Goal: Information Seeking & Learning: Learn about a topic

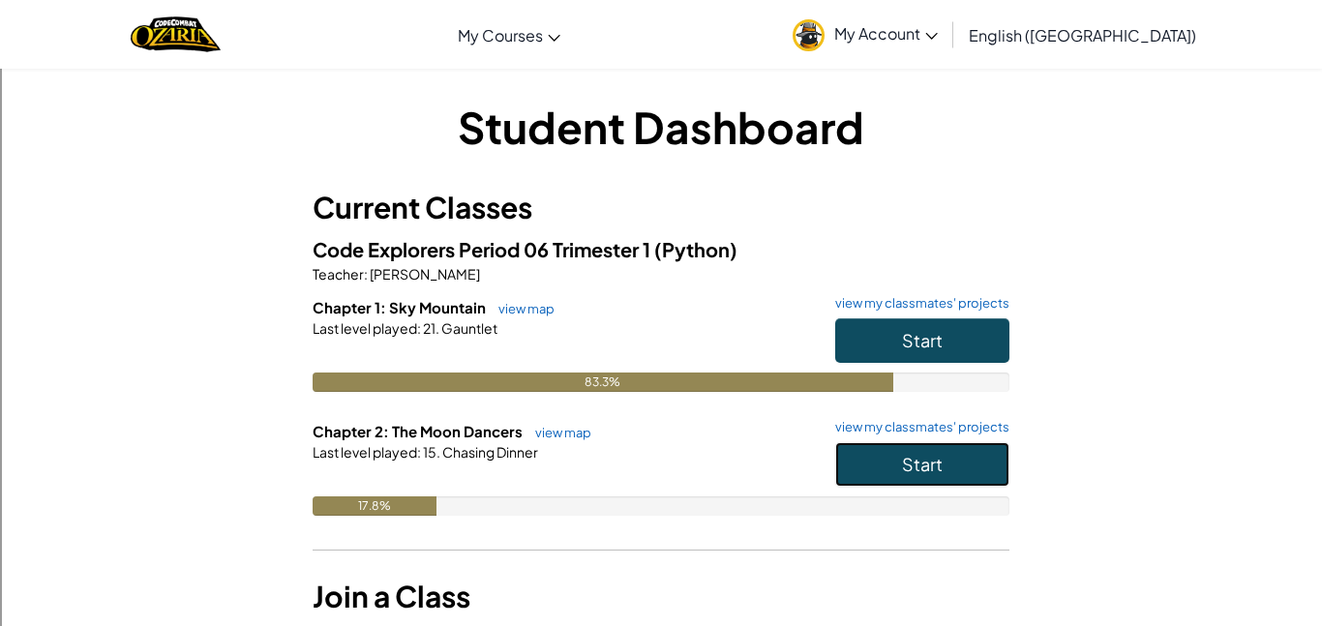
click at [929, 472] on span "Start" at bounding box center [922, 464] width 41 height 22
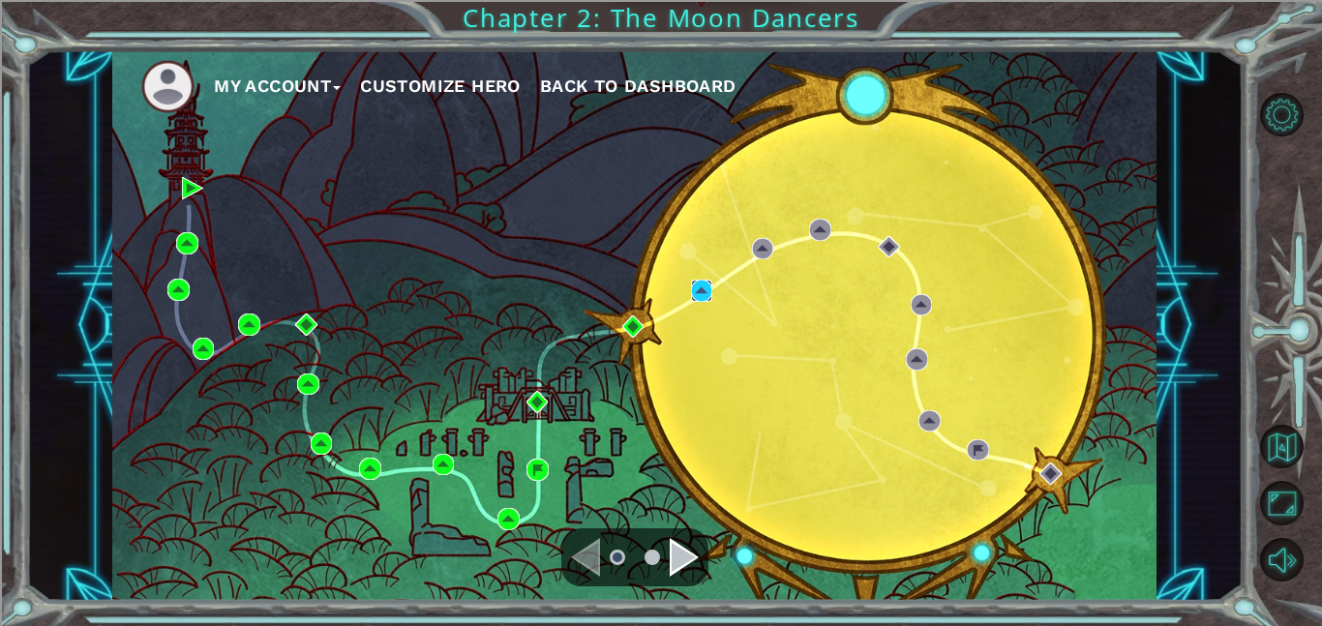
click at [703, 291] on img at bounding box center [702, 291] width 22 height 22
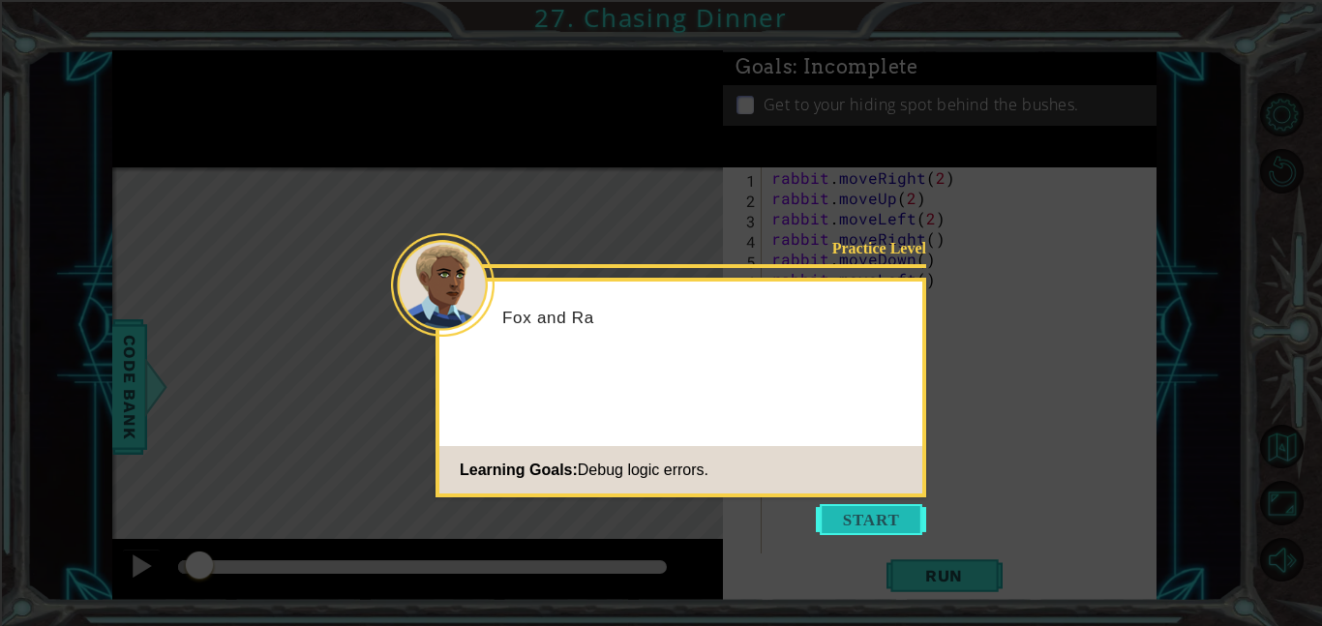
click at [860, 511] on button "Start" at bounding box center [871, 519] width 110 height 31
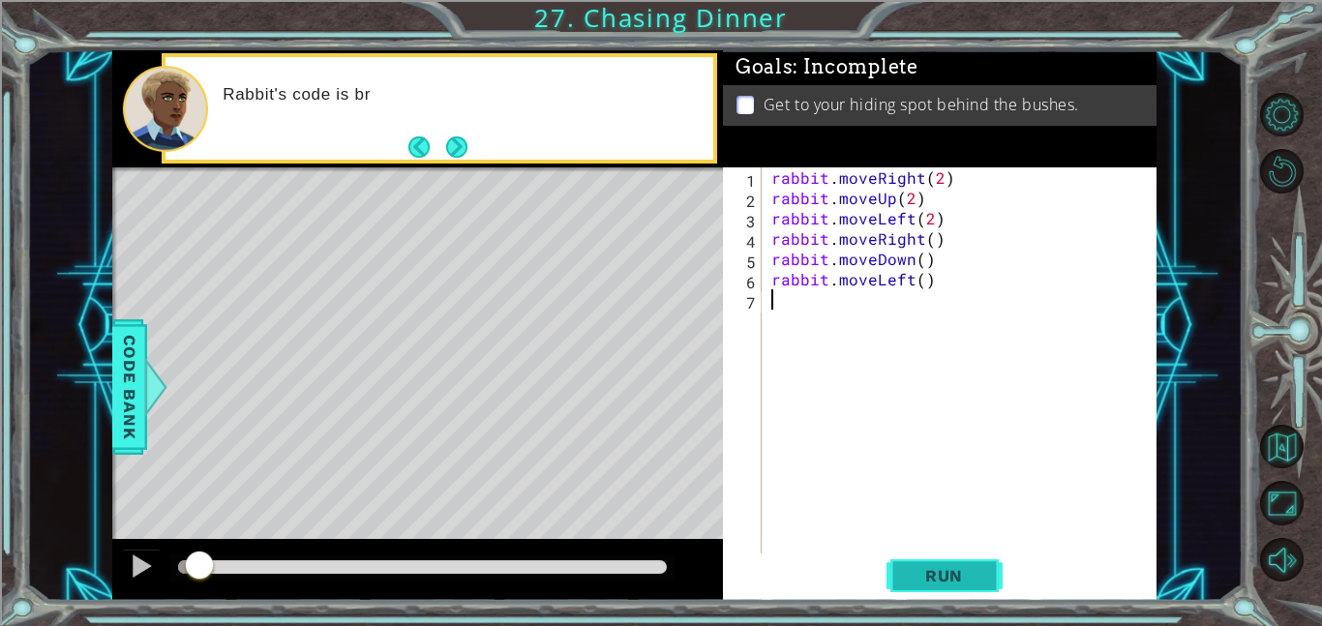
click at [963, 577] on span "Run" at bounding box center [944, 575] width 76 height 19
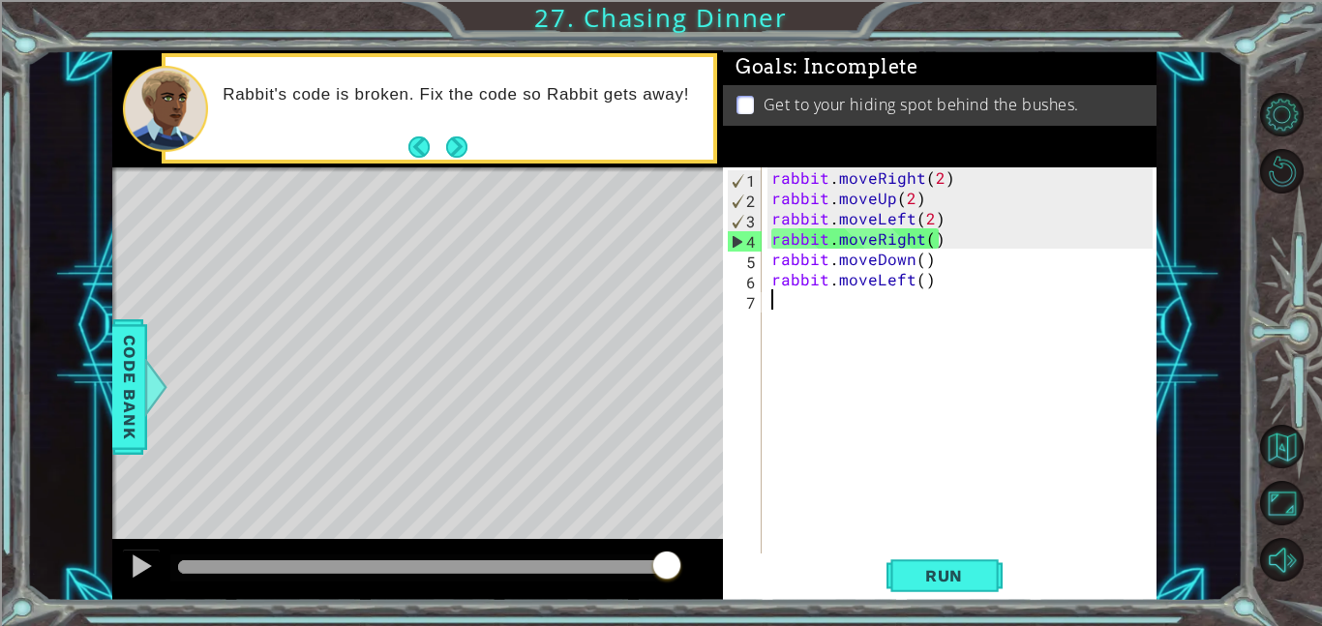
click at [973, 249] on div "rabbit . moveRight ( 2 ) rabbit . moveUp ( 2 ) rabbit . moveLeft ( 2 ) rabbit .…" at bounding box center [964, 380] width 395 height 427
type textarea "rabbit.moveRight()"
drag, startPoint x: 973, startPoint y: 249, endPoint x: 772, endPoint y: 233, distance: 200.9
click at [772, 233] on div "rabbit . moveRight ( 2 ) rabbit . moveUp ( 2 ) rabbit . moveLeft ( 2 ) rabbit .…" at bounding box center [964, 380] width 395 height 427
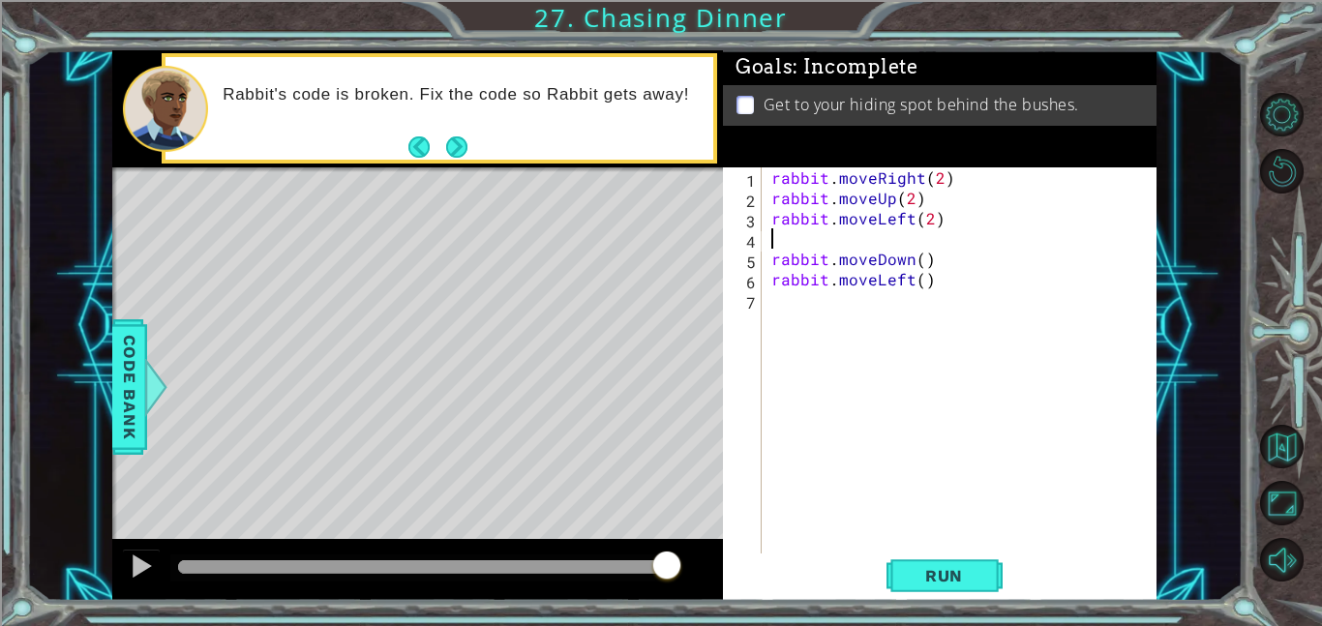
type textarea "rabbit.moveLeft(2)"
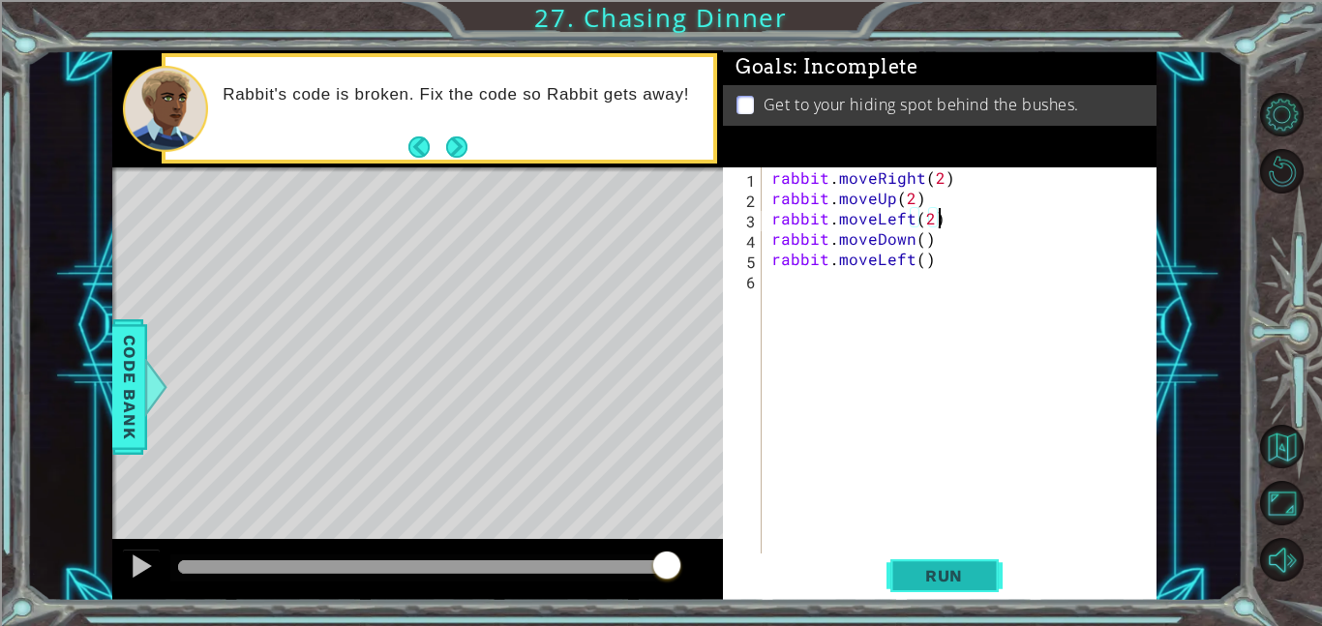
click at [989, 561] on button "Run" at bounding box center [945, 576] width 116 height 44
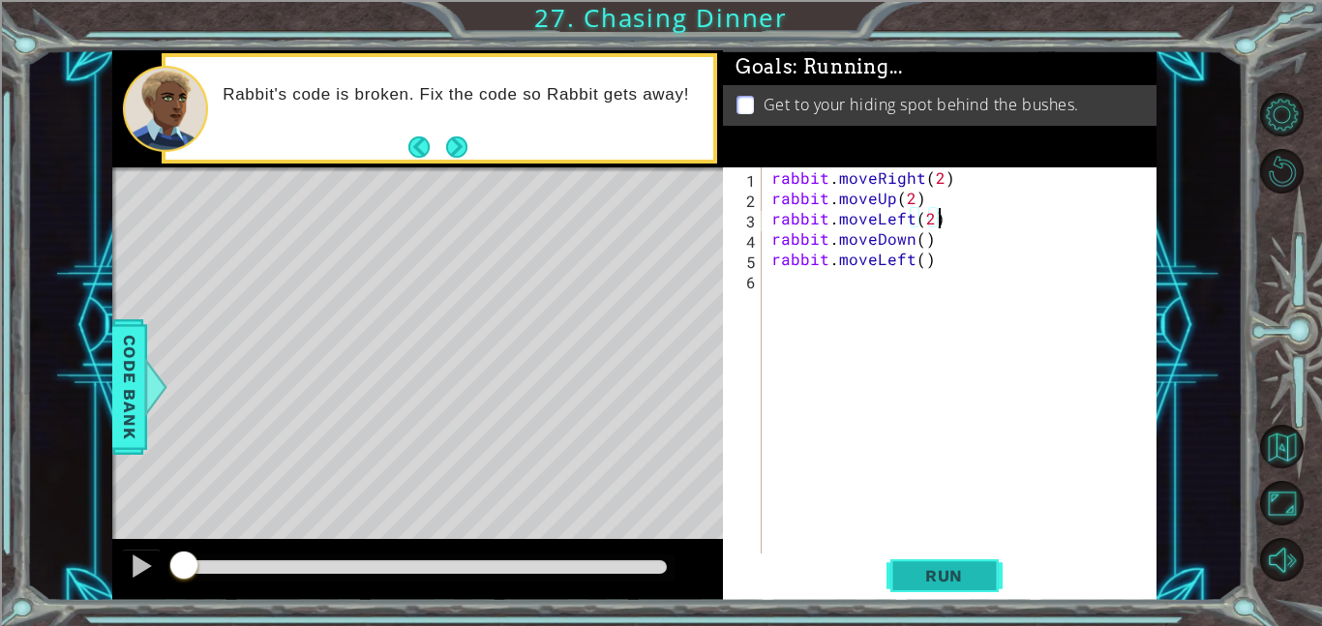
click at [992, 566] on button "Run" at bounding box center [945, 576] width 116 height 44
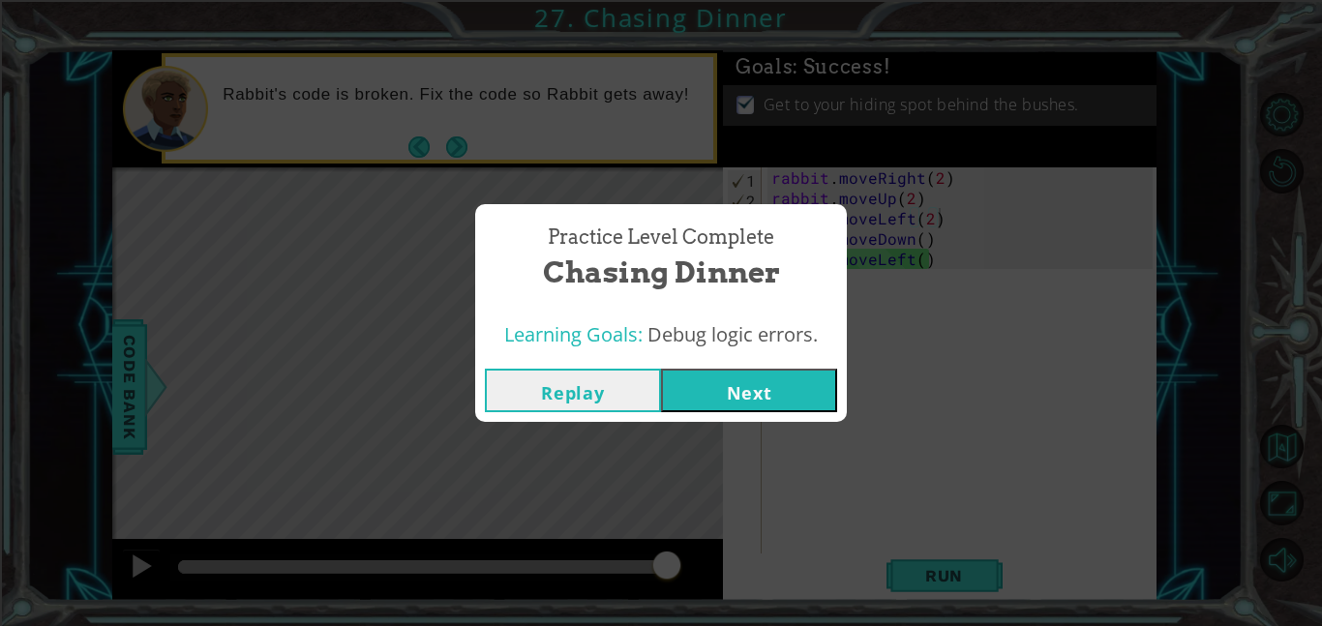
click at [755, 396] on button "Next" at bounding box center [749, 391] width 176 height 44
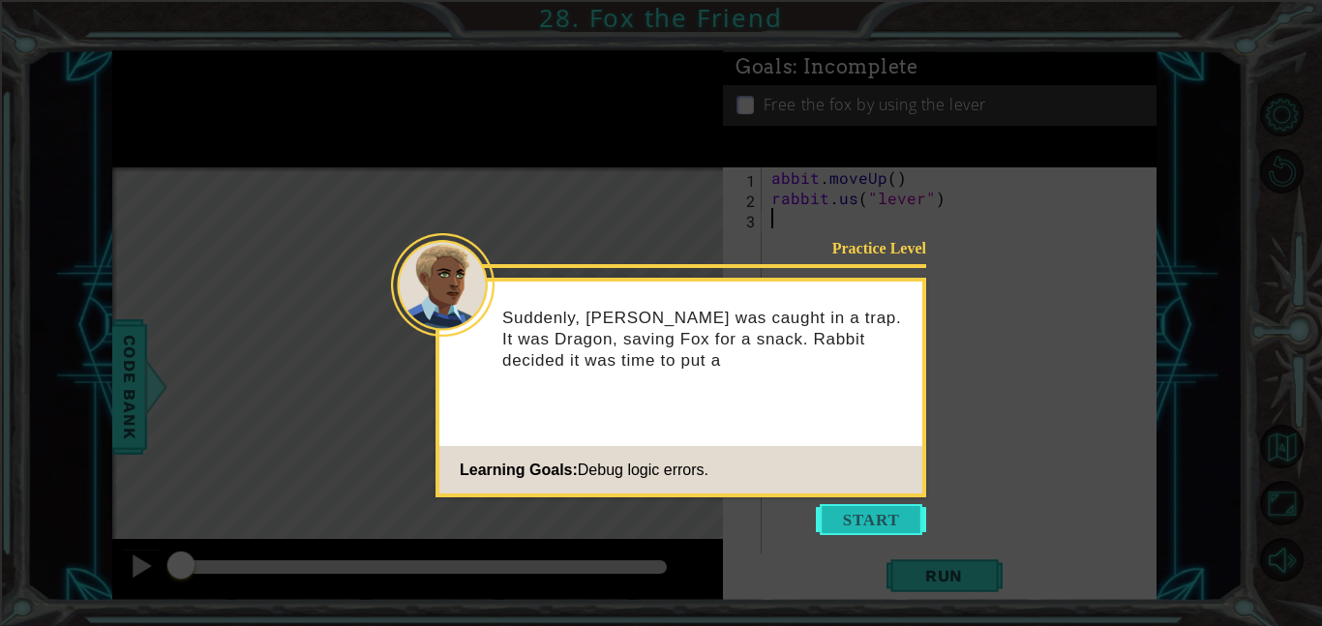
click at [896, 524] on button "Start" at bounding box center [871, 519] width 110 height 31
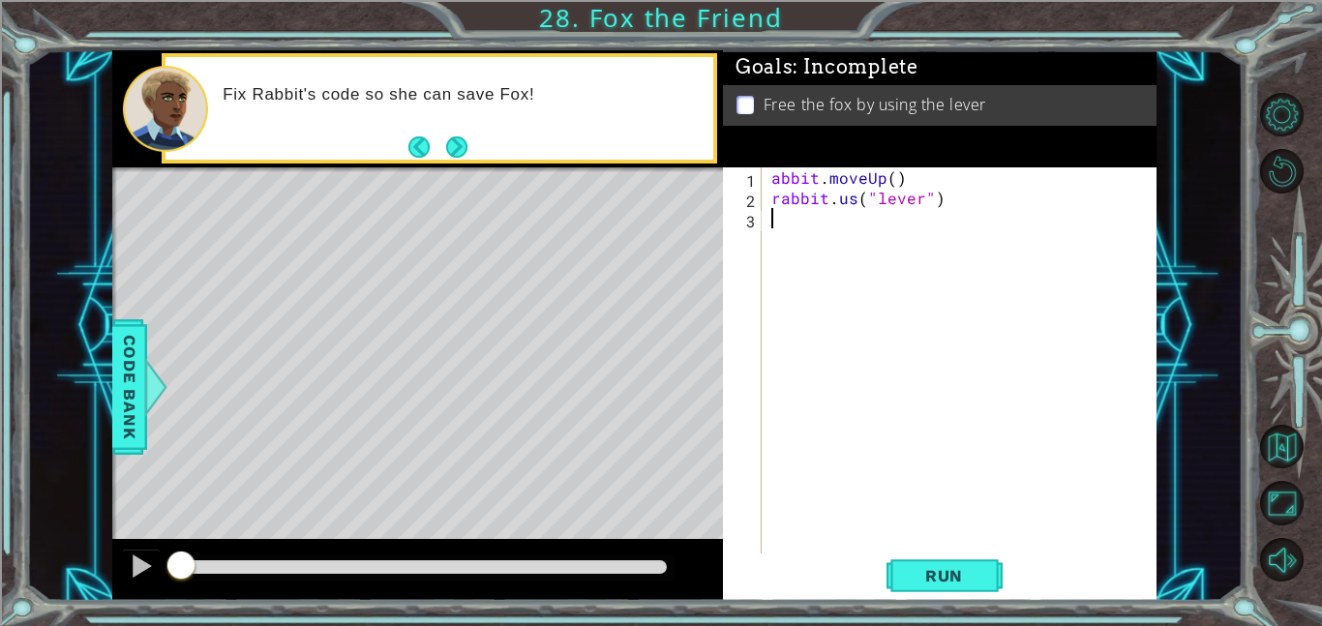
click at [947, 212] on div "abbit . moveUp ( ) rabbit . us ( "lever" )" at bounding box center [964, 380] width 395 height 427
click at [940, 197] on div "abbit . moveUp ( ) rabbit . us ( "lever" )" at bounding box center [964, 380] width 395 height 427
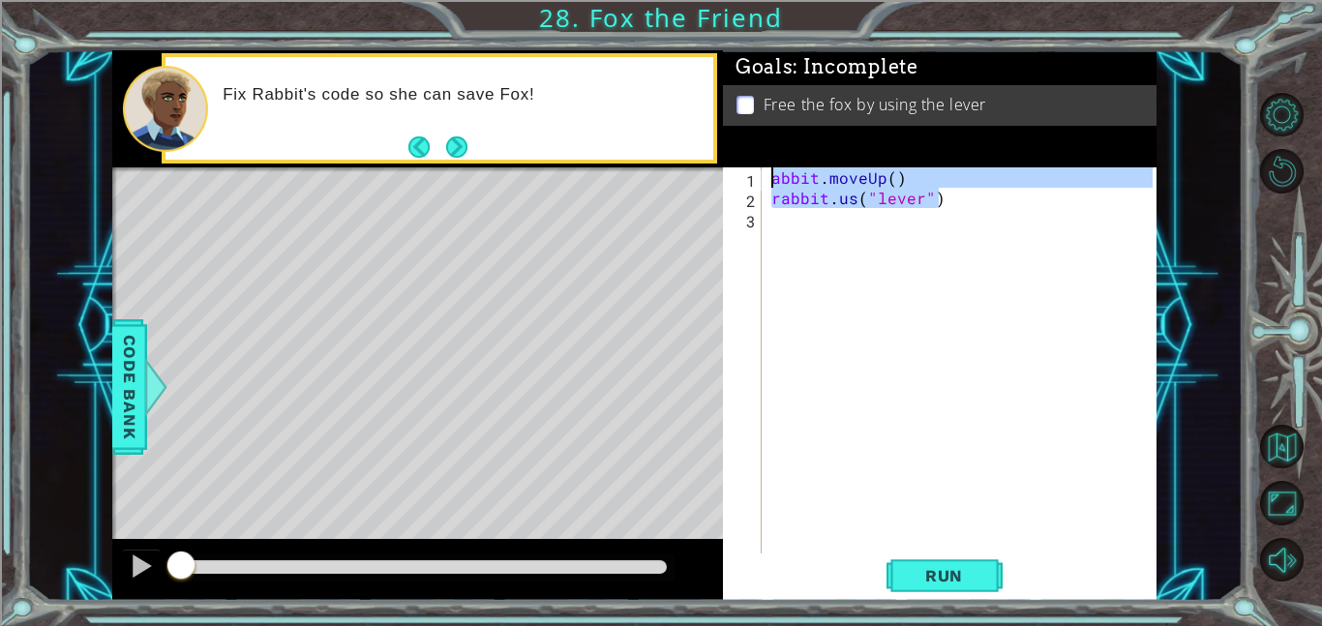
drag, startPoint x: 940, startPoint y: 197, endPoint x: 770, endPoint y: 179, distance: 170.4
click at [770, 179] on div "abbit . moveUp ( ) rabbit . us ( "lever" )" at bounding box center [964, 380] width 395 height 427
type textarea "abbit.moveUp() [DOMAIN_NAME]("lever")"
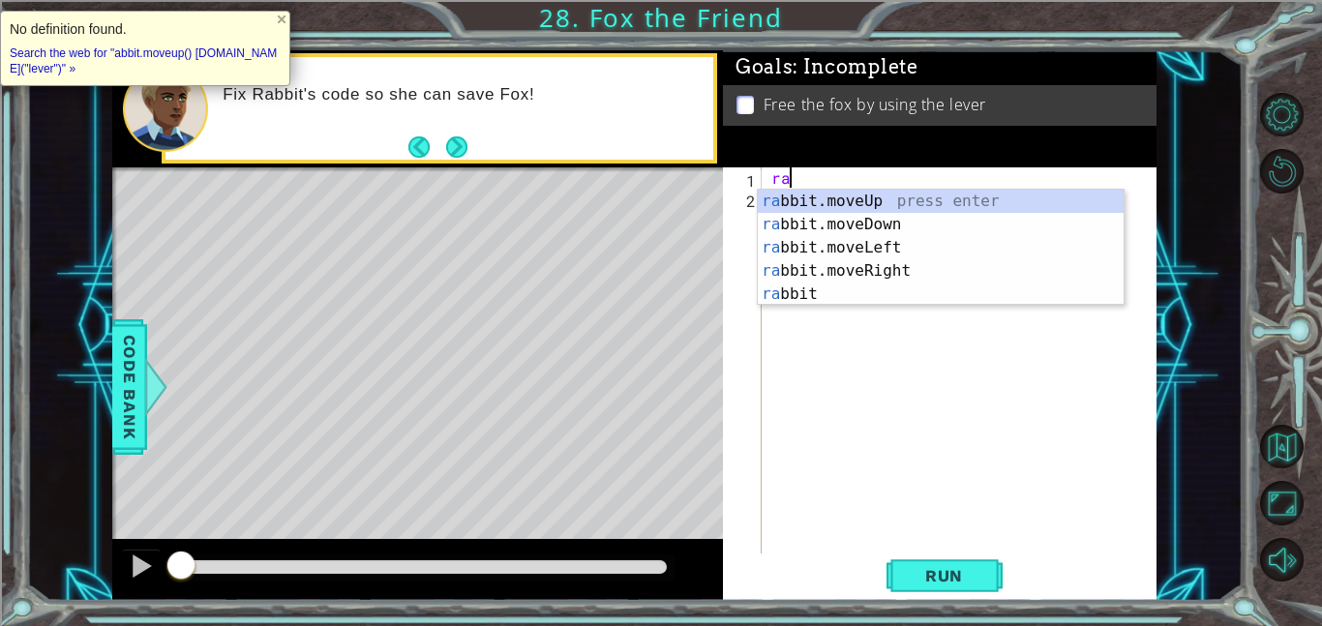
type textarea "rabbit.moveUp(1)"
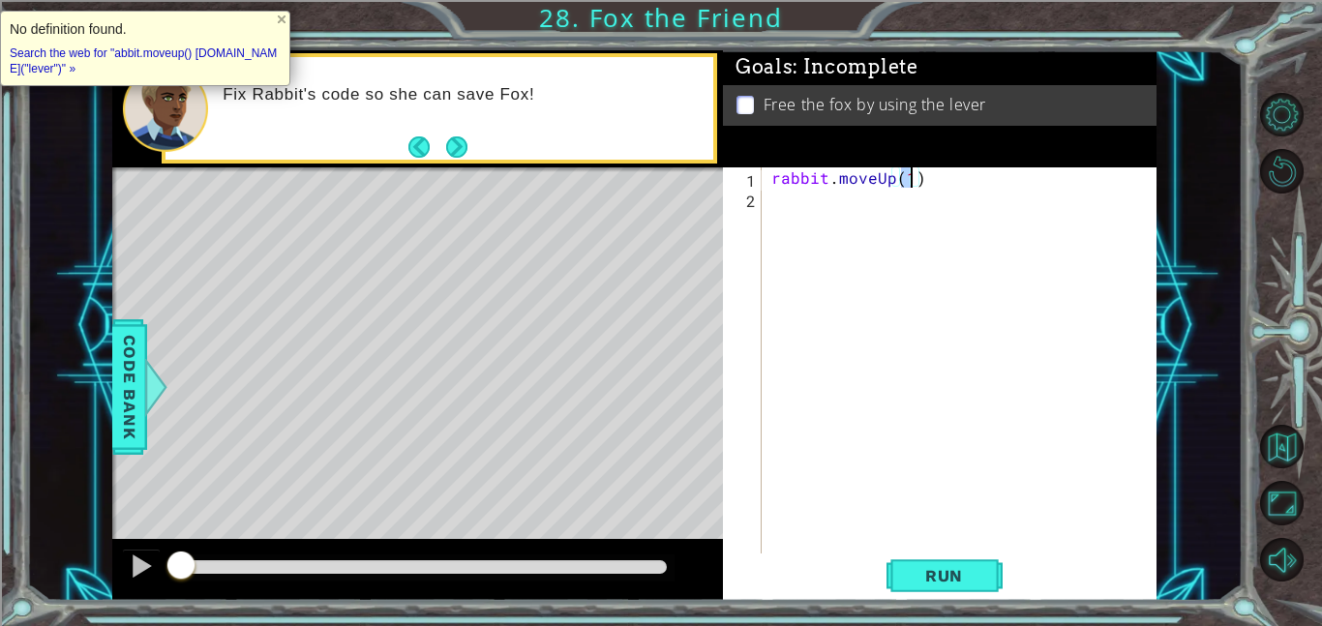
click at [965, 198] on div "rabbit . moveUp ( 1 )" at bounding box center [964, 380] width 395 height 427
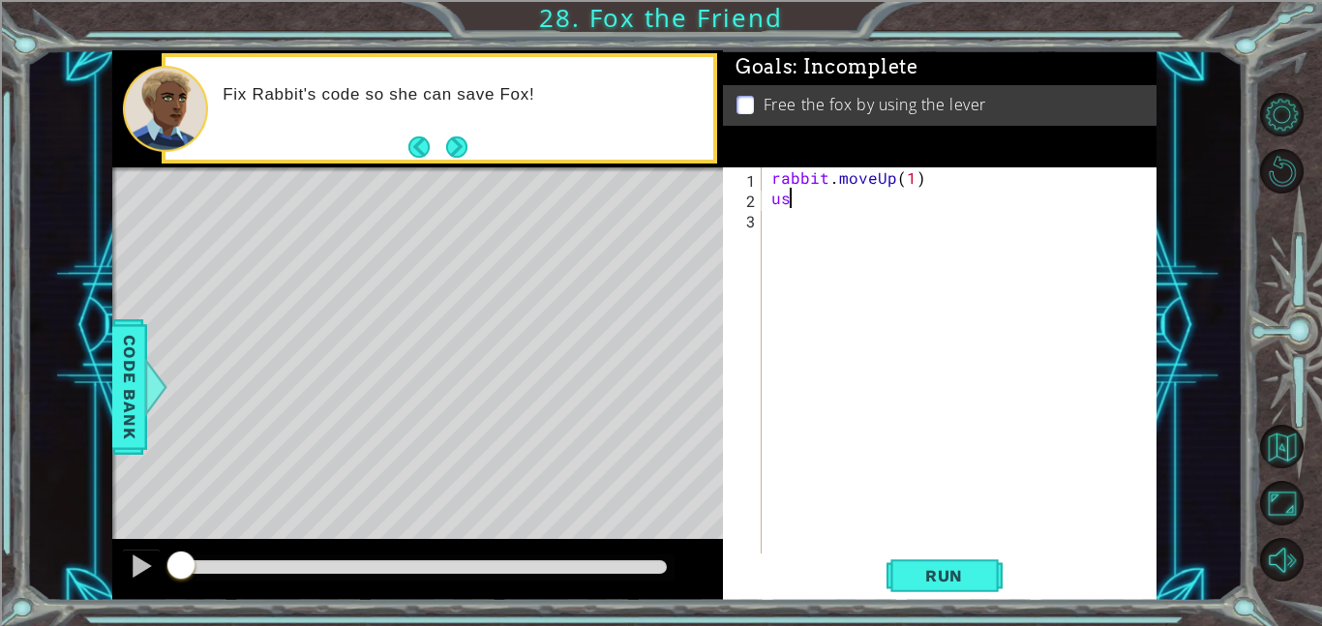
type textarea "u"
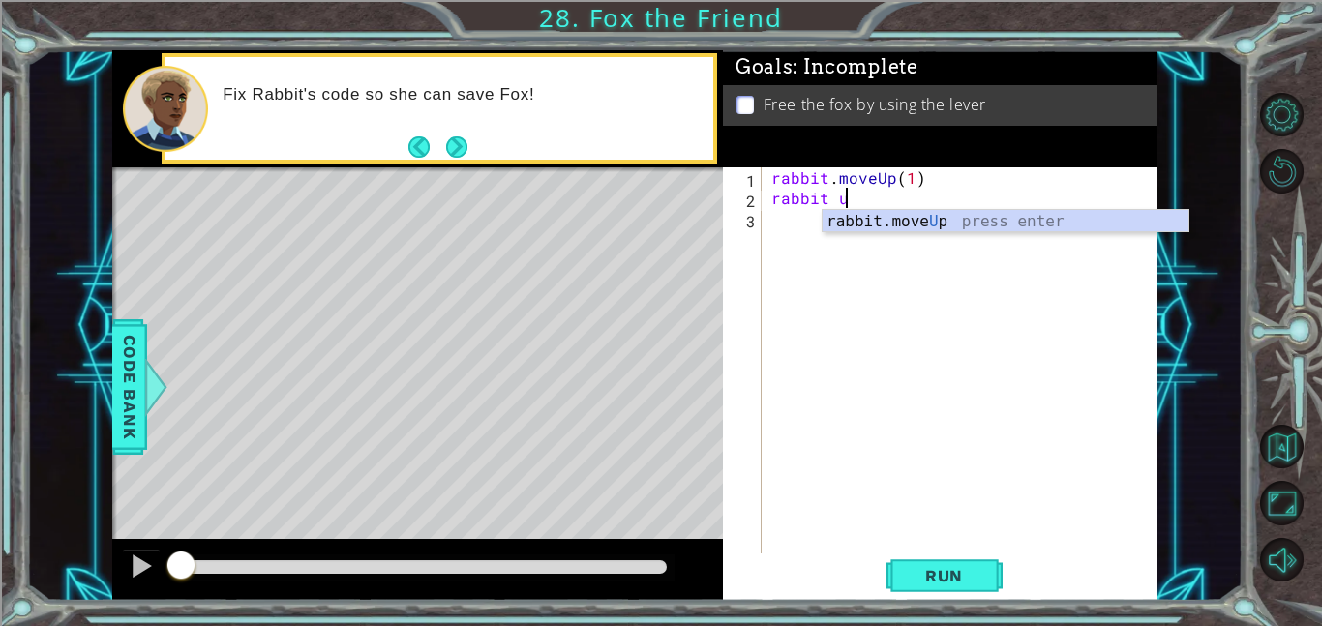
scroll to position [0, 4]
type textarea "rabbit use"
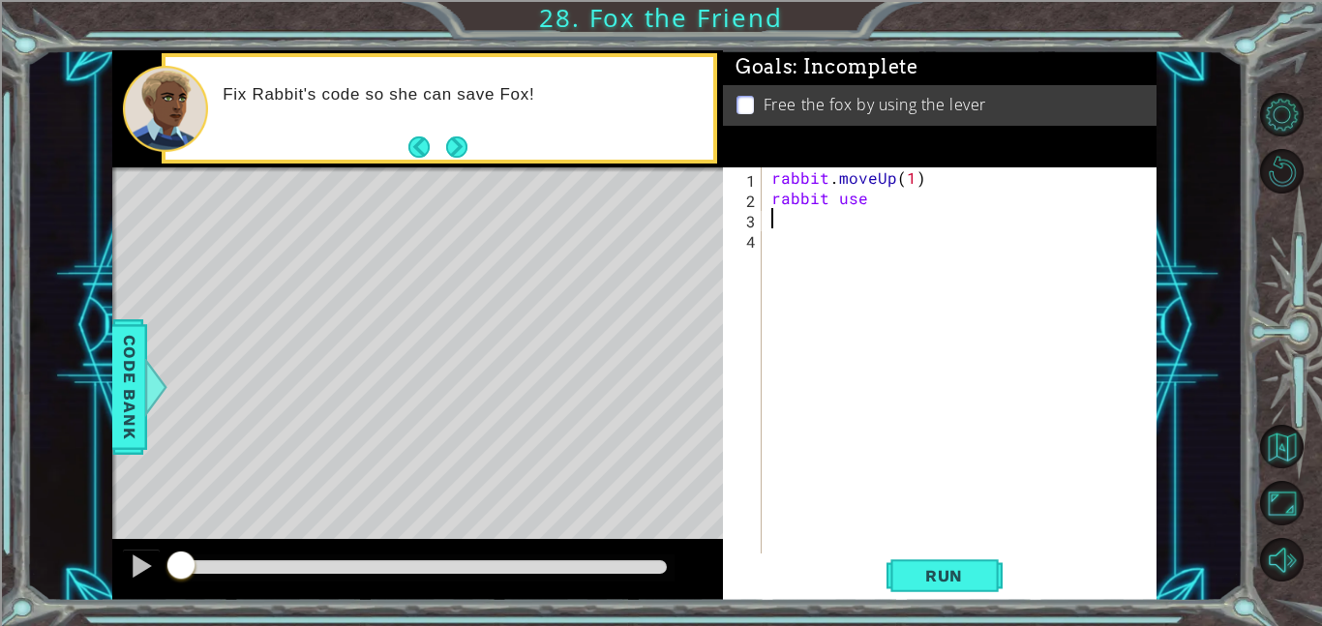
click at [960, 194] on div "rabbit . moveUp ( 1 ) rabbit use" at bounding box center [964, 380] width 395 height 427
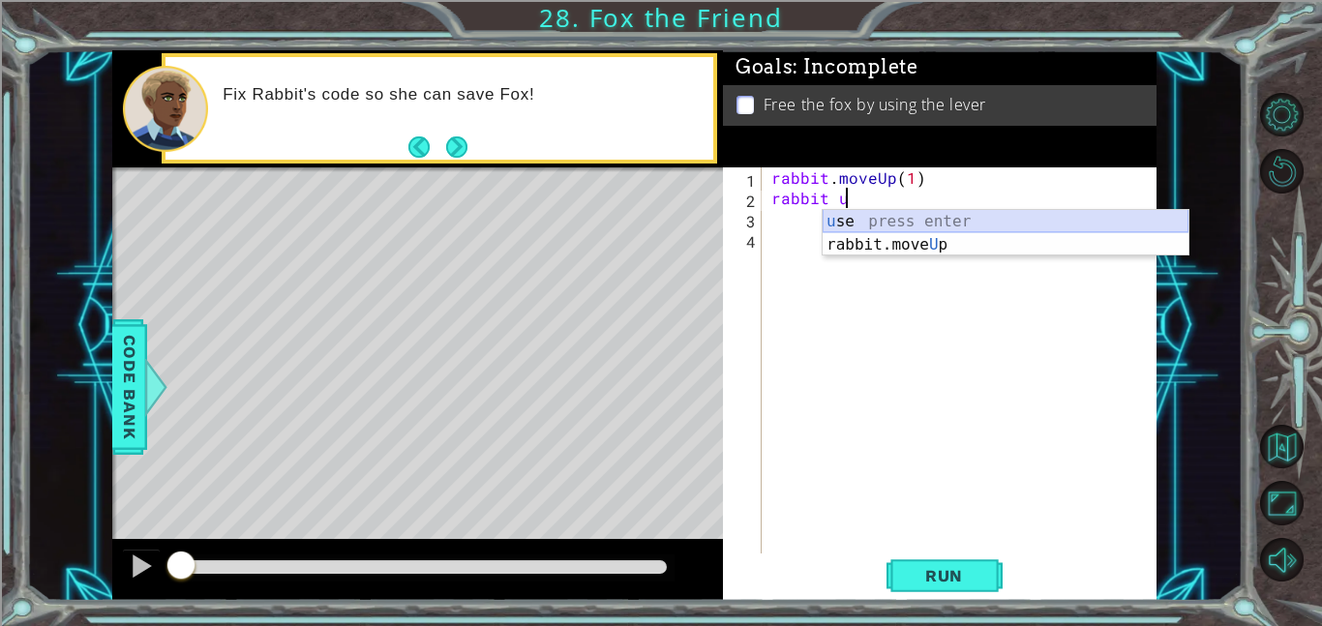
click at [945, 217] on div "u se press enter rabbit.move U p press enter" at bounding box center [1006, 256] width 366 height 93
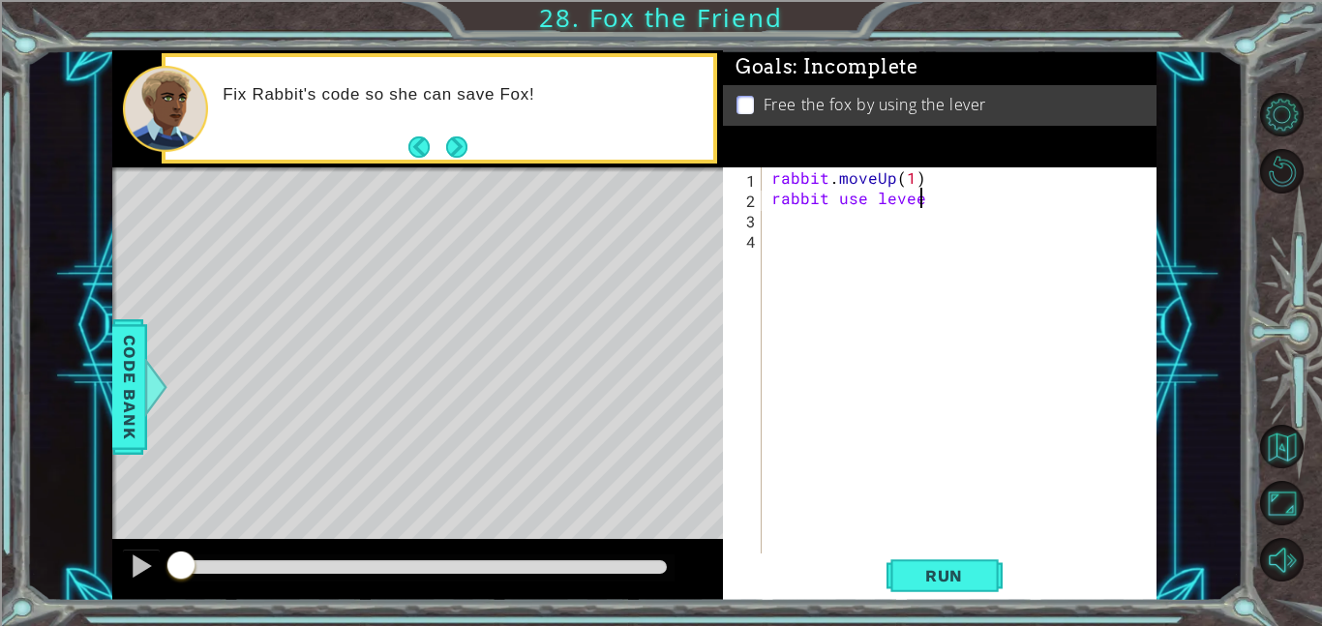
scroll to position [0, 8]
click at [969, 585] on span "Run" at bounding box center [944, 575] width 76 height 19
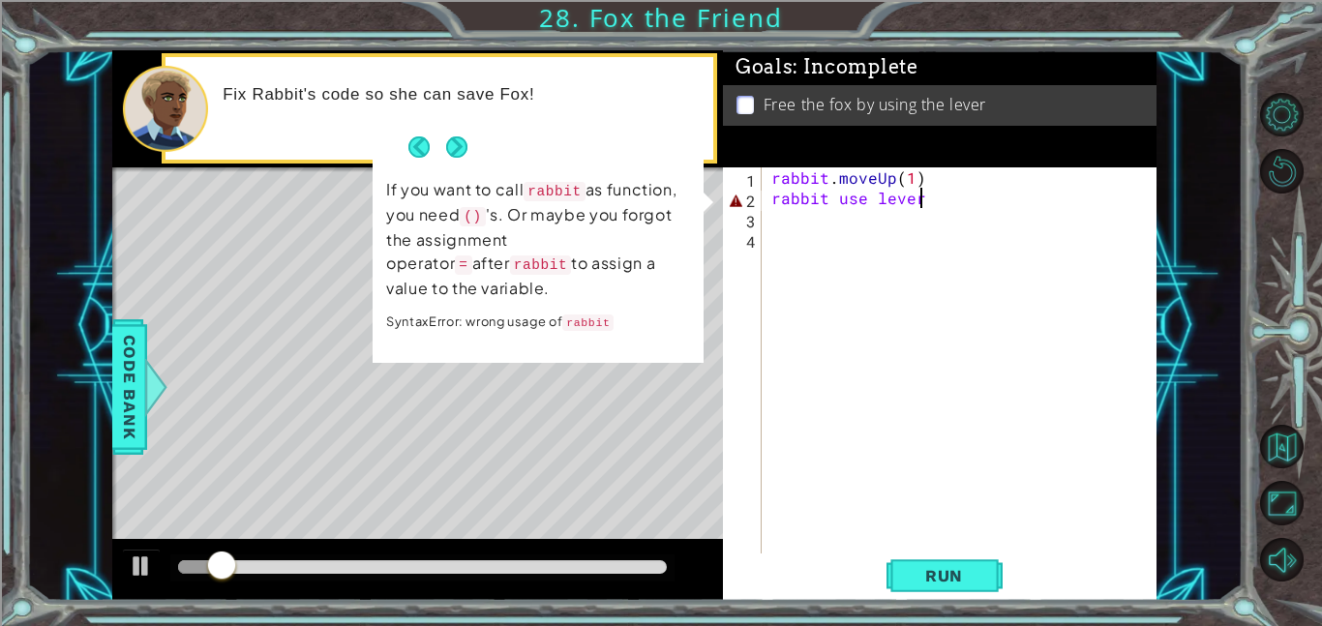
click at [1017, 203] on div "rabbit . moveUp ( 1 ) rabbit use lever" at bounding box center [964, 380] width 395 height 427
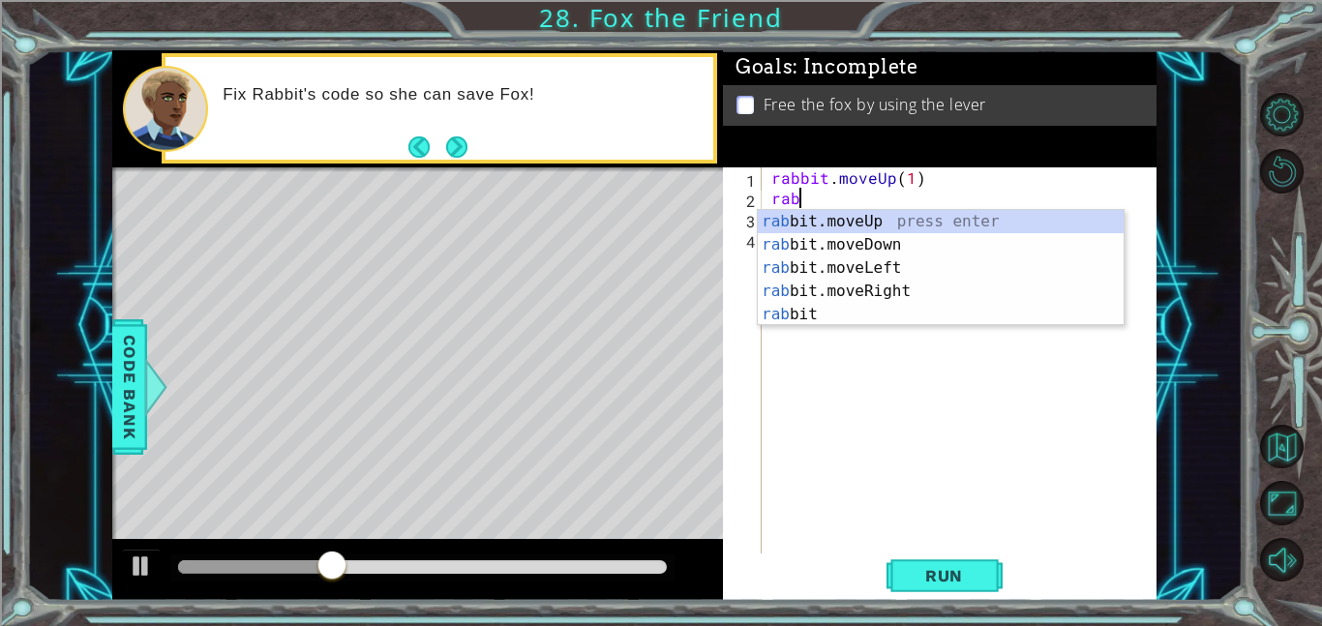
scroll to position [0, 0]
type textarea "r"
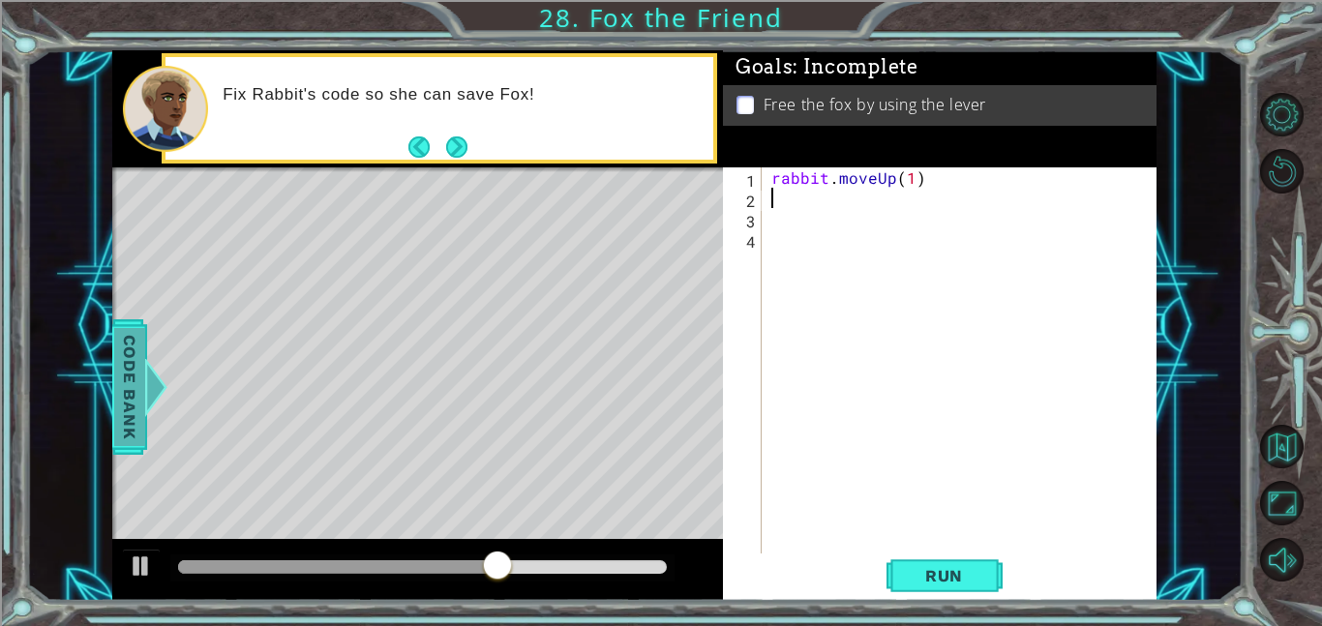
click at [117, 384] on span "Code Bank" at bounding box center [129, 387] width 31 height 118
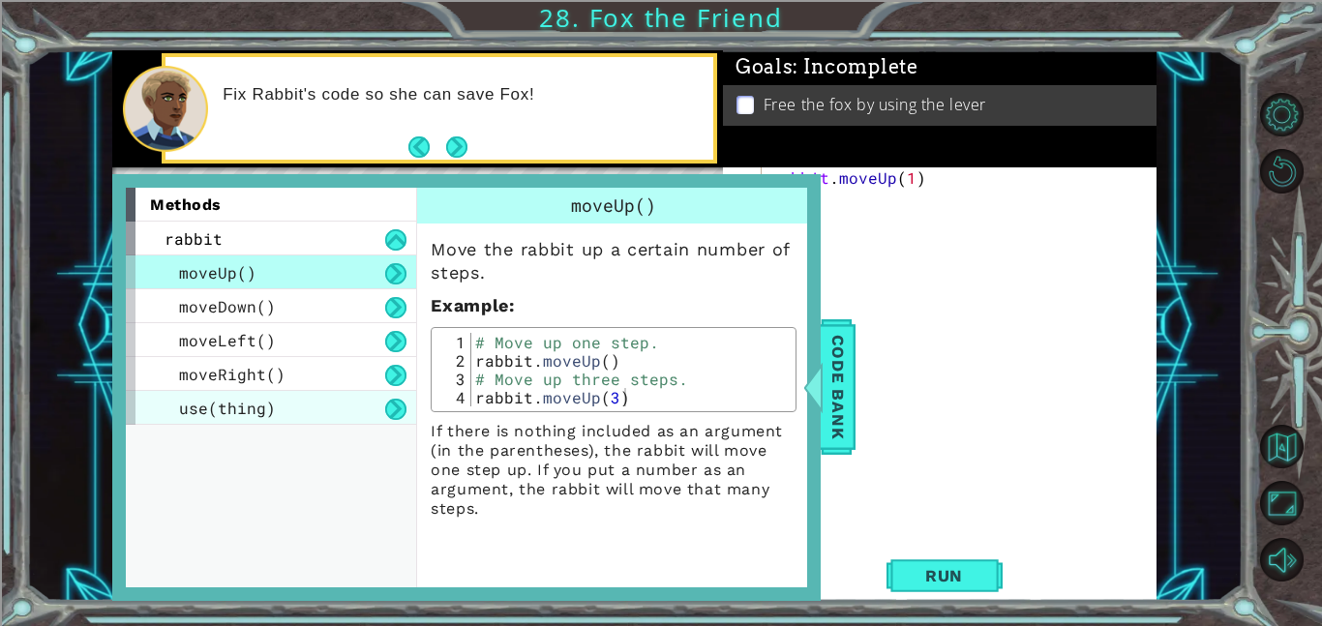
click at [176, 412] on div "use(thing)" at bounding box center [271, 408] width 290 height 34
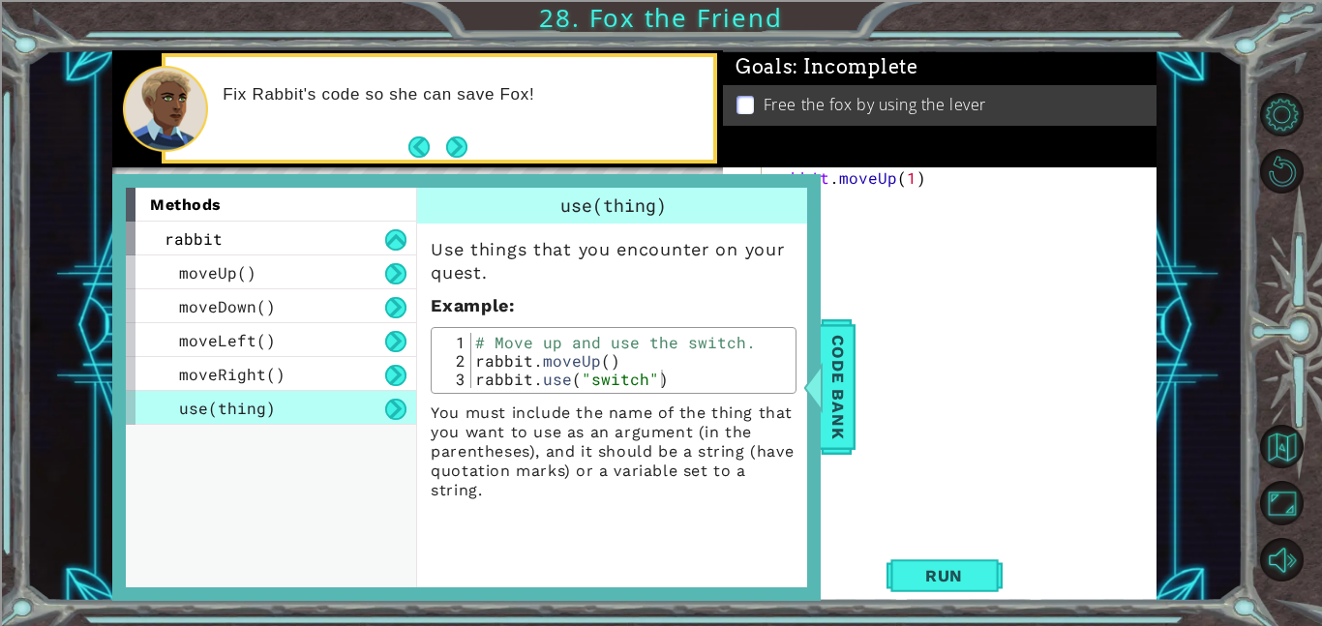
click at [919, 208] on div "rabbit . moveUp ( 1 )" at bounding box center [964, 380] width 395 height 427
click at [836, 398] on span "Code Bank" at bounding box center [838, 387] width 31 height 118
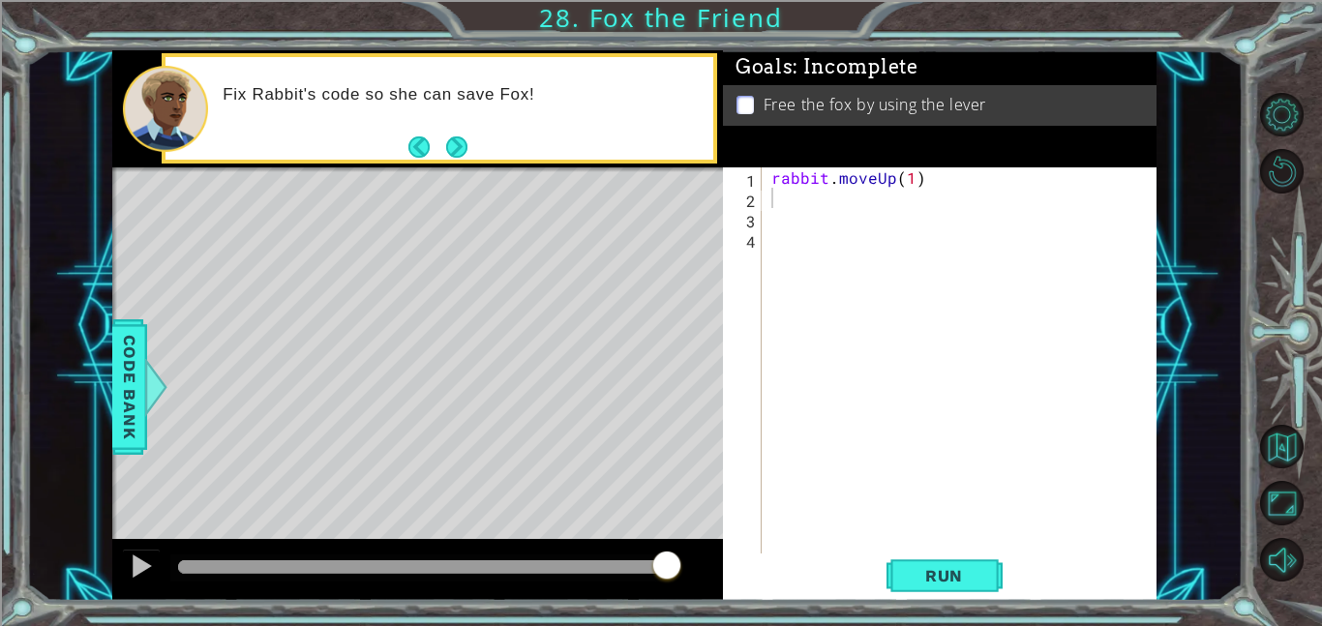
click at [853, 205] on div "rabbit . moveUp ( 1 )" at bounding box center [964, 380] width 395 height 427
type textarea "rabbit.use("lever")"
click at [951, 560] on button "Run" at bounding box center [945, 576] width 116 height 44
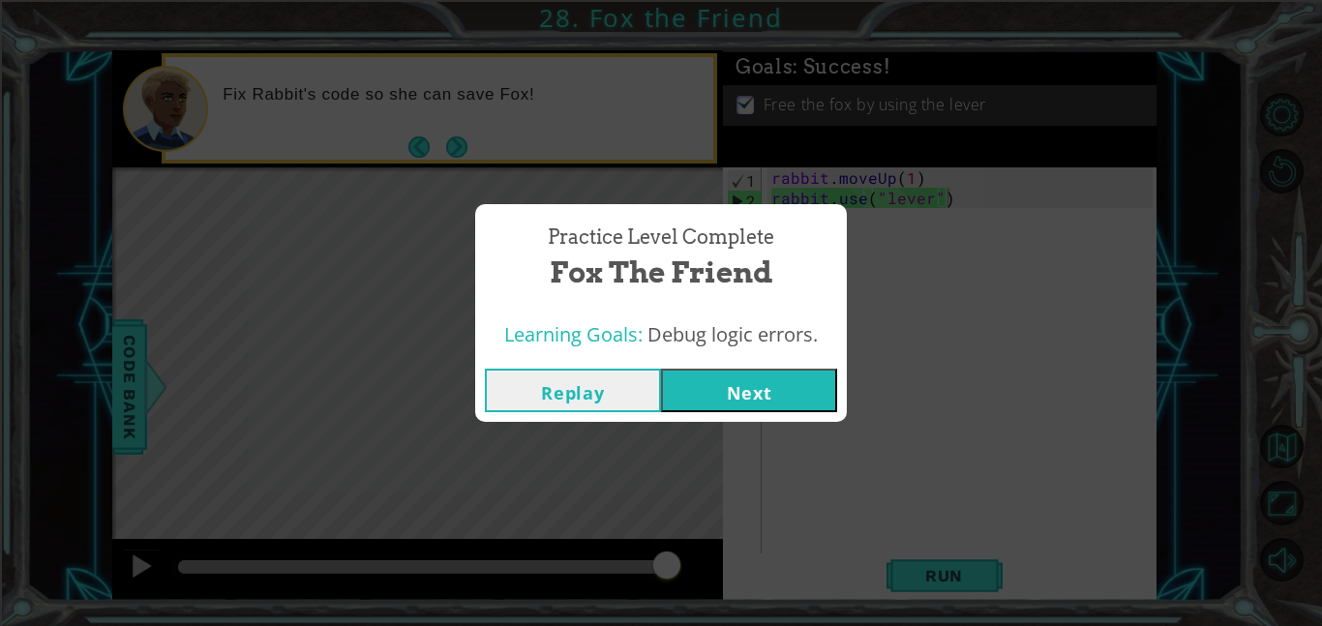
click at [788, 401] on button "Next" at bounding box center [749, 391] width 176 height 44
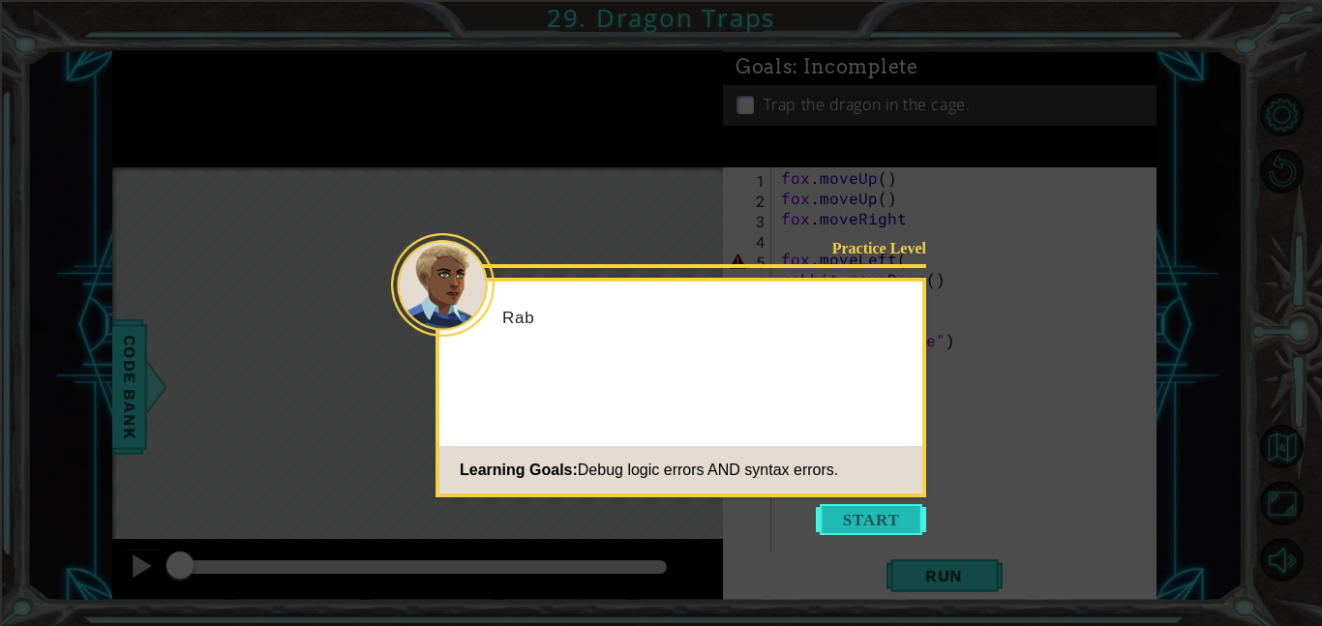
click at [880, 515] on button "Start" at bounding box center [871, 519] width 110 height 31
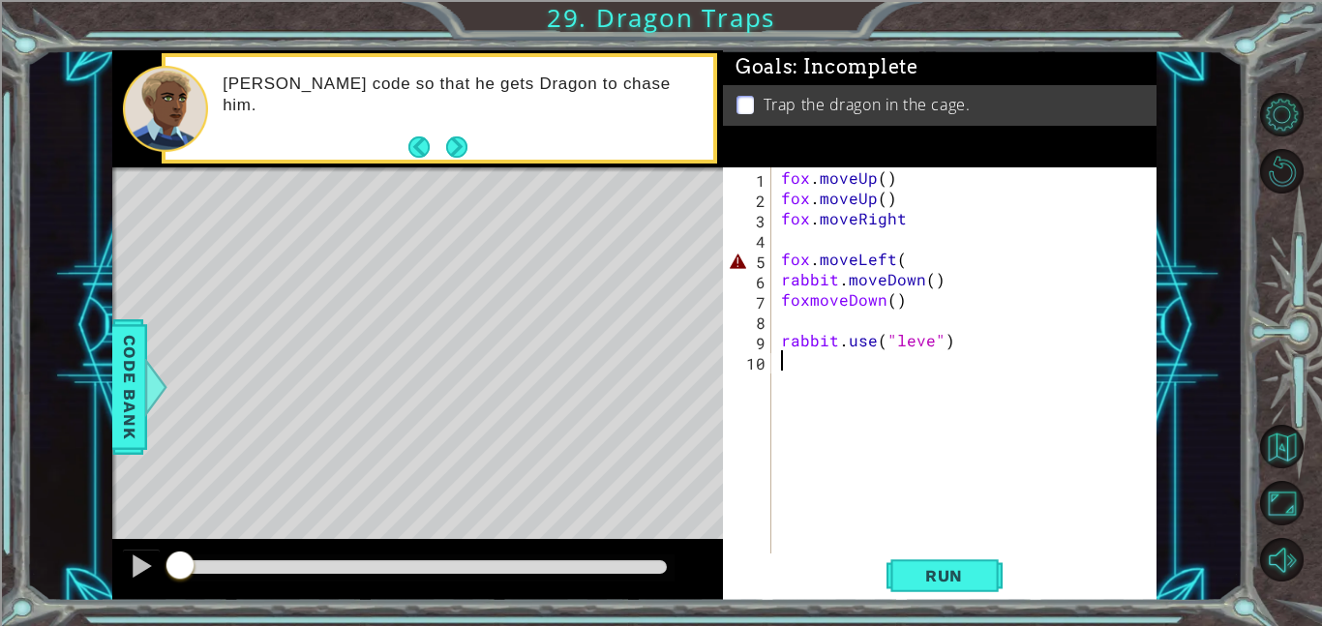
click at [988, 342] on div "fox . moveUp ( ) fox . moveUp ( ) fox . moveRight fox . moveLeft ( rabbit . mov…" at bounding box center [969, 380] width 385 height 427
drag, startPoint x: 963, startPoint y: 326, endPoint x: 918, endPoint y: 309, distance: 47.8
click at [918, 309] on div "fox . moveUp ( ) fox . moveUp ( ) fox . moveRight fox . moveLeft ( rabbit . mov…" at bounding box center [969, 380] width 385 height 427
click at [954, 338] on div "fox . moveUp ( ) fox . moveUp ( ) fox . moveRight fox . moveLeft ( rabbit . mov…" at bounding box center [969, 380] width 385 height 427
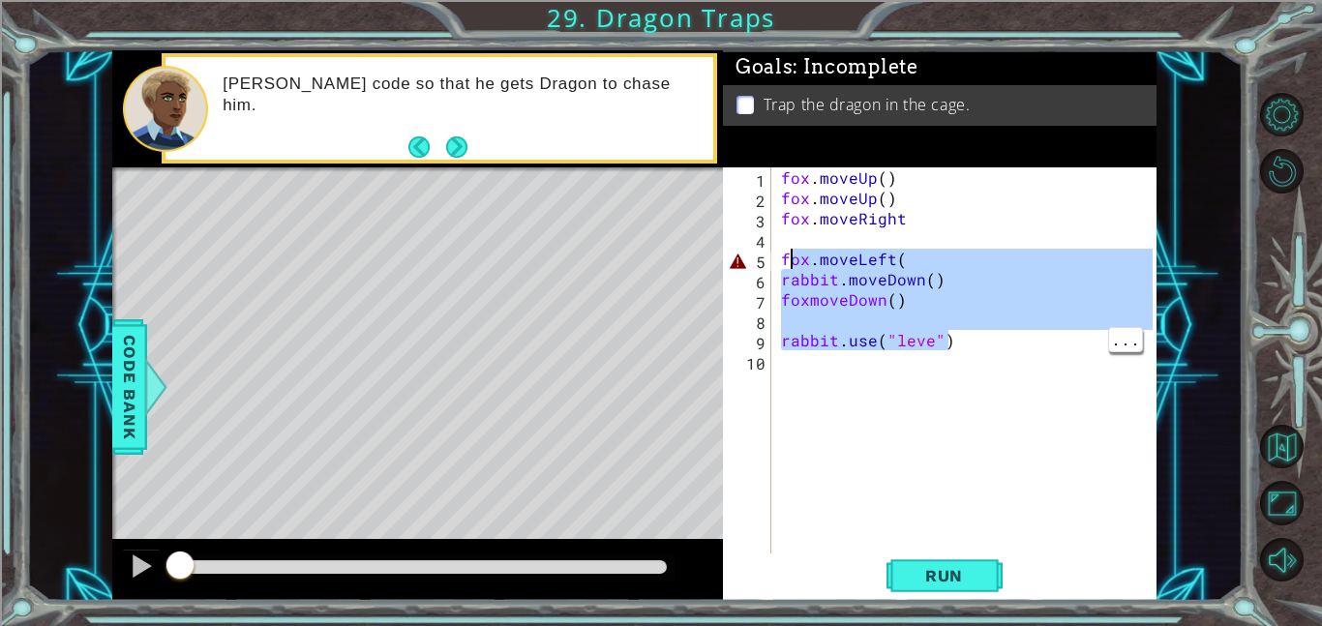
drag, startPoint x: 954, startPoint y: 339, endPoint x: 783, endPoint y: 260, distance: 188.4
click at [783, 260] on div "fox . moveUp ( ) fox . moveUp ( ) fox . moveRight fox . moveLeft ( rabbit . mov…" at bounding box center [969, 380] width 385 height 427
type textarea "fox.moveLeft( rabbit.moveDown()"
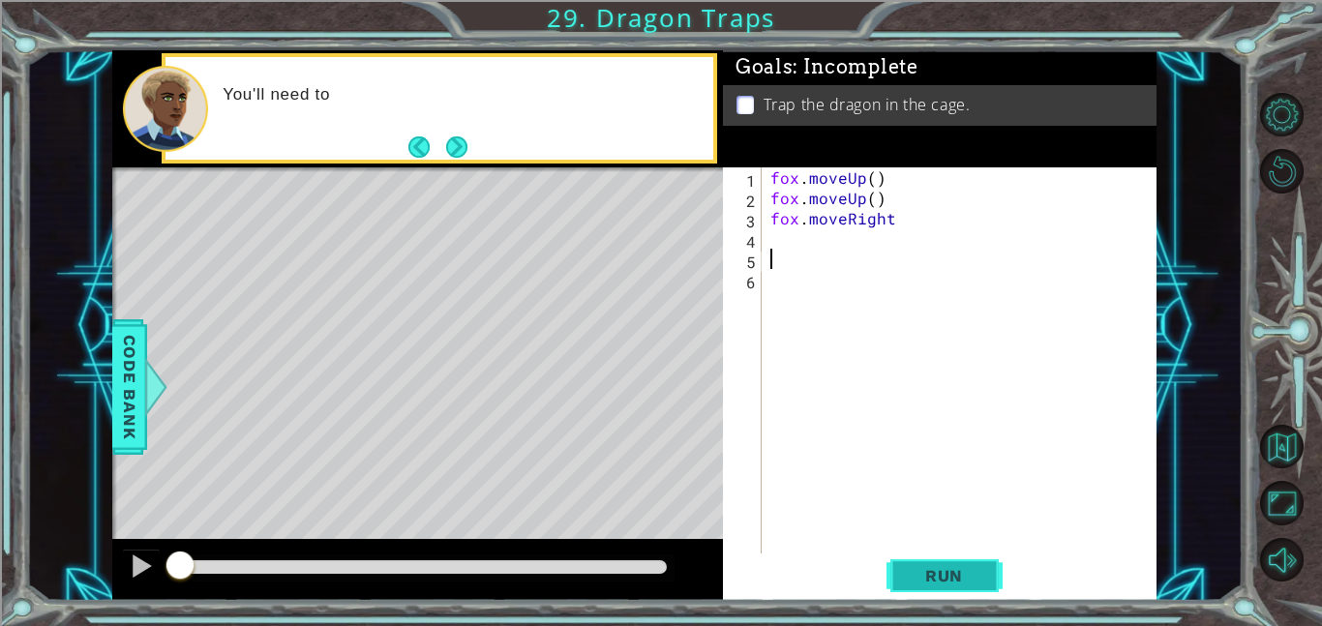
click at [961, 560] on button "Run" at bounding box center [945, 576] width 116 height 44
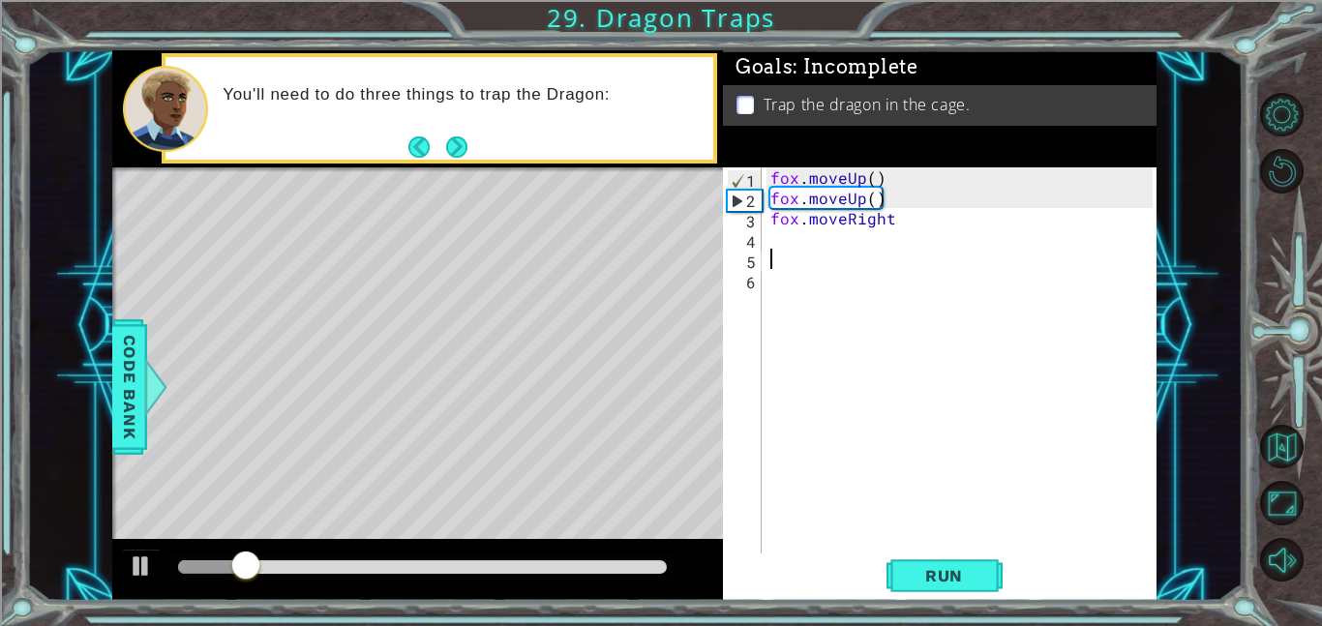
click at [947, 245] on div "fox . moveUp ( ) fox . moveUp ( ) fox . moveRight" at bounding box center [964, 380] width 395 height 427
click at [951, 229] on div "fox . moveUp ( ) fox . moveUp ( ) fox . moveRight" at bounding box center [964, 380] width 395 height 427
click at [961, 576] on span "Run" at bounding box center [944, 575] width 76 height 19
click at [951, 224] on div "fox . moveUp ( ) fox . moveUp ( ) fox . moveRight" at bounding box center [964, 380] width 395 height 427
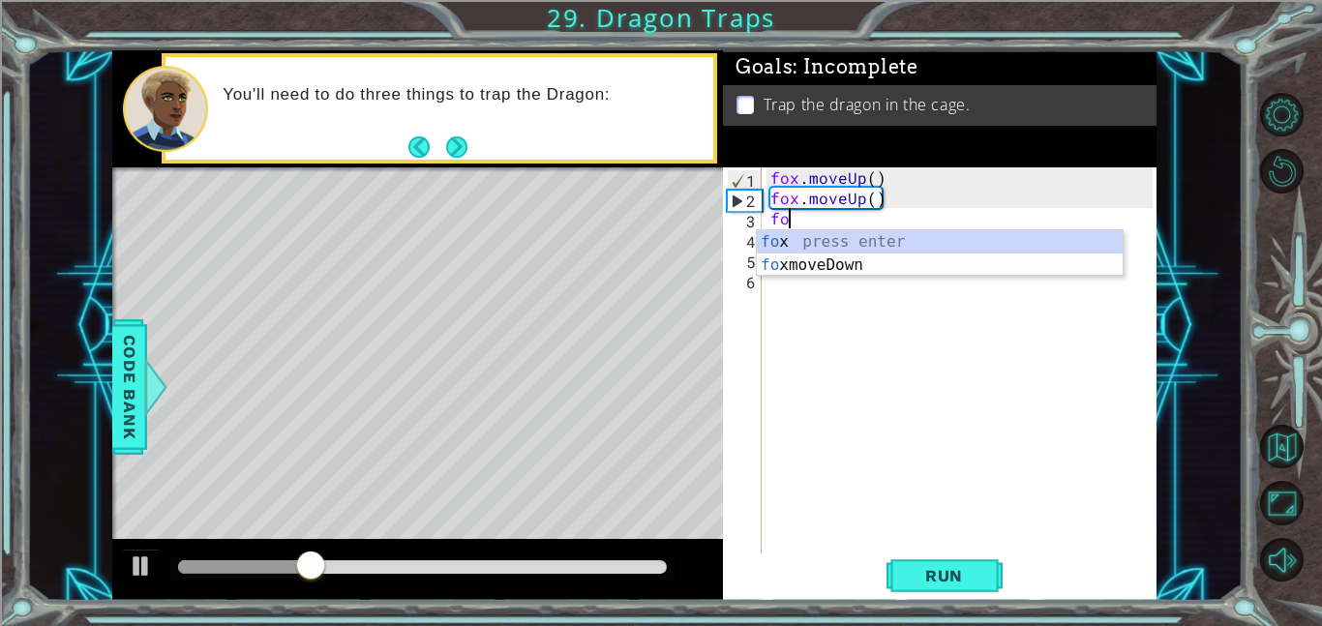
type textarea "f"
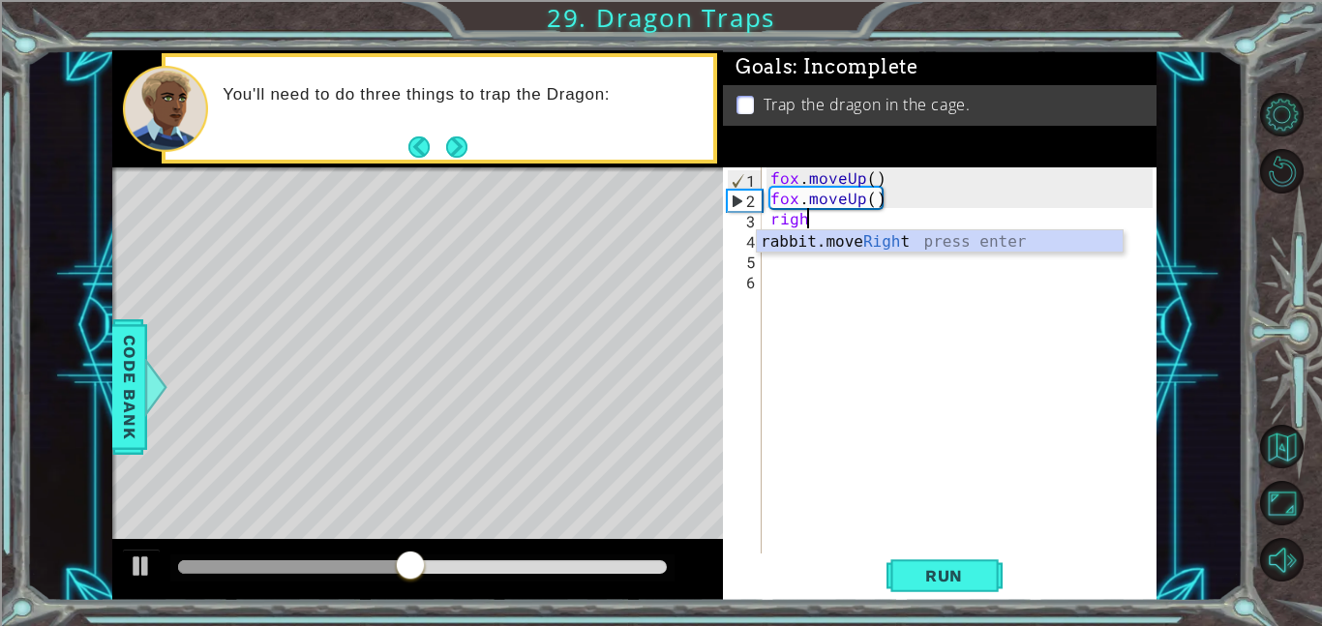
scroll to position [0, 2]
type textarea "rabbit.moveRight(1)"
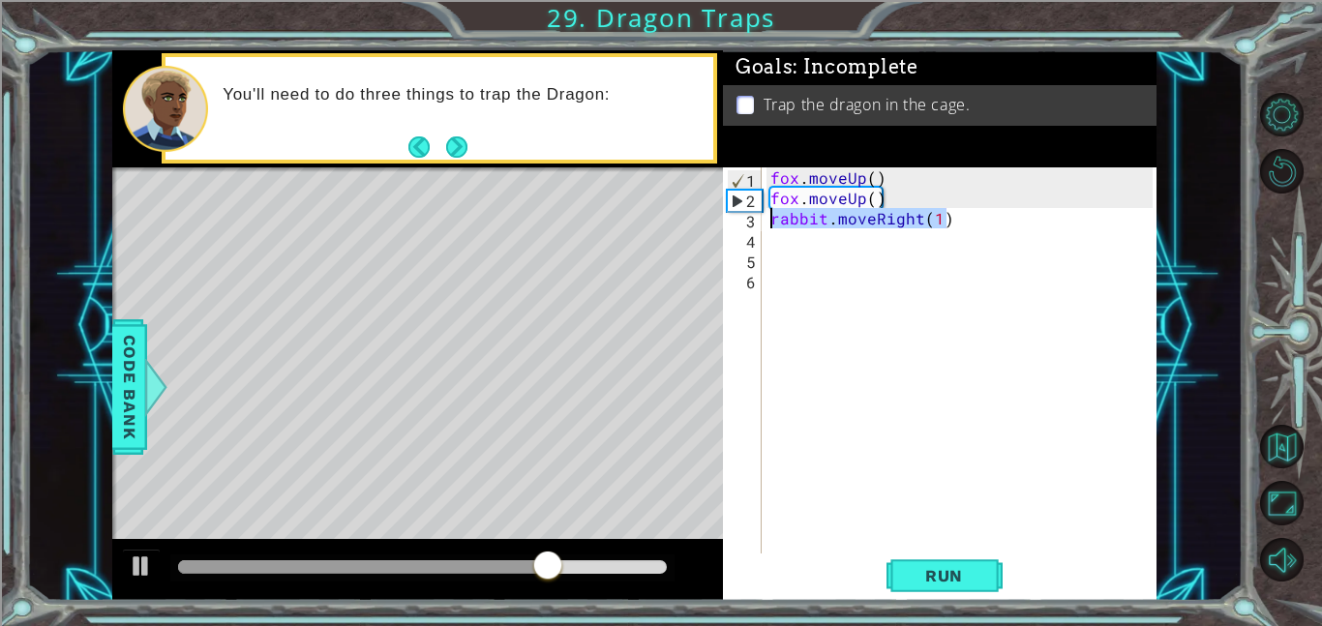
drag, startPoint x: 960, startPoint y: 221, endPoint x: 773, endPoint y: 226, distance: 186.9
click at [773, 226] on div "fox . moveUp ( ) fox . moveUp ( ) rabbit . moveRight ( 1 )" at bounding box center [964, 380] width 395 height 427
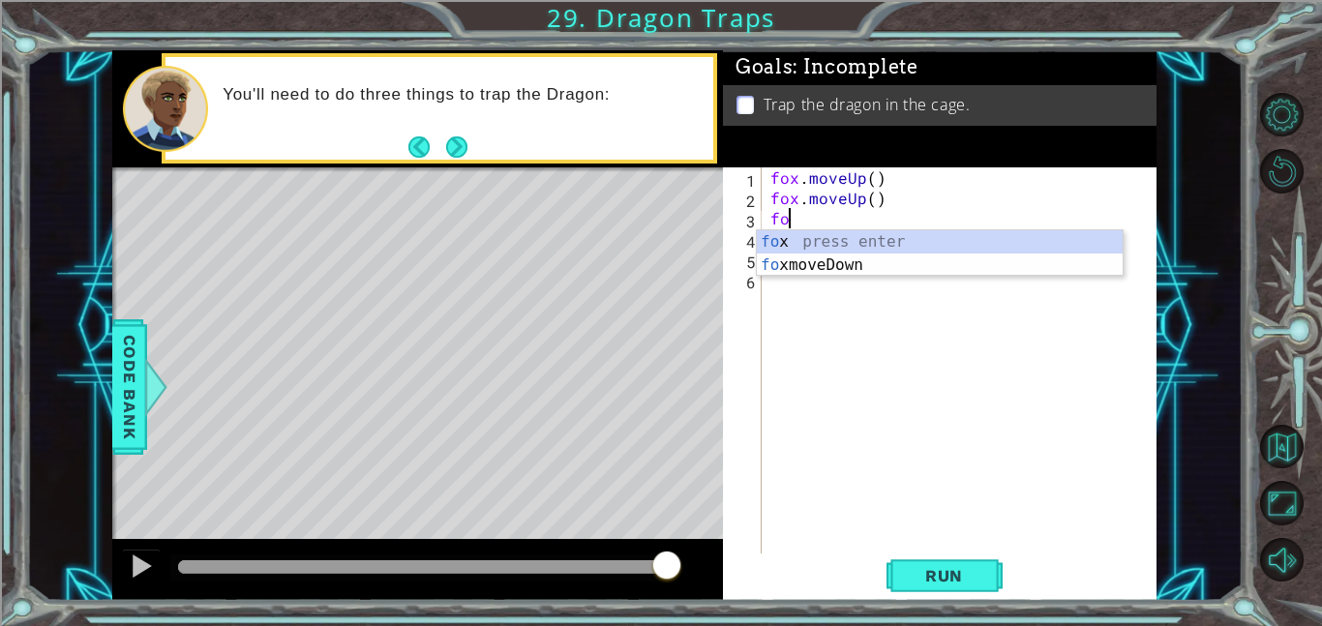
scroll to position [0, 0]
type textarea "f"
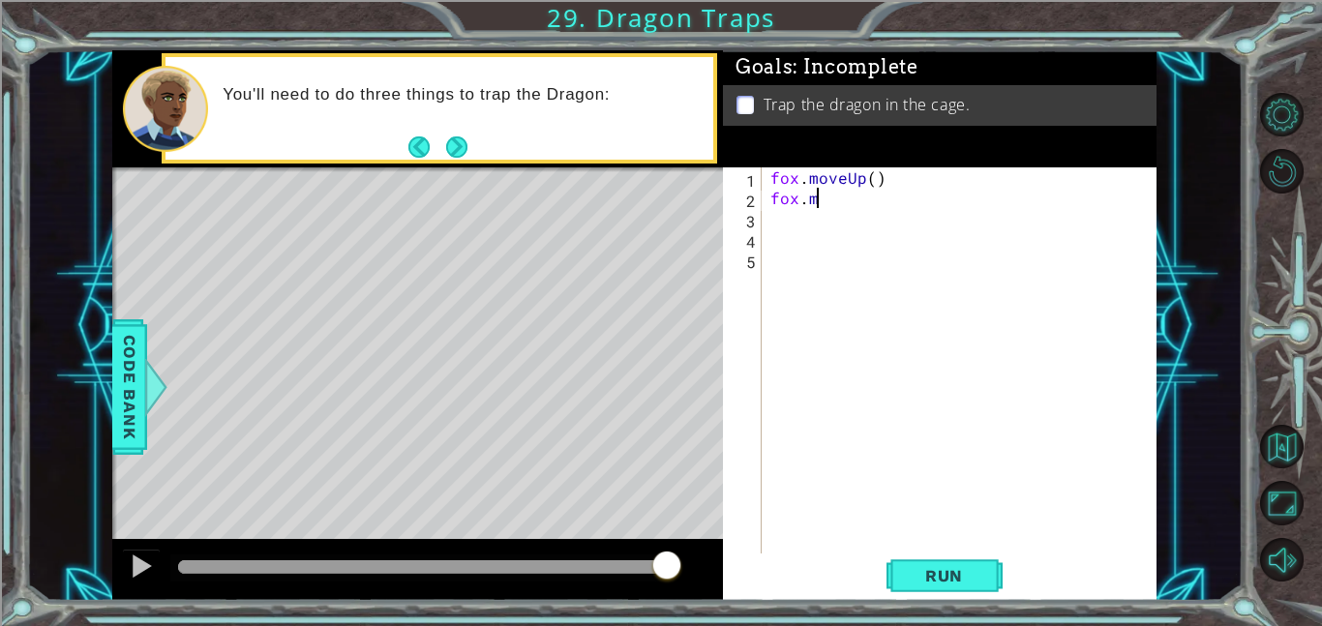
scroll to position [0, 1]
type textarea "f"
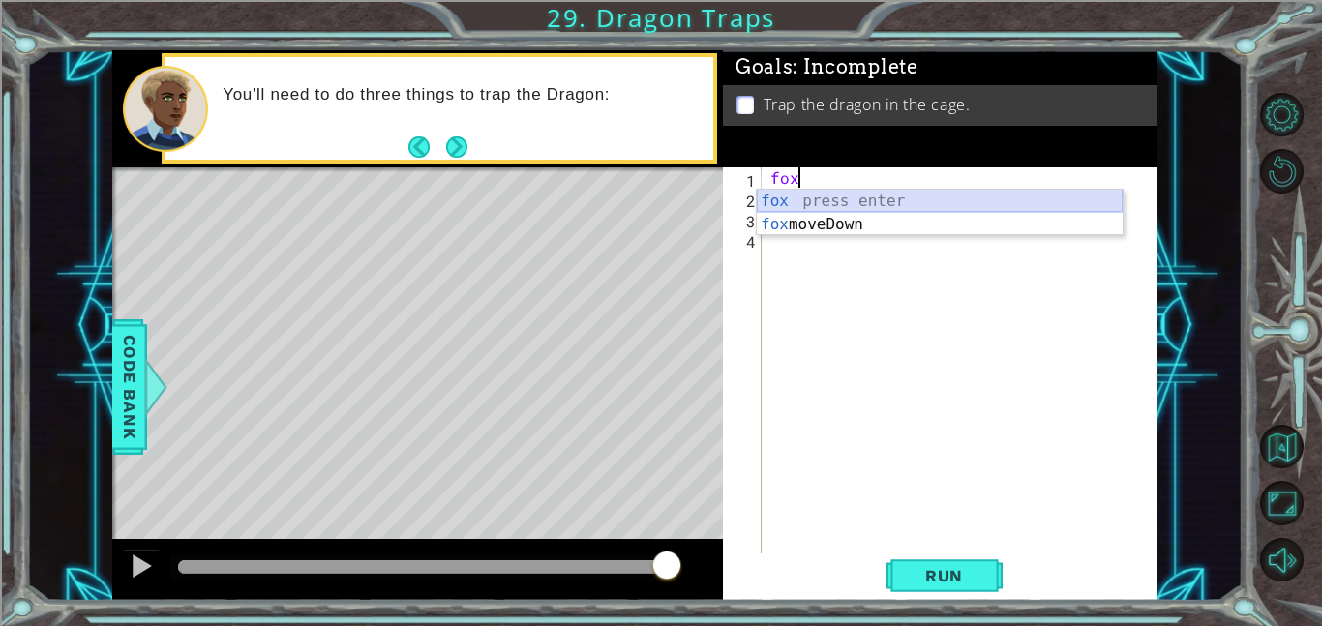
click at [806, 199] on div "fox press enter fox moveDown press enter" at bounding box center [940, 236] width 366 height 93
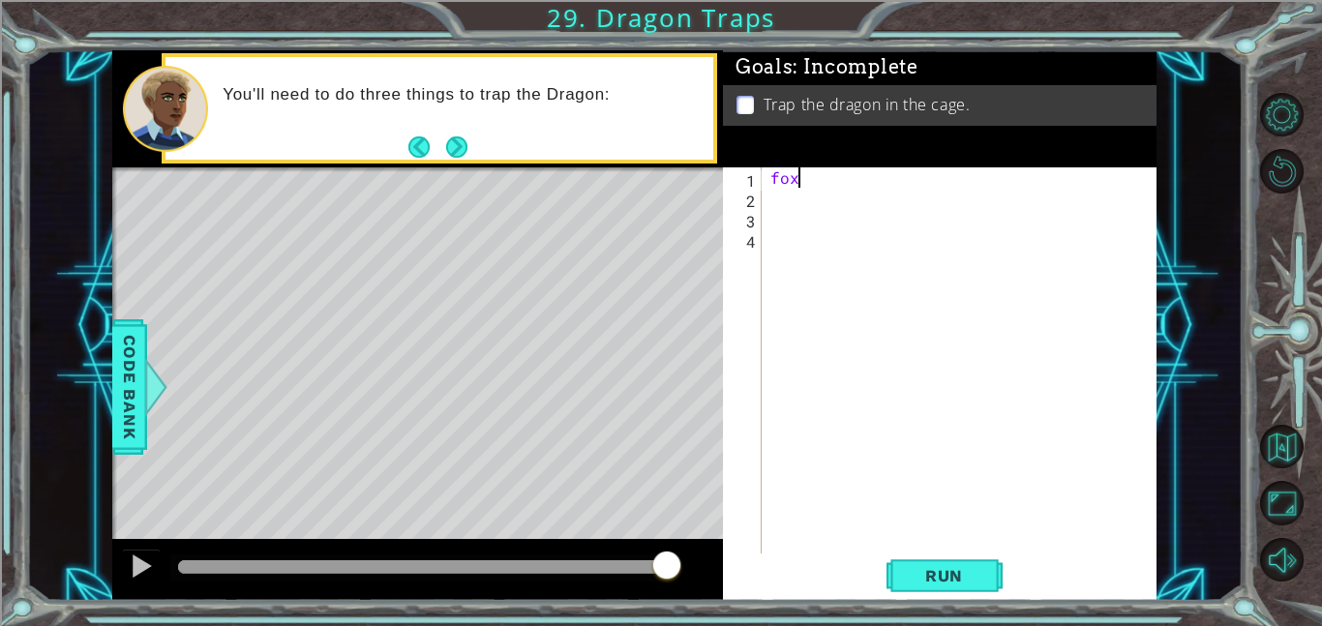
click at [816, 183] on div "fox" at bounding box center [964, 380] width 395 height 427
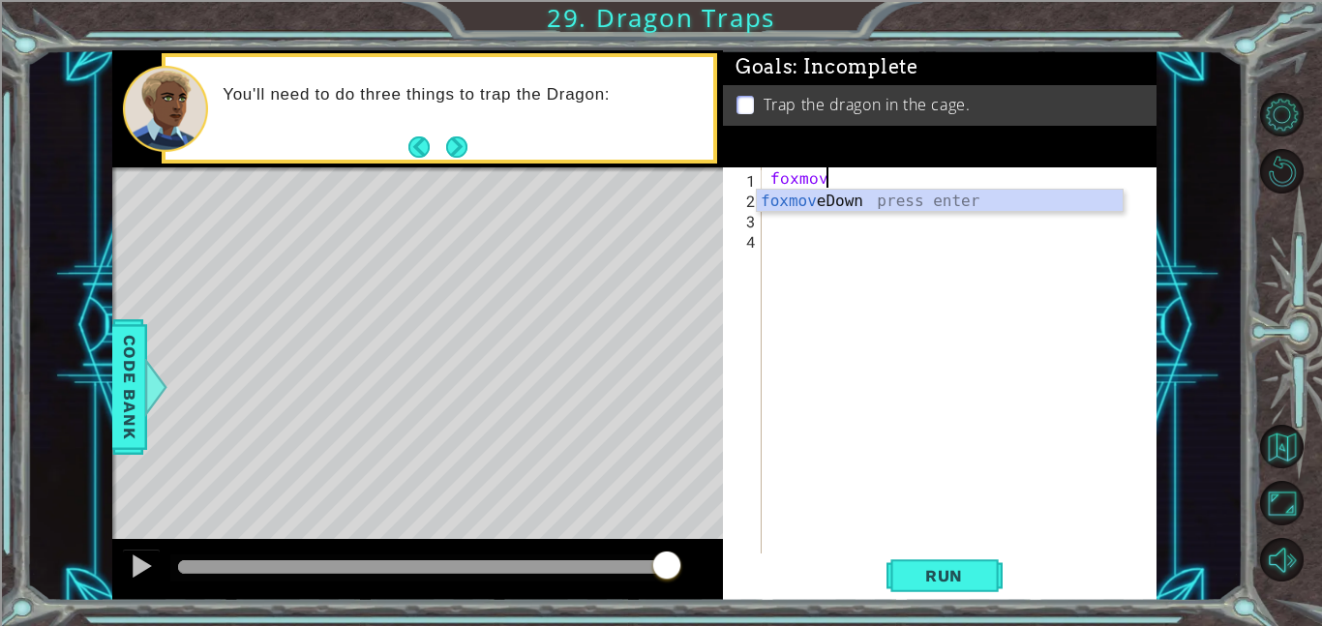
scroll to position [0, 1]
type textarea "f"
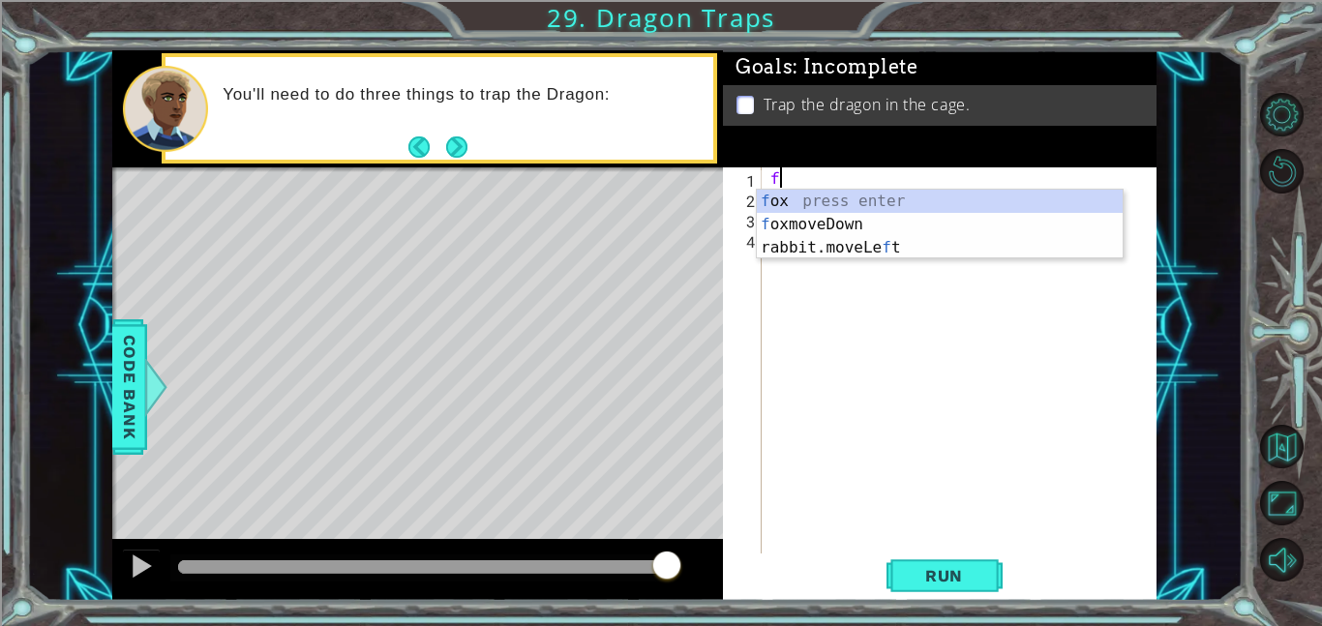
scroll to position [0, 0]
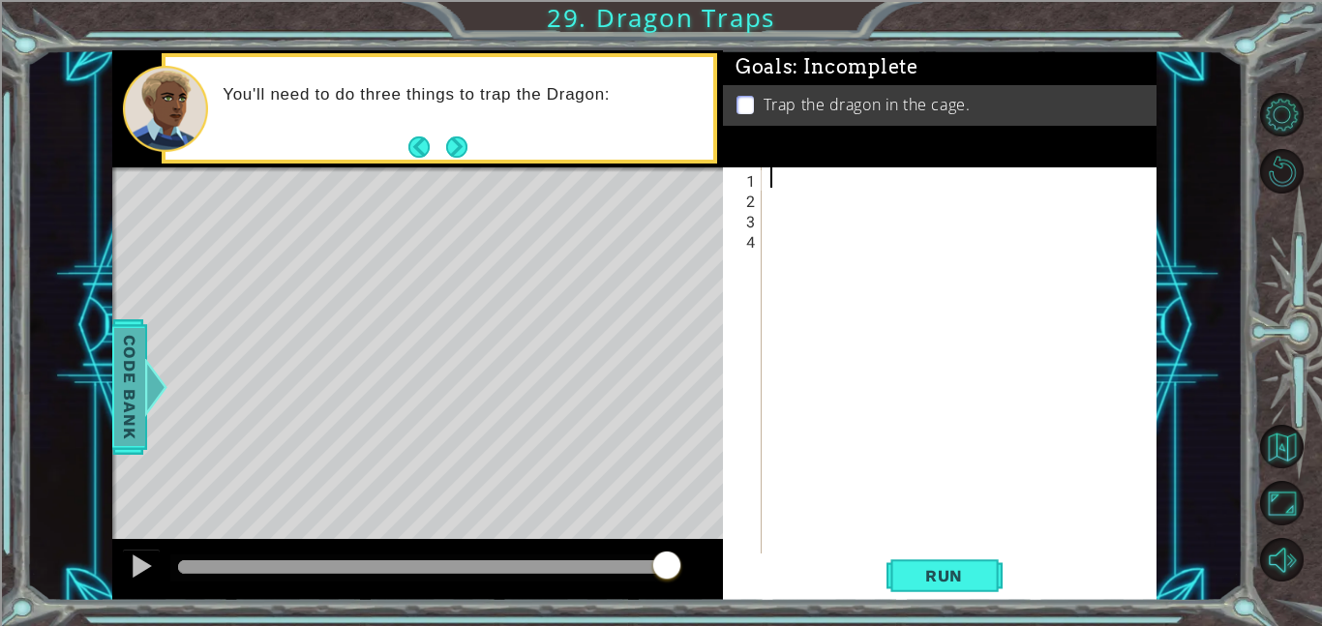
click at [130, 378] on span "Code Bank" at bounding box center [129, 387] width 31 height 118
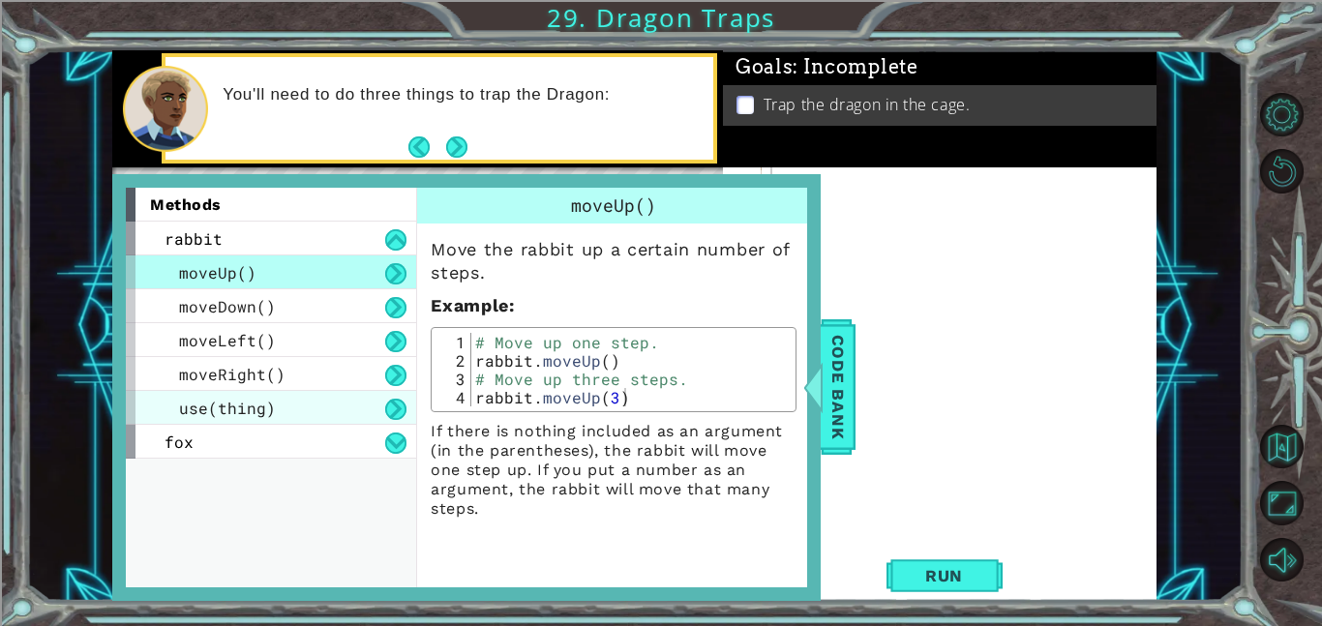
click at [172, 406] on div "use(thing)" at bounding box center [271, 408] width 290 height 34
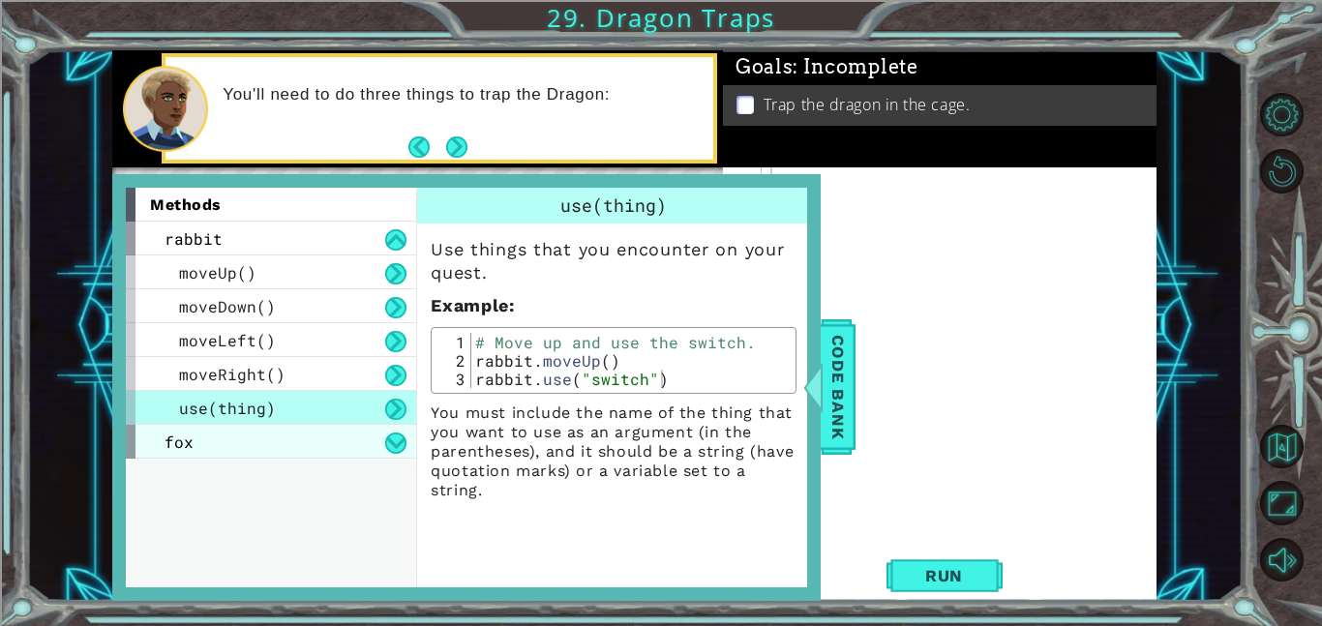
click at [171, 448] on span "fox" at bounding box center [179, 442] width 29 height 20
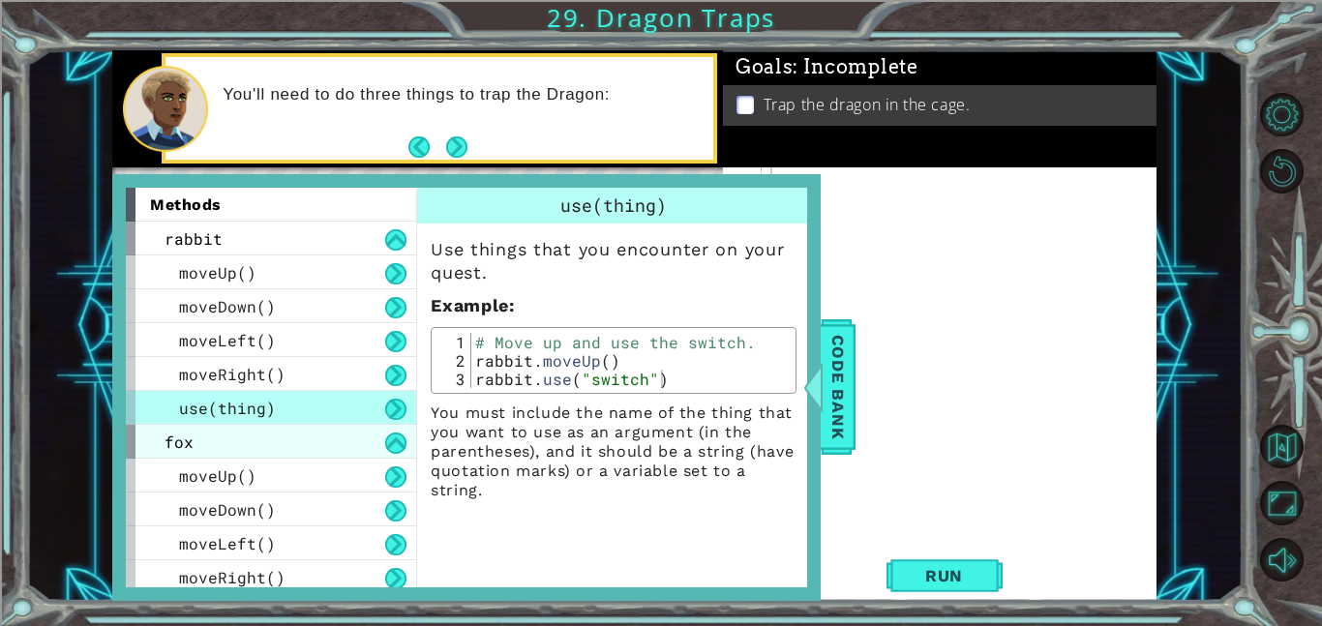
scroll to position [6, 0]
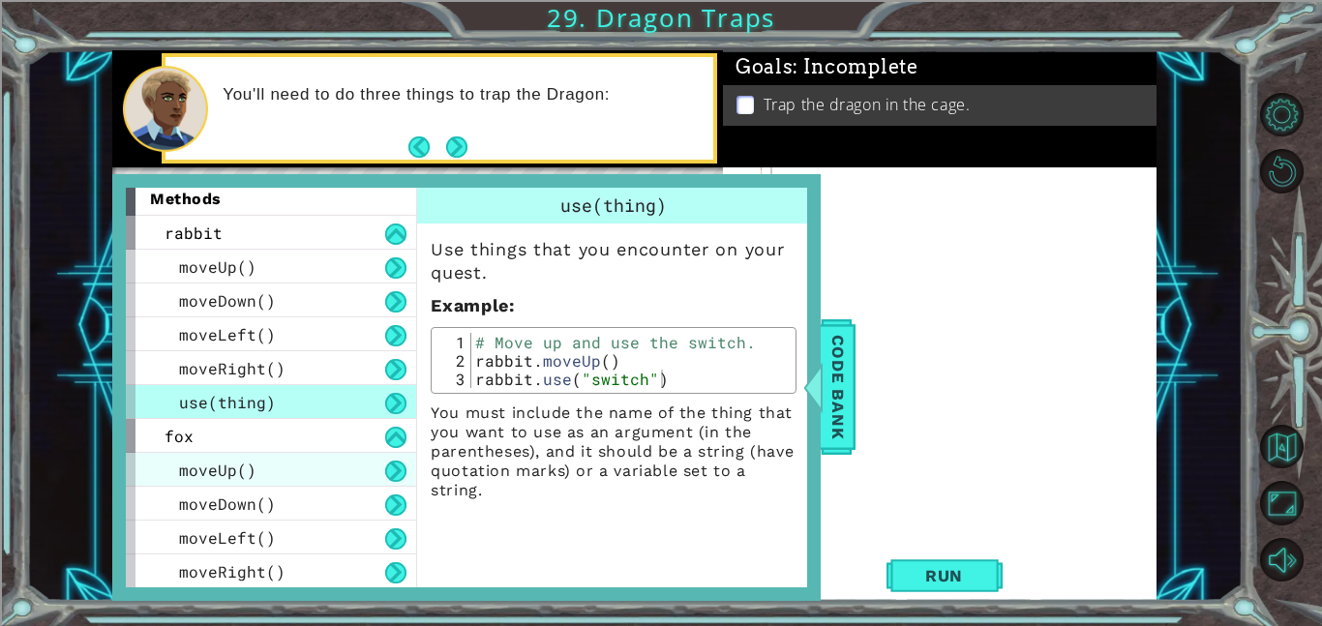
click at [181, 475] on span "moveUp()" at bounding box center [217, 470] width 77 height 20
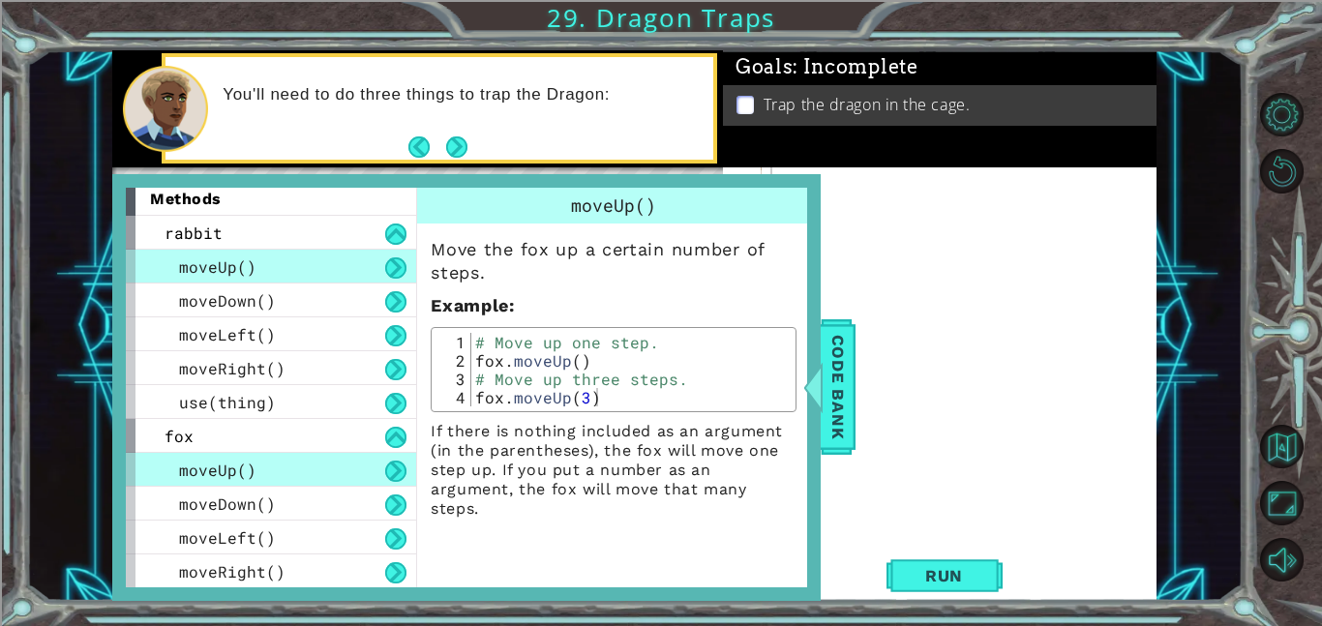
type textarea "fox.moveUp(3)"
drag, startPoint x: 611, startPoint y: 396, endPoint x: 477, endPoint y: 397, distance: 133.6
click at [477, 397] on div "# Move up one step. fox . moveUp ( ) # Move up three steps. fox . moveUp ( 3 )" at bounding box center [630, 388] width 319 height 110
click at [831, 426] on span "Code Bank" at bounding box center [838, 387] width 31 height 118
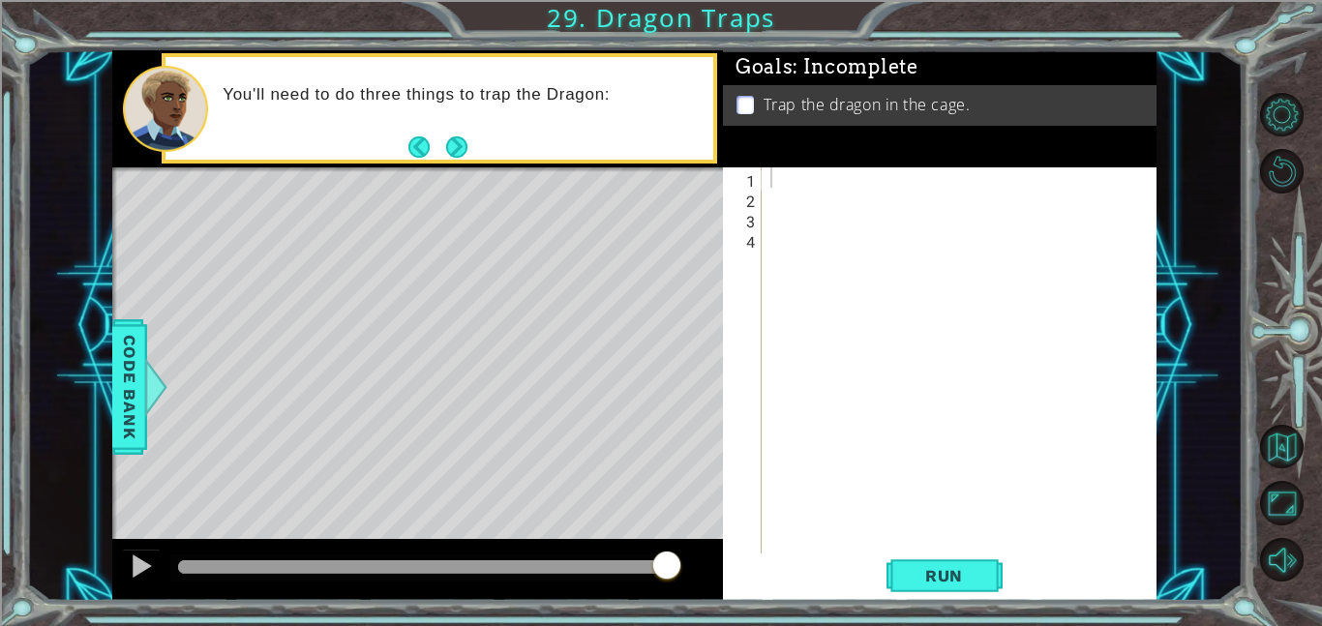
click at [772, 179] on div at bounding box center [964, 380] width 395 height 427
paste textarea "fox.moveUp(3)"
click at [880, 186] on div "fox . moveUp ( 3 )" at bounding box center [964, 380] width 395 height 427
type textarea "fox.moveUp()"
click at [892, 198] on div "fox . moveUp ( )" at bounding box center [964, 380] width 395 height 427
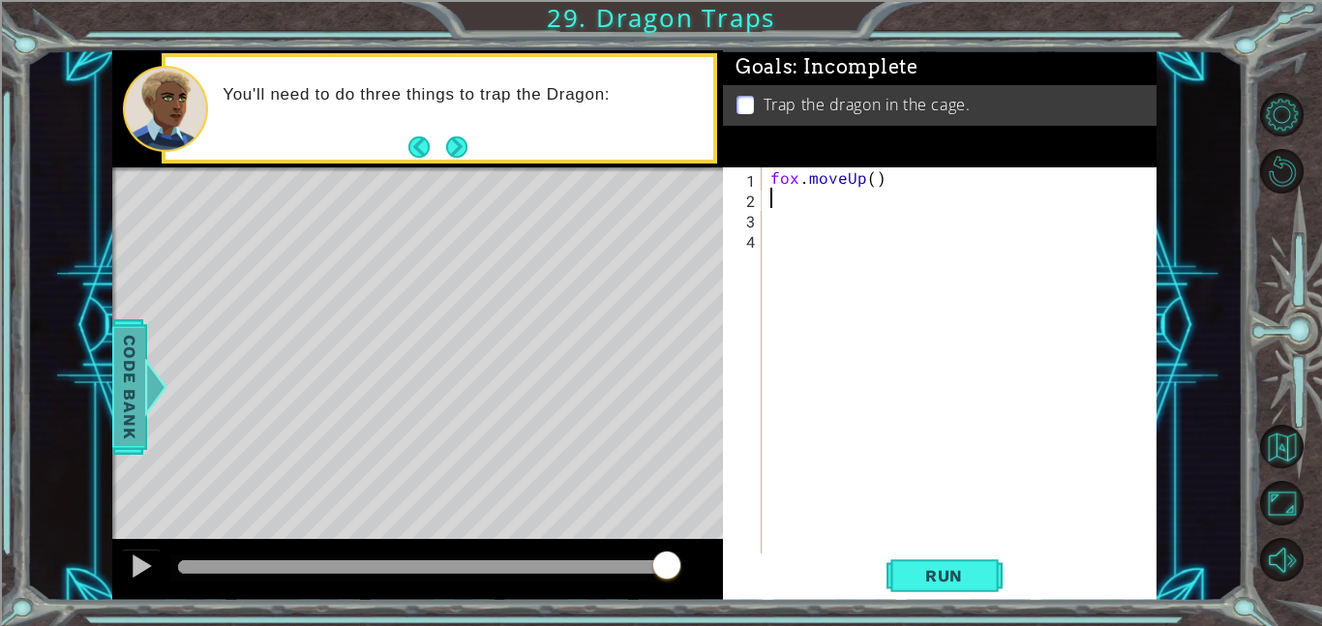
click at [145, 379] on div at bounding box center [156, 387] width 24 height 58
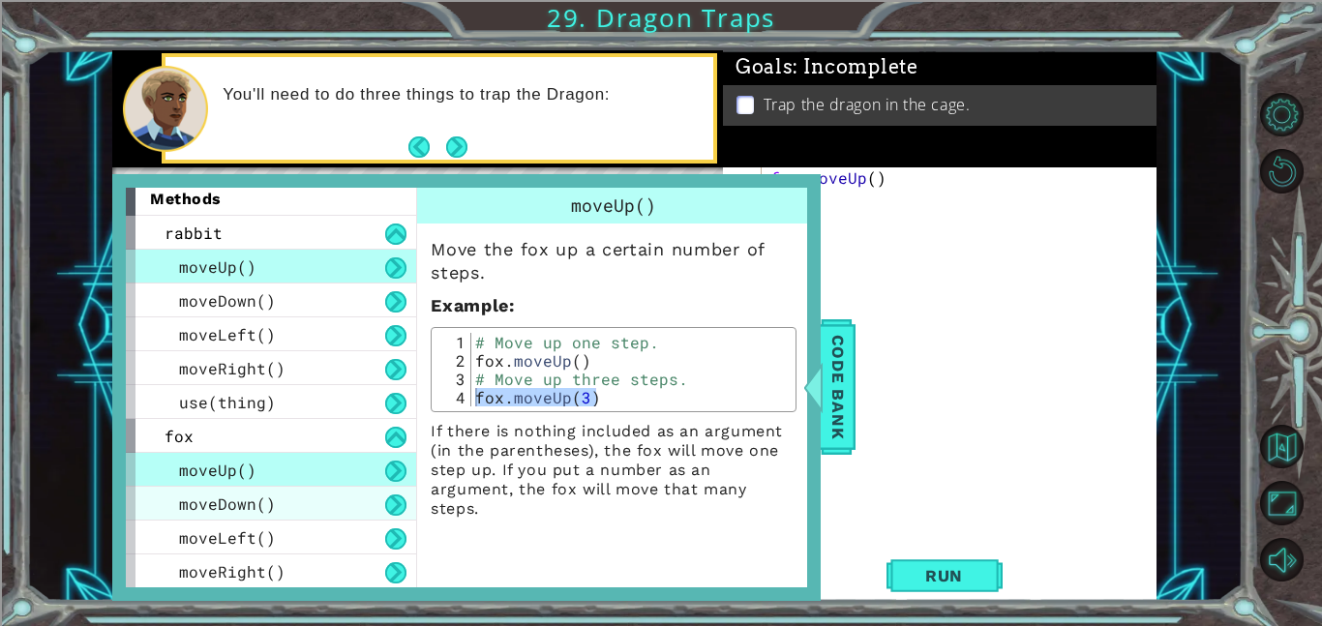
click at [186, 503] on span "moveDown()" at bounding box center [227, 504] width 97 height 20
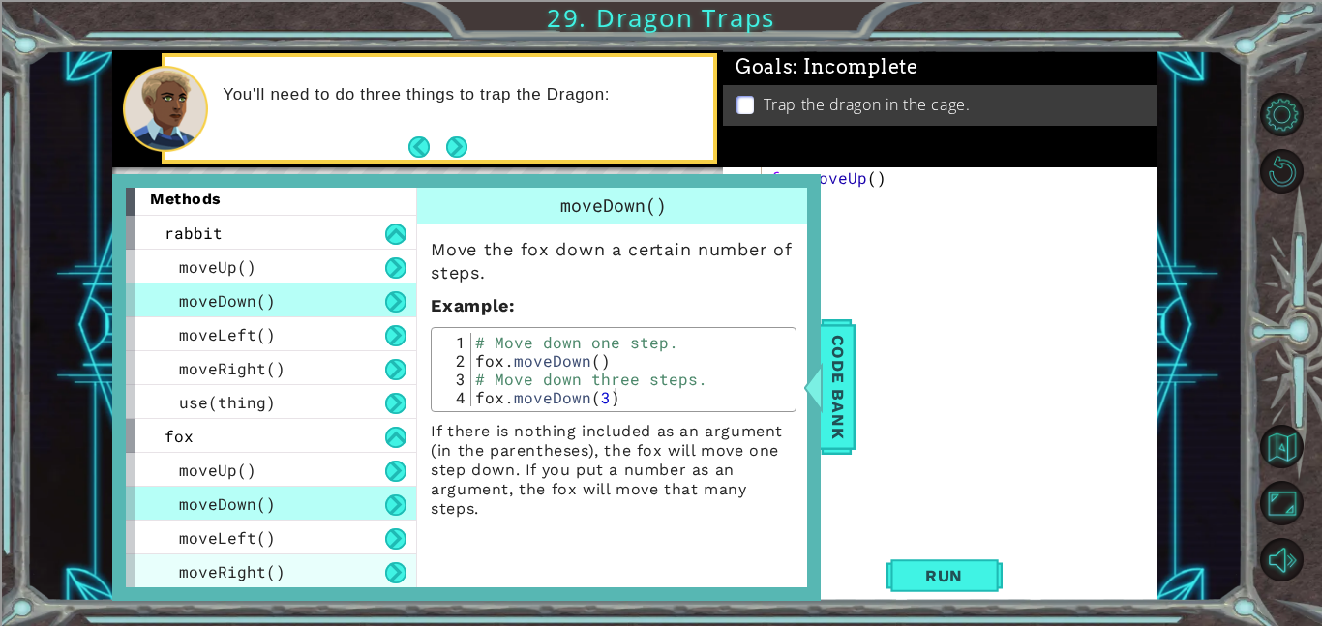
click at [199, 573] on span "moveRight()" at bounding box center [232, 571] width 106 height 20
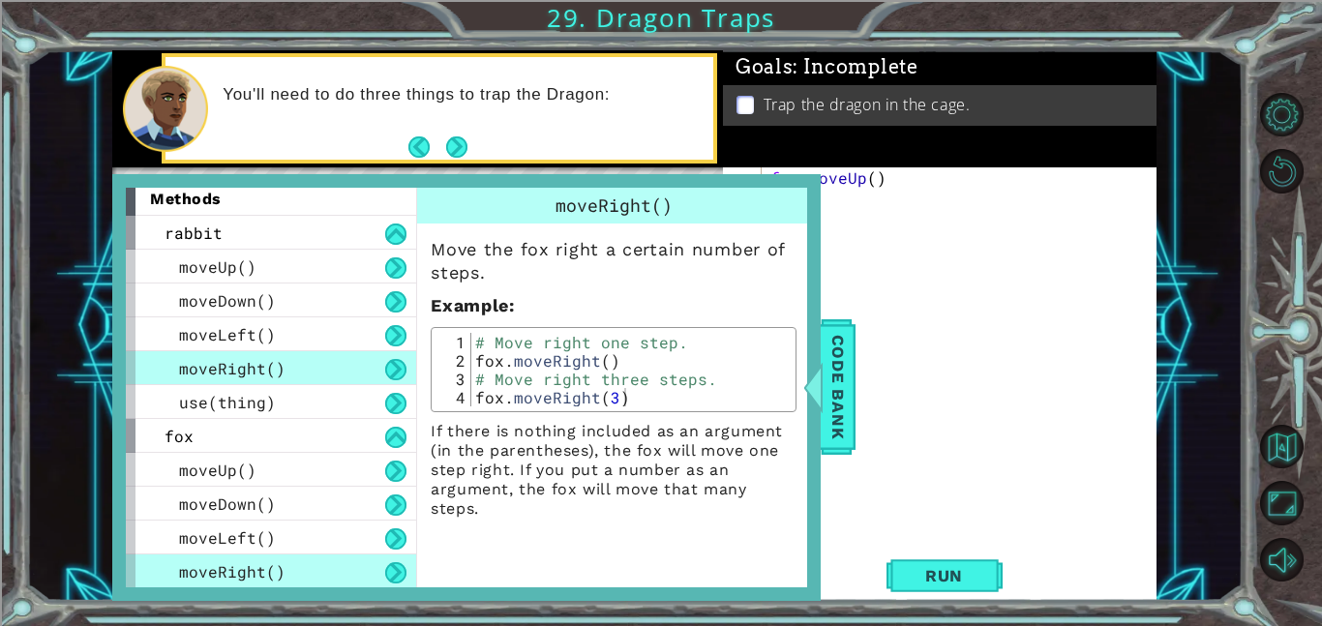
type textarea "fox.moveRight(3)"
drag, startPoint x: 625, startPoint y: 399, endPoint x: 478, endPoint y: 395, distance: 147.2
click at [478, 395] on div "# Move right one step. fox . moveRight ( ) # Move right three steps. fox . move…" at bounding box center [630, 388] width 319 height 110
click at [849, 369] on span "Code Bank" at bounding box center [838, 387] width 31 height 118
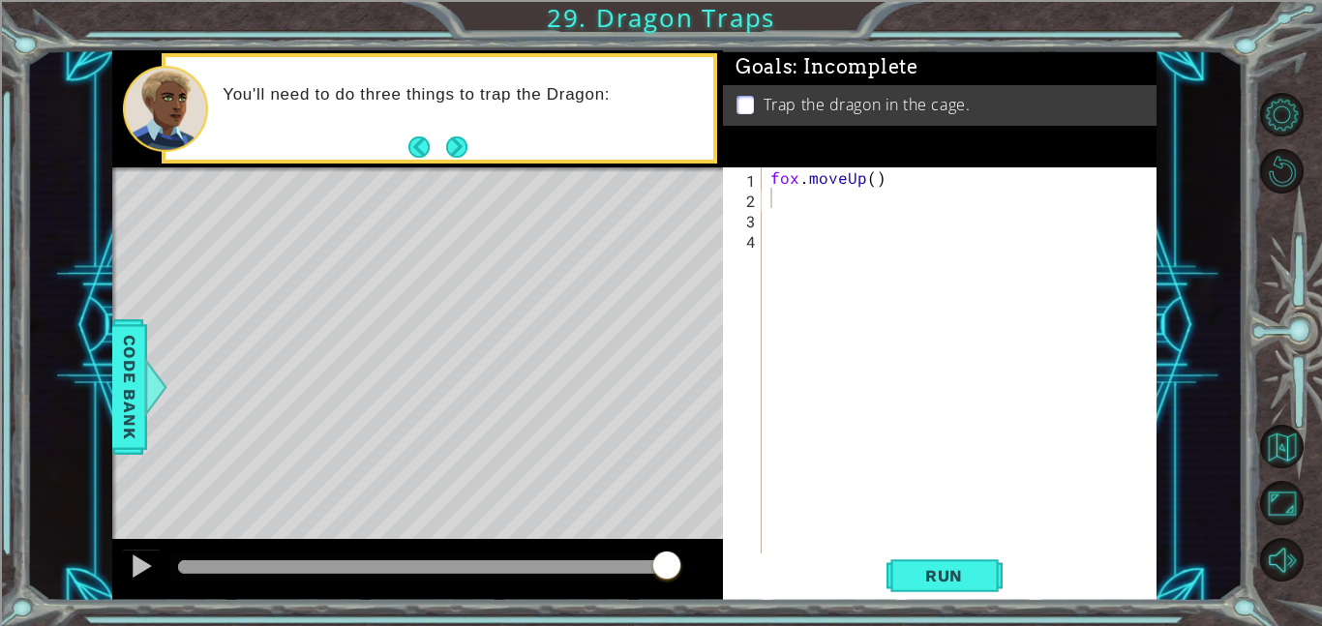
click at [767, 190] on div "fox . moveUp ( )" at bounding box center [964, 380] width 395 height 427
paste textarea "fox.moveRight(3)"
click at [993, 568] on button "Run" at bounding box center [945, 576] width 116 height 44
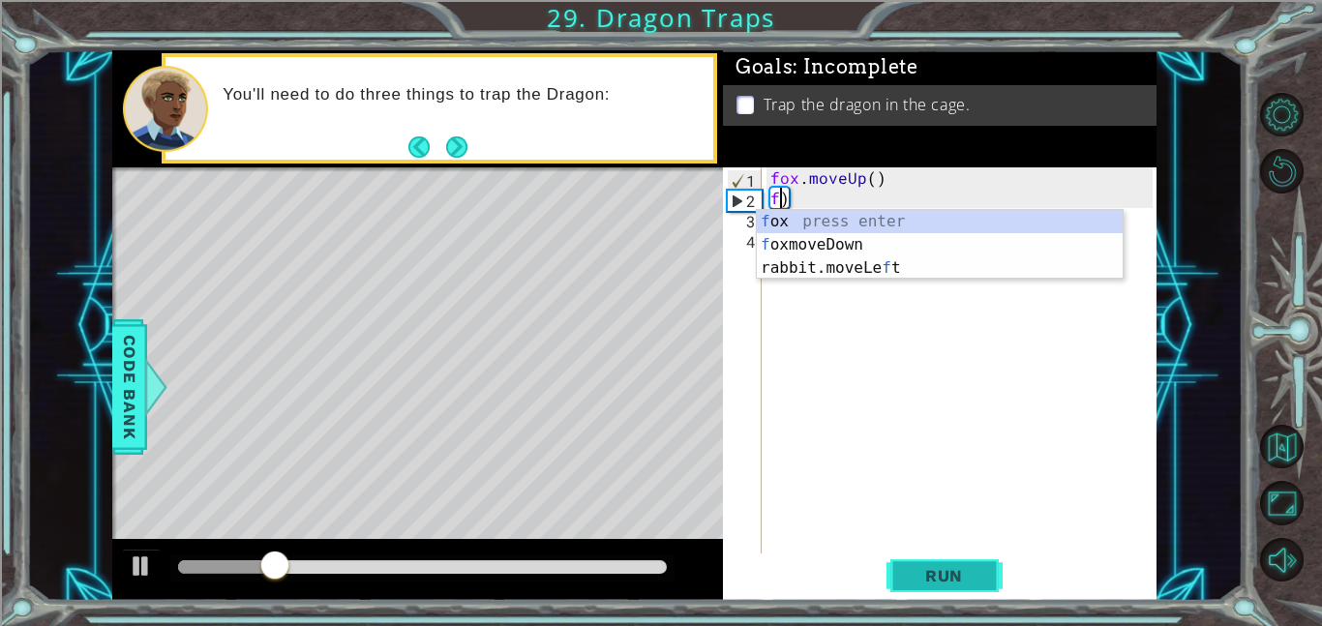
type textarea ")"
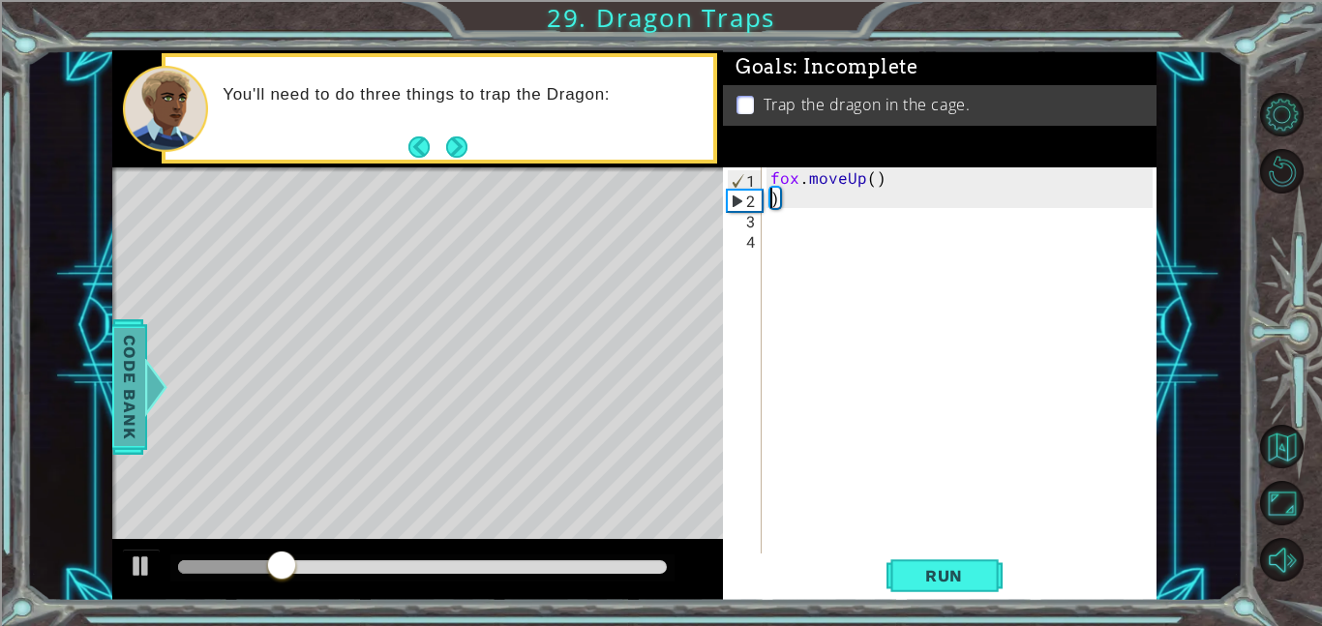
click at [128, 382] on span "Code Bank" at bounding box center [129, 387] width 31 height 118
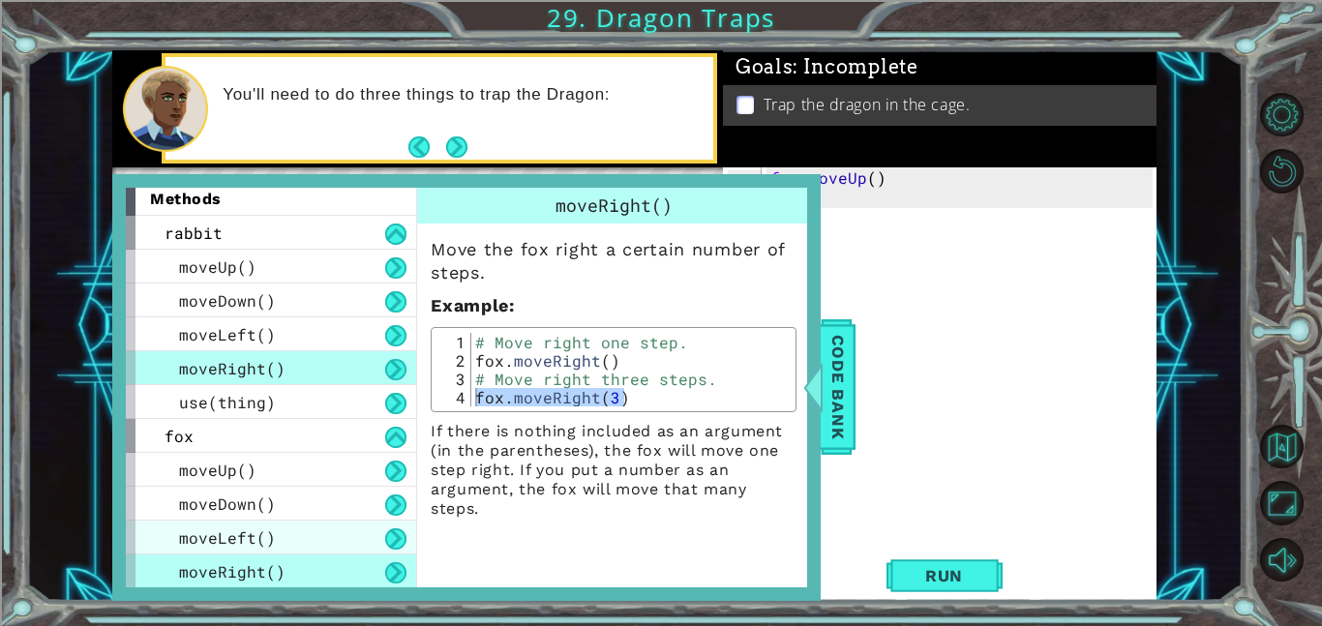
click at [182, 527] on span "moveLeft()" at bounding box center [227, 537] width 97 height 20
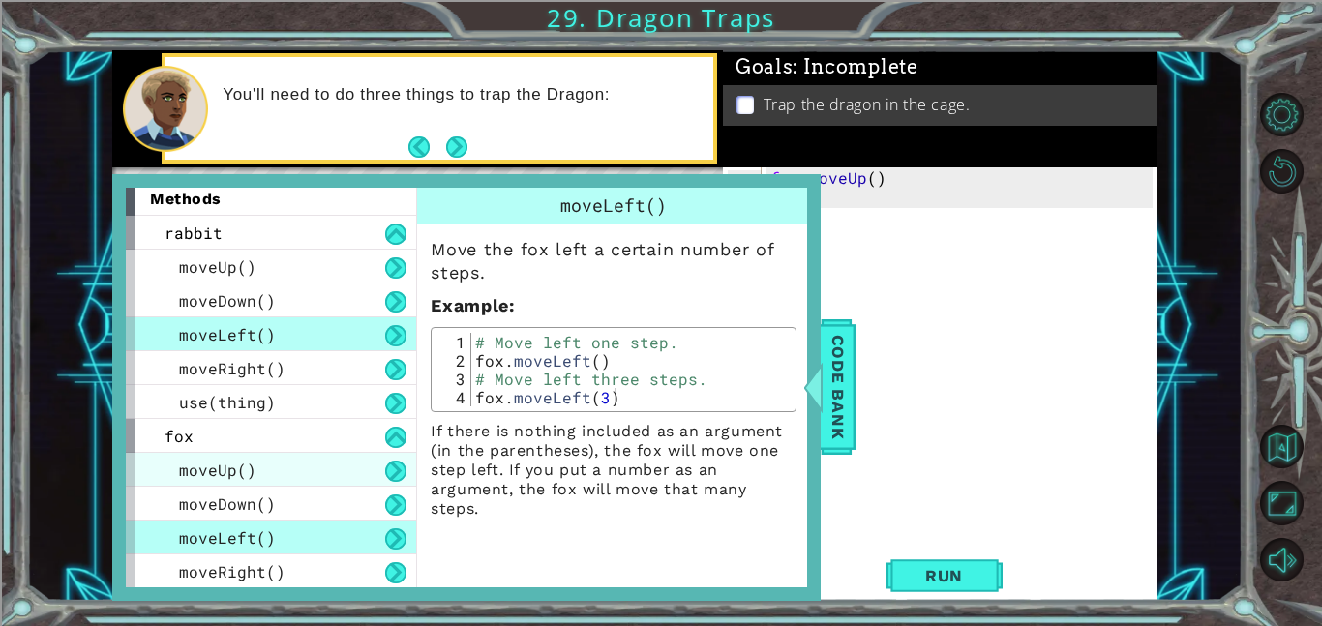
click at [187, 467] on span "moveUp()" at bounding box center [217, 470] width 77 height 20
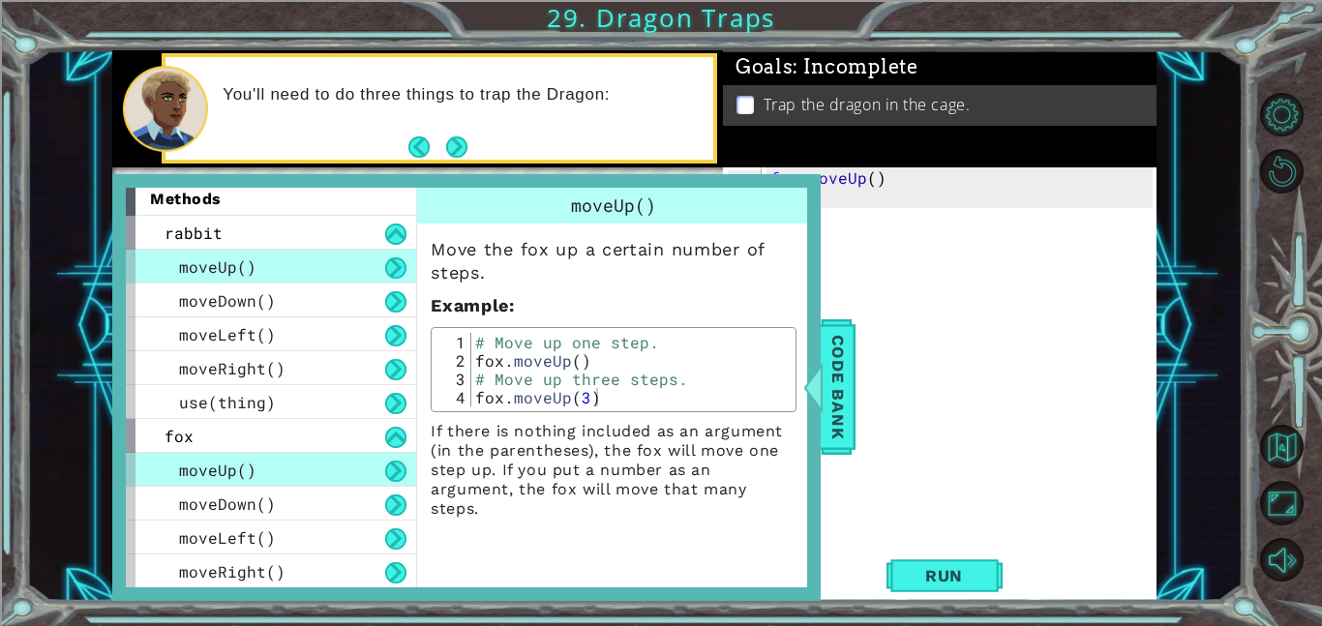
click at [983, 346] on div "fox . moveUp ( ) )" at bounding box center [964, 380] width 395 height 427
click at [875, 179] on div "fox . moveUp ( ) )" at bounding box center [964, 380] width 395 height 427
click at [845, 397] on span "Code Bank" at bounding box center [838, 387] width 31 height 118
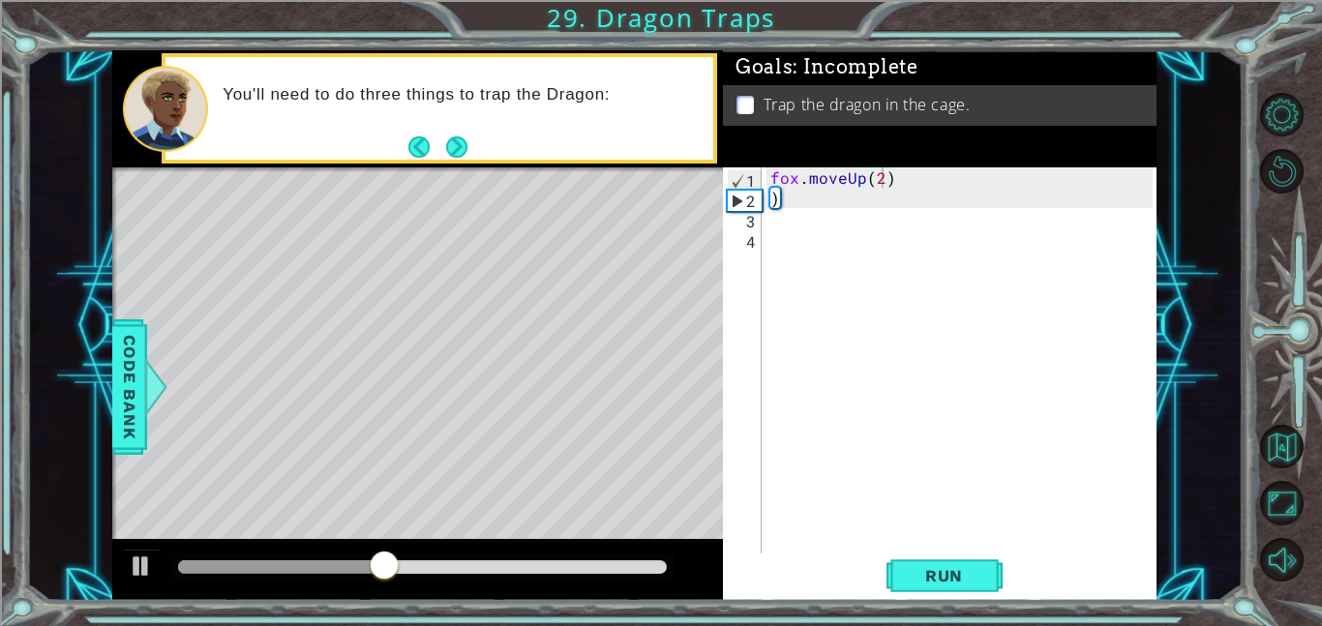
type textarea ")"
click at [797, 198] on div "fox . moveUp ( 2 ) )" at bounding box center [964, 380] width 395 height 427
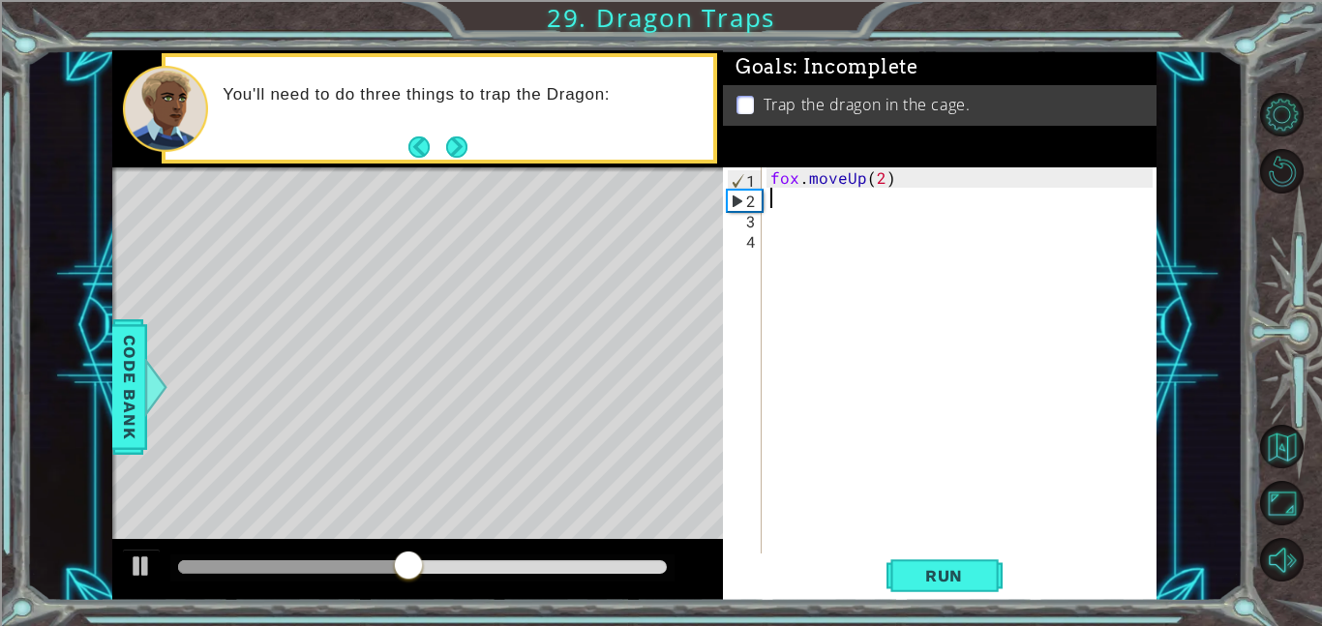
paste textarea "fox.moveRight(3)"
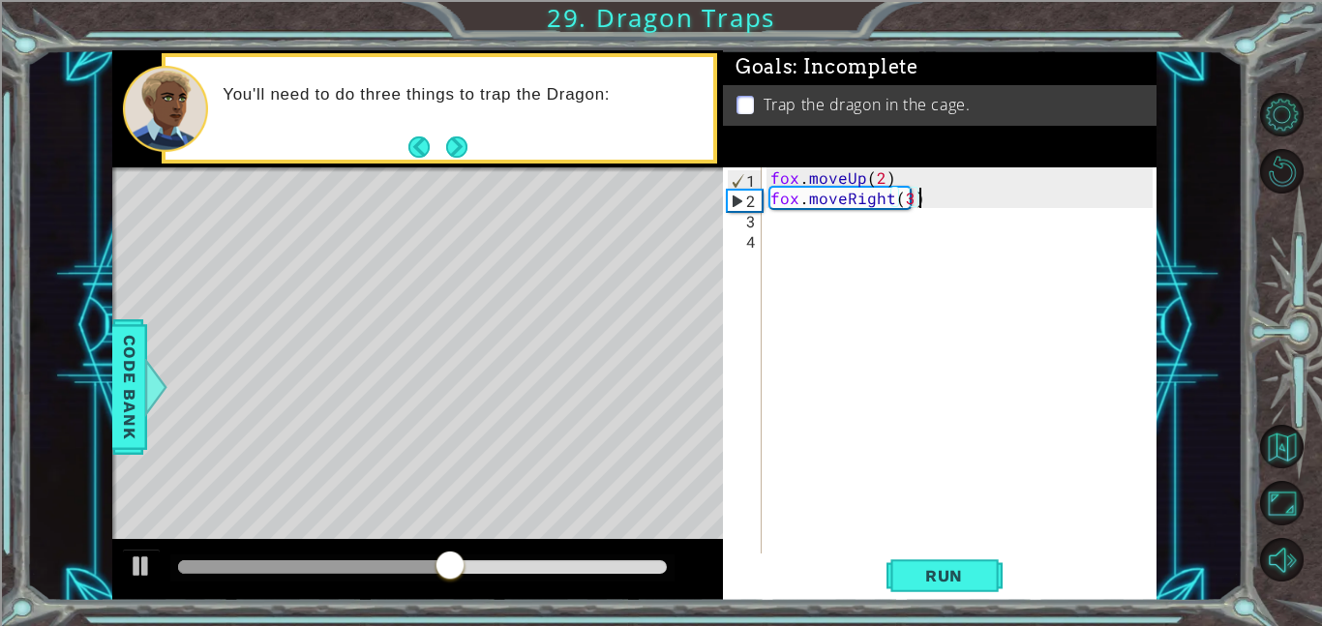
click at [907, 207] on div "fox . moveUp ( 2 ) fox . moveRight ( 3 )" at bounding box center [964, 380] width 395 height 427
type textarea "fox.moveRight(2)"
click at [975, 582] on span "Run" at bounding box center [944, 575] width 76 height 19
click at [950, 194] on div "fox . moveUp ( 2 ) fox . moveRight ( 2 )" at bounding box center [964, 380] width 395 height 427
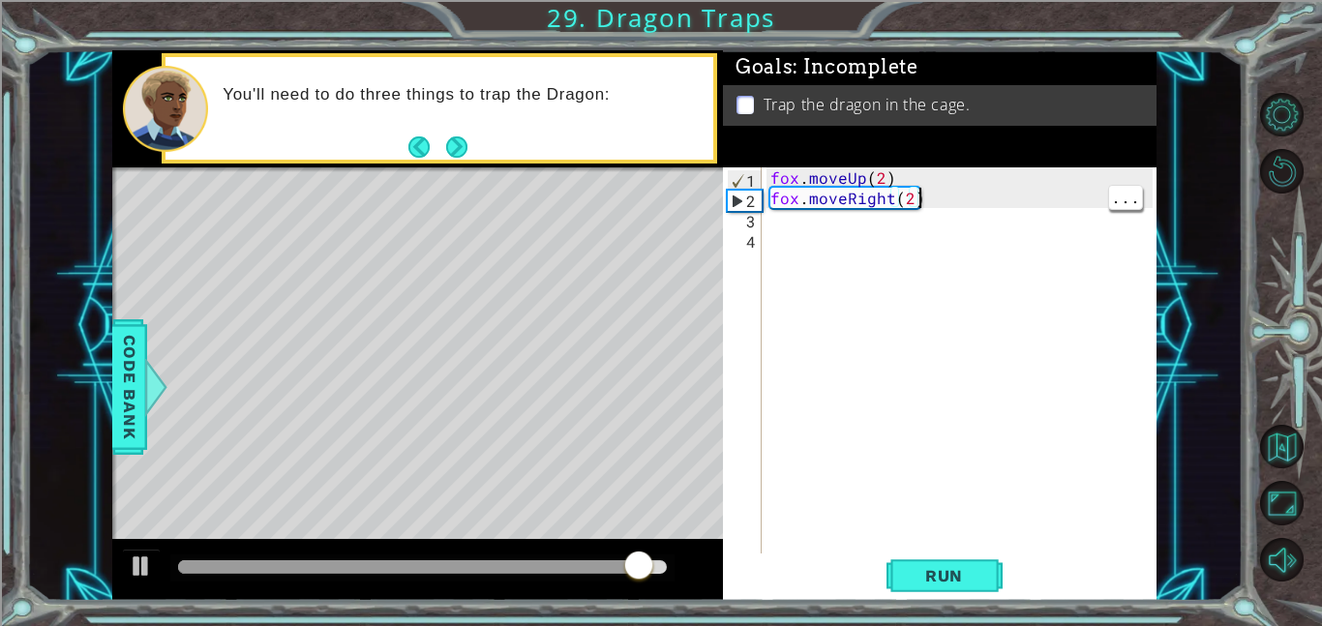
click at [902, 212] on div "fox . moveUp ( 2 ) fox . moveRight ( 2 )" at bounding box center [964, 380] width 395 height 427
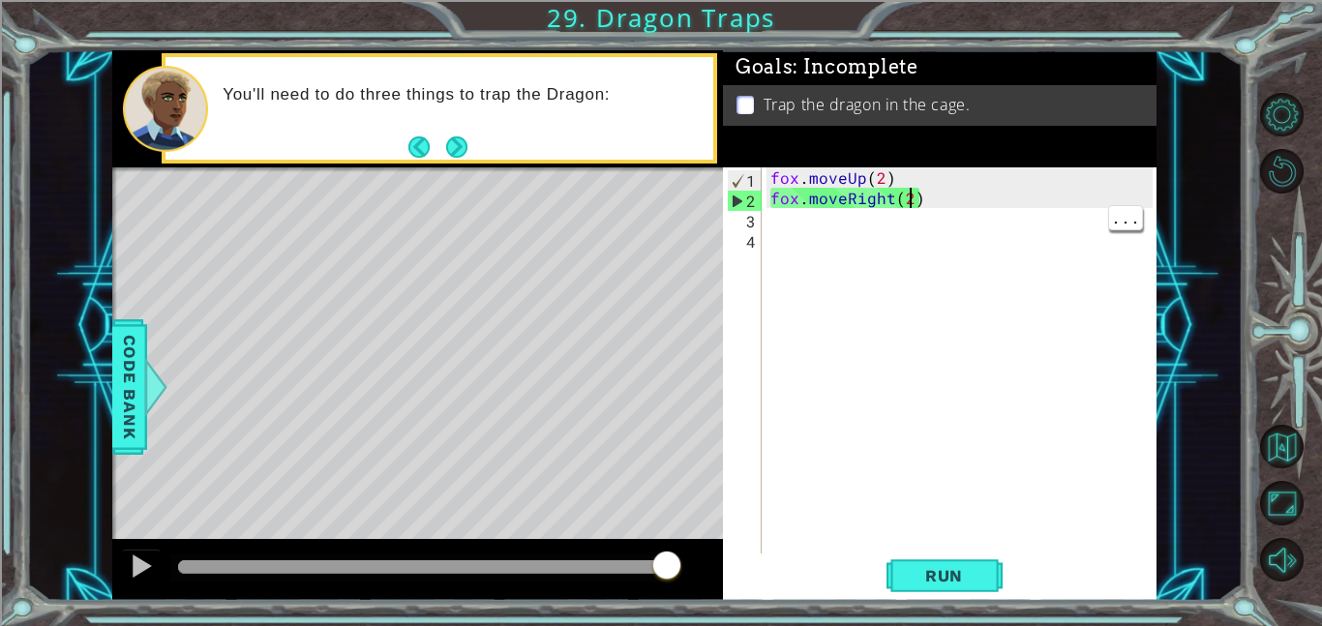
click at [909, 199] on div "fox . moveUp ( 2 ) fox . moveRight ( 2 )" at bounding box center [964, 380] width 395 height 427
type textarea "fox.moveRight()"
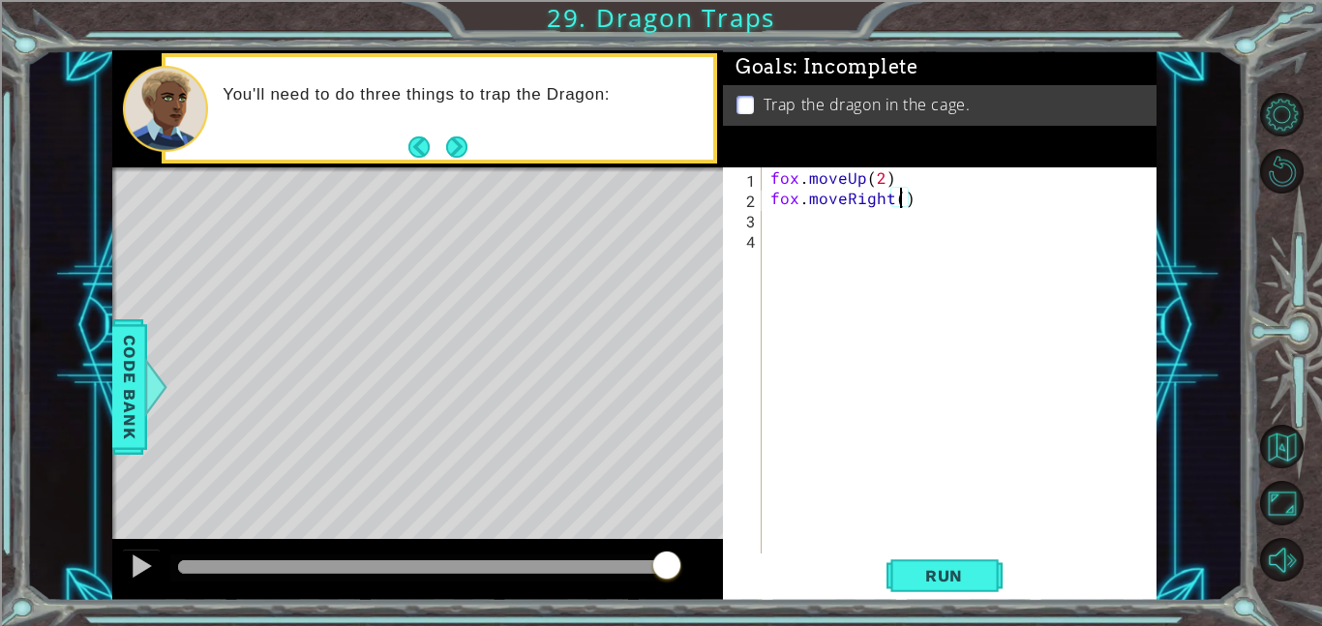
click at [840, 218] on div "fox . moveUp ( 2 ) fox . moveRight ( )" at bounding box center [964, 380] width 395 height 427
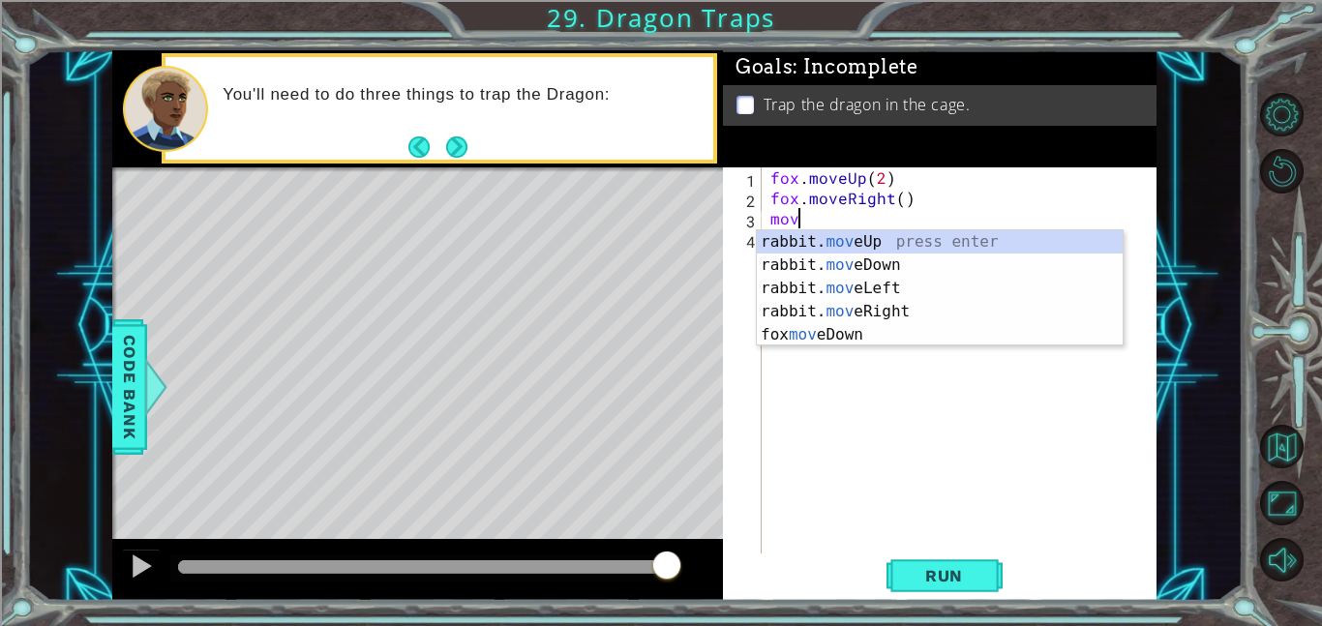
type textarea "m"
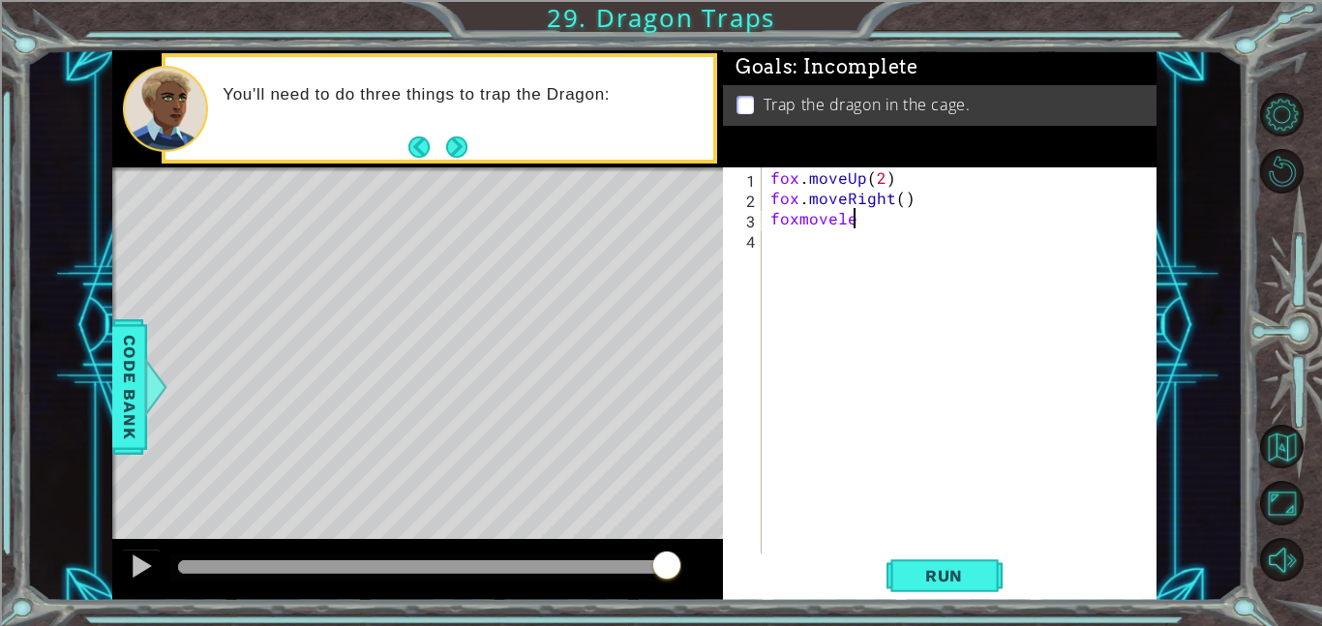
scroll to position [0, 5]
type textarea "foxmoveleft"
type textarea "fox.moveLeft()"
click at [959, 577] on span "Run" at bounding box center [944, 575] width 76 height 19
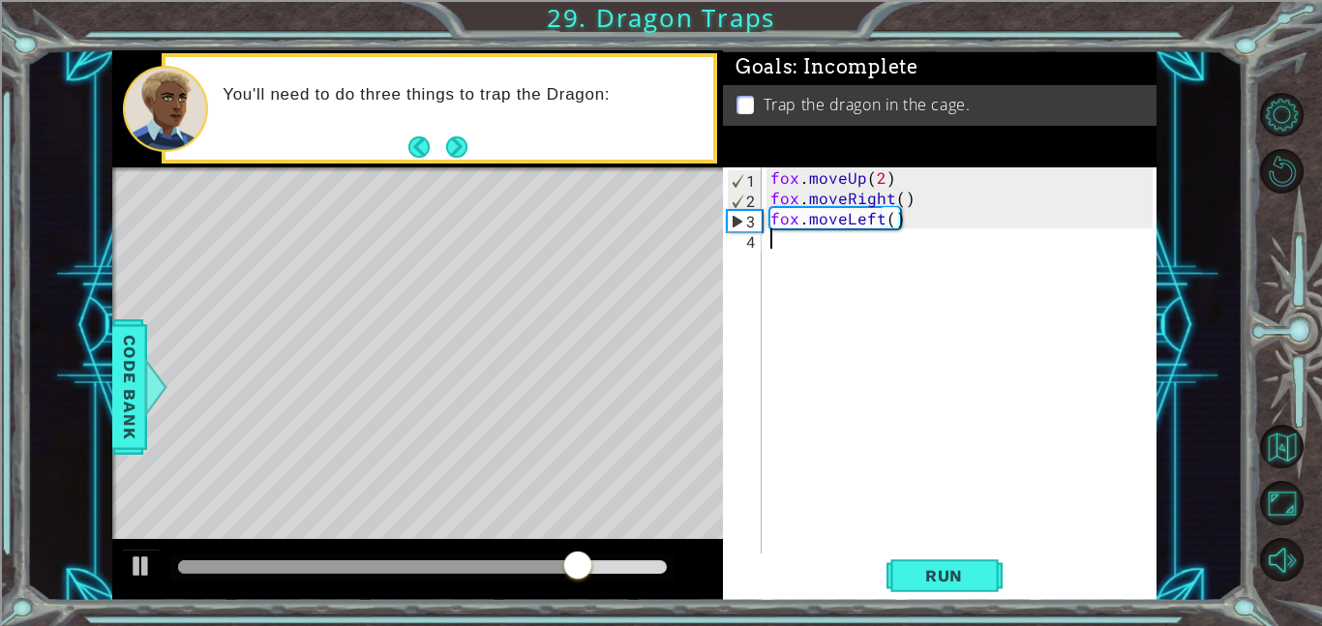
click at [838, 241] on div "fox . moveUp ( 2 ) fox . moveRight ( ) fox . moveLeft ( )" at bounding box center [964, 380] width 395 height 427
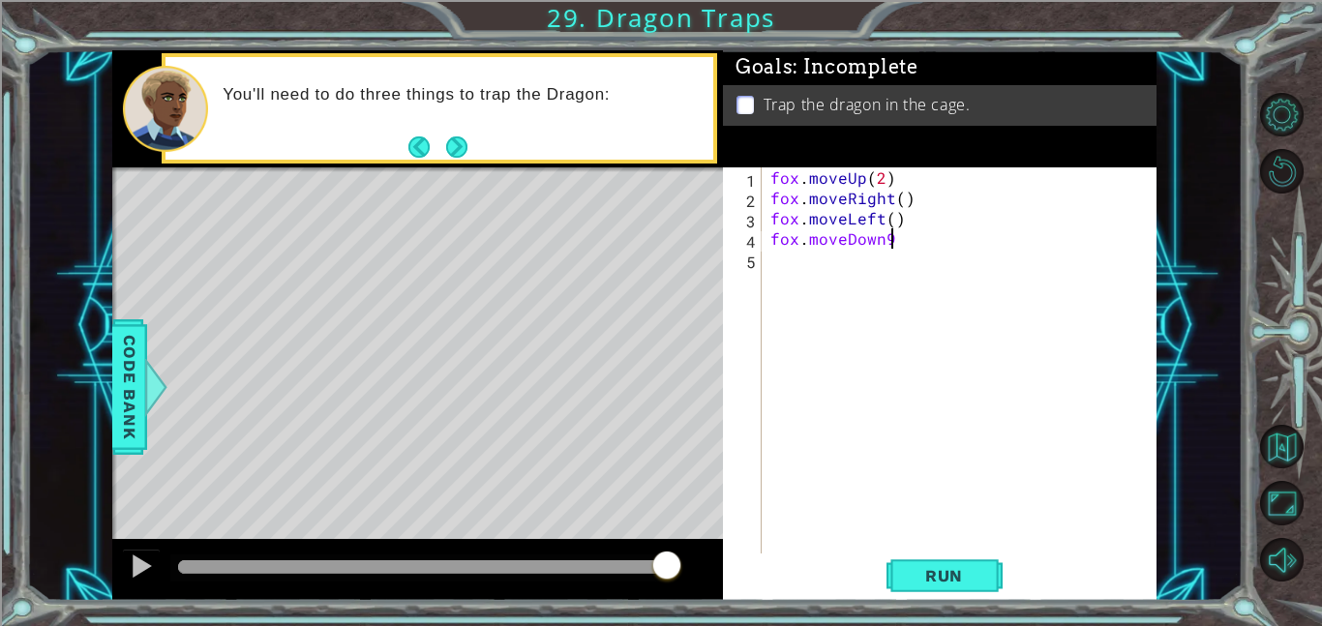
scroll to position [0, 6]
type textarea "fox.moveDown()"
click at [843, 256] on div "fox . moveUp ( 2 ) fox . moveRight ( ) fox . moveLeft ( ) fox . moveDown ( )" at bounding box center [964, 380] width 395 height 427
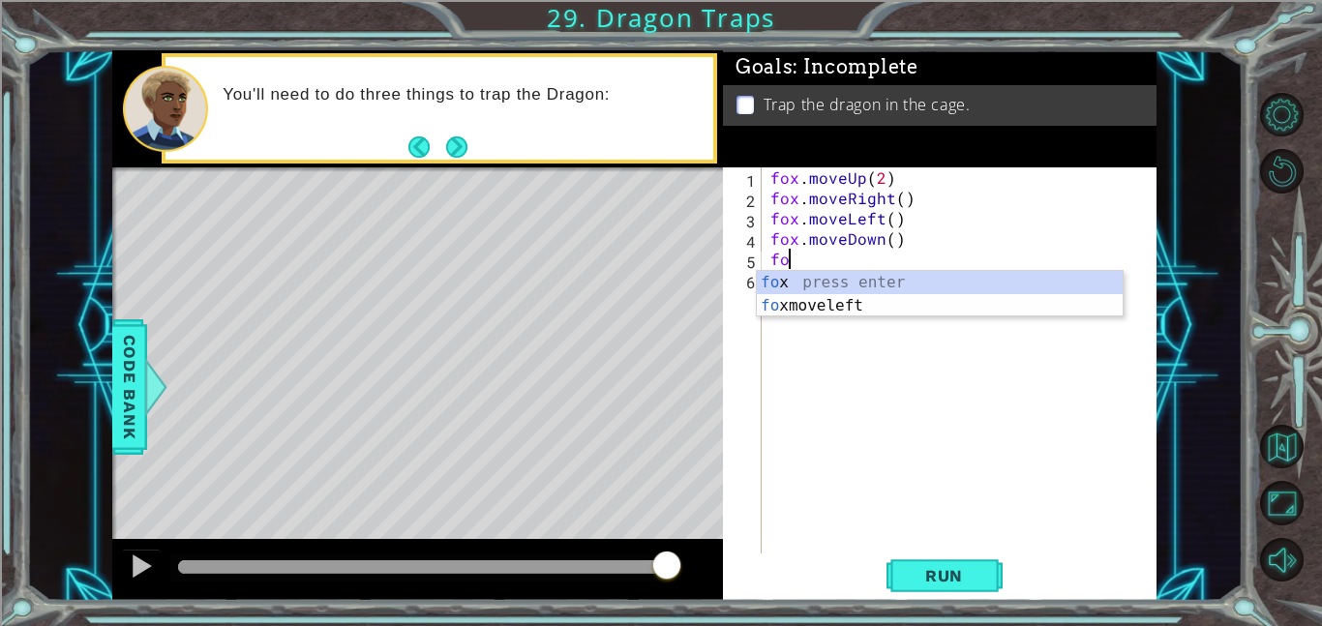
type textarea "f"
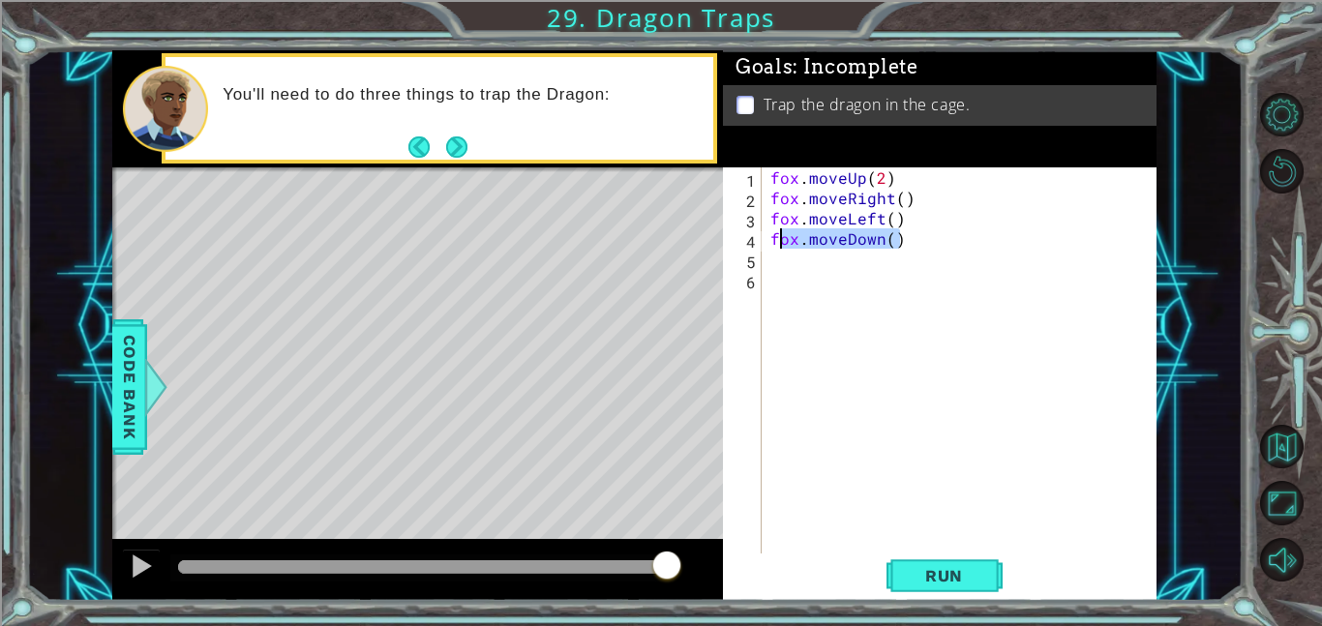
drag, startPoint x: 907, startPoint y: 248, endPoint x: 792, endPoint y: 253, distance: 115.3
click at [792, 253] on div "fox . moveUp ( 2 ) fox . moveRight ( ) fox . moveLeft ( ) fox . moveDown ( )" at bounding box center [964, 380] width 395 height 427
type textarea "fox.moveDown()"
click at [792, 254] on div "fox . moveUp ( 2 ) fox . moveRight ( ) fox . moveLeft ( ) fox . moveDown ( )" at bounding box center [959, 360] width 385 height 386
paste textarea "fox.moveRight(3)"
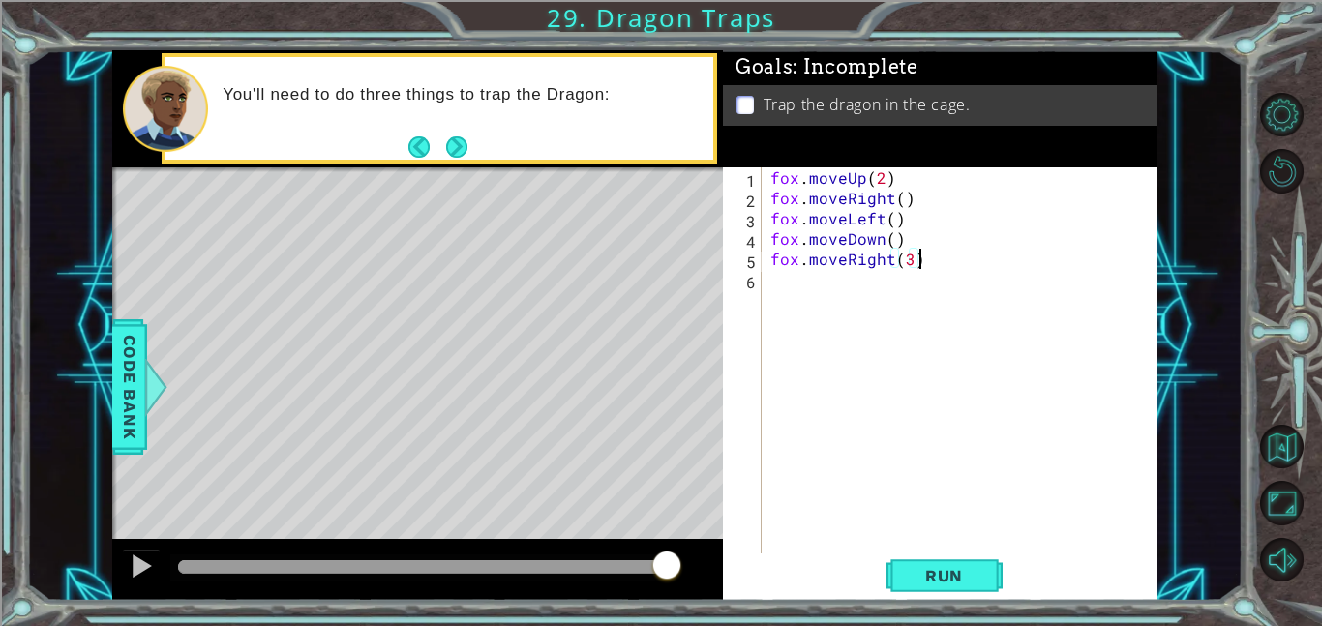
click at [913, 266] on div "fox . moveUp ( 2 ) fox . moveRight ( ) fox . moveLeft ( ) fox . moveDown ( ) fo…" at bounding box center [964, 380] width 395 height 427
type textarea "fox.moveRight(2)"
click at [794, 285] on div "fox . moveUp ( 2 ) fox . moveRight ( ) fox . moveLeft ( ) fox . moveDown ( ) fo…" at bounding box center [964, 380] width 395 height 427
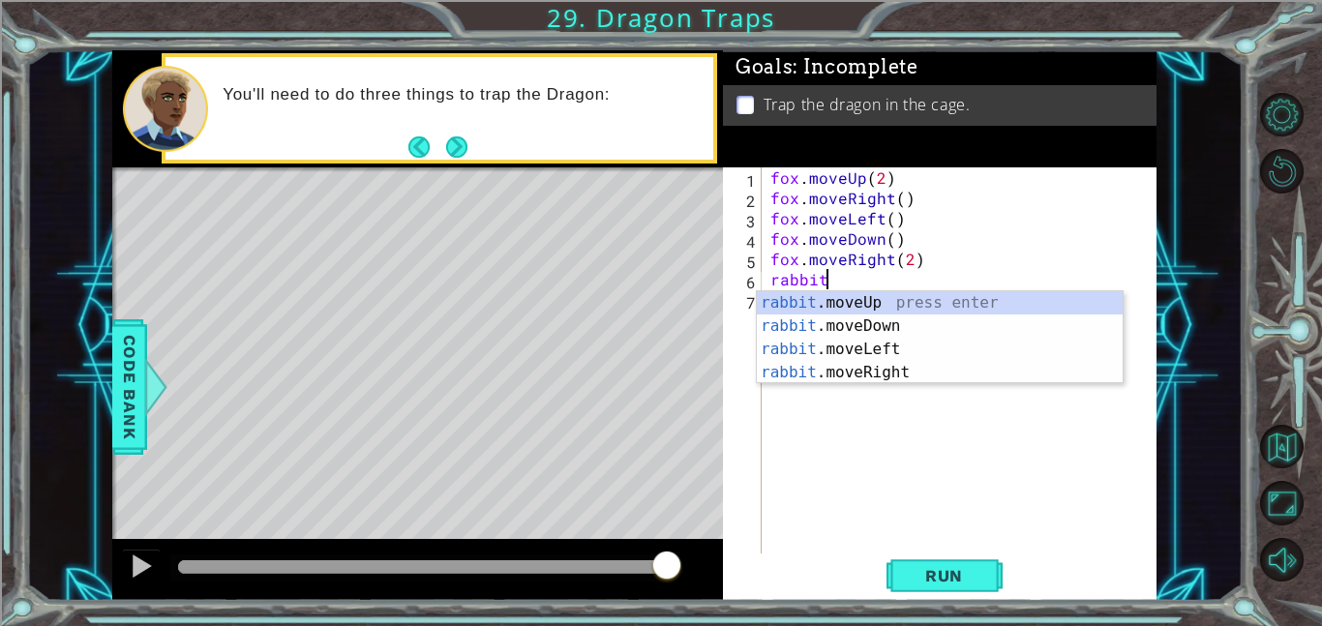
scroll to position [0, 1]
type textarea "r"
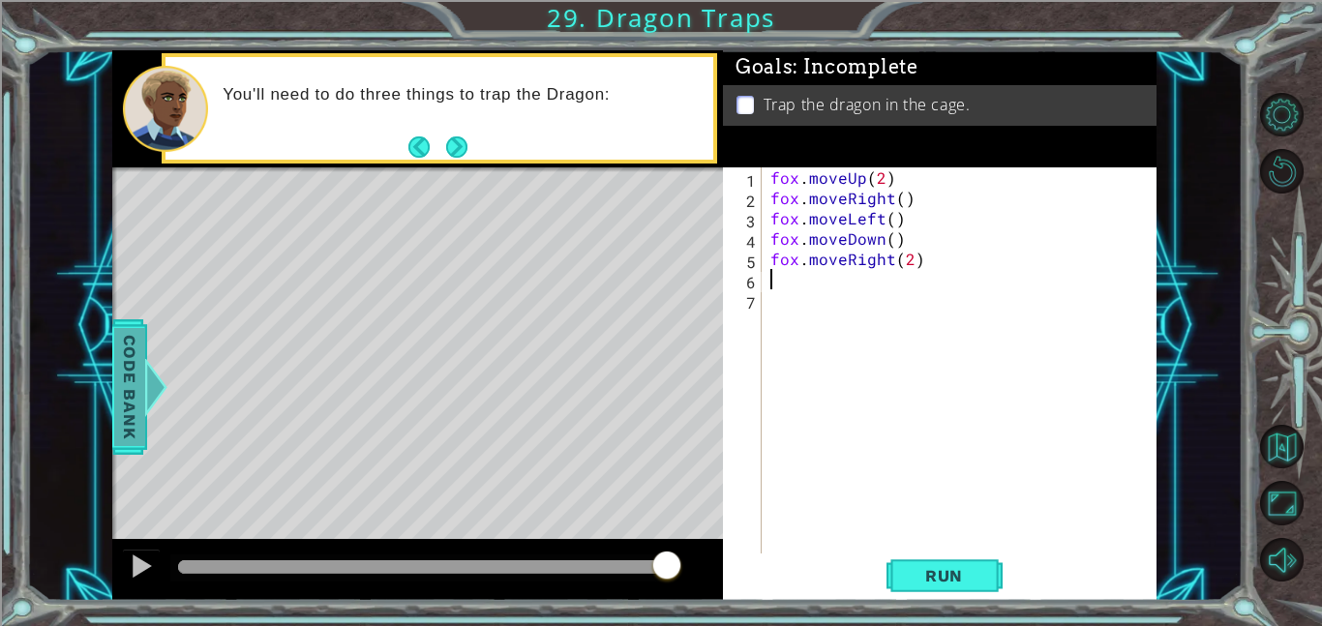
click at [131, 378] on span "Code Bank" at bounding box center [129, 387] width 31 height 118
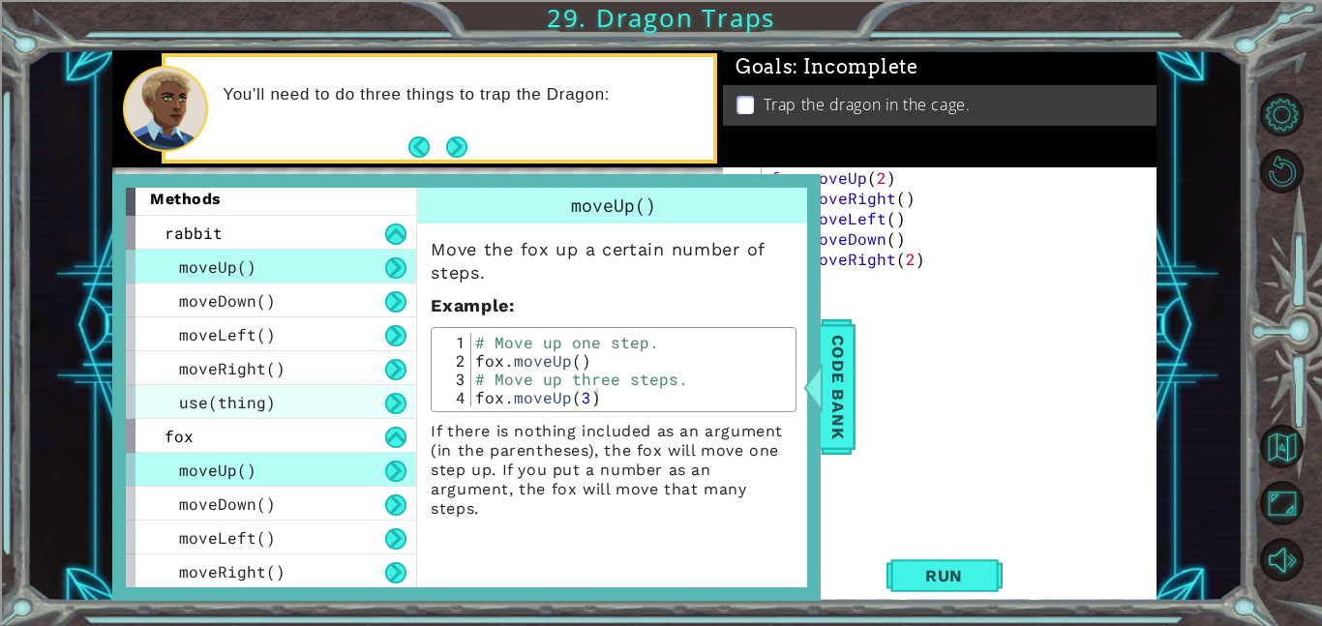
click at [287, 402] on div "use(thing)" at bounding box center [271, 402] width 290 height 34
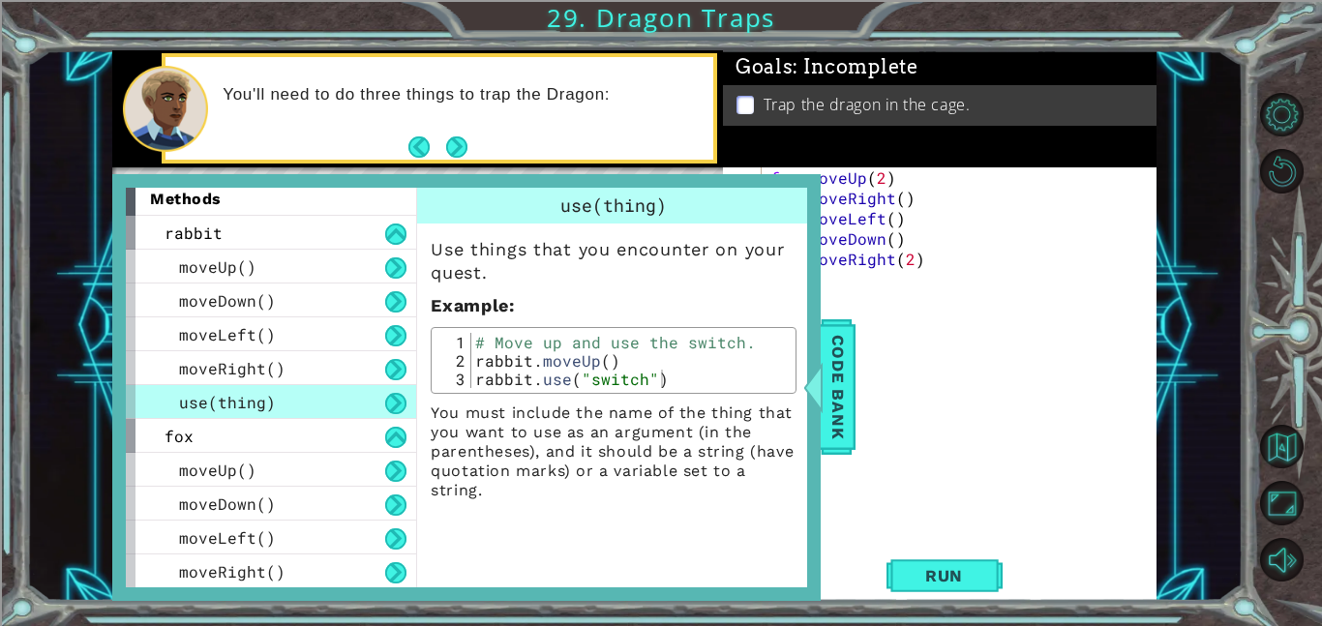
type textarea "rabbit.use("switch")"
drag, startPoint x: 657, startPoint y: 378, endPoint x: 484, endPoint y: 376, distance: 173.3
click at [484, 376] on div "# Move up and use the switch. rabbit . moveUp ( ) rabbit . use ( "switch" )" at bounding box center [630, 379] width 319 height 92
click at [838, 396] on span "Code Bank" at bounding box center [838, 387] width 31 height 118
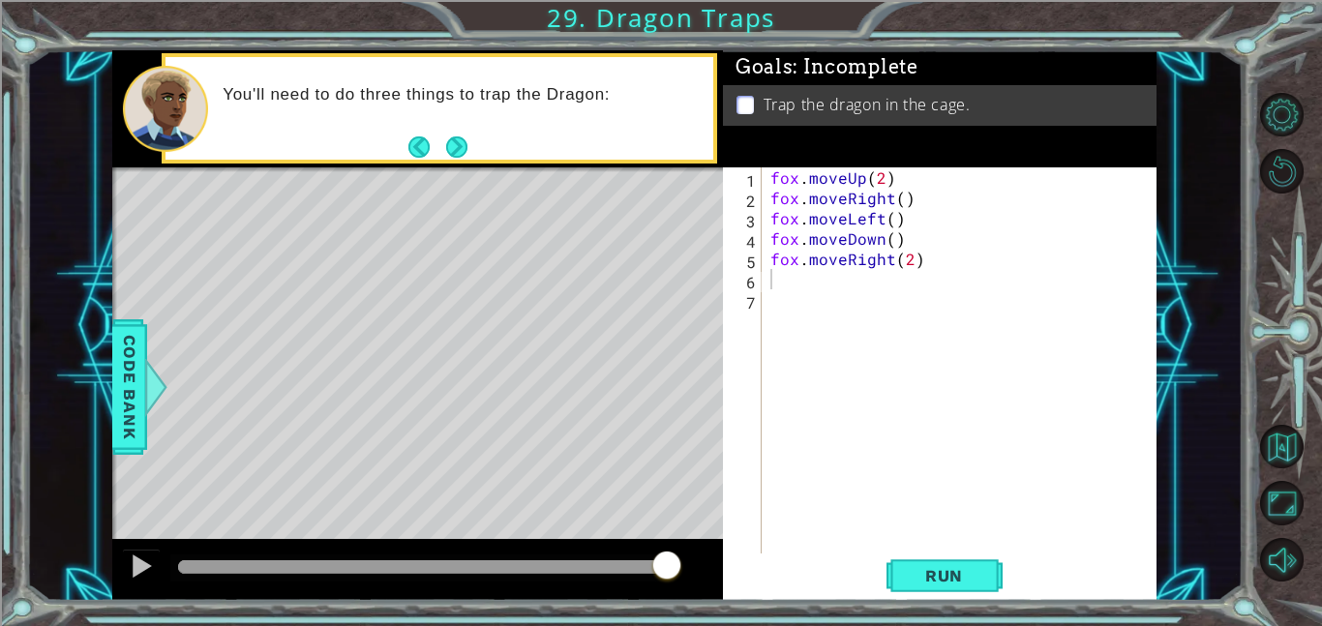
click at [786, 286] on div "fox . moveUp ( 2 ) fox . moveRight ( ) fox . moveLeft ( ) fox . moveDown ( ) fo…" at bounding box center [964, 380] width 395 height 427
paste textarea "abbit.use("switch")"
click at [773, 281] on div "fox . moveUp ( 2 ) fox . moveRight ( ) fox . moveLeft ( ) fox . moveDown ( ) fo…" at bounding box center [964, 380] width 395 height 427
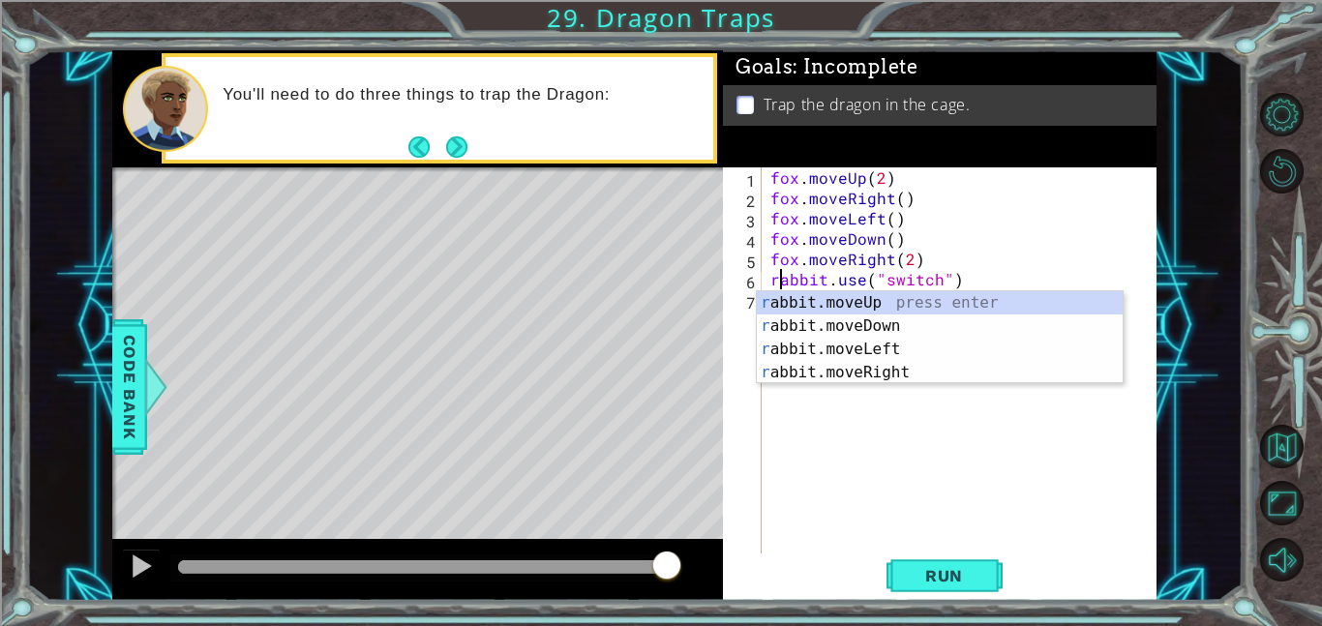
click at [935, 279] on div "fox . moveUp ( 2 ) fox . moveRight ( ) fox . moveLeft ( ) fox . moveDown ( ) fo…" at bounding box center [964, 380] width 395 height 427
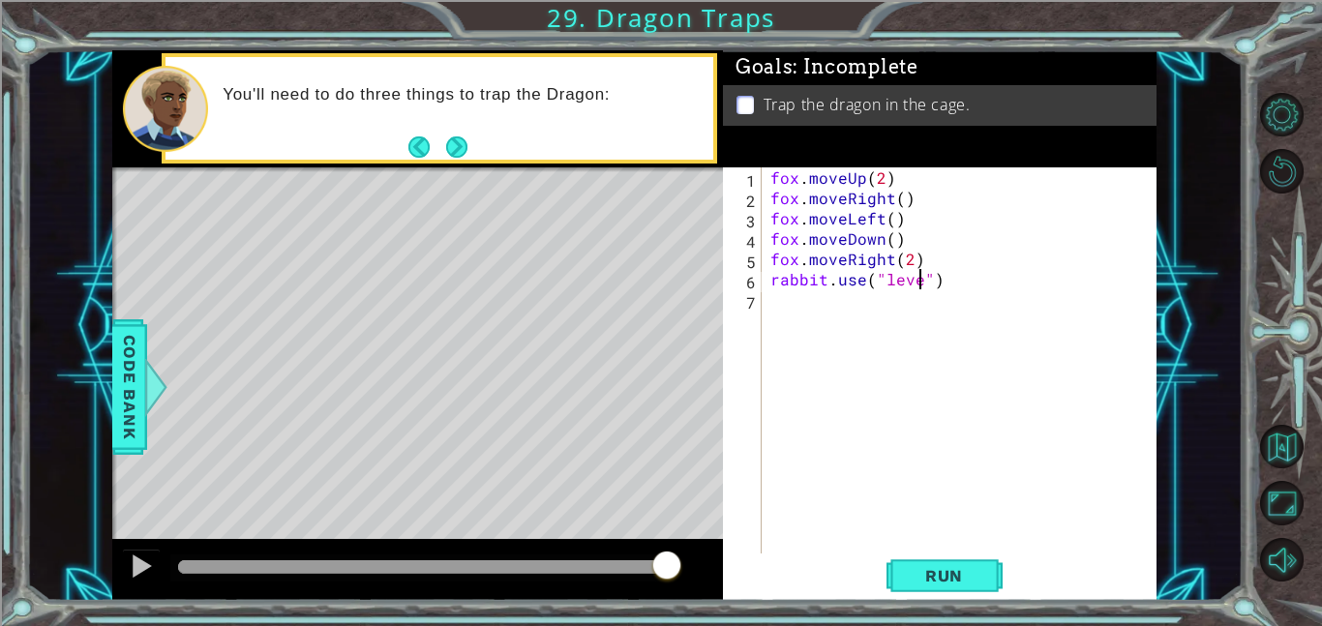
scroll to position [0, 10]
type textarea "rabbit.use("lever")"
click at [902, 577] on button "Run" at bounding box center [945, 576] width 116 height 44
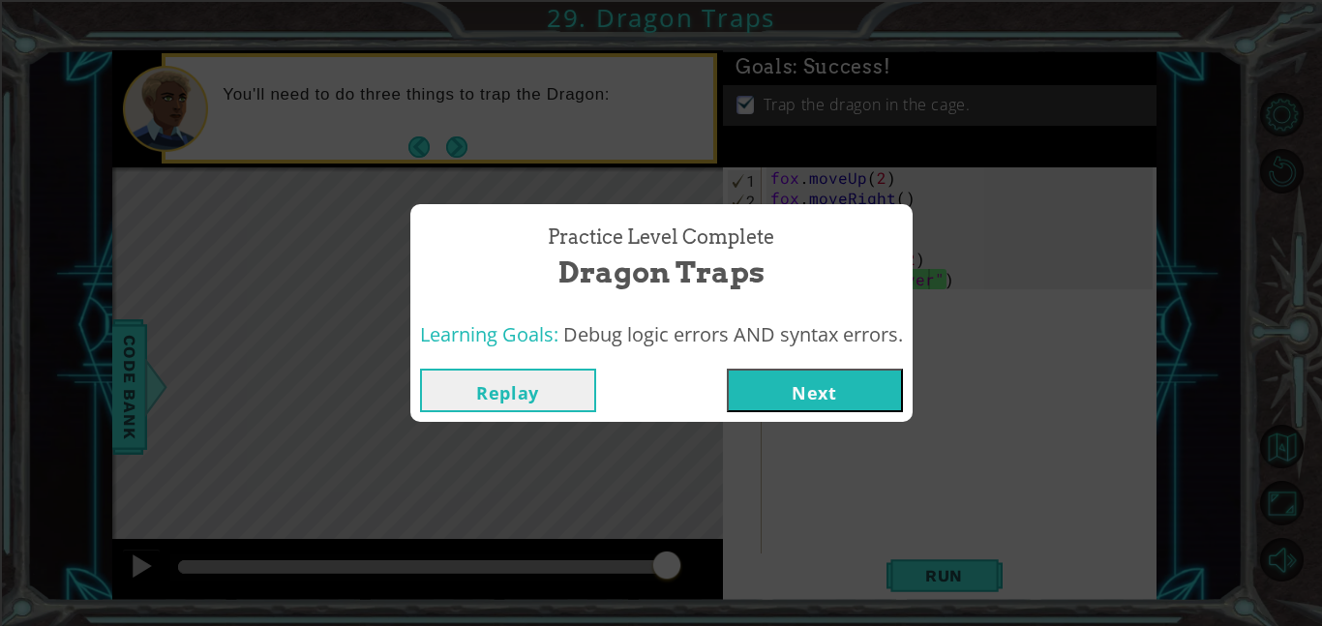
click at [839, 378] on button "Next" at bounding box center [815, 391] width 176 height 44
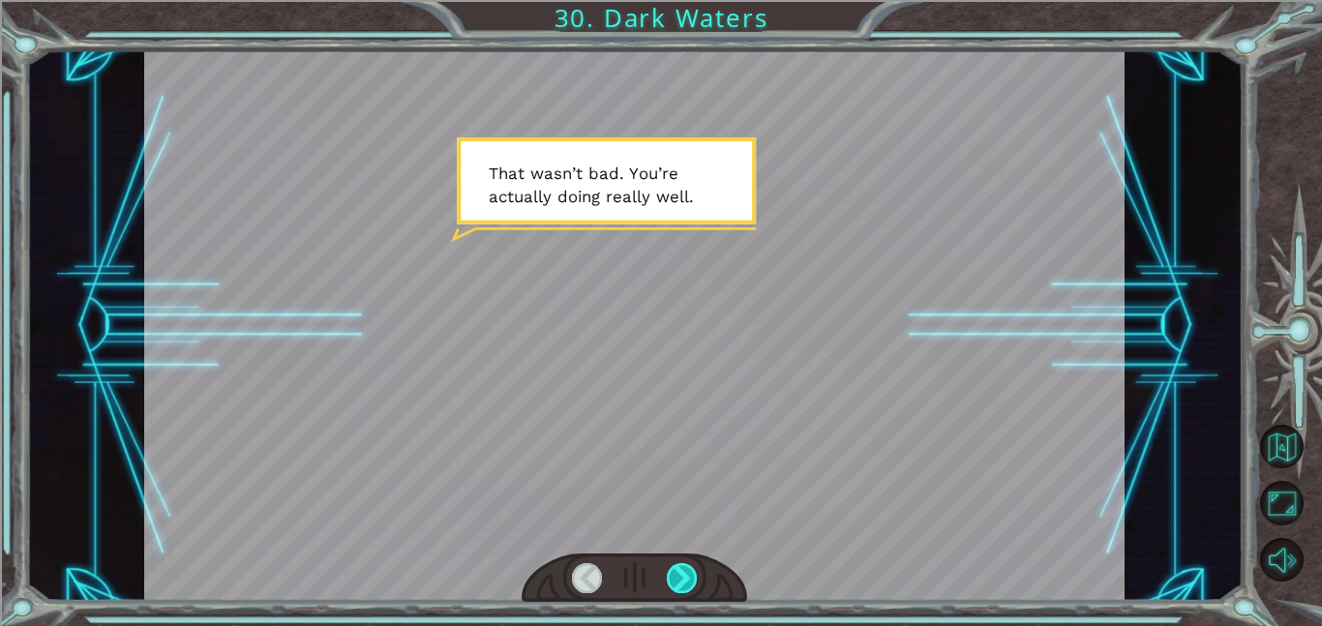
click at [681, 575] on div at bounding box center [682, 578] width 31 height 30
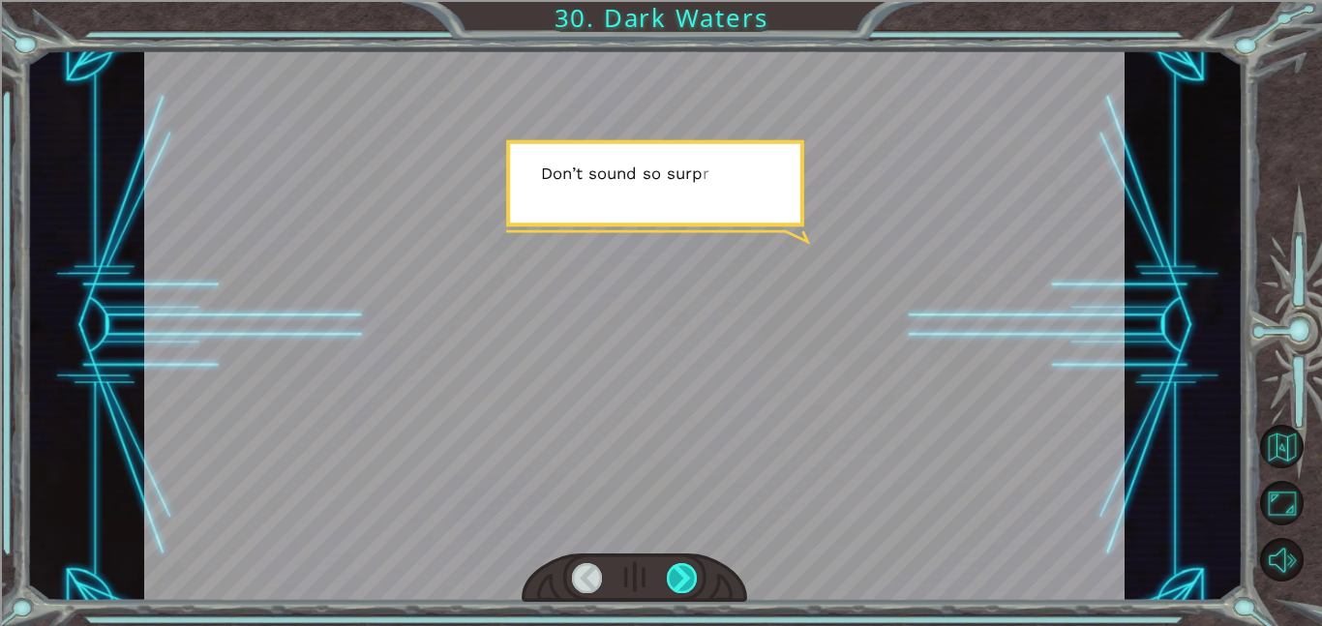
click at [681, 575] on div at bounding box center [682, 578] width 31 height 30
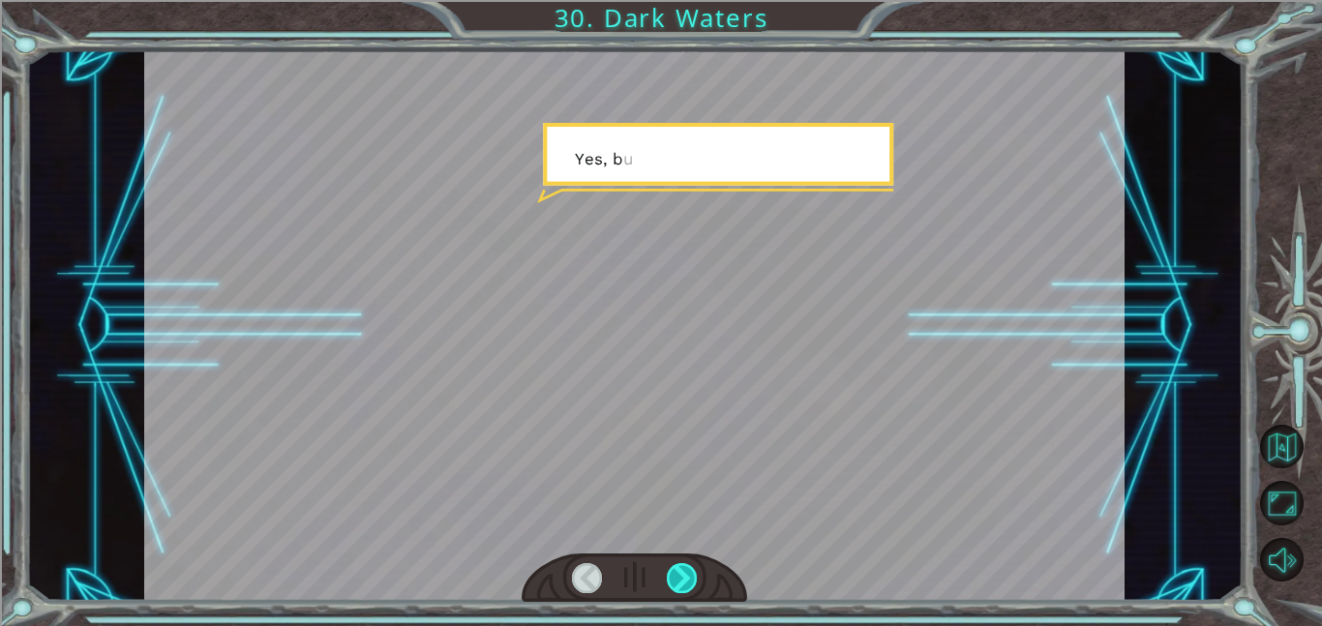
click at [681, 575] on div at bounding box center [682, 578] width 31 height 30
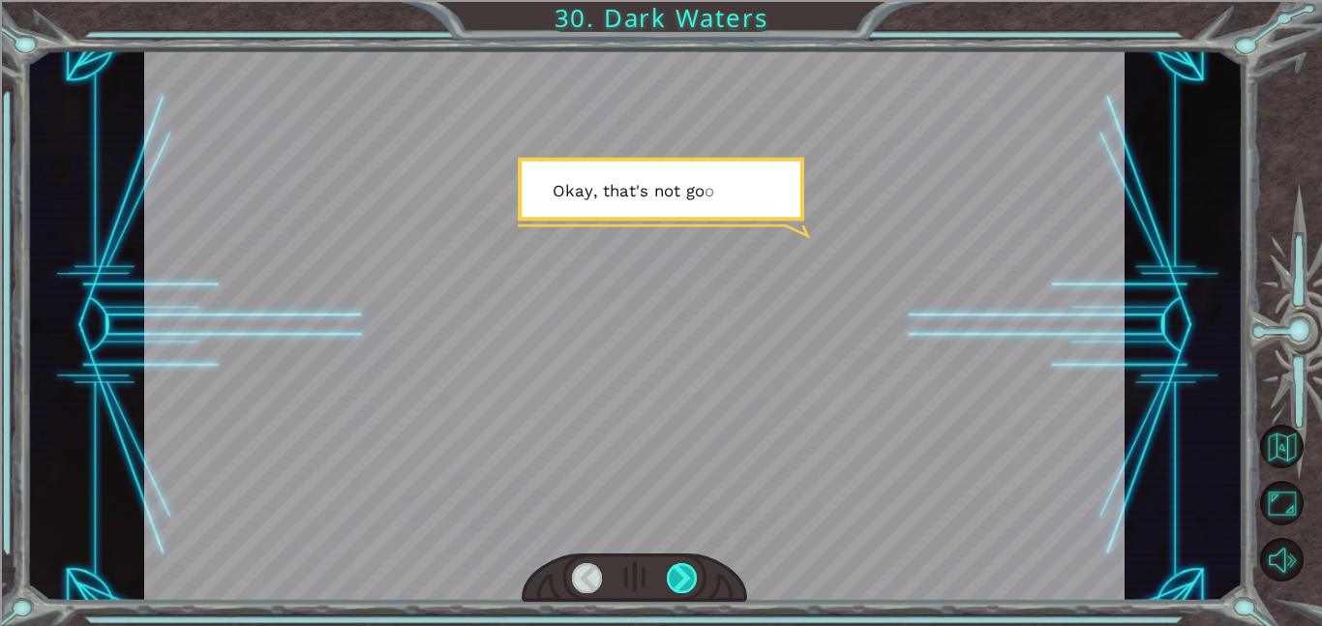
click at [681, 575] on div at bounding box center [682, 578] width 31 height 30
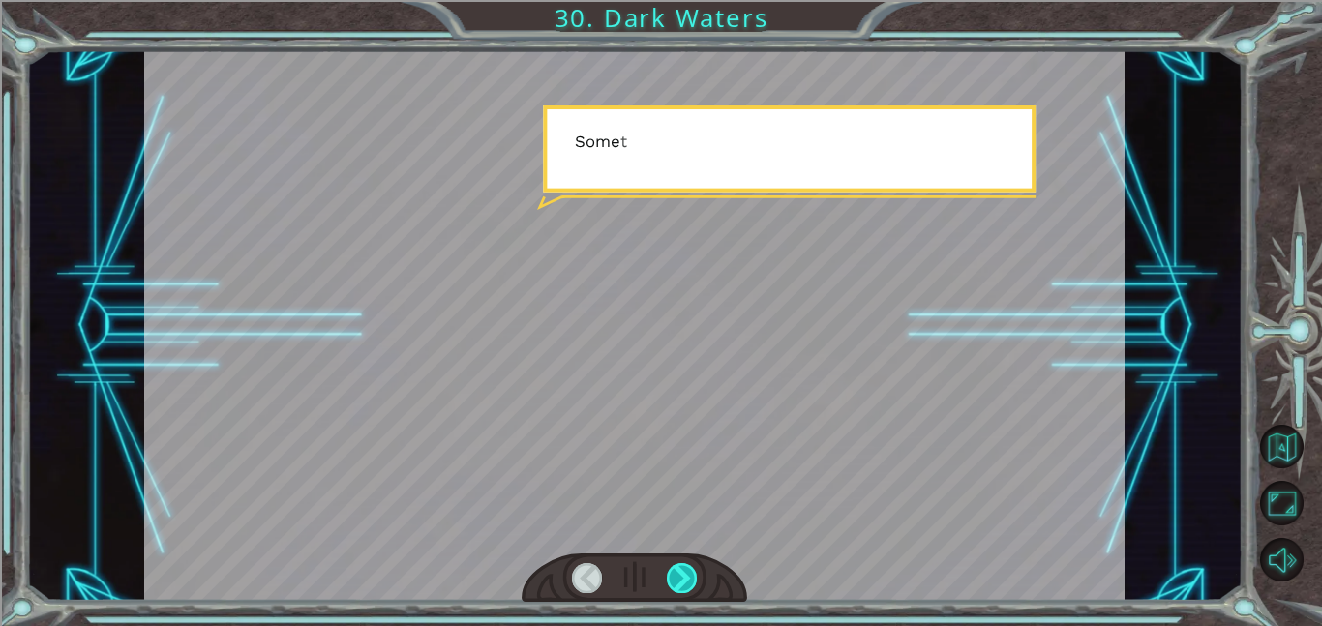
click at [681, 575] on div at bounding box center [682, 578] width 31 height 30
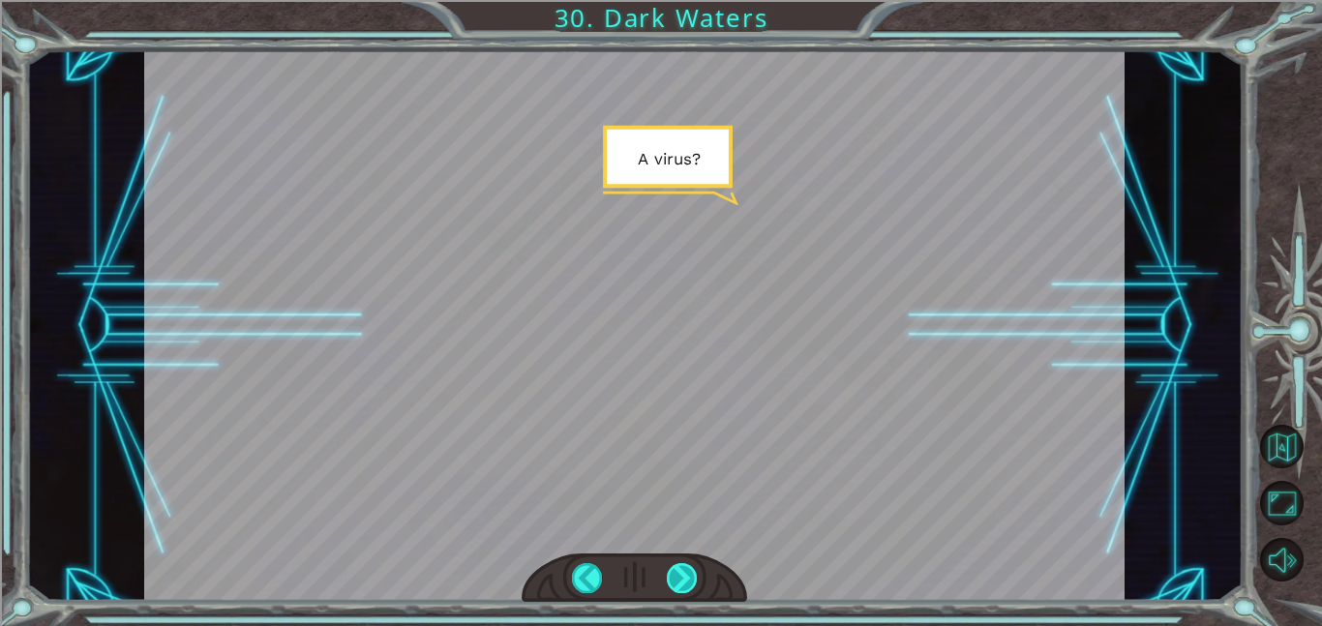
click at [681, 575] on div at bounding box center [682, 578] width 31 height 30
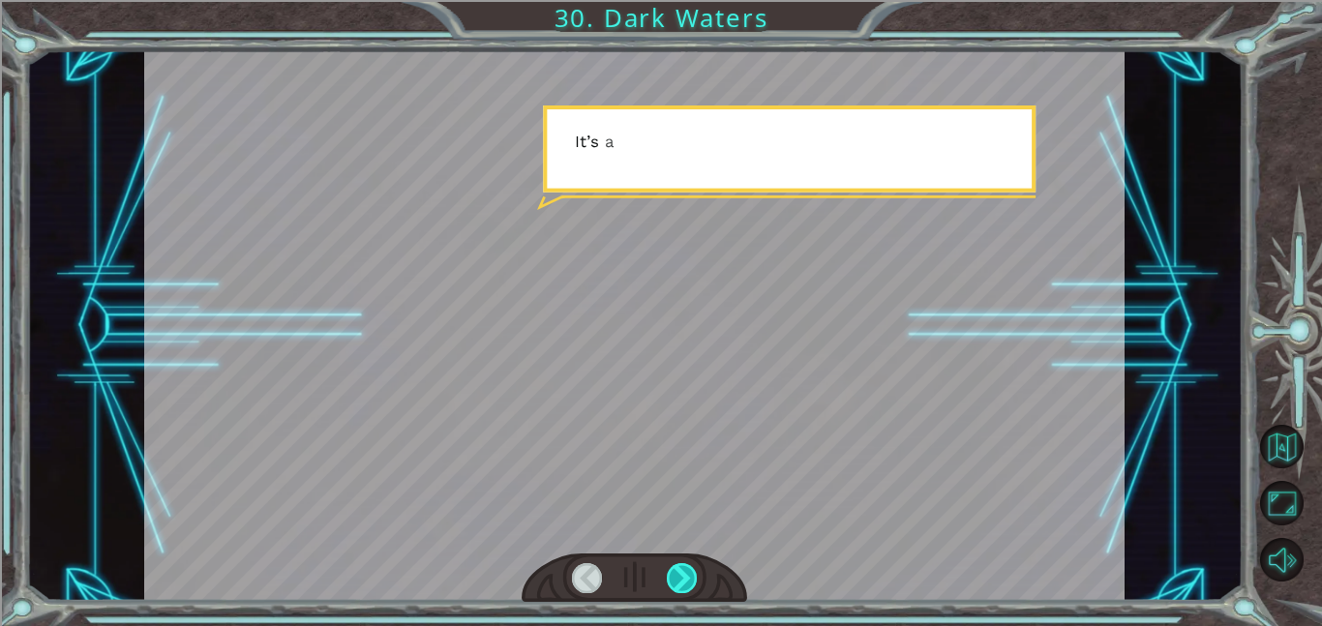
click at [681, 575] on div at bounding box center [682, 578] width 31 height 30
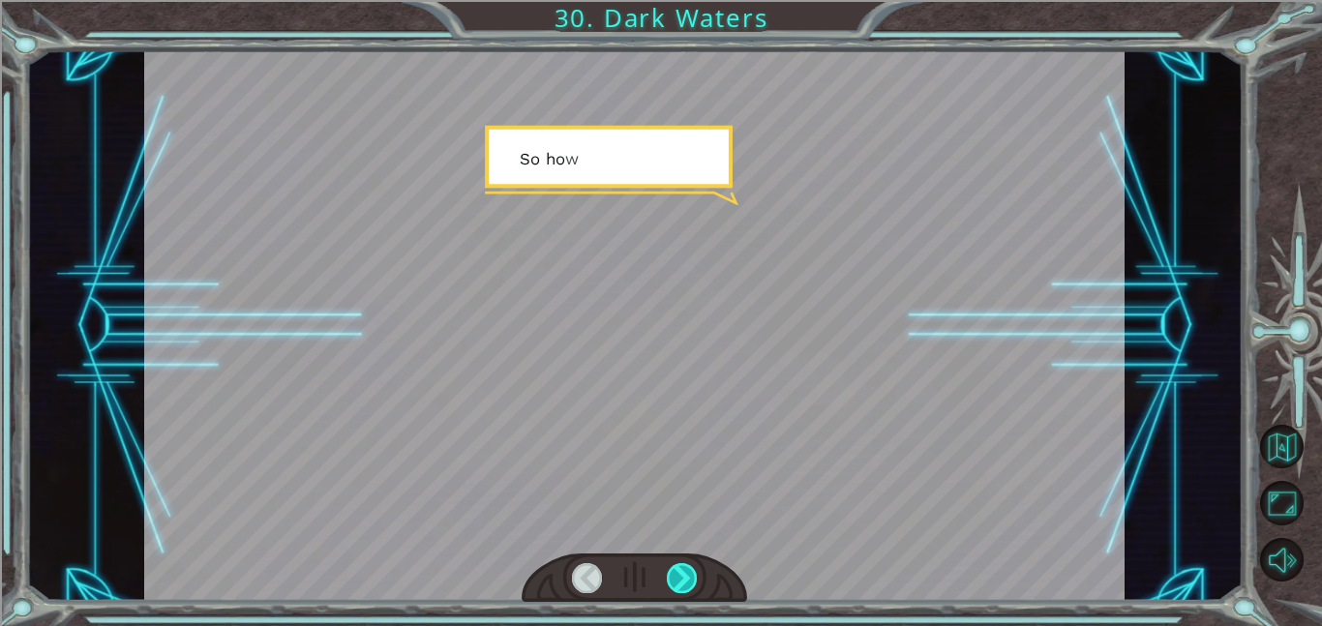
click at [681, 575] on div at bounding box center [682, 578] width 31 height 30
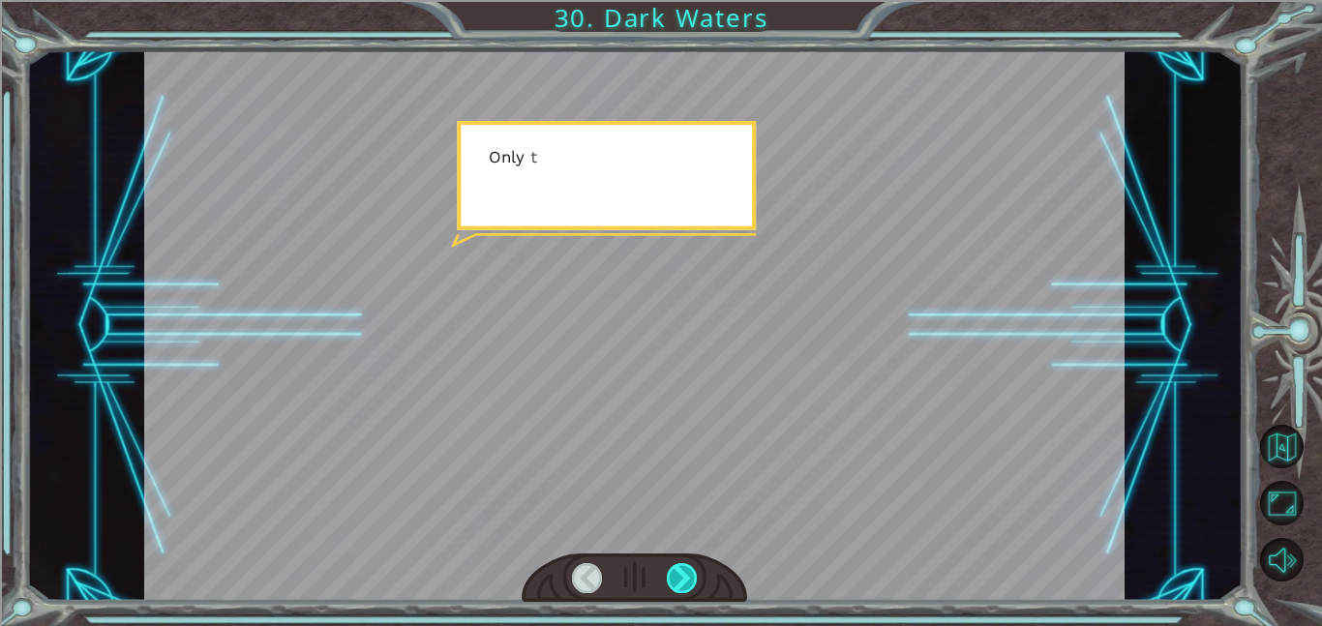
click at [681, 575] on div at bounding box center [682, 578] width 31 height 30
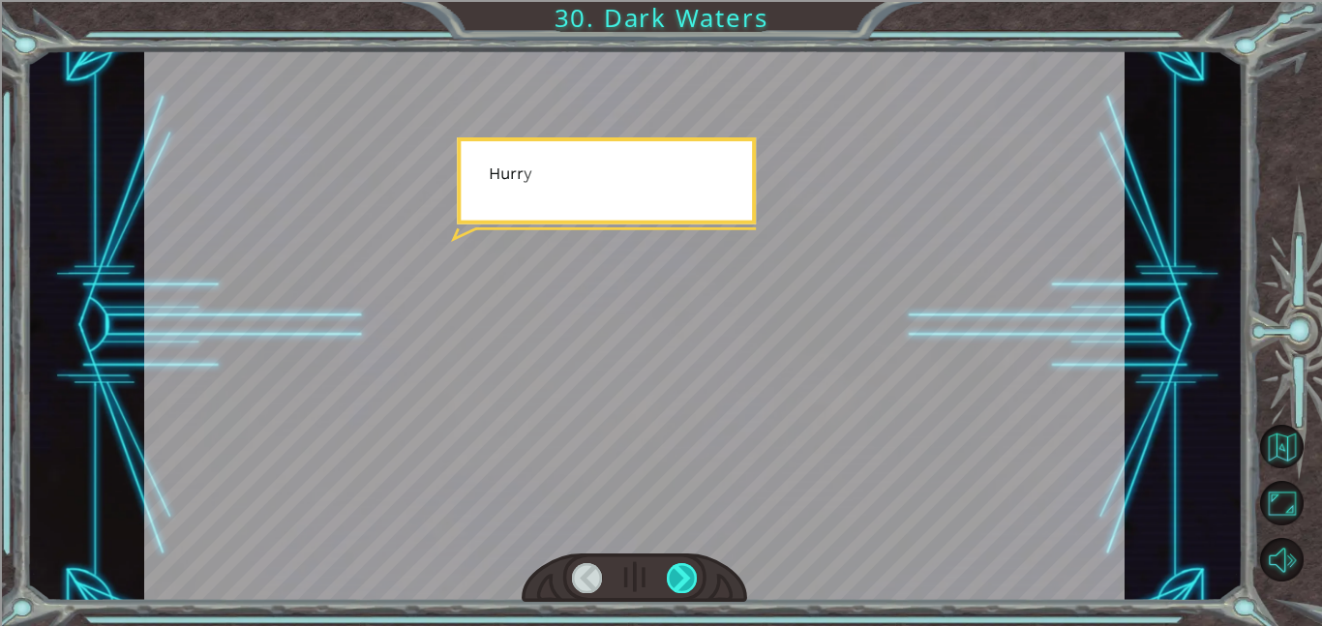
click at [681, 575] on div at bounding box center [682, 578] width 31 height 30
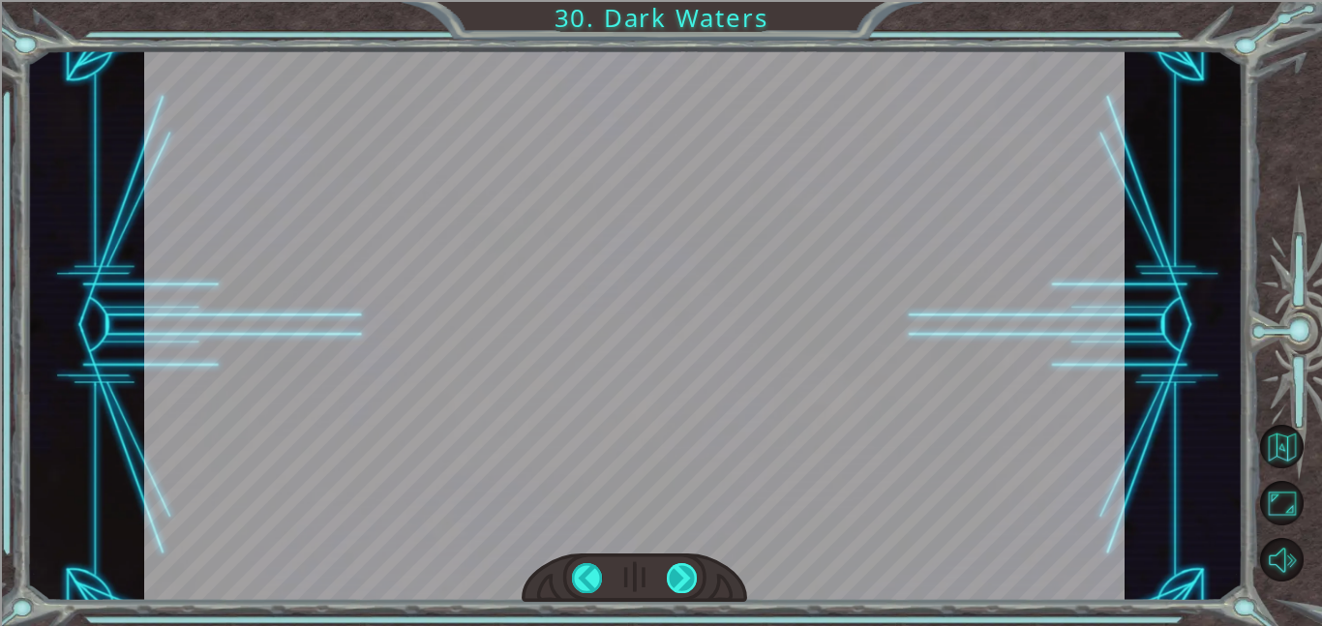
click at [681, 575] on div at bounding box center [682, 578] width 31 height 30
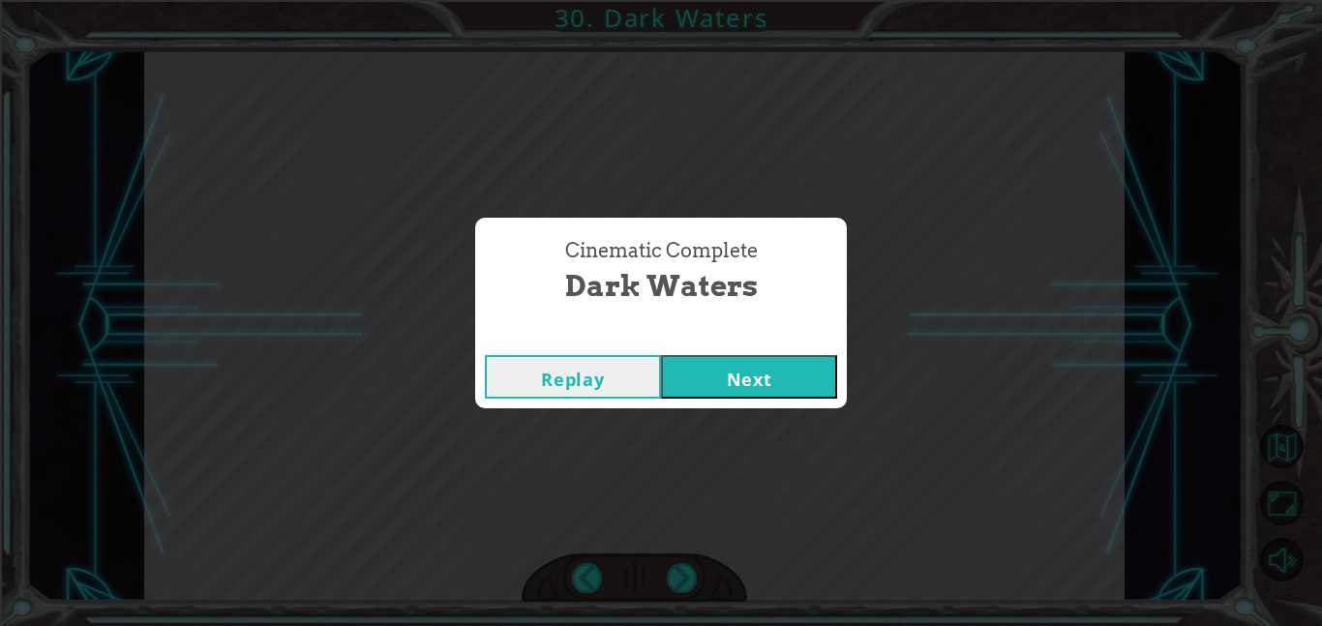
click at [727, 376] on button "Next" at bounding box center [749, 377] width 176 height 44
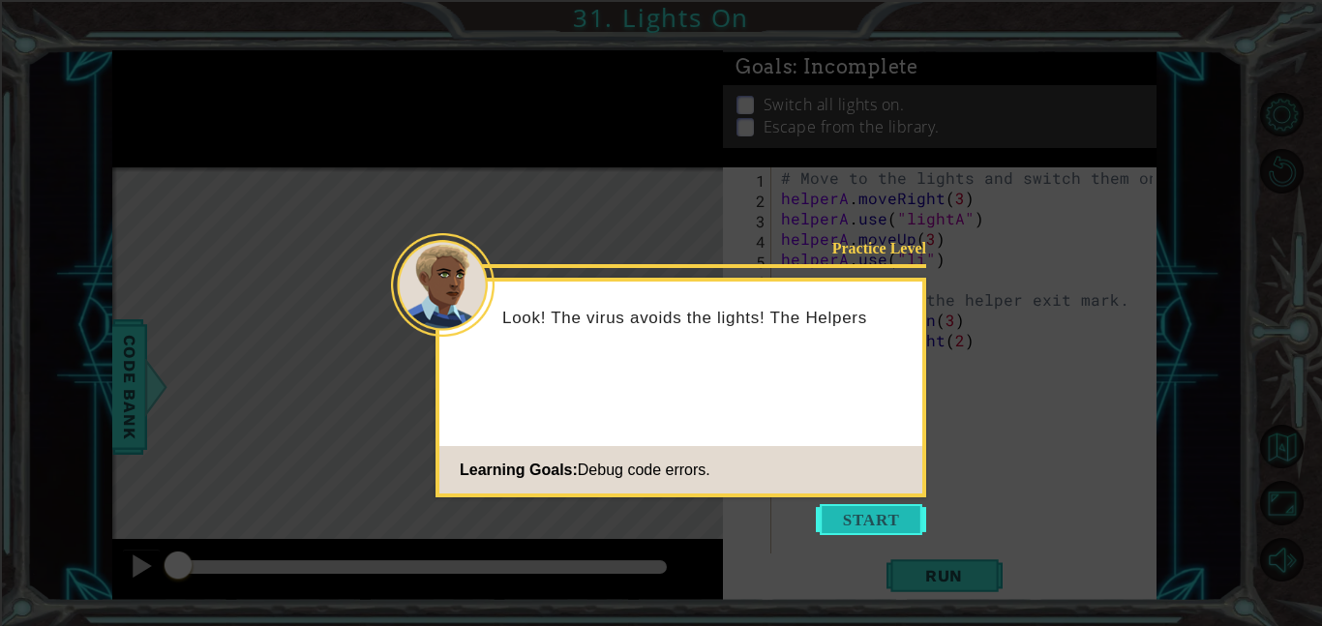
click at [874, 515] on button "Start" at bounding box center [871, 519] width 110 height 31
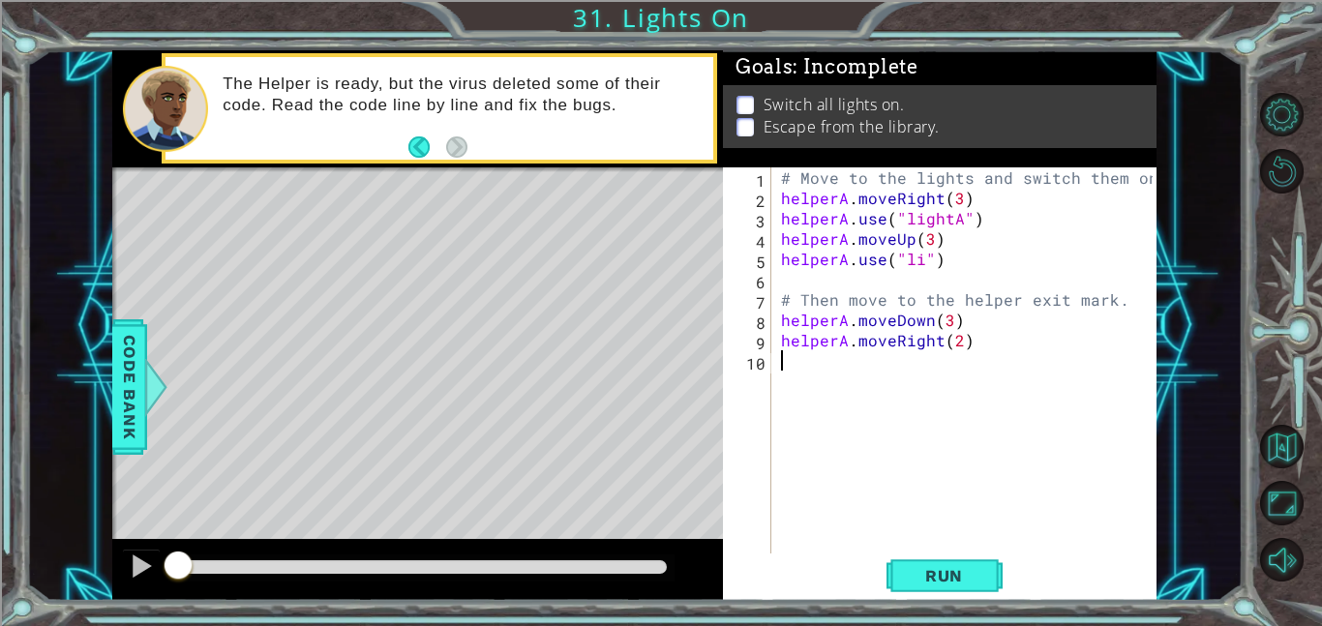
click at [972, 343] on div "# Move to the lights and switch them on. helperA . moveRight ( 3 ) helperA . us…" at bounding box center [969, 380] width 385 height 427
click at [968, 579] on span "Run" at bounding box center [944, 575] width 76 height 19
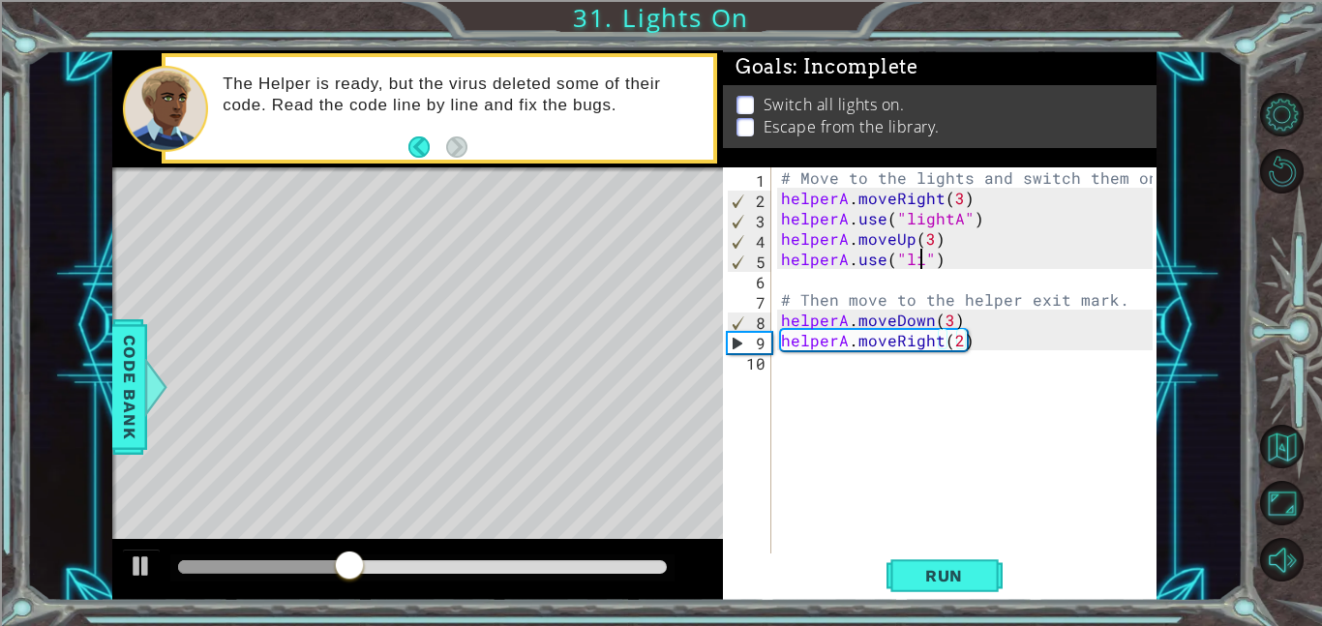
click at [917, 258] on div "# Move to the lights and switch them on. helperA . moveRight ( 3 ) helperA . us…" at bounding box center [969, 380] width 385 height 427
click at [961, 571] on span "Run" at bounding box center [944, 575] width 76 height 19
click at [950, 323] on div "# Move to the lights and switch them on. helperA . moveRight ( 3 ) helperA . us…" at bounding box center [969, 380] width 385 height 427
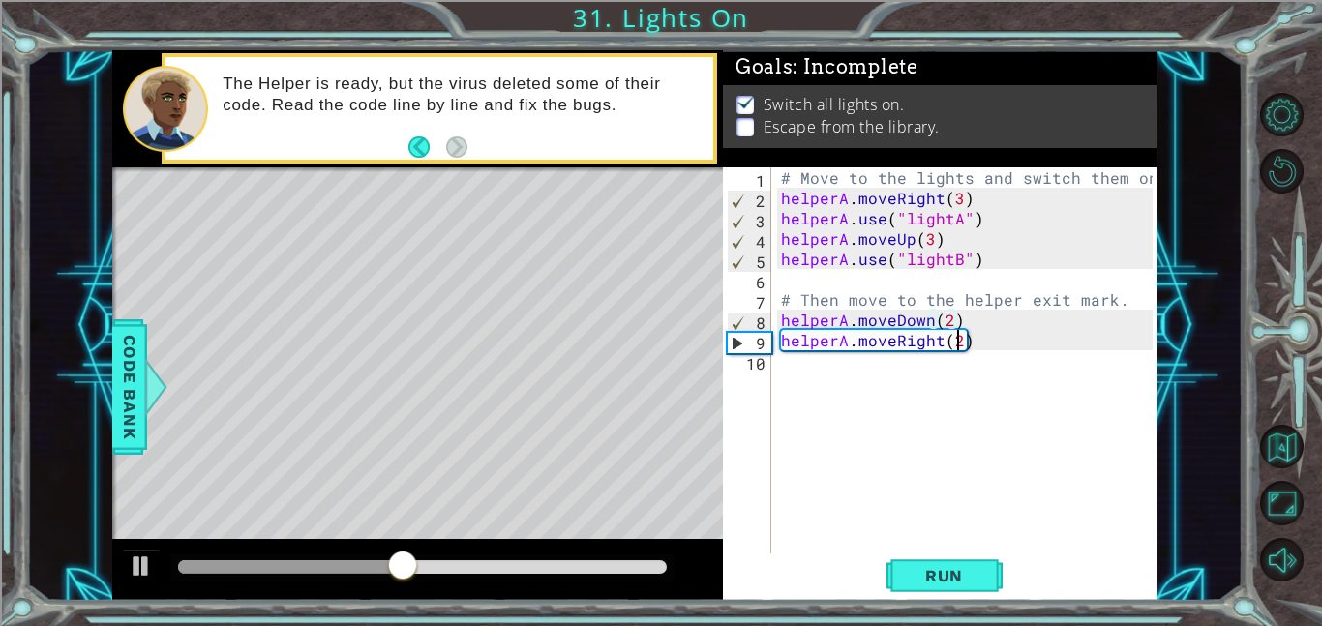
click at [958, 343] on div "# Move to the lights and switch them on. helperA . moveRight ( 3 ) helperA . us…" at bounding box center [969, 380] width 385 height 427
click at [946, 577] on span "Run" at bounding box center [944, 575] width 76 height 19
click at [945, 317] on div "# Move to the lights and switch them on. helperA . moveRight ( 3 ) helperA . us…" at bounding box center [969, 380] width 385 height 427
type textarea "helperA.moveDown()"
click at [968, 566] on span "Run" at bounding box center [944, 575] width 76 height 19
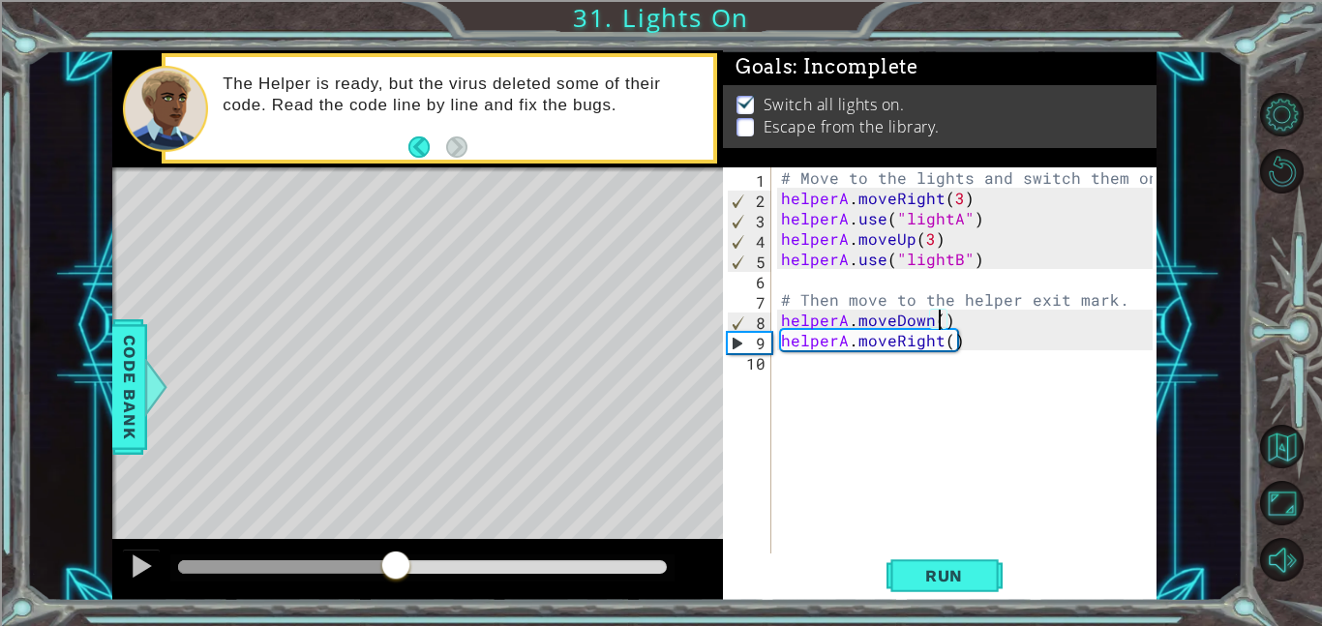
drag, startPoint x: 237, startPoint y: 558, endPoint x: 398, endPoint y: 557, distance: 160.7
click at [398, 557] on div at bounding box center [395, 567] width 35 height 35
click at [855, 368] on div "# Move to the lights and switch them on. helperA . moveRight ( 3 ) helperA . us…" at bounding box center [969, 380] width 385 height 427
click at [951, 345] on div "# Move to the lights and switch them on. helperA . moveRight ( 3 ) helperA . us…" at bounding box center [969, 380] width 385 height 427
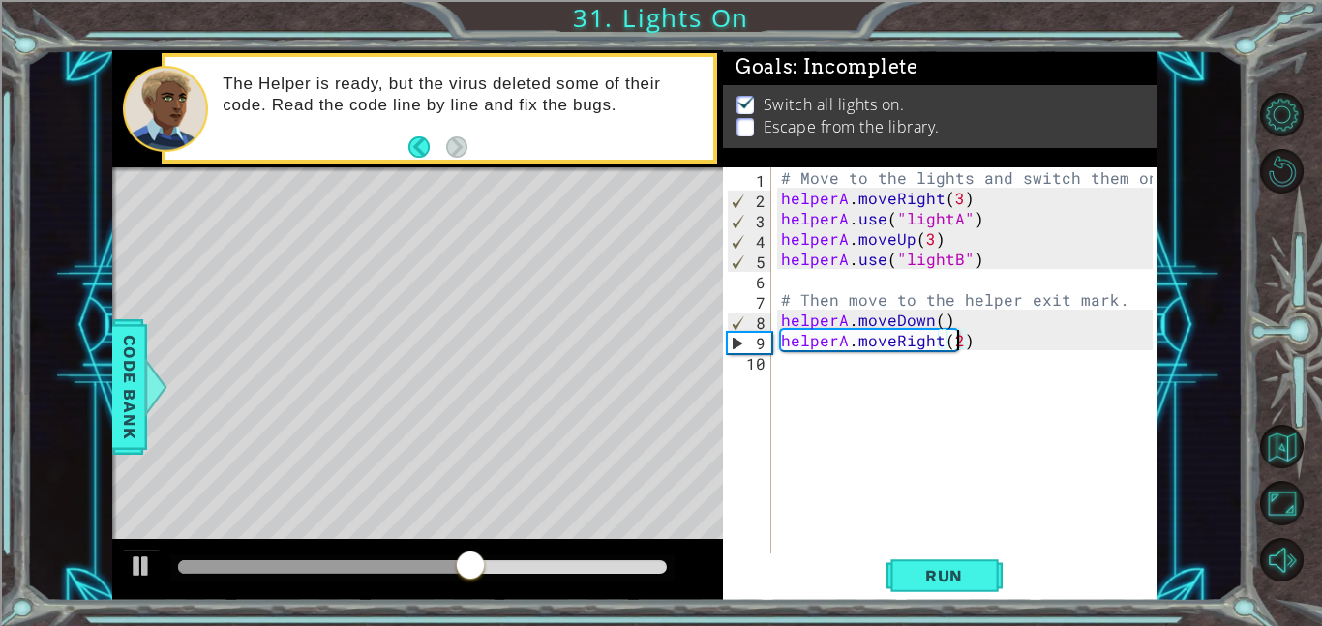
scroll to position [0, 11]
type textarea "helperA.moveRight(2)"
click at [929, 576] on span "Run" at bounding box center [944, 575] width 76 height 19
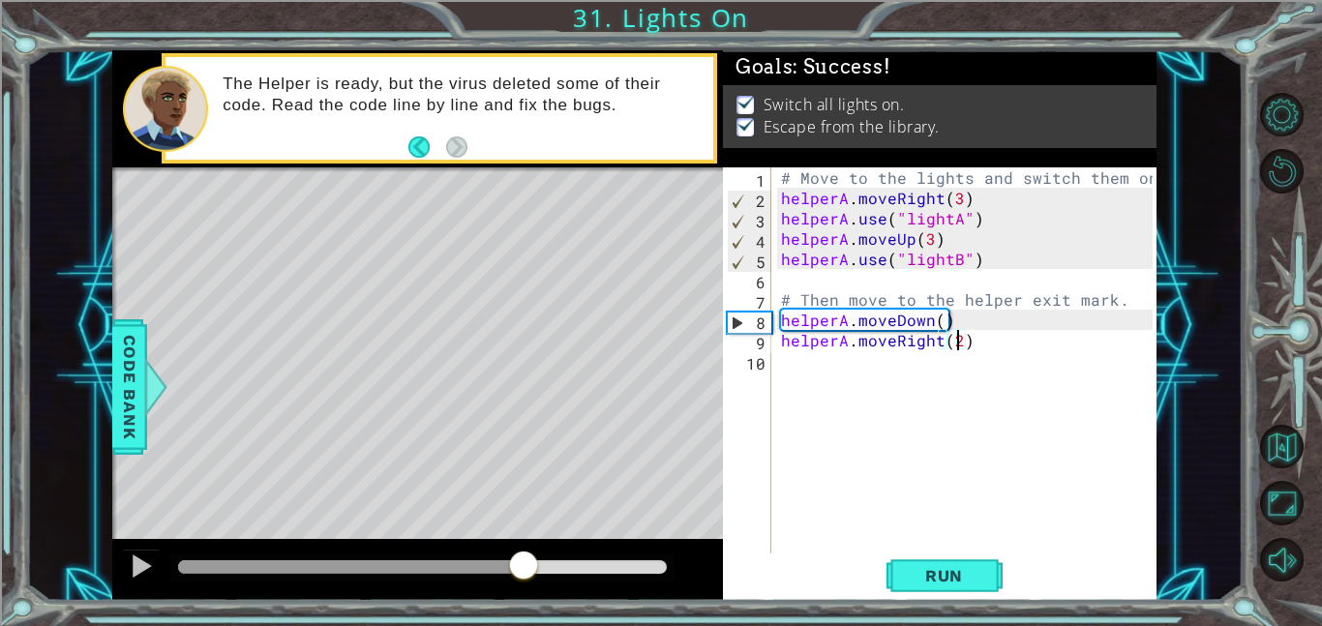
drag, startPoint x: 261, startPoint y: 557, endPoint x: 524, endPoint y: 567, distance: 262.5
click at [524, 567] on div at bounding box center [523, 567] width 35 height 35
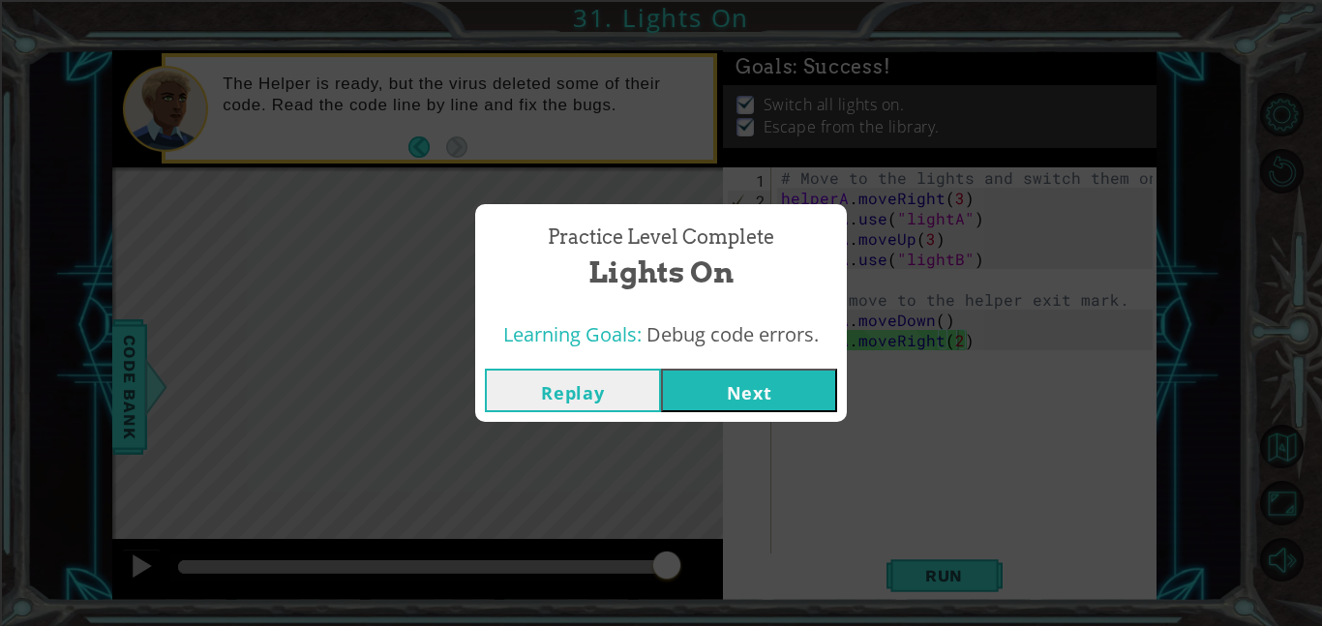
click at [790, 381] on button "Next" at bounding box center [749, 391] width 176 height 44
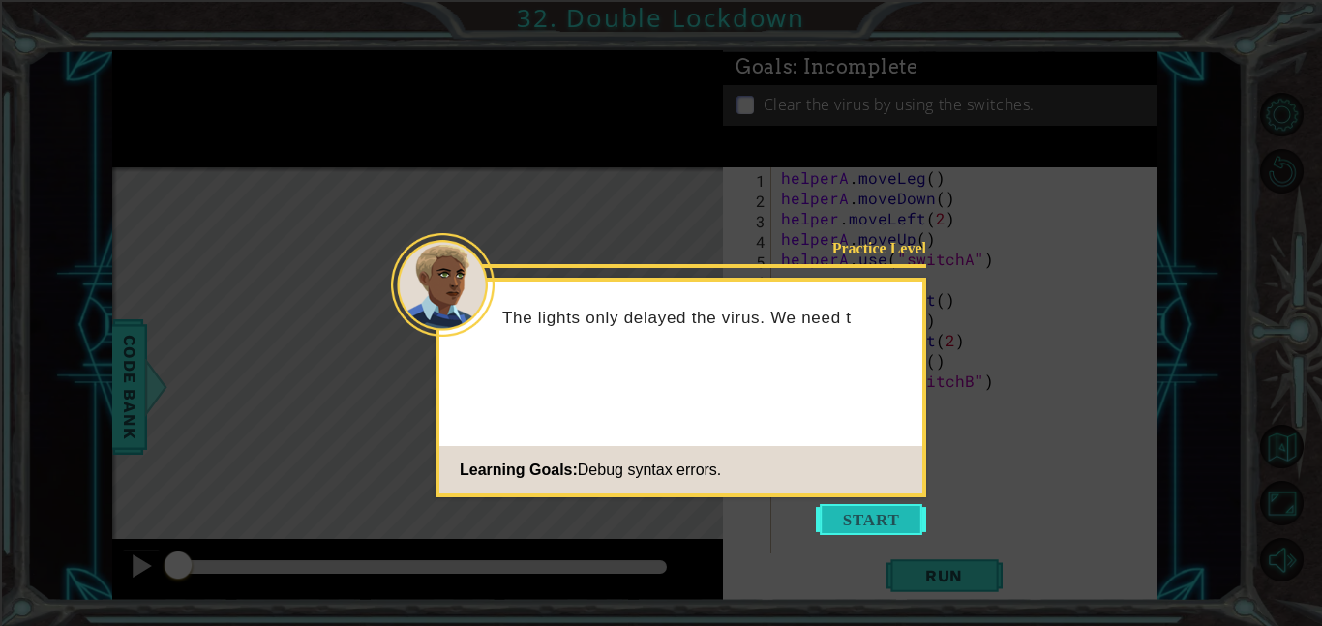
click at [875, 511] on button "Start" at bounding box center [871, 519] width 110 height 31
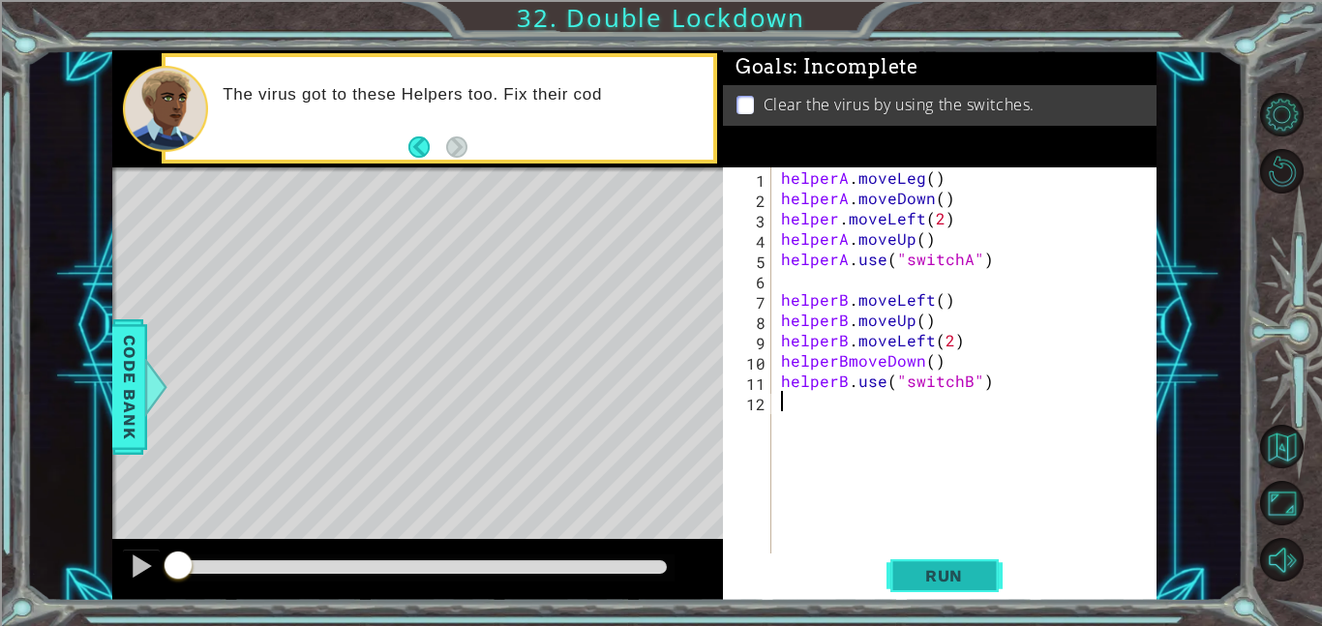
click at [946, 575] on span "Run" at bounding box center [944, 575] width 76 height 19
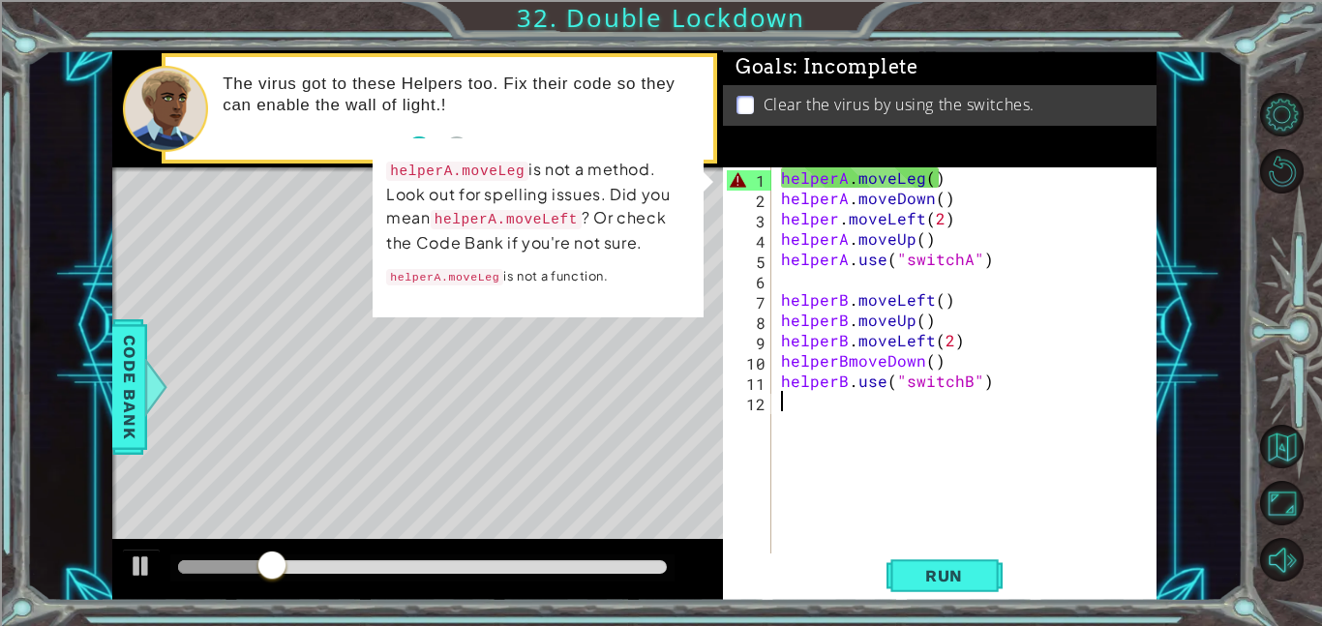
click at [128, 304] on div "Level Map" at bounding box center [559, 452] width 894 height 570
click at [441, 254] on td "helperA.moveLeg is not a method. Look out for spelling issues. Did you mean hel…" at bounding box center [538, 228] width 306 height 143
click at [430, 254] on p "helperA.moveLeg is not a method. Look out for spelling issues. Did you mean hel…" at bounding box center [538, 206] width 304 height 97
click at [950, 175] on div "helperA . moveLeg ( ) helperA . moveDown ( ) helper . moveLeft ( 2 ) helperA . …" at bounding box center [969, 380] width 385 height 427
drag, startPoint x: 949, startPoint y: 176, endPoint x: 786, endPoint y: 177, distance: 163.6
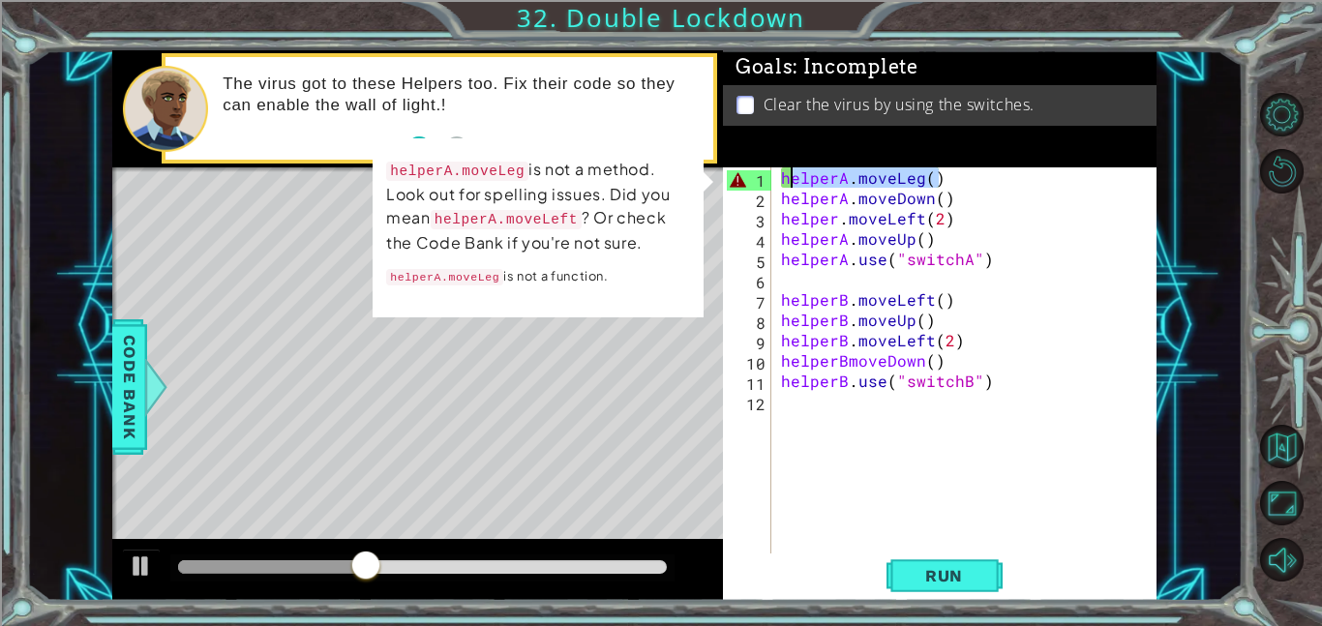
click at [786, 177] on div "helperA . moveLeg ( ) helperA . moveDown ( ) helper . moveLeft ( 2 ) helperA . …" at bounding box center [969, 380] width 385 height 427
type textarea "h"
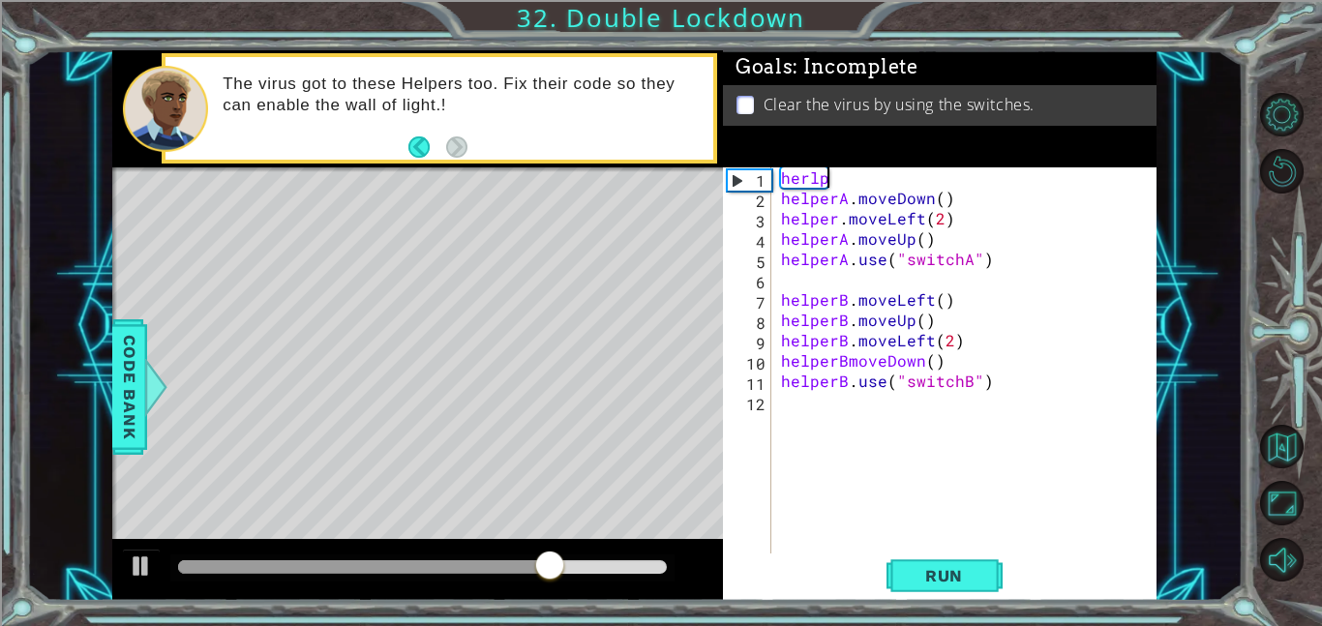
scroll to position [0, 1]
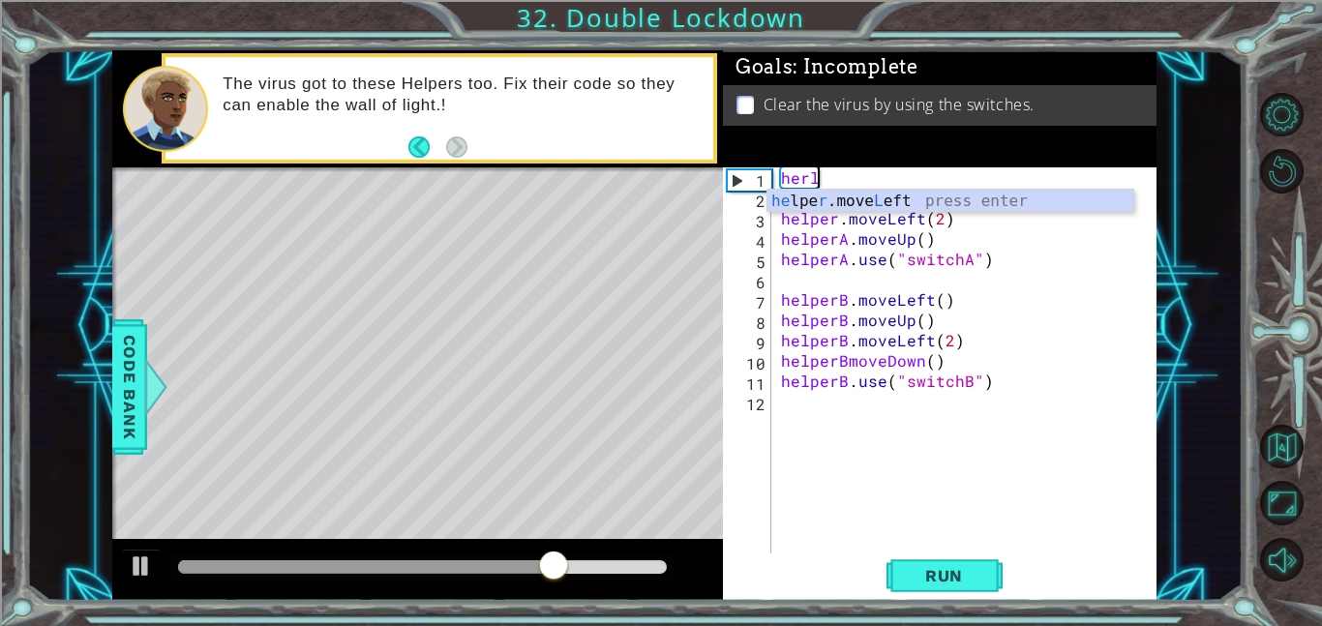
type textarea "her"
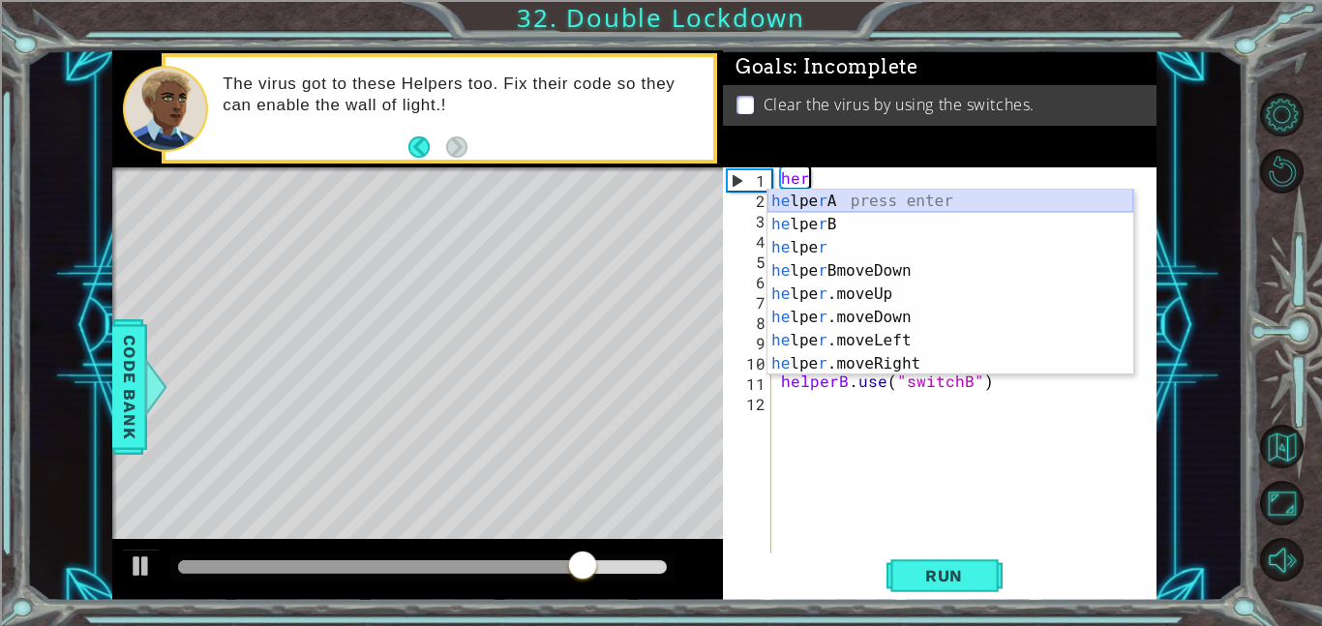
click at [812, 196] on div "he lpe r A press enter he lpe r B press enter he lpe r press enter he lpe r Bmo…" at bounding box center [950, 306] width 366 height 232
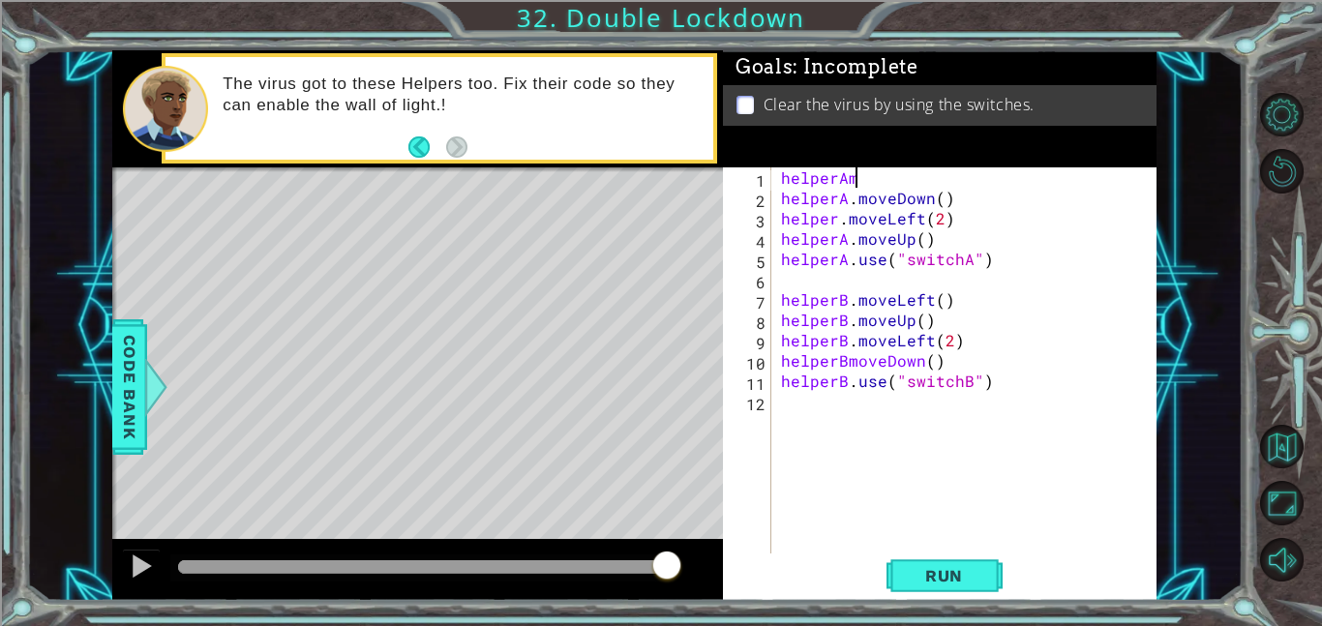
scroll to position [0, 3]
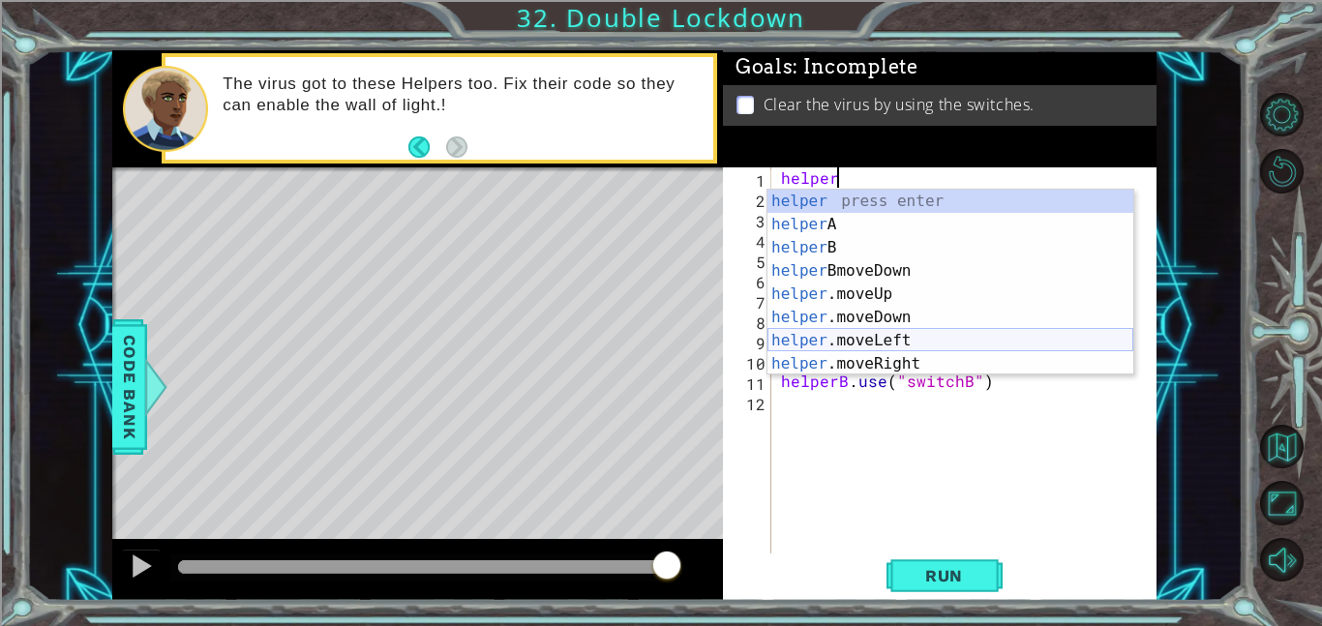
click at [874, 338] on div "helper press enter helper A press enter helper B press enter helper BmoveDown p…" at bounding box center [950, 306] width 366 height 232
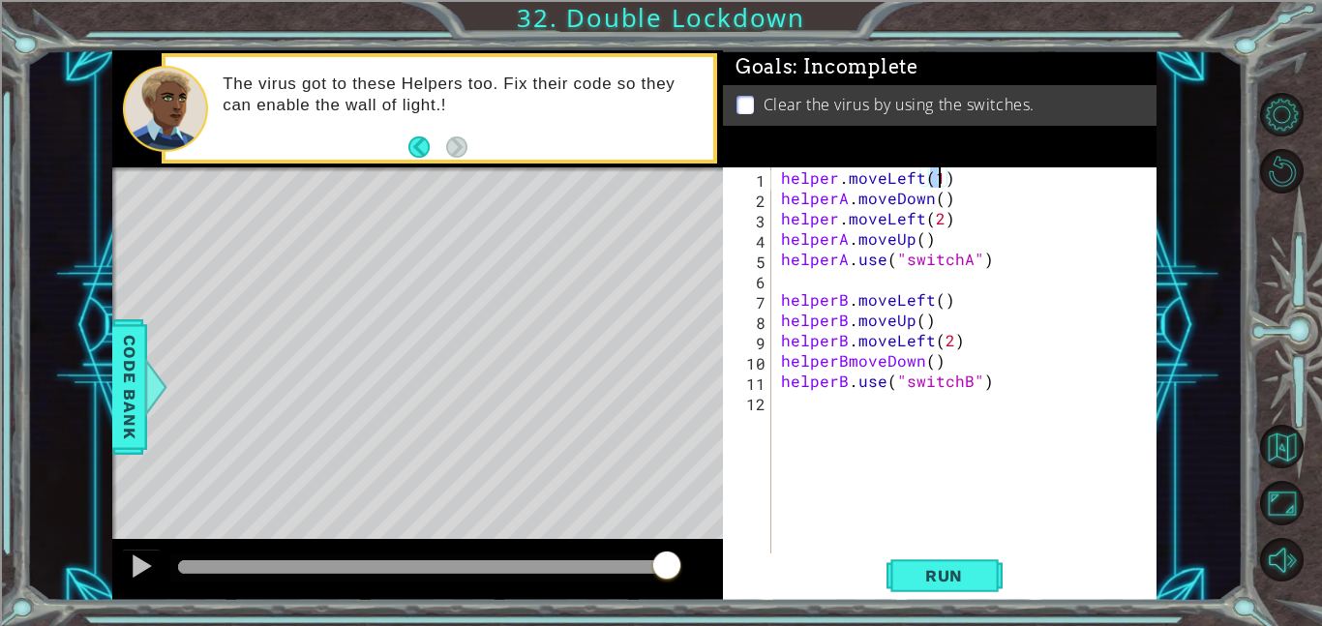
click at [838, 181] on div "helper . moveLeft ( 1 ) helperA . moveDown ( ) helper . moveLeft ( 2 ) helperA …" at bounding box center [969, 380] width 385 height 427
click at [923, 567] on span "Run" at bounding box center [944, 575] width 76 height 19
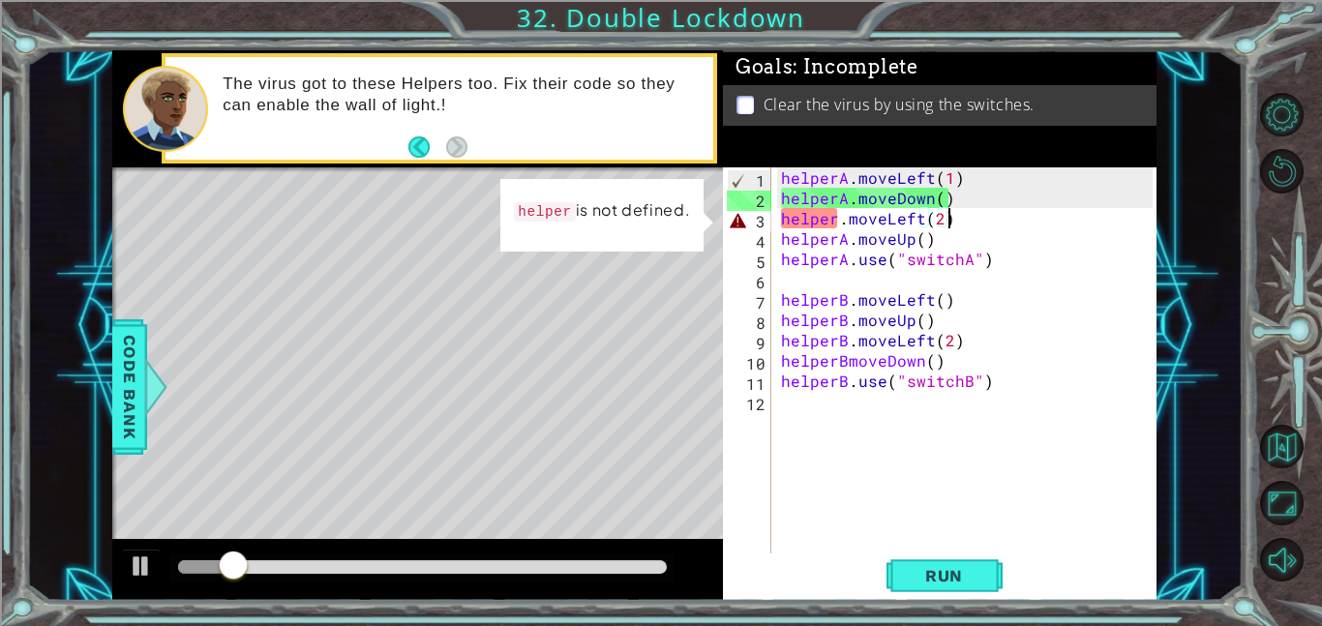
click at [945, 221] on div "helperA . moveLeft ( 1 ) helperA . moveDown ( ) helper . moveLeft ( 2 ) helperA…" at bounding box center [969, 380] width 385 height 427
click at [840, 219] on div "helperA . moveLeft ( 1 ) helperA . moveDown ( ) helper . moveLeft ( 2 ) helperA…" at bounding box center [969, 380] width 385 height 427
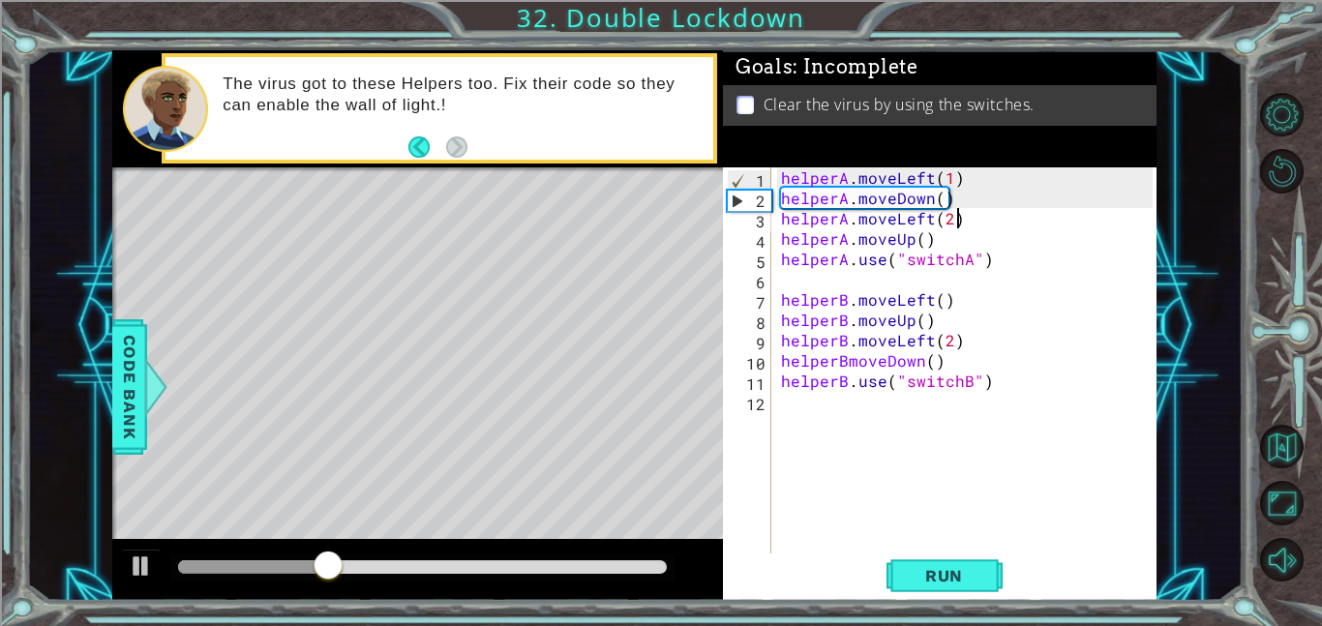
click at [954, 223] on div "helperA . moveLeft ( 1 ) helperA . moveDown ( ) helperA . moveLeft ( 2 ) helper…" at bounding box center [969, 380] width 385 height 427
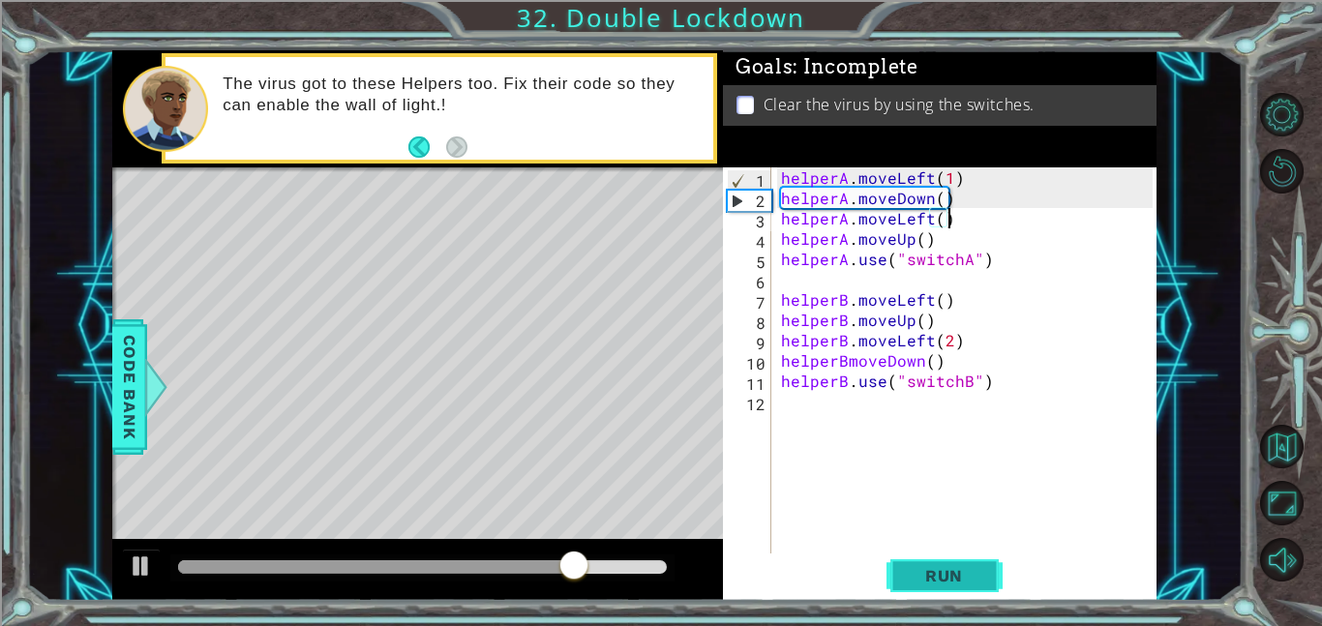
click at [955, 571] on span "Run" at bounding box center [944, 575] width 76 height 19
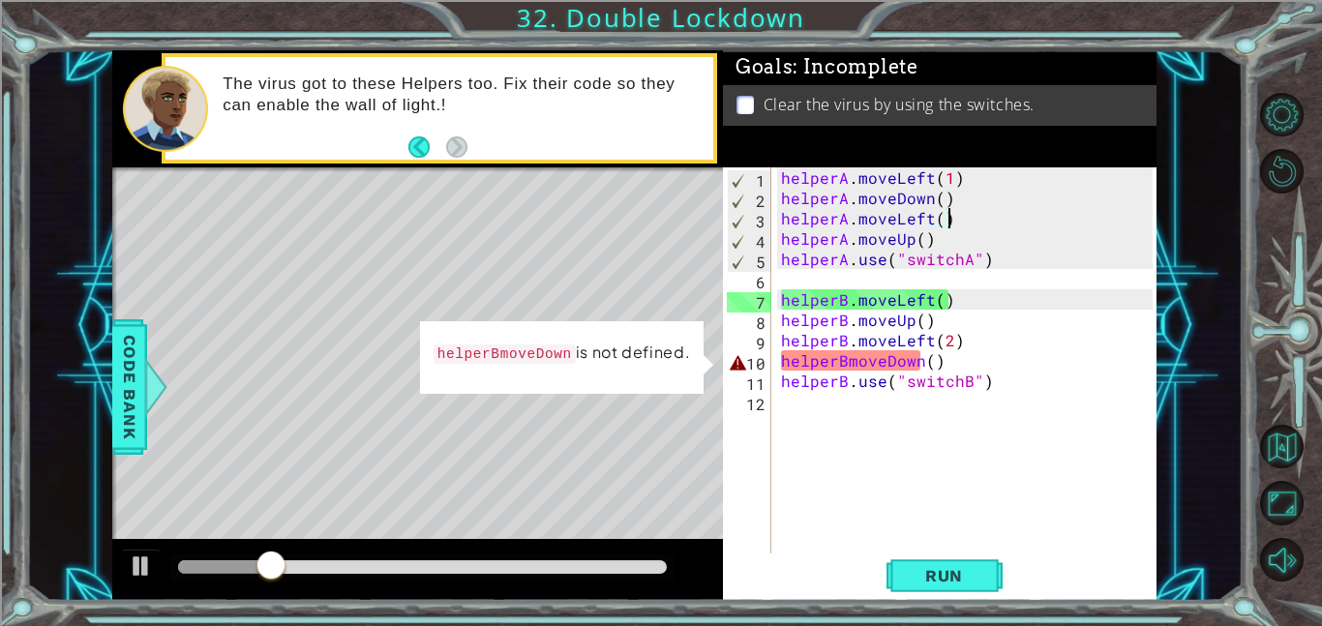
click at [935, 218] on div "helperA . moveLeft ( 1 ) helperA . moveDown ( ) helperA . moveLeft ( ) helperA …" at bounding box center [969, 380] width 385 height 427
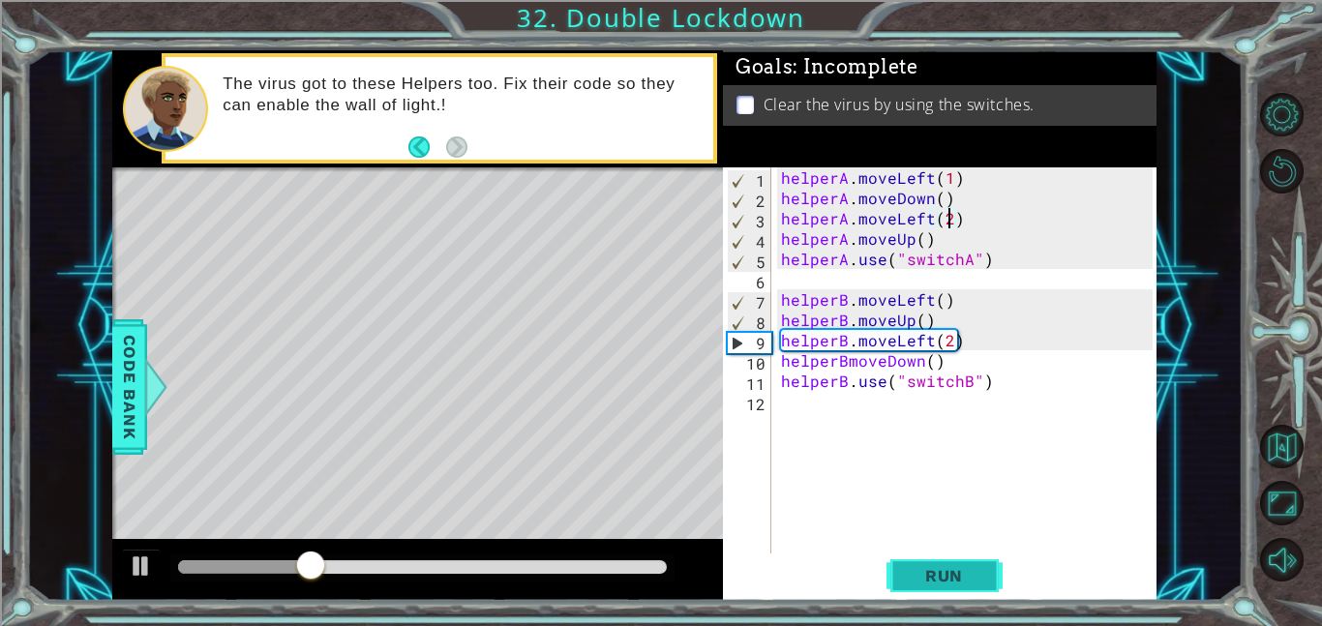
click at [968, 559] on button "Run" at bounding box center [945, 576] width 116 height 44
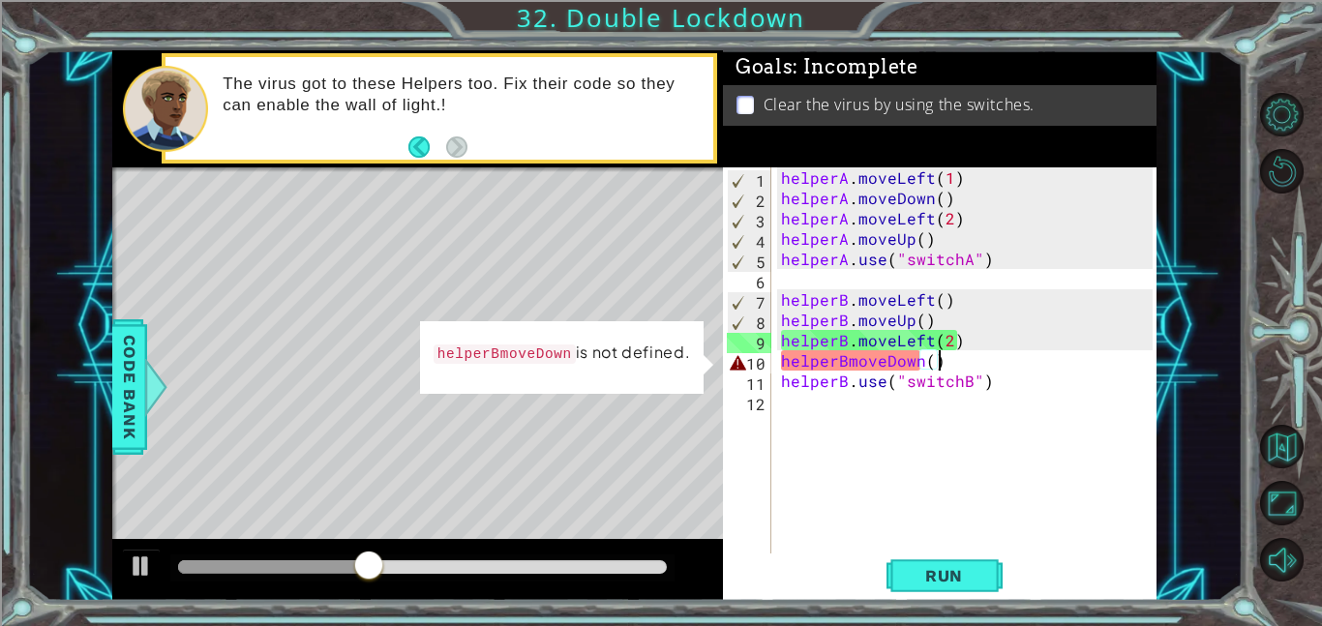
click at [951, 365] on div "helperA . moveLeft ( 1 ) helperA . moveDown ( ) helperA . moveLeft ( 2 ) helper…" at bounding box center [969, 380] width 385 height 427
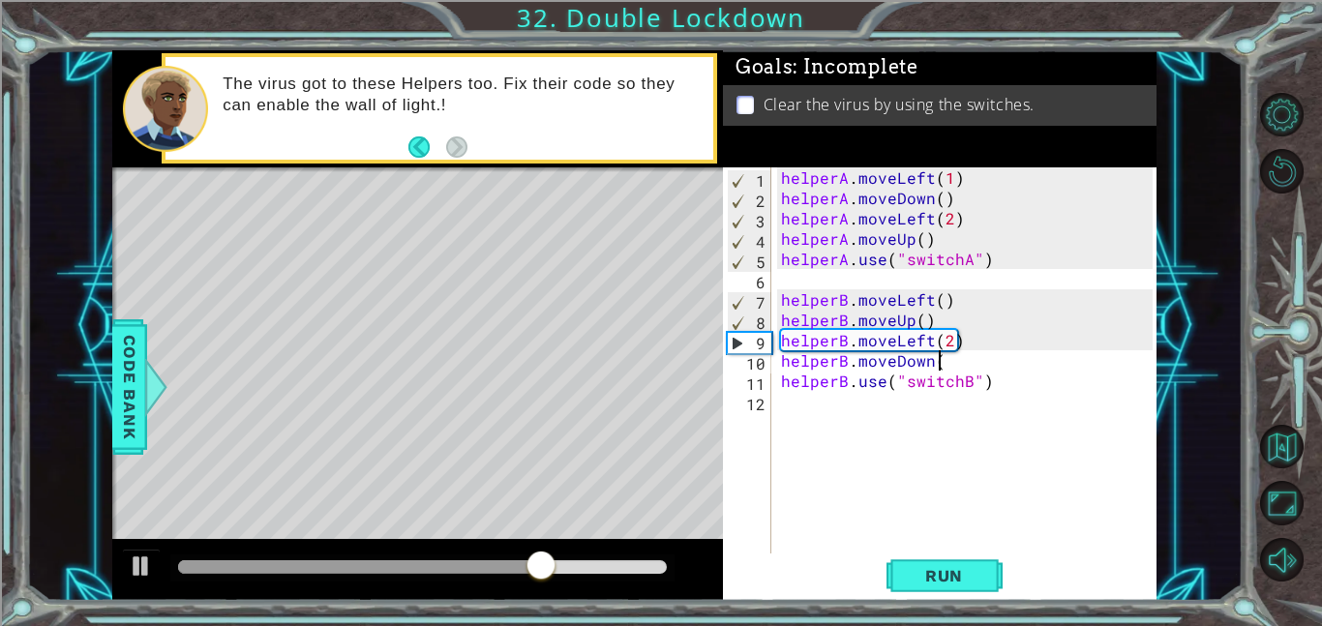
scroll to position [0, 9]
type textarea "helperB.moveDown()"
click at [966, 571] on span "Run" at bounding box center [944, 575] width 76 height 19
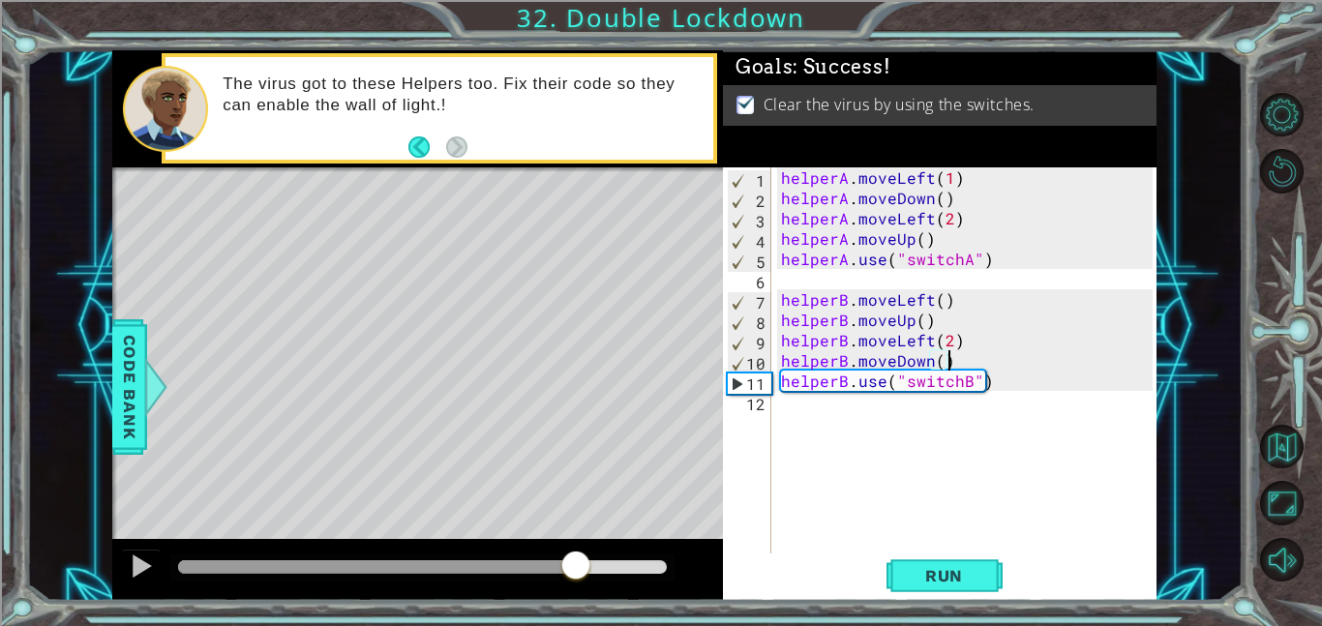
drag, startPoint x: 301, startPoint y: 566, endPoint x: 577, endPoint y: 555, distance: 276.1
click at [577, 555] on div at bounding box center [575, 567] width 35 height 35
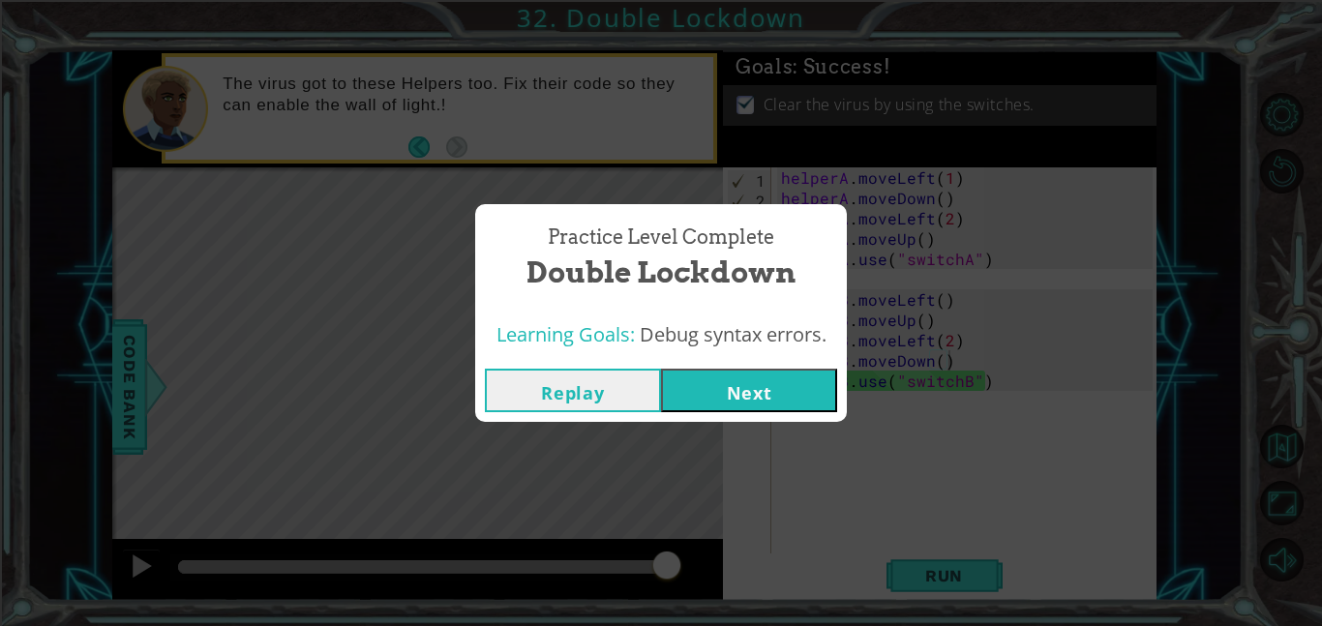
click at [767, 374] on button "Next" at bounding box center [749, 391] width 176 height 44
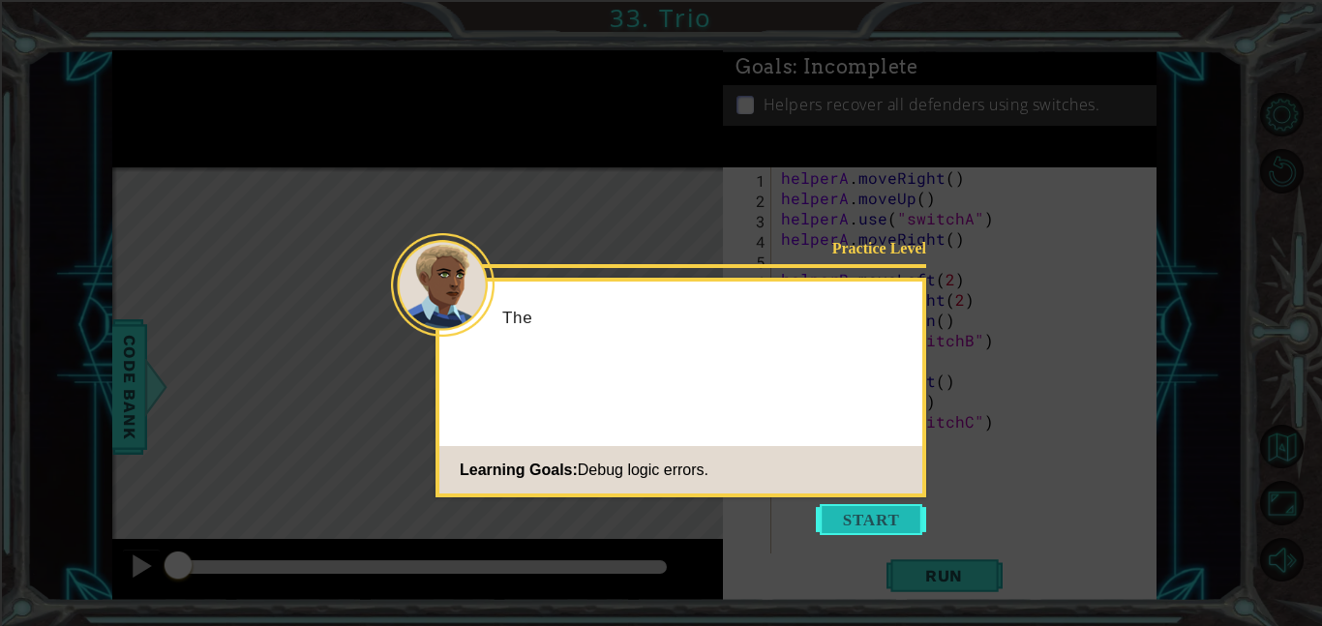
click at [885, 528] on button "Start" at bounding box center [871, 519] width 110 height 31
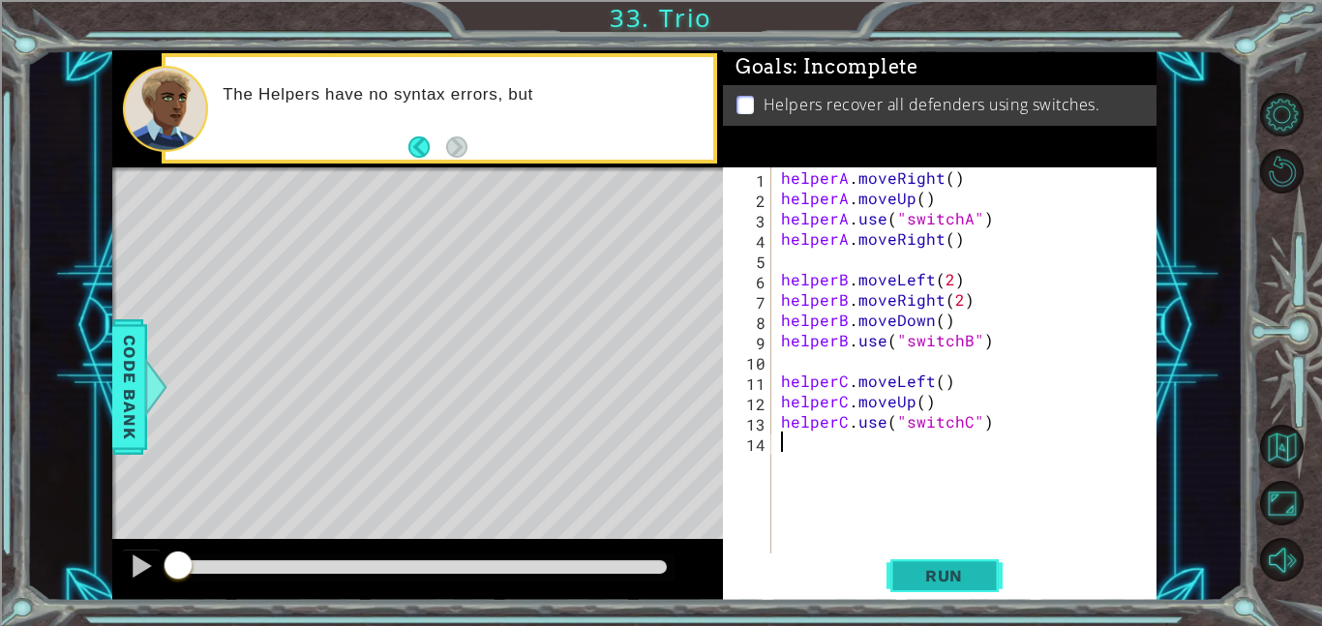
click at [984, 576] on button "Run" at bounding box center [945, 576] width 116 height 44
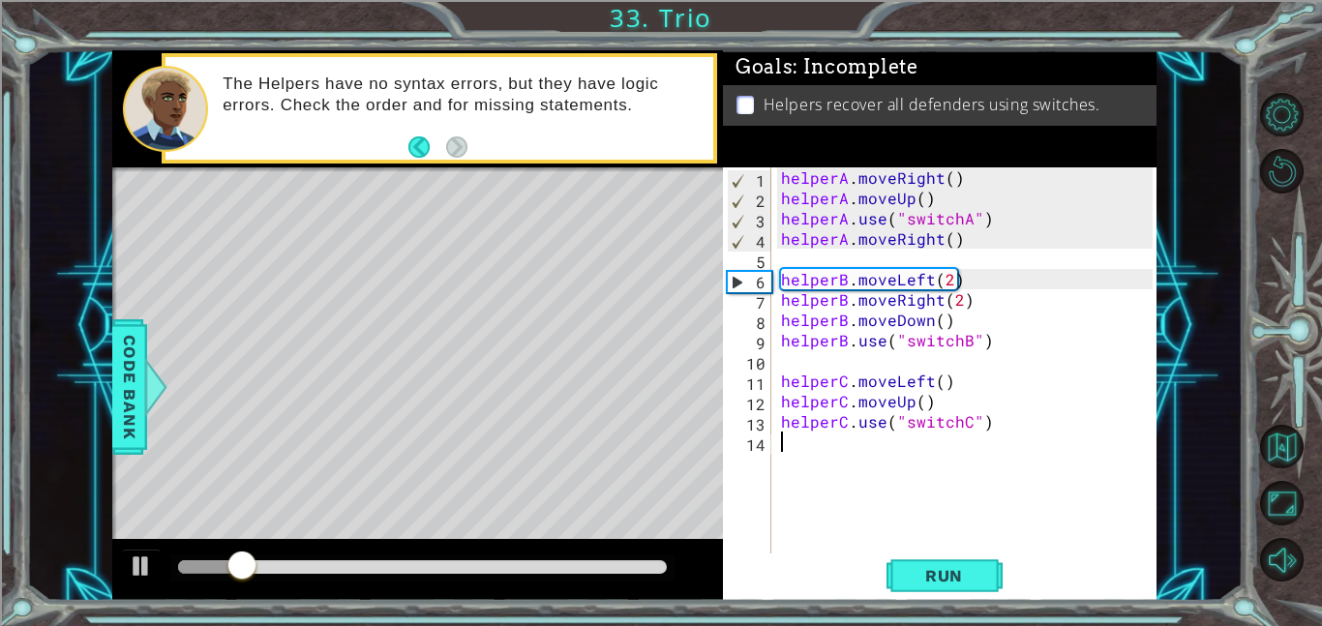
click at [970, 233] on div "helperA . moveRight ( ) helperA . moveUp ( ) helperA . use ( "switchA" ) helper…" at bounding box center [969, 380] width 385 height 427
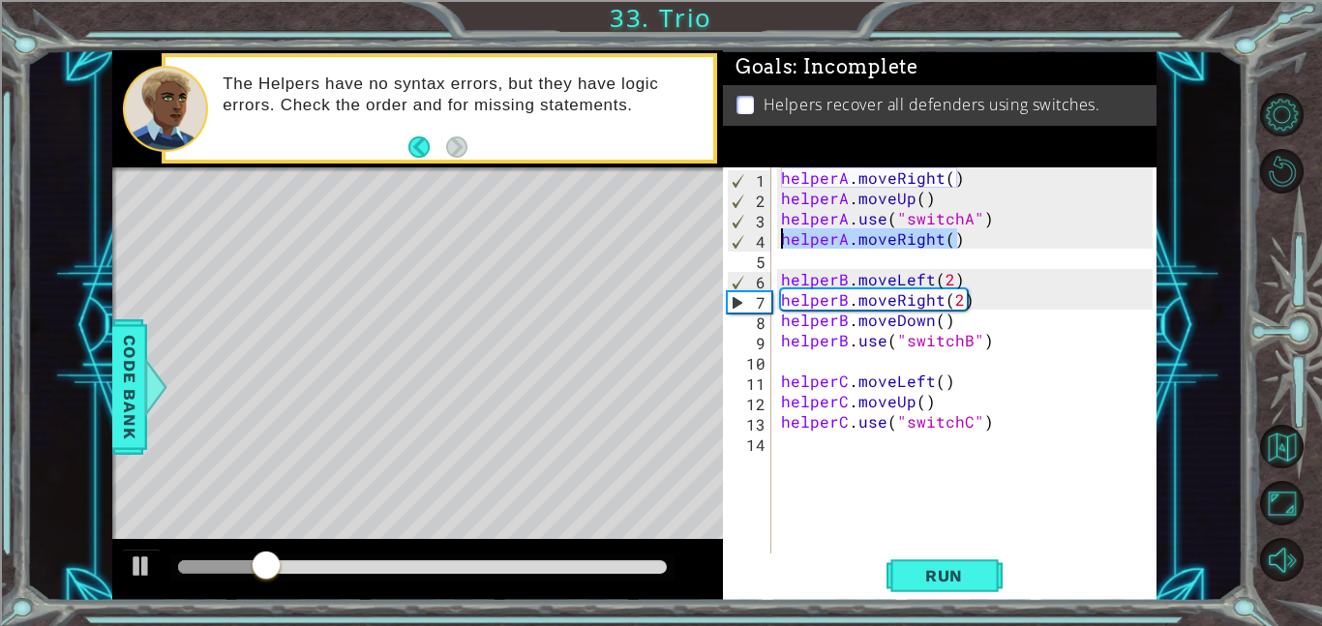
drag, startPoint x: 970, startPoint y: 233, endPoint x: 783, endPoint y: 238, distance: 186.9
click at [783, 238] on div "helperA . moveRight ( ) helperA . moveUp ( ) helperA . use ( "switchA" ) helper…" at bounding box center [969, 380] width 385 height 427
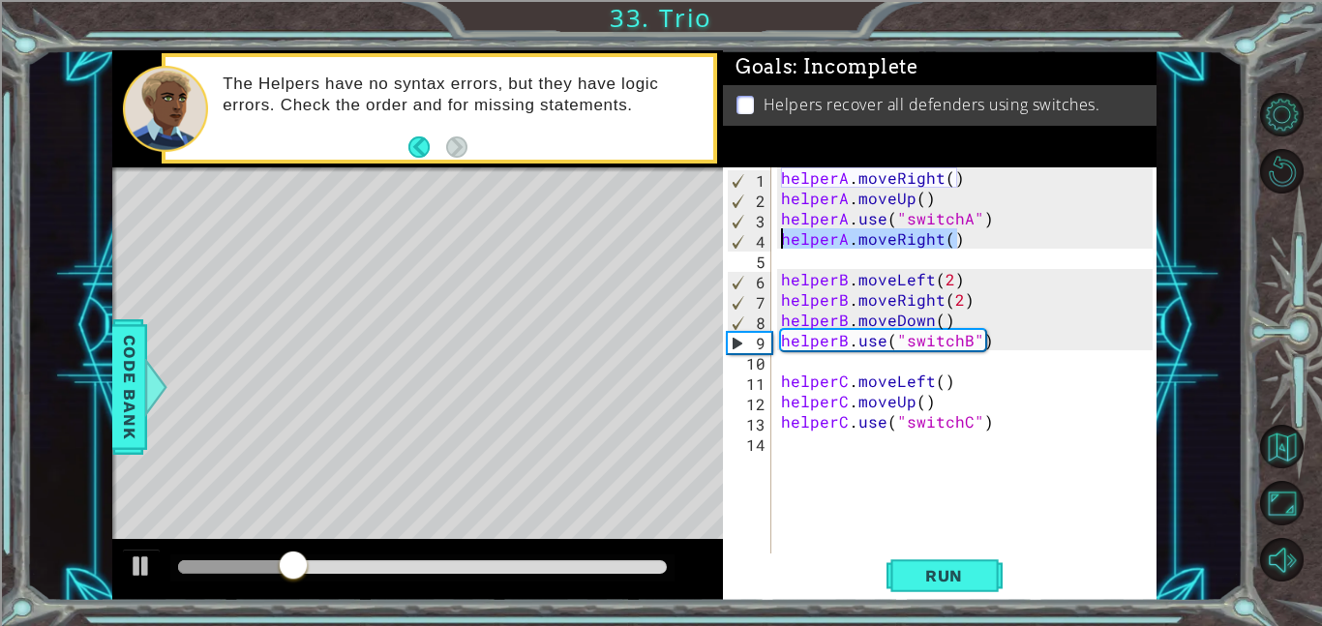
click at [989, 216] on div "helperA . moveRight ( ) helperA . moveUp ( ) helperA . use ( "switchA" ) helper…" at bounding box center [969, 380] width 385 height 427
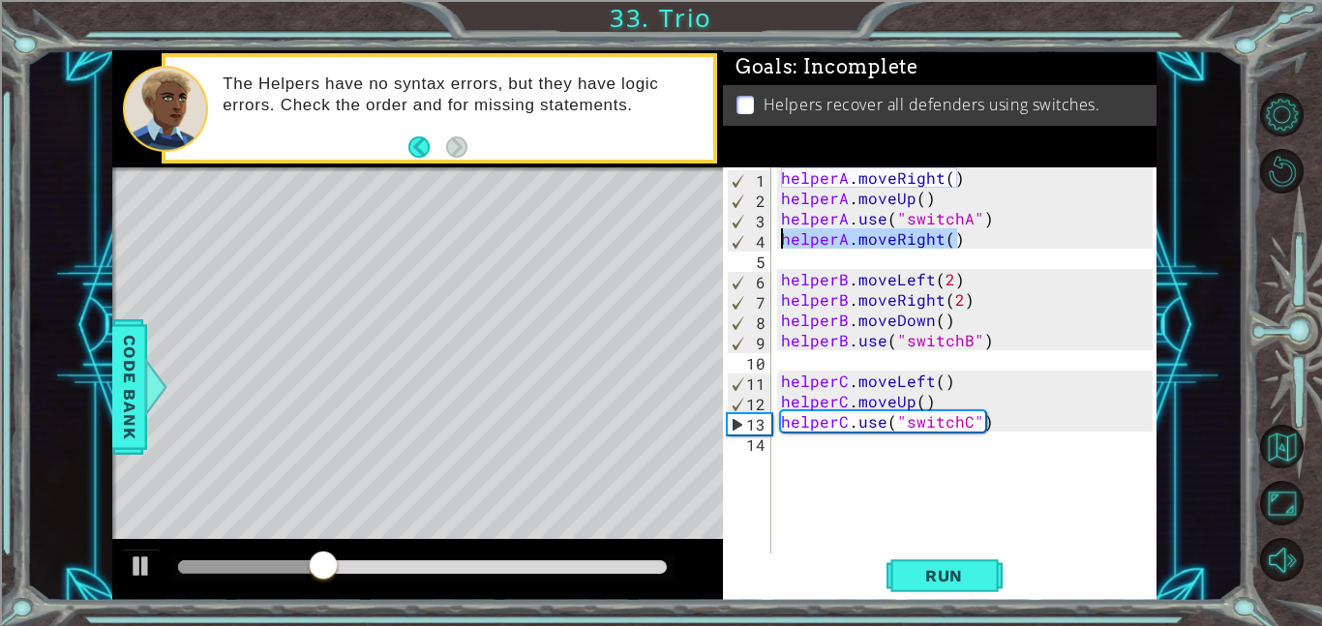
drag, startPoint x: 964, startPoint y: 232, endPoint x: 785, endPoint y: 243, distance: 179.4
click at [785, 243] on div "helperA . moveRight ( ) helperA . moveUp ( ) helperA . use ( "switchA" ) helper…" at bounding box center [969, 380] width 385 height 427
type textarea "helperA.moveRight()"
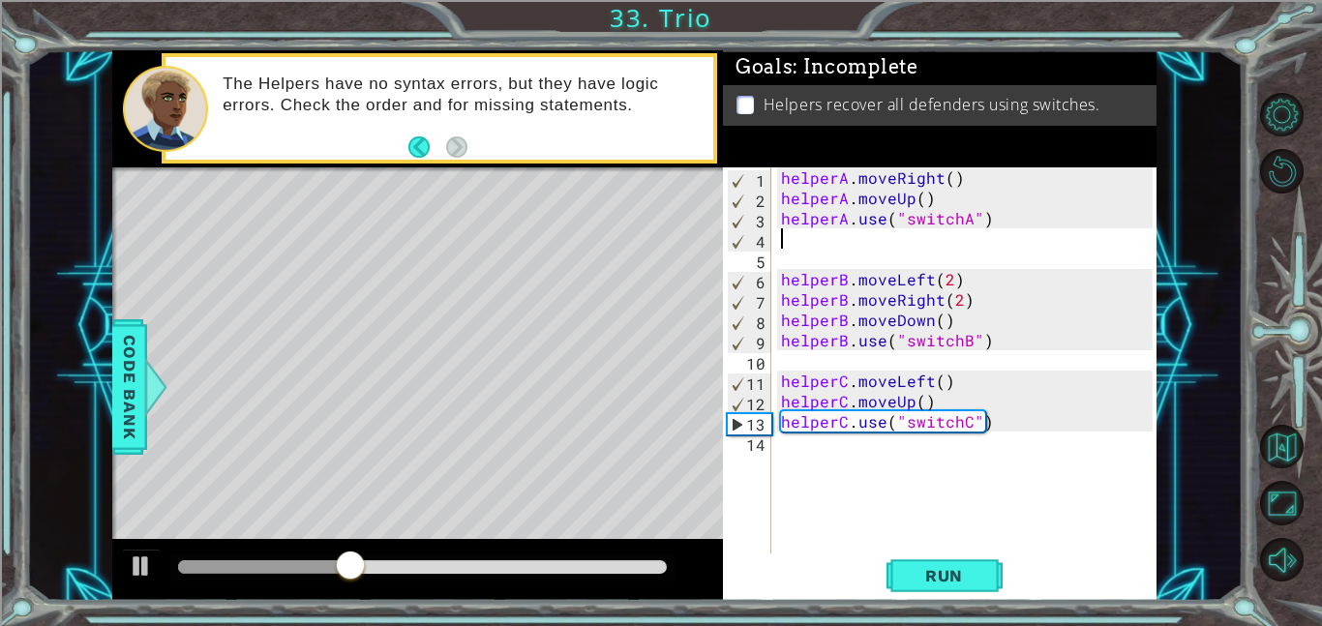
click at [956, 214] on div "helperA . moveRight ( ) helperA . moveUp ( ) helperA . use ( "switchA" ) helper…" at bounding box center [969, 380] width 385 height 427
click at [985, 219] on div "helperA . moveRight ( ) helperA . moveUp ( ) helperA . use ( "switchA" ) helper…" at bounding box center [969, 380] width 385 height 427
drag, startPoint x: 985, startPoint y: 219, endPoint x: 807, endPoint y: 220, distance: 178.1
click at [807, 220] on div "helperA . moveRight ( ) helperA . moveUp ( ) helperA . use ( "switchA" ) helper…" at bounding box center [969, 380] width 385 height 427
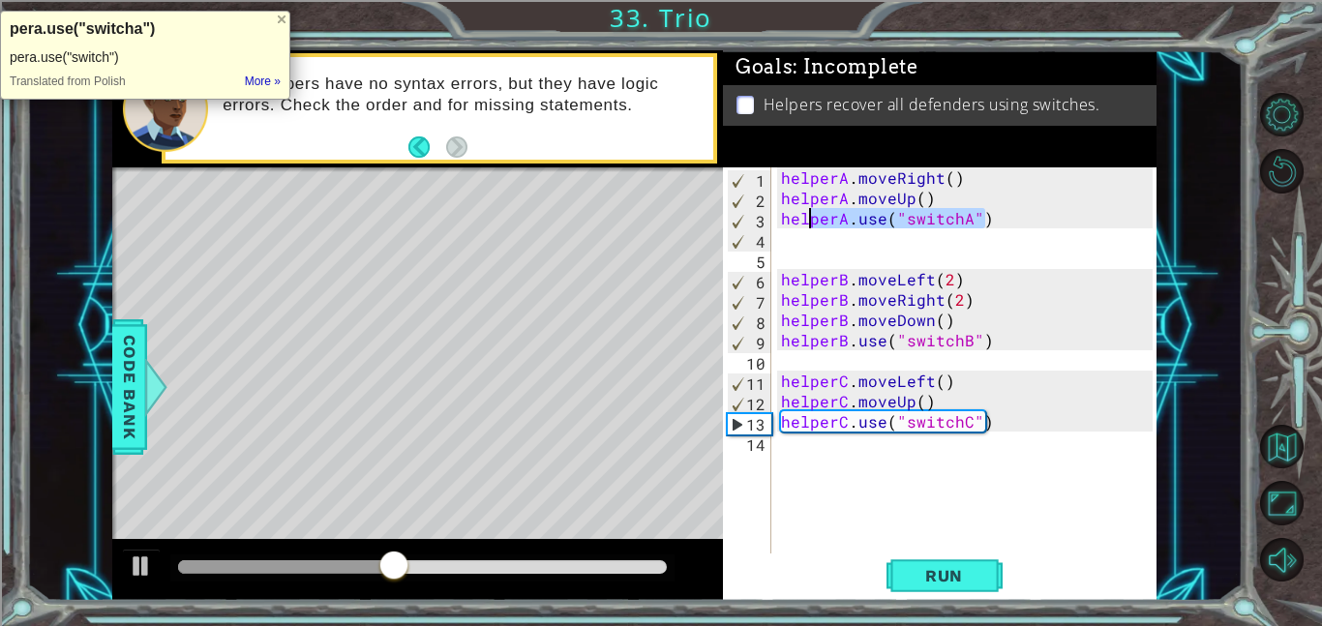
click at [781, 201] on div "helperA . moveRight ( ) helperA . moveUp ( ) helperA . use ( "switchA" ) helper…" at bounding box center [969, 380] width 385 height 427
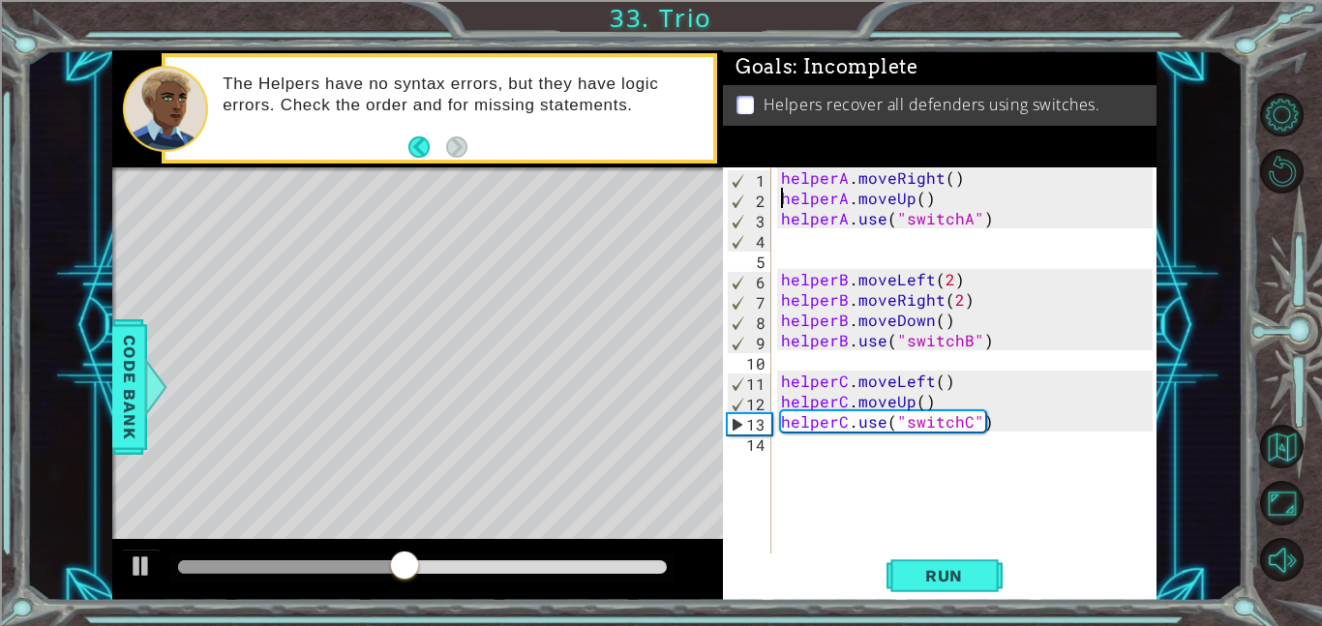
click at [1024, 195] on div "helperA . moveRight ( ) helperA . moveUp ( ) helperA . use ( "switchA" ) helper…" at bounding box center [969, 380] width 385 height 427
click at [780, 196] on div "helperA . moveRight ( ) helperA . moveUp ( ) helperA . use ( "switchA" ) helper…" at bounding box center [969, 380] width 385 height 427
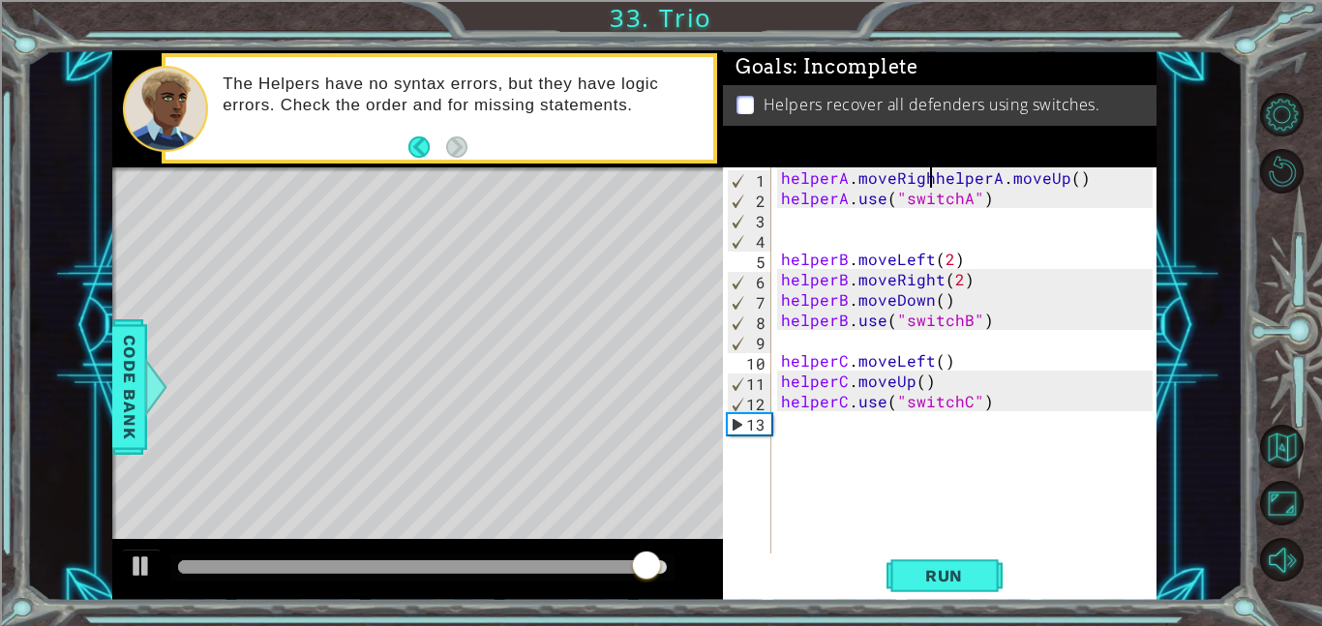
click at [1002, 405] on div "helperA . moveRighhelperA . moveUp ( ) helperA . use ( "switchA" ) helperB . mo…" at bounding box center [969, 380] width 385 height 427
click at [986, 196] on div "helperA . moveRighhelperA . moveUp ( ) helperA . use ( "switchA" ) helperB . mo…" at bounding box center [969, 380] width 385 height 427
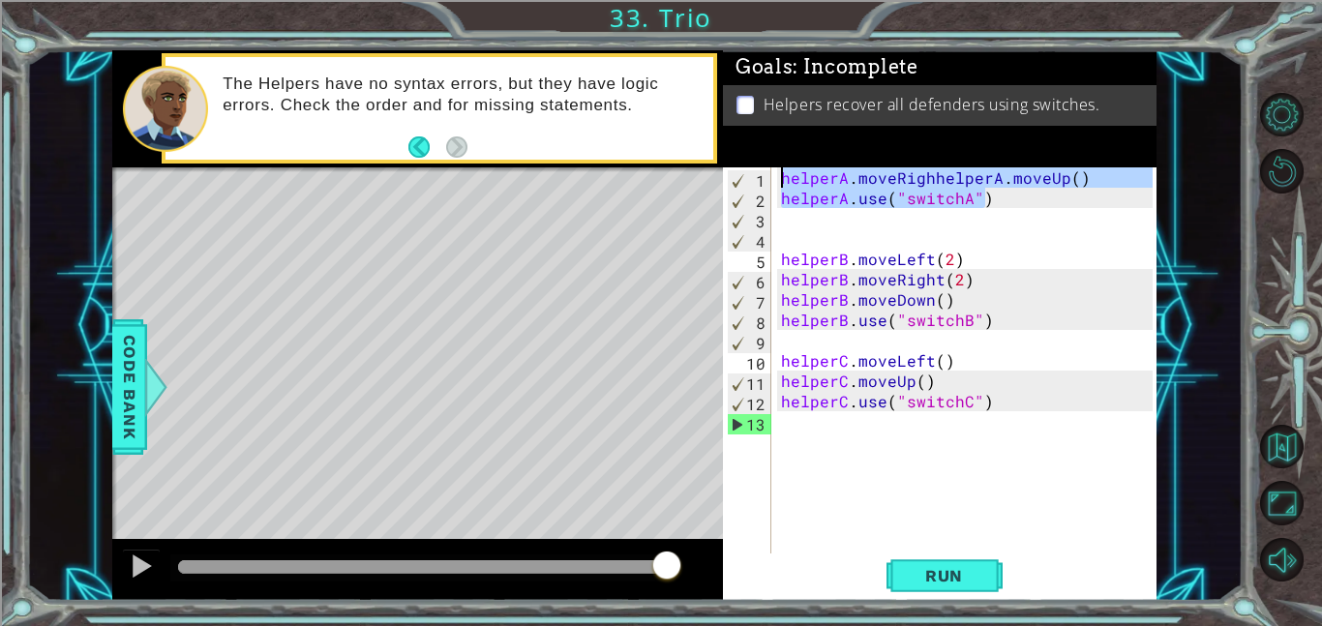
drag, startPoint x: 986, startPoint y: 196, endPoint x: 783, endPoint y: 180, distance: 203.9
click at [783, 180] on div "helperA . moveRighhelperA . moveUp ( ) helperA . use ( "switchA" ) helperB . mo…" at bounding box center [969, 380] width 385 height 427
type textarea "helperA.moveRighhelperA.moveUp() helperA.use("switchA")"
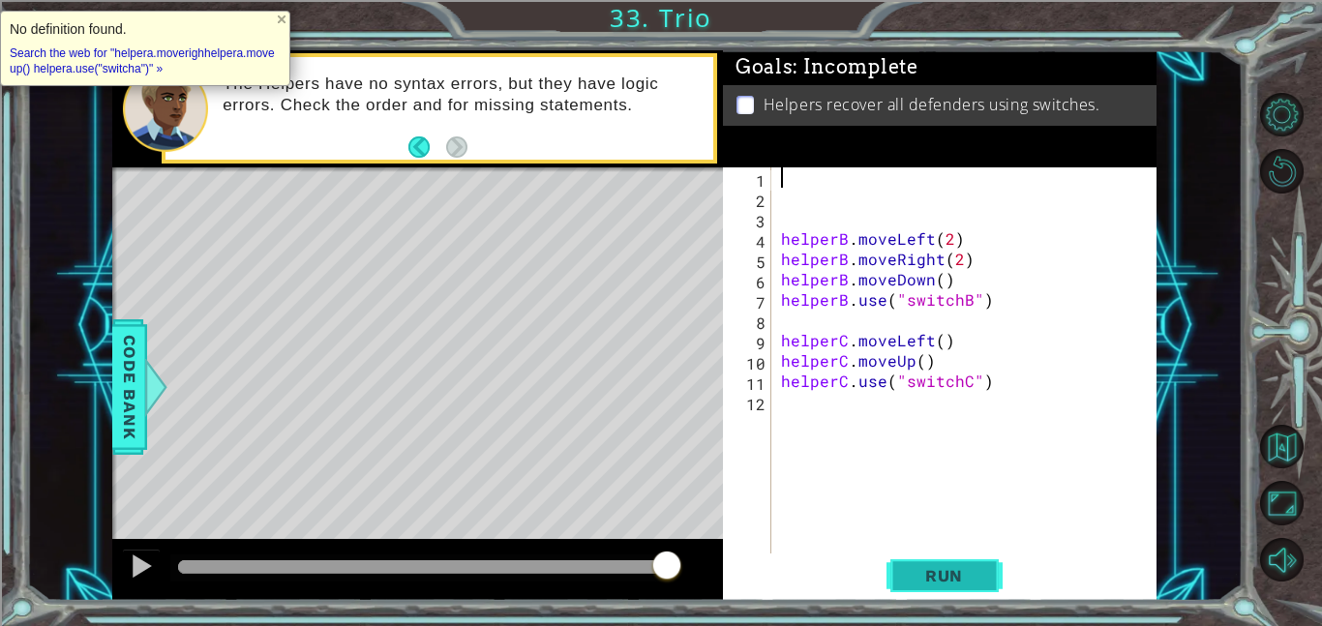
click at [944, 579] on span "Run" at bounding box center [944, 575] width 76 height 19
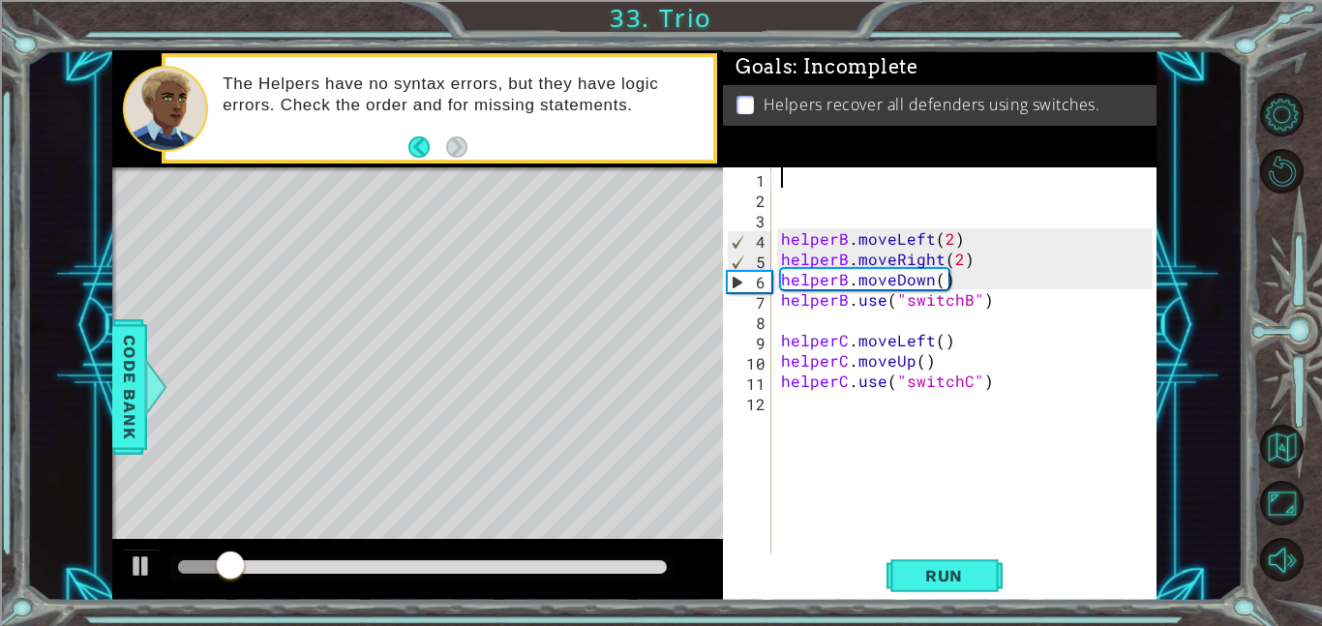
click at [858, 184] on div "helperB . moveLeft ( 2 ) helperB . moveRight ( 2 ) helperB . moveDown ( ) helpe…" at bounding box center [969, 380] width 385 height 427
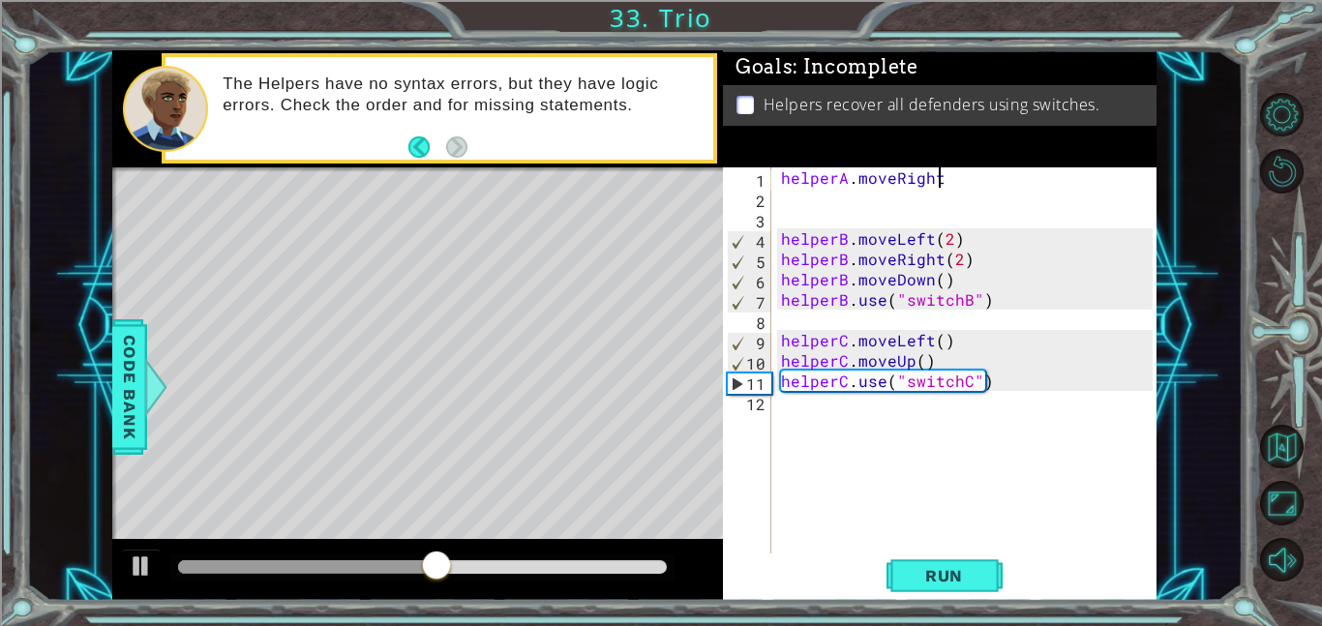
scroll to position [0, 9]
type textarea "helperA.moveRight()"
click at [832, 189] on div "helperA . moveRight ( ) helperB . moveLeft ( 2 ) helperB . moveRight ( 2 ) help…" at bounding box center [969, 380] width 385 height 427
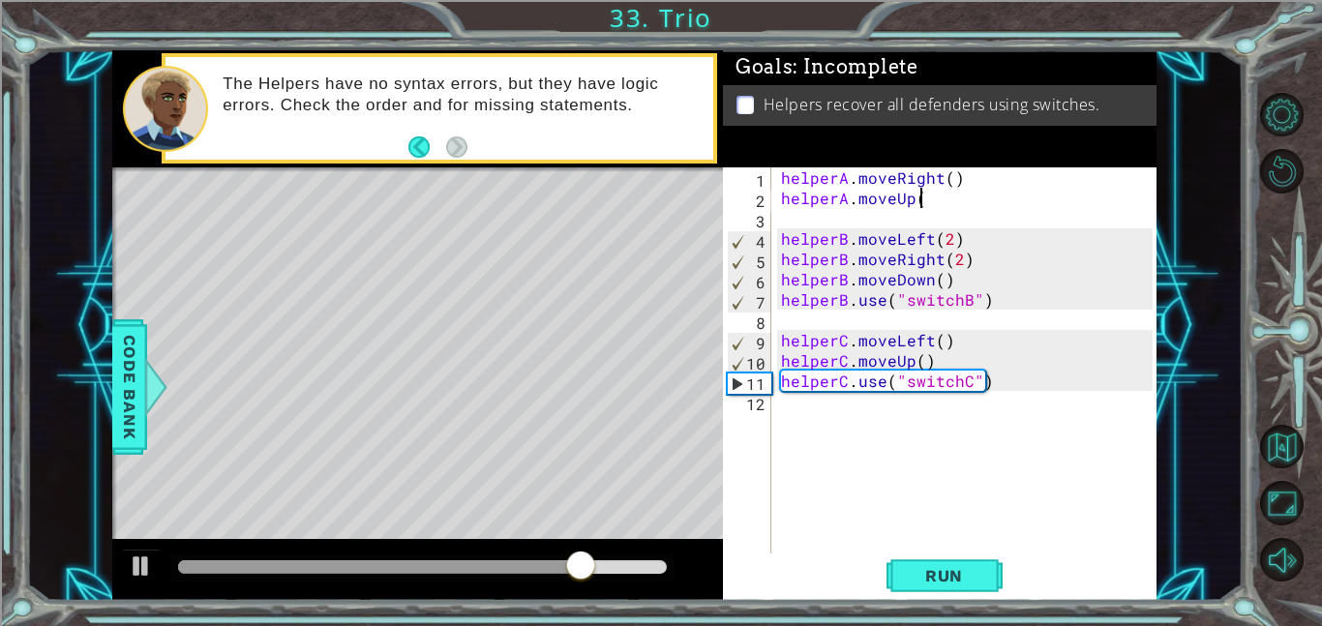
type textarea "helperA.moveUp()"
click at [814, 209] on div "helperA . moveRight ( ) helperA . moveUp ( ) helperB . moveLeft ( 2 ) helperB .…" at bounding box center [969, 380] width 385 height 427
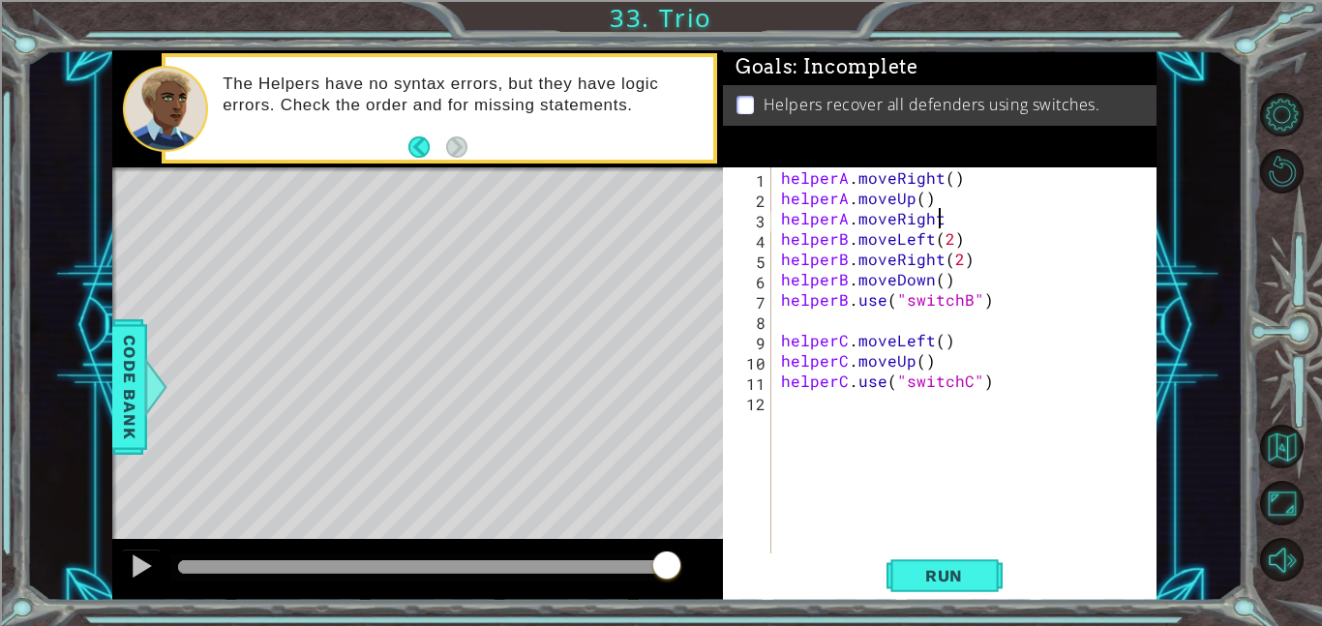
scroll to position [0, 9]
type textarea "helperA.moveRight()"
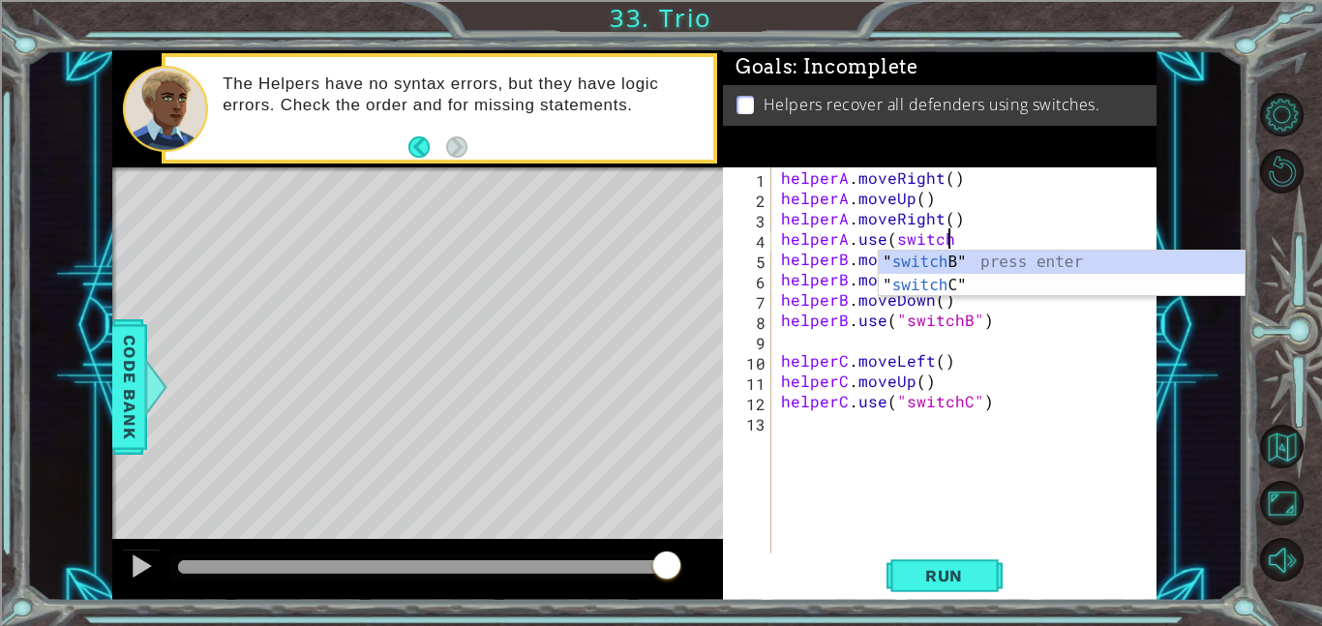
scroll to position [0, 10]
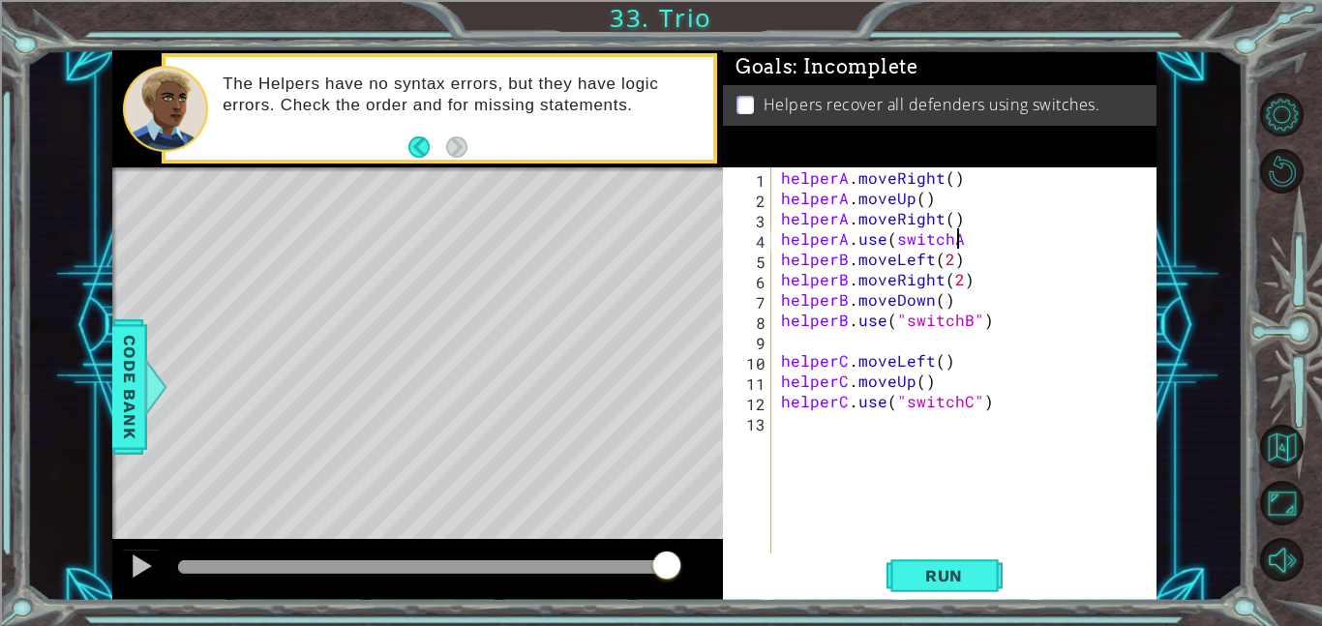
click at [892, 235] on div "helperA . moveRight ( ) helperA . moveUp ( ) helperA . moveRight ( ) helperA . …" at bounding box center [969, 380] width 385 height 427
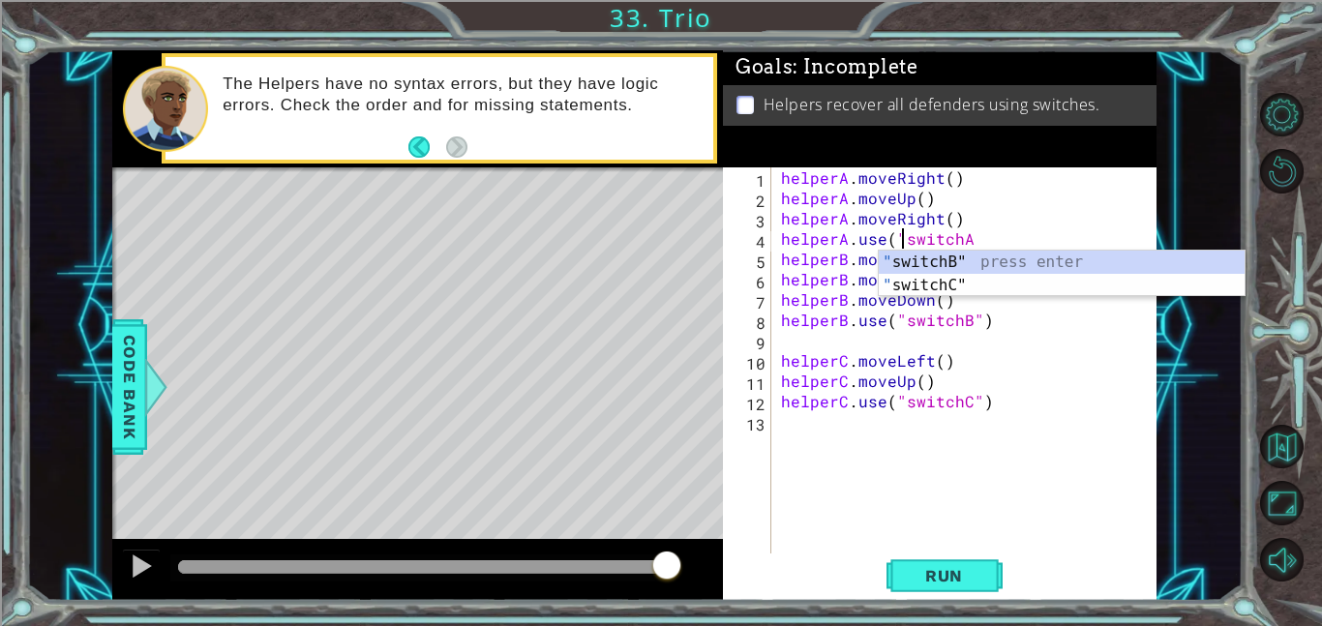
scroll to position [0, 7]
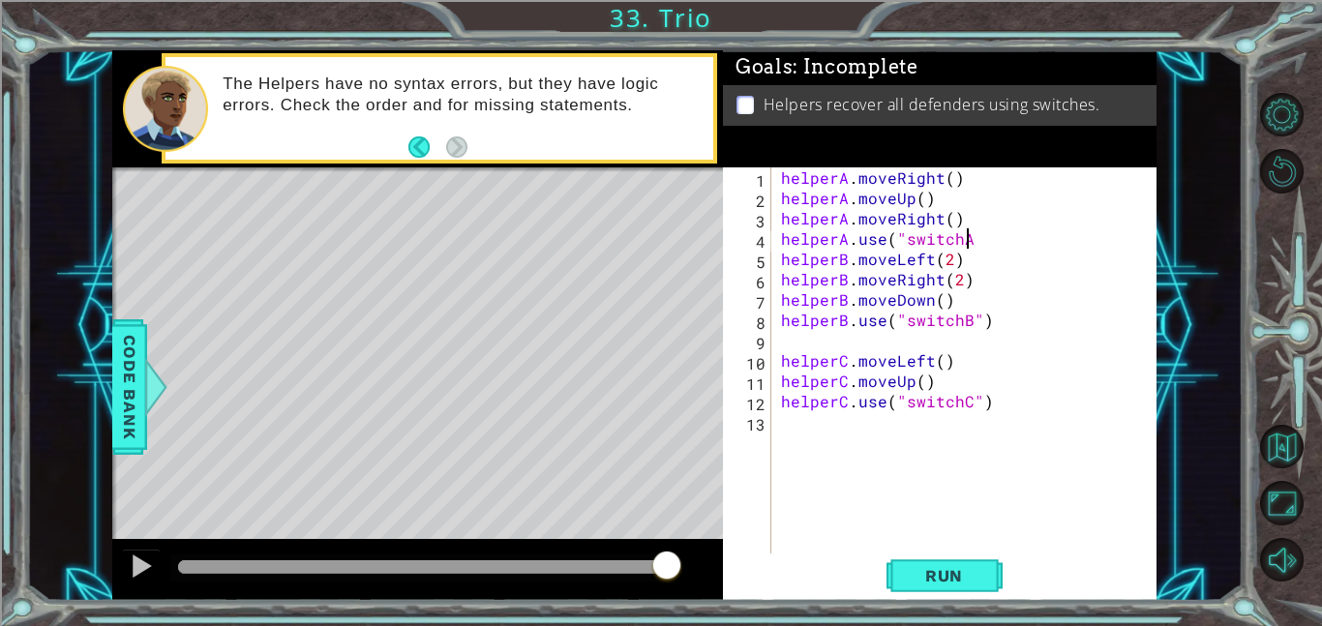
click at [976, 235] on div "helperA . moveRight ( ) helperA . moveUp ( ) helperA . moveRight ( ) helperA . …" at bounding box center [969, 380] width 385 height 427
click at [951, 557] on button "Run" at bounding box center [945, 576] width 116 height 44
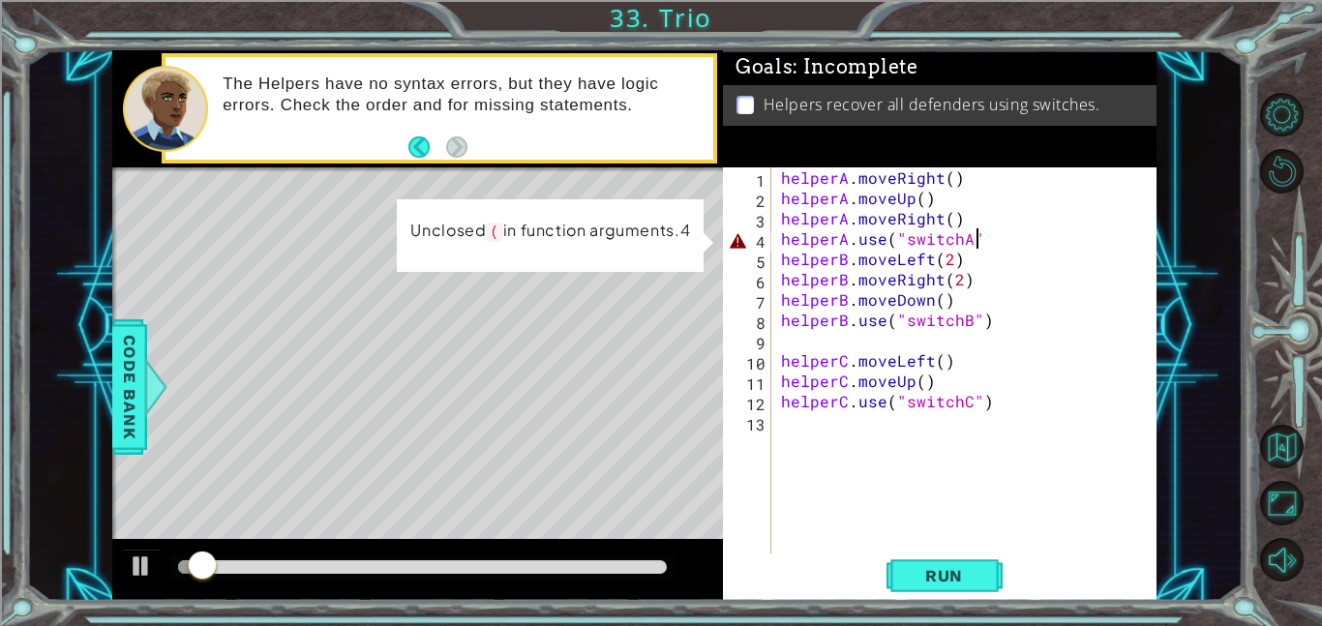
click at [995, 242] on div "helperA . moveRight ( ) helperA . moveUp ( ) helperA . moveRight ( ) helperA . …" at bounding box center [969, 380] width 385 height 427
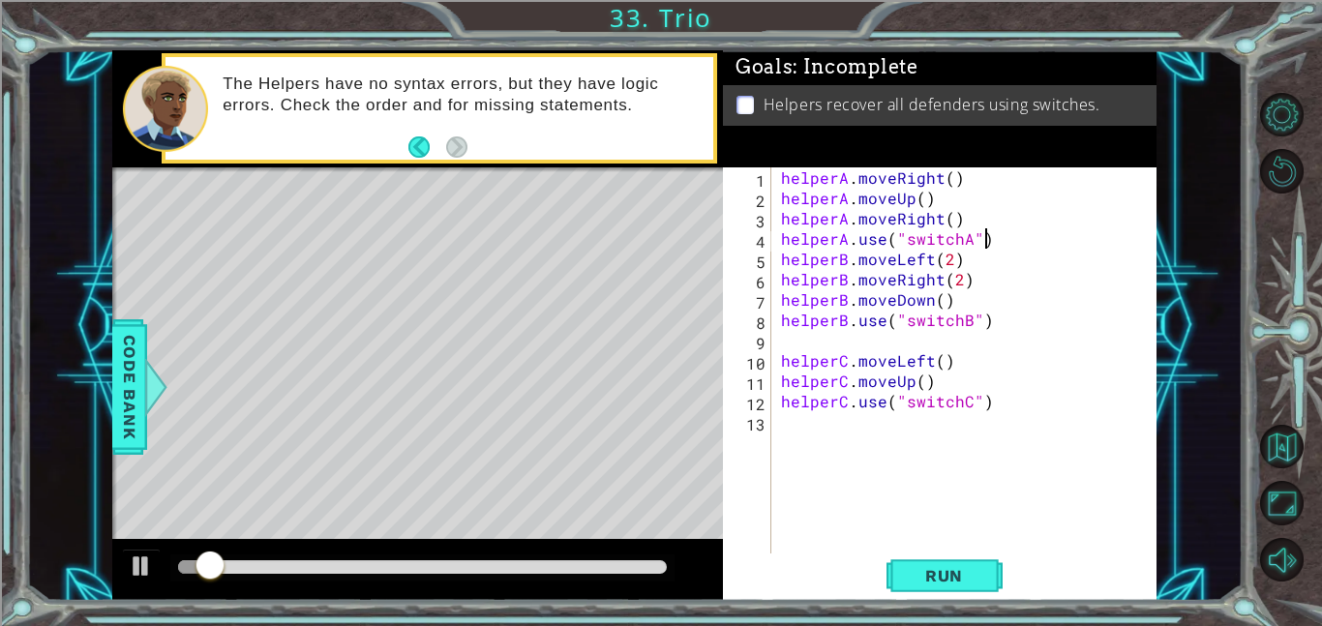
scroll to position [0, 12]
click at [973, 571] on span "Run" at bounding box center [944, 575] width 76 height 19
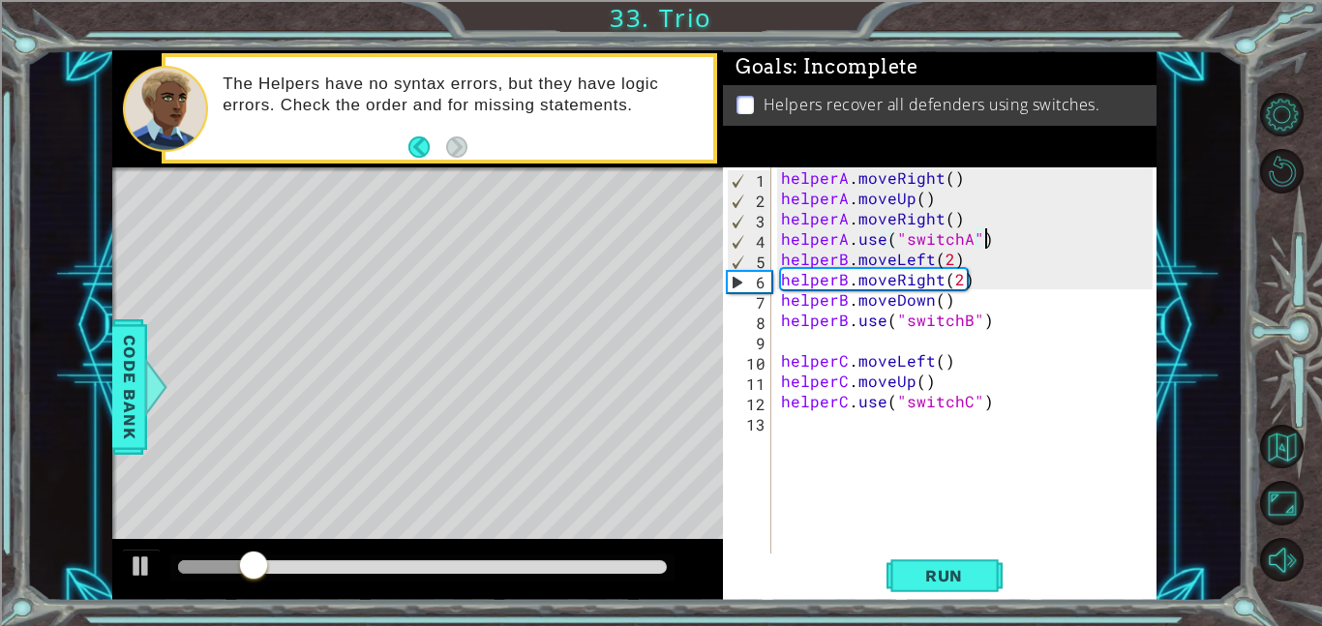
click at [968, 279] on div "helperA . moveRight ( ) helperA . moveUp ( ) helperA . moveRight ( ) helperA . …" at bounding box center [969, 380] width 385 height 427
drag, startPoint x: 968, startPoint y: 279, endPoint x: 894, endPoint y: 286, distance: 73.9
click at [894, 286] on div "helperA . moveRight ( ) helperA . moveUp ( ) helperA . moveRight ( ) helperA . …" at bounding box center [969, 380] width 385 height 427
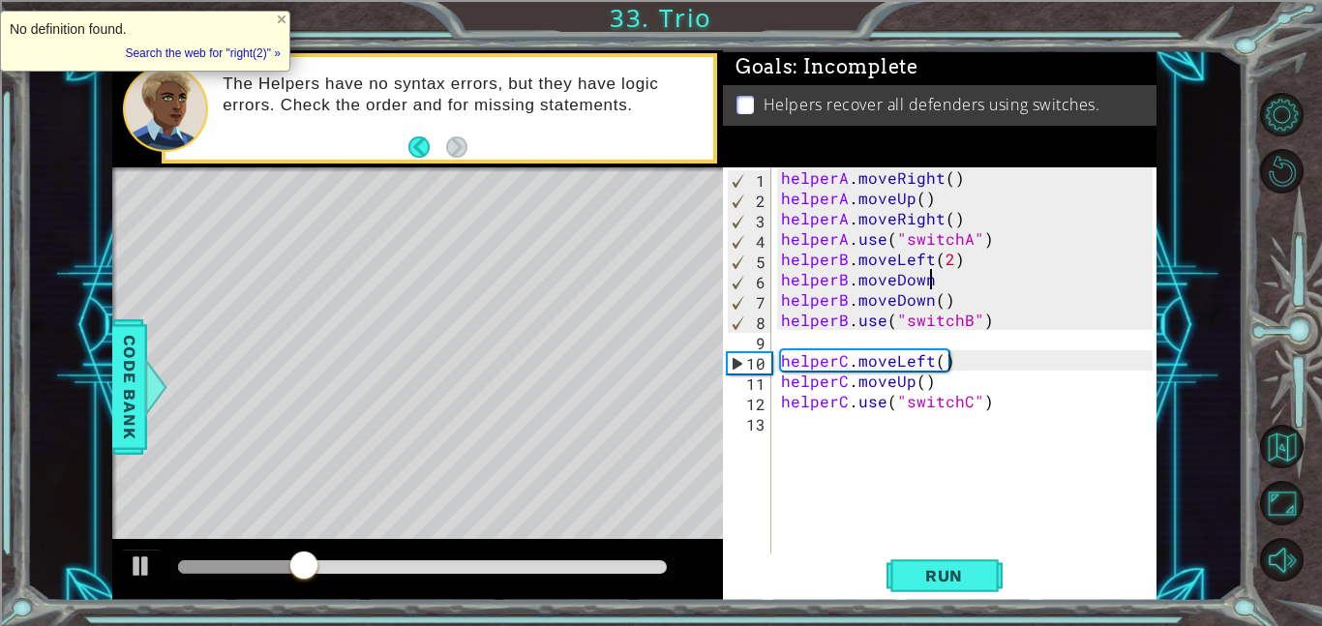
scroll to position [0, 9]
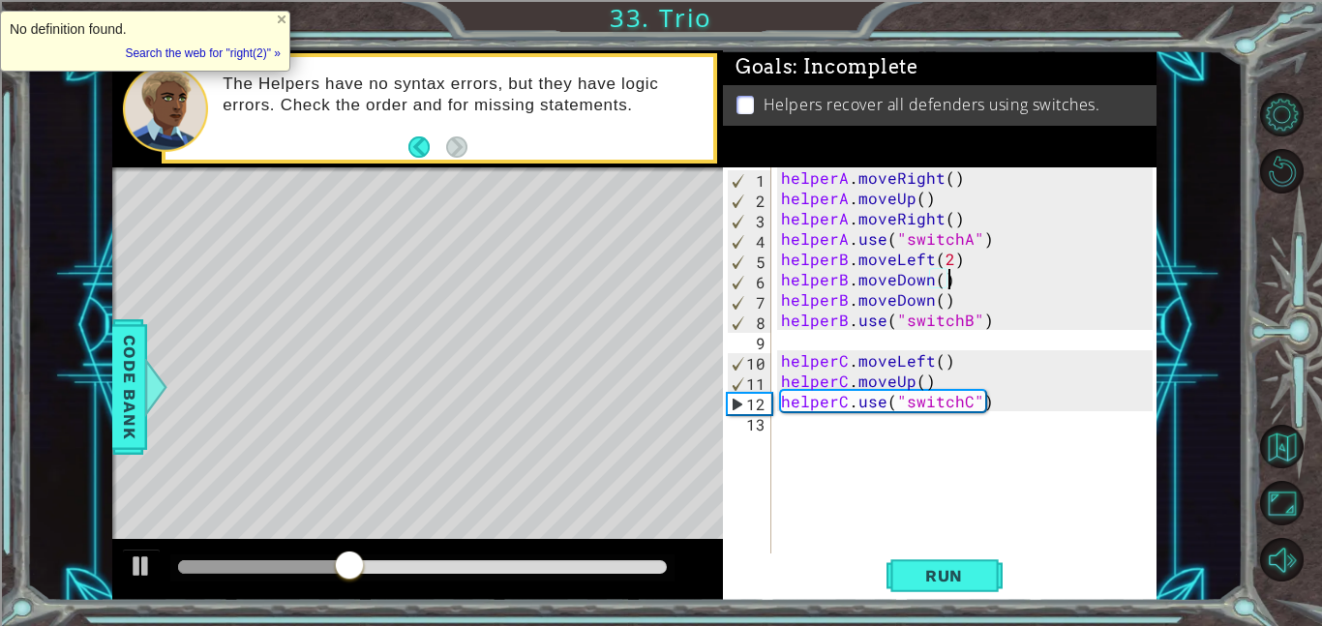
click at [945, 302] on div "helperA . moveRight ( ) helperA . moveUp ( ) helperA . moveRight ( ) helperA . …" at bounding box center [969, 380] width 385 height 427
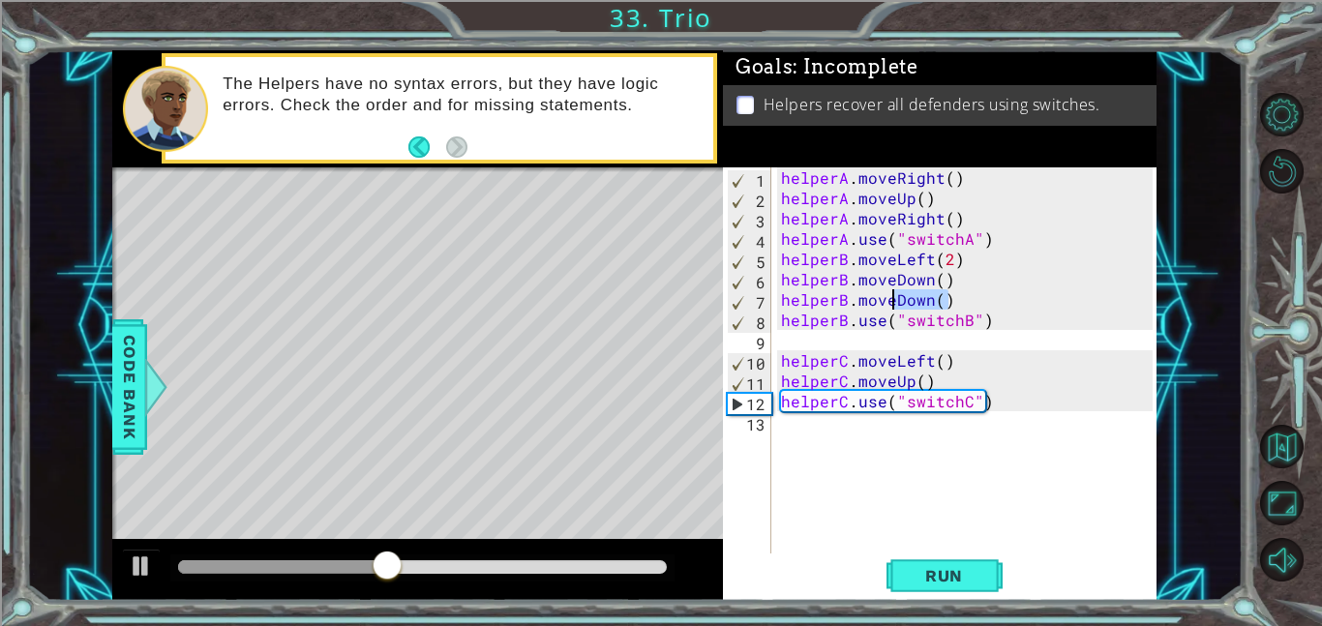
drag, startPoint x: 945, startPoint y: 302, endPoint x: 891, endPoint y: 302, distance: 53.2
click at [891, 302] on div "helperA . moveRight ( ) helperA . moveUp ( ) helperA . moveRight ( ) helperA . …" at bounding box center [969, 380] width 385 height 427
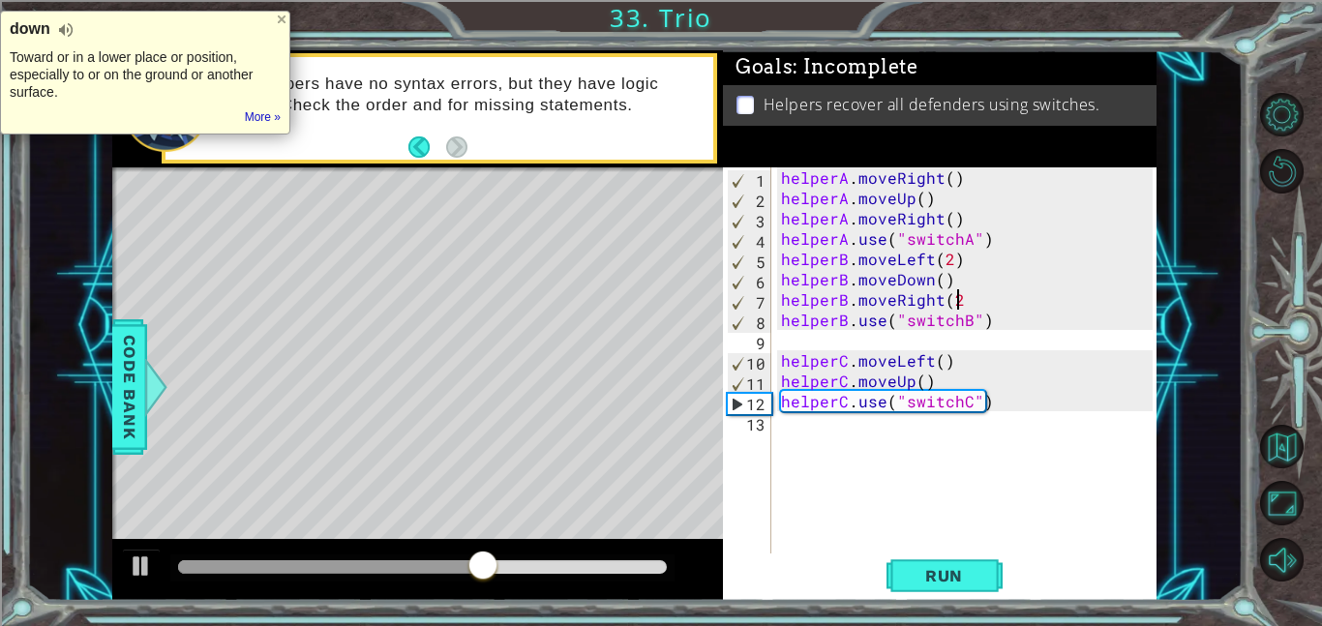
scroll to position [0, 11]
click at [966, 574] on span "Run" at bounding box center [944, 575] width 76 height 19
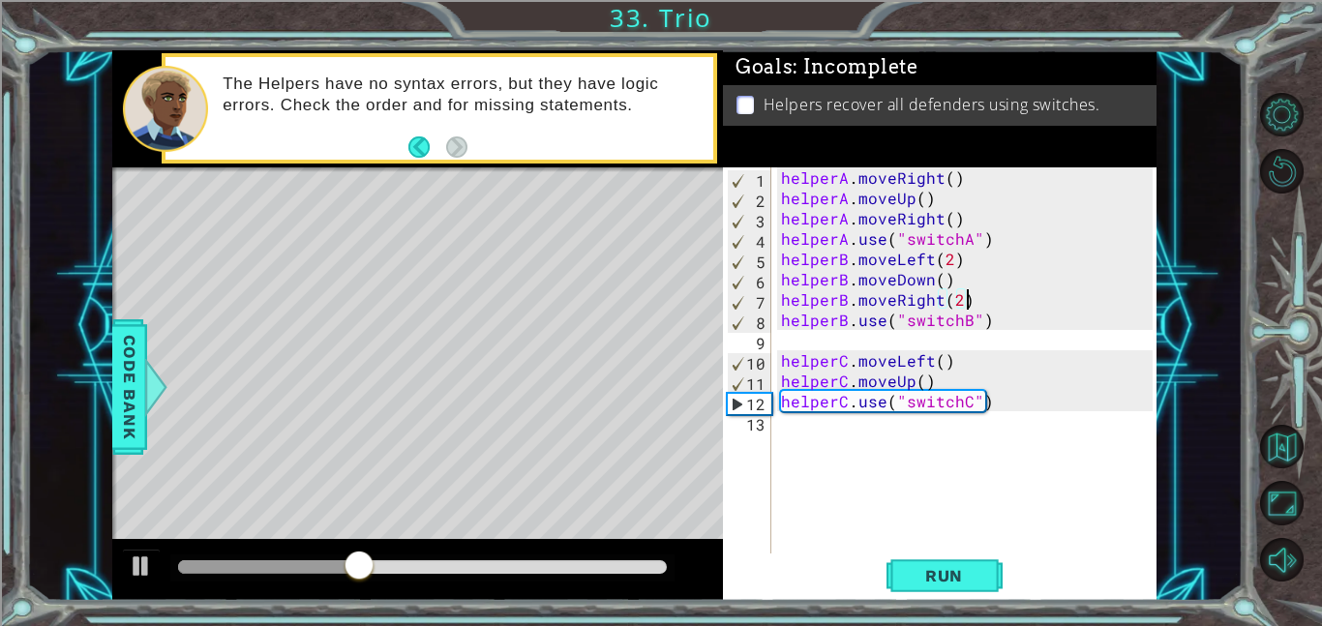
click at [996, 403] on div "helperA . moveRight ( ) helperA . moveUp ( ) helperA . moveRight ( ) helperA . …" at bounding box center [969, 380] width 385 height 427
type textarea "helperC.use("switchC")"
click at [777, 406] on div "helperA . moveRight ( ) helperA . moveUp ( ) helperA . moveRight ( ) helperA . …" at bounding box center [969, 380] width 385 height 427
type textarea "helperC.use("switchC")"
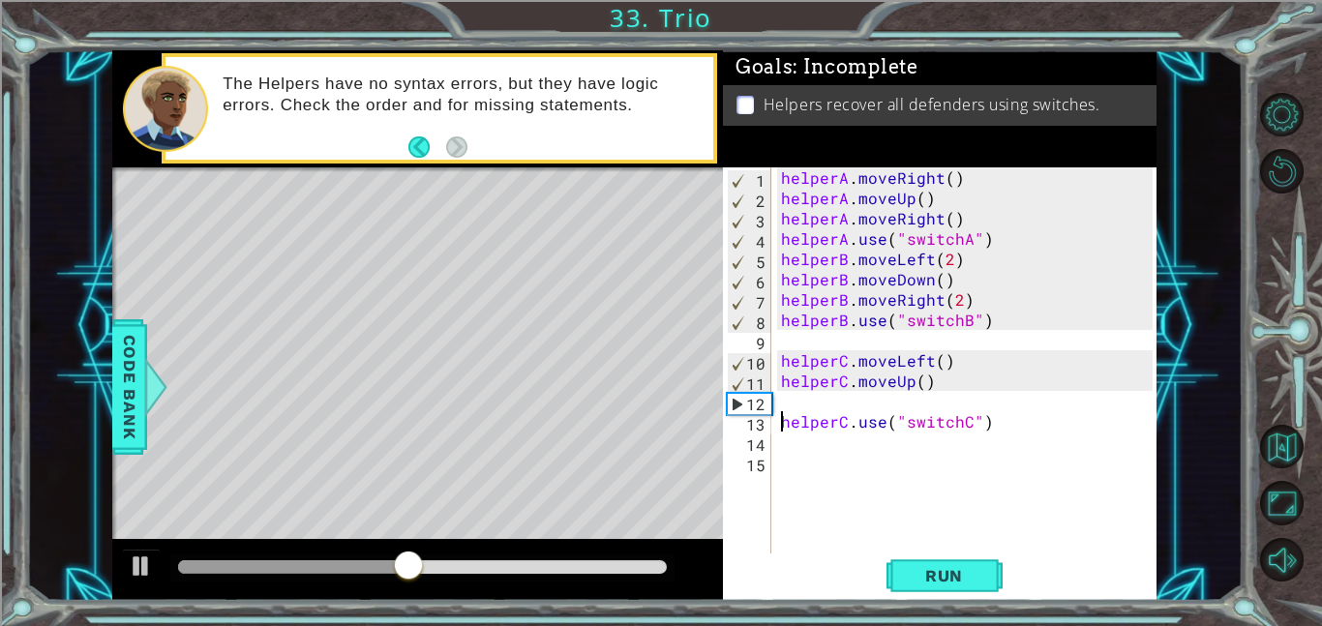
click at [798, 412] on div "helperA . moveRight ( ) helperA . moveUp ( ) helperA . moveRight ( ) helperA . …" at bounding box center [969, 380] width 385 height 427
click at [800, 397] on div "helperA . moveRight ( ) helperA . moveUp ( ) helperA . moveRight ( ) helperA . …" at bounding box center [969, 380] width 385 height 427
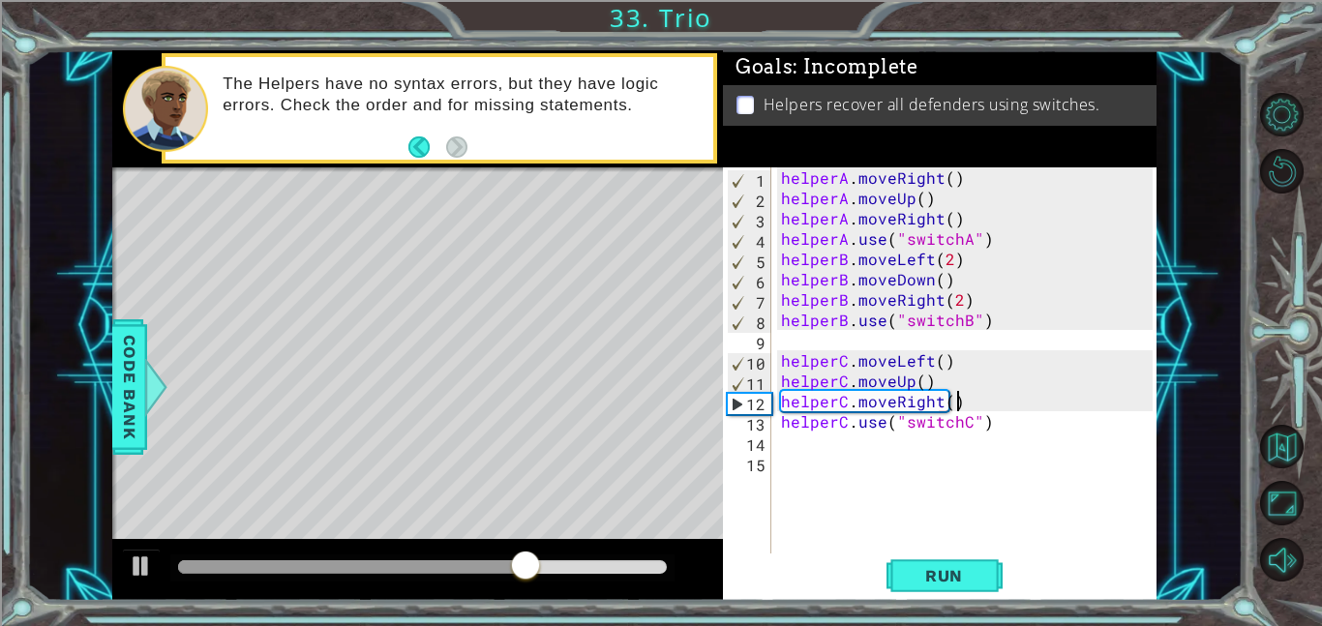
scroll to position [0, 10]
type textarea "helperC.moveRight()"
click at [941, 568] on span "Run" at bounding box center [944, 575] width 76 height 19
drag, startPoint x: 225, startPoint y: 561, endPoint x: 621, endPoint y: 569, distance: 396.9
click at [621, 569] on div at bounding box center [618, 567] width 35 height 35
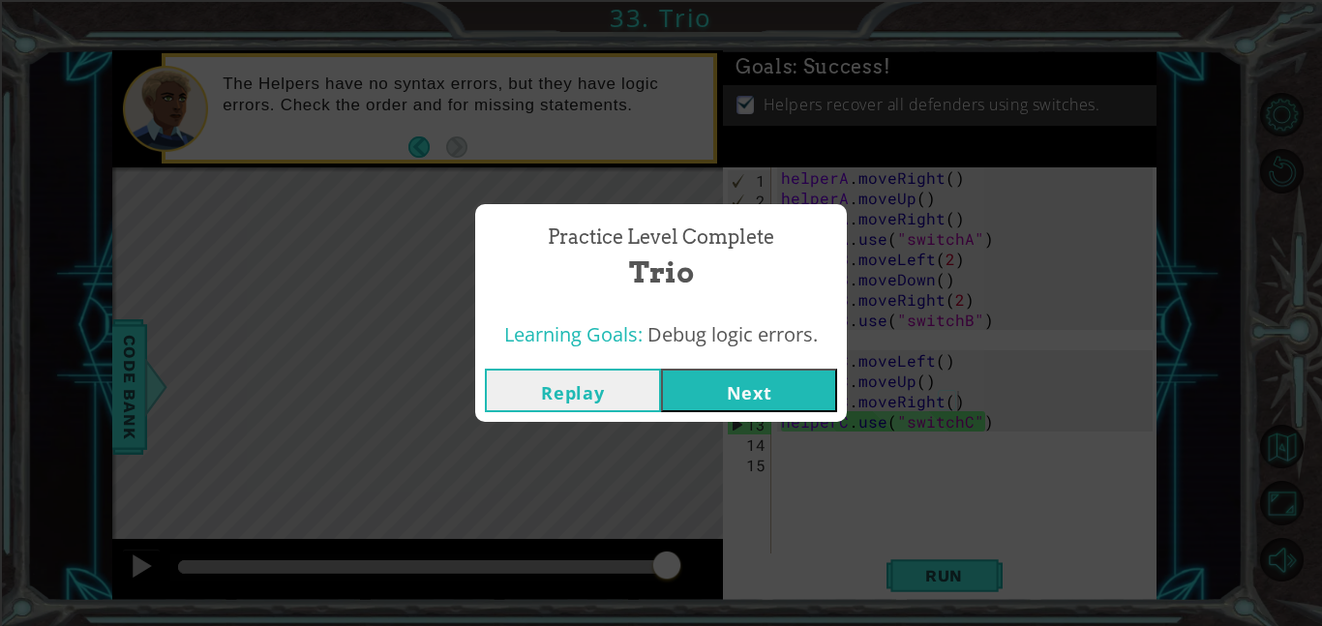
click at [718, 396] on button "Next" at bounding box center [749, 391] width 176 height 44
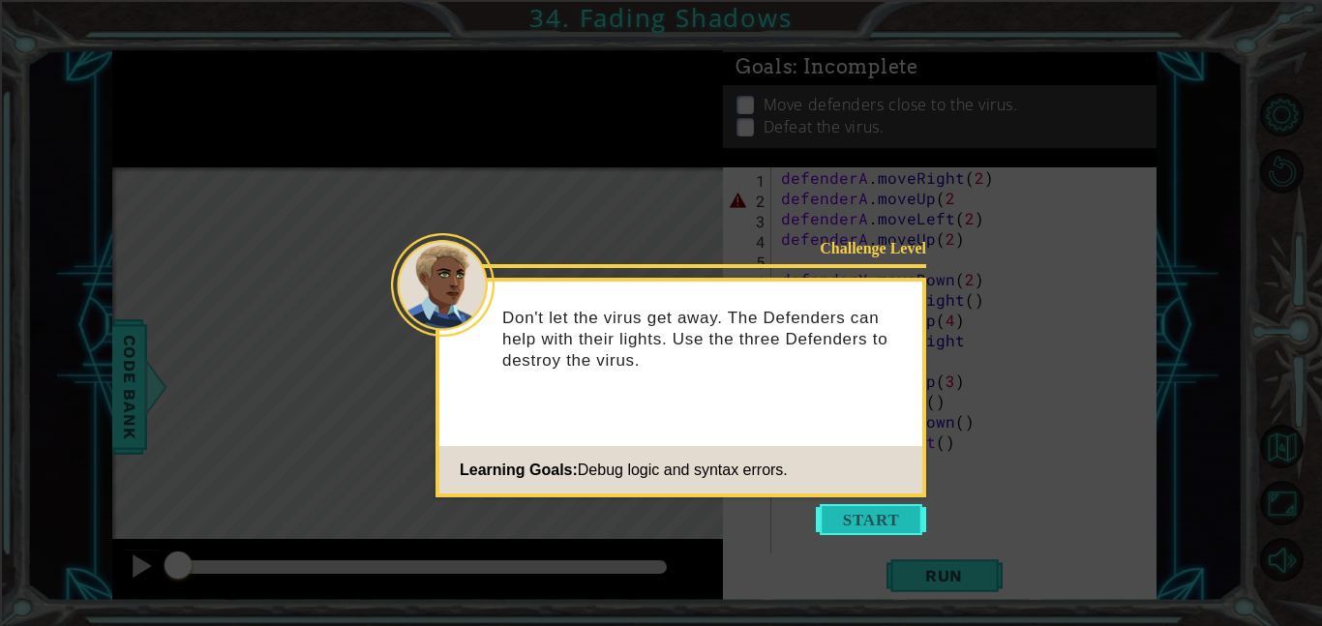
click at [840, 522] on button "Start" at bounding box center [871, 519] width 110 height 31
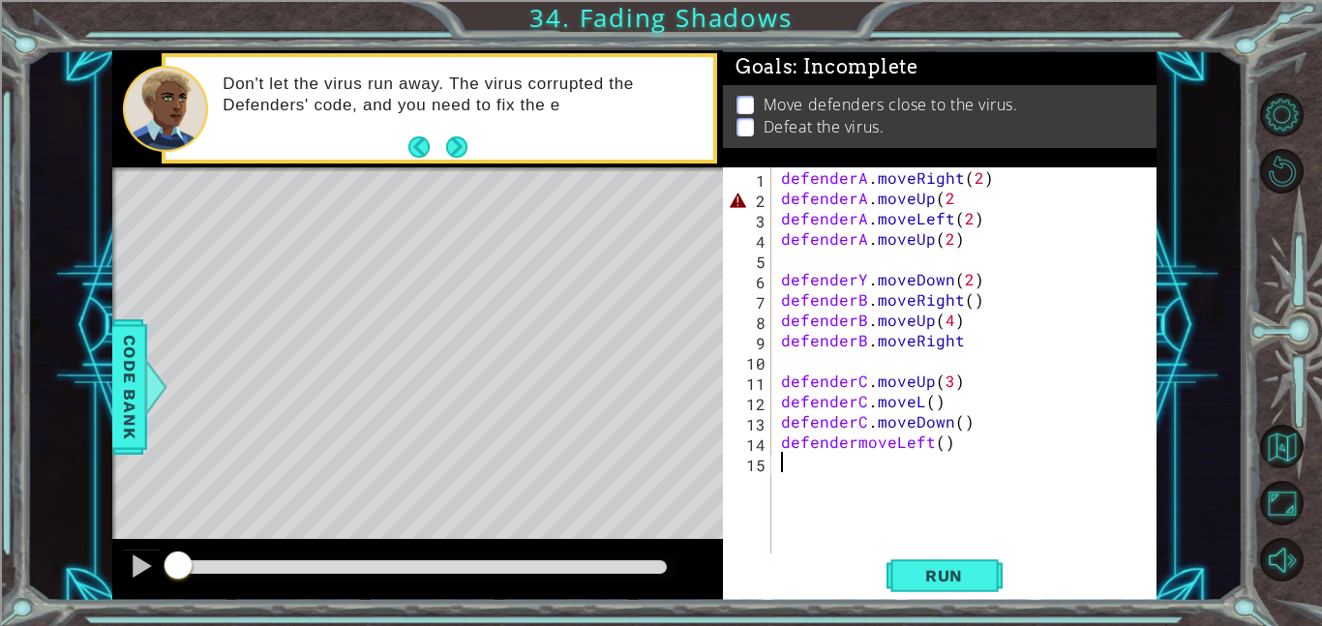
click at [962, 200] on div "defenderA . moveRight ( 2 ) defenderA . moveUp ( 2 defenderA . moveLeft ( 2 ) d…" at bounding box center [969, 380] width 385 height 427
click at [963, 575] on span "Run" at bounding box center [944, 575] width 76 height 19
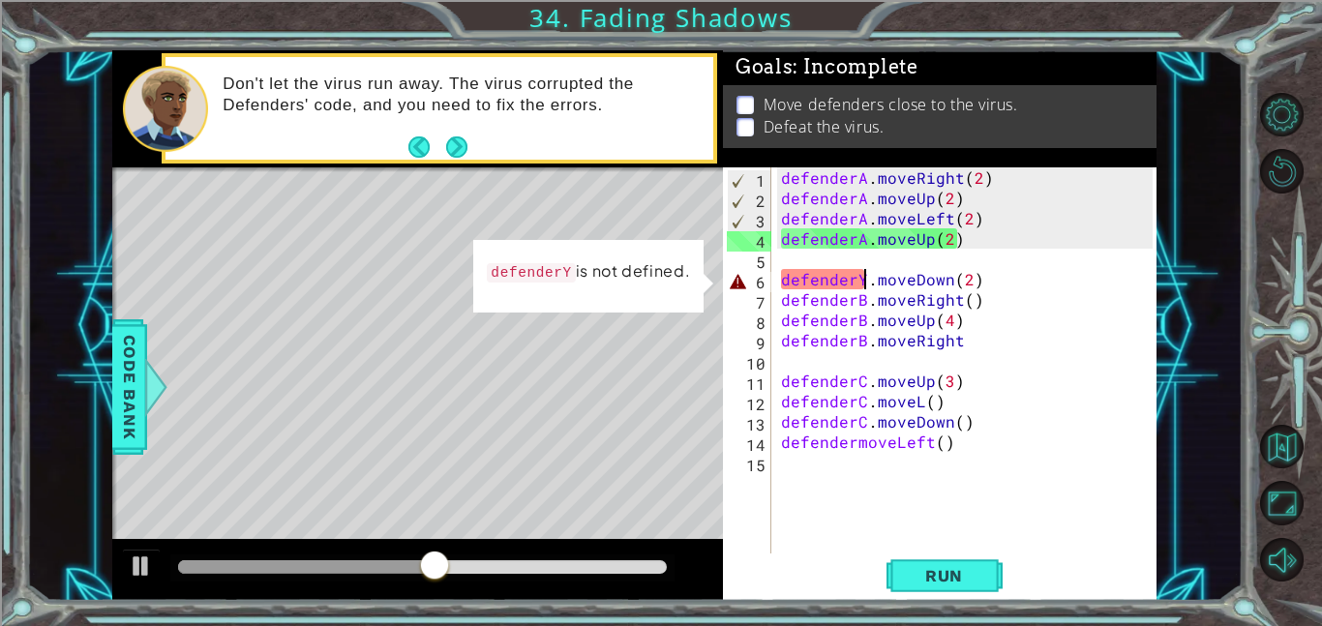
click at [863, 286] on div "defenderA . moveRight ( 2 ) defenderA . moveUp ( 2 ) defenderA . moveLeft ( 2 )…" at bounding box center [969, 380] width 385 height 427
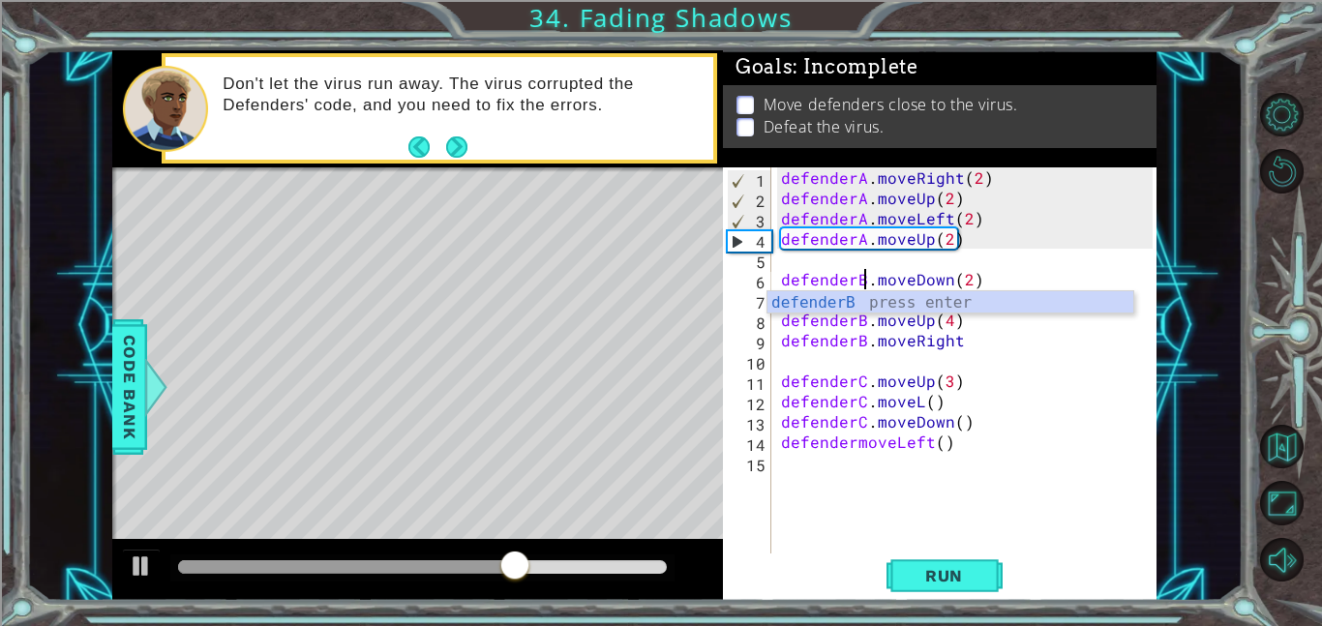
scroll to position [0, 5]
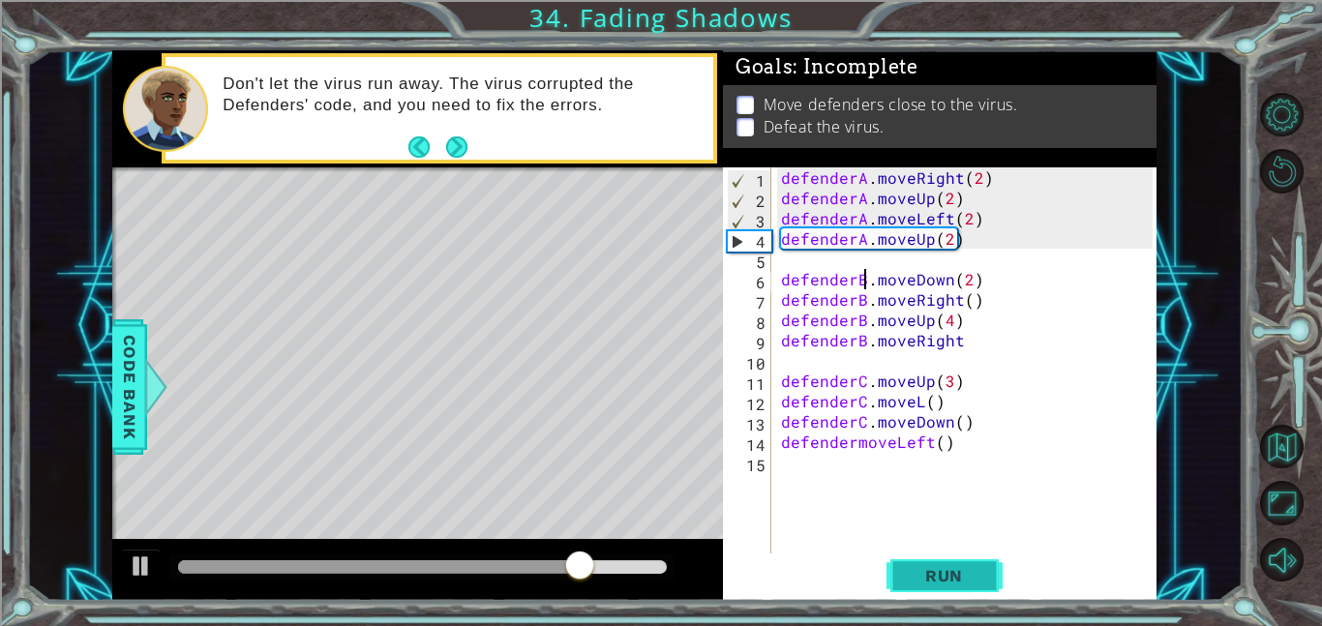
click at [945, 572] on span "Run" at bounding box center [944, 575] width 76 height 19
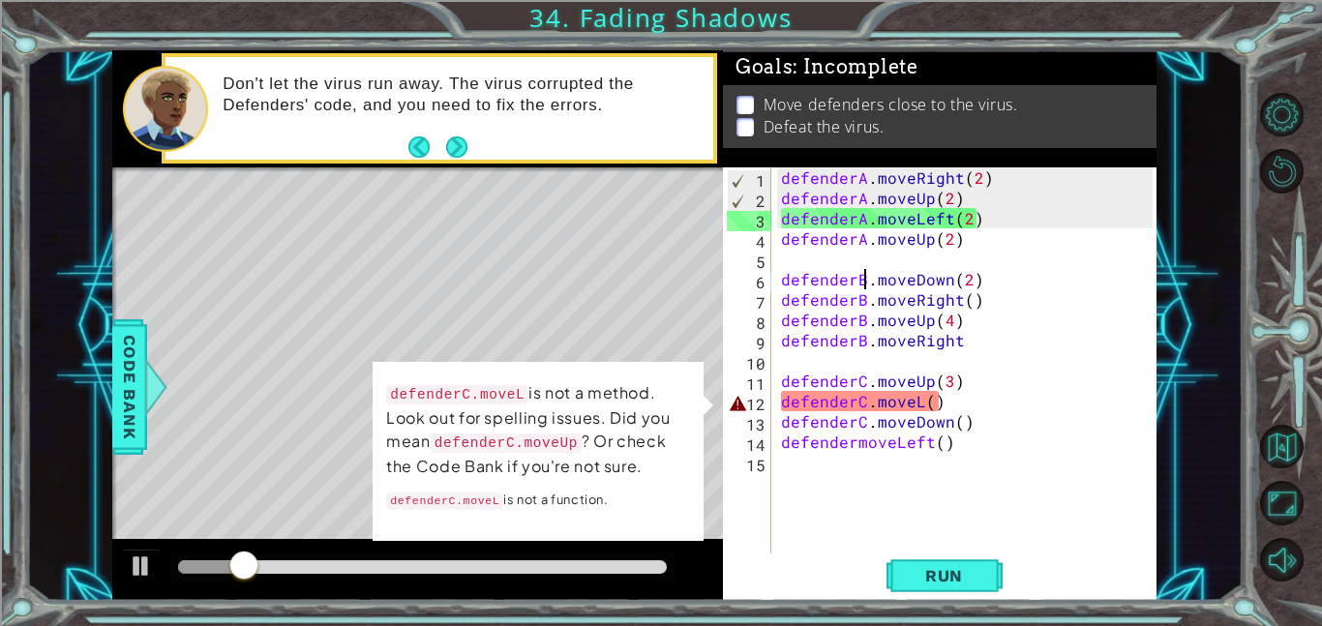
click at [678, 486] on td "defenderC.moveL is not a method. Look out for spelling issues. Did you mean def…" at bounding box center [538, 451] width 307 height 145
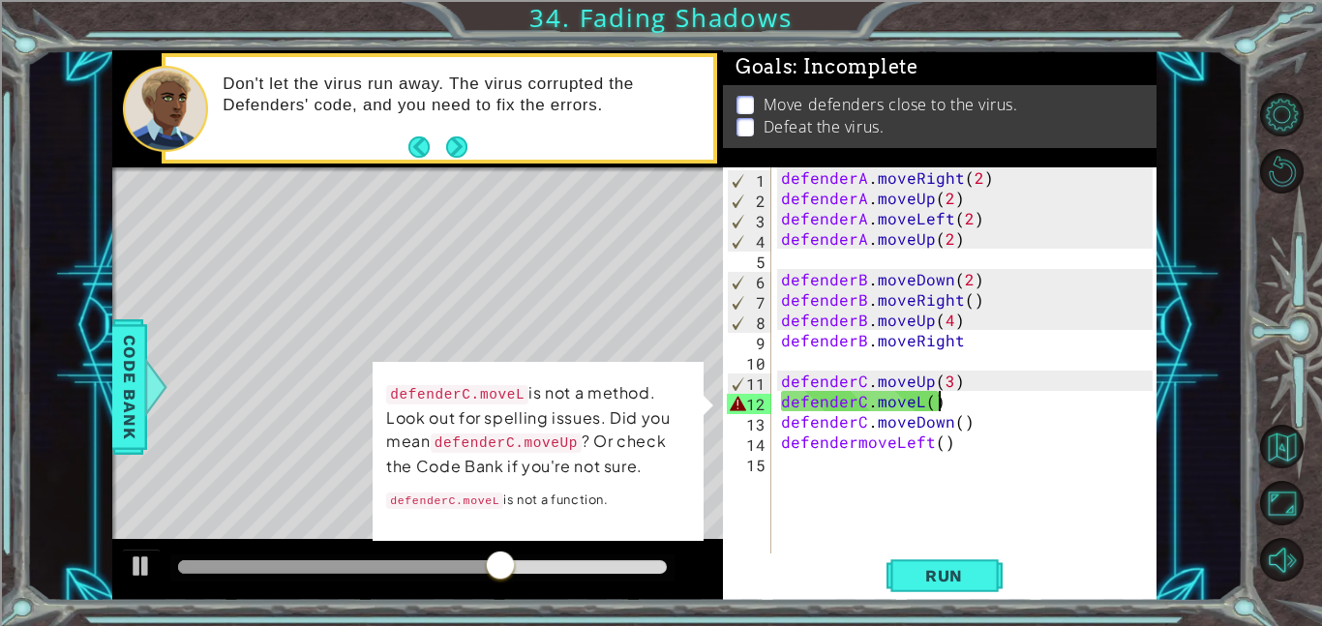
click at [936, 403] on div "defenderA . moveRight ( 2 ) defenderA . moveUp ( 2 ) defenderA . moveLeft ( 2 )…" at bounding box center [969, 380] width 385 height 427
click at [944, 403] on div "defenderA . moveRight ( 2 ) defenderA . moveUp ( 2 ) defenderA . moveLeft ( 2 )…" at bounding box center [969, 380] width 385 height 427
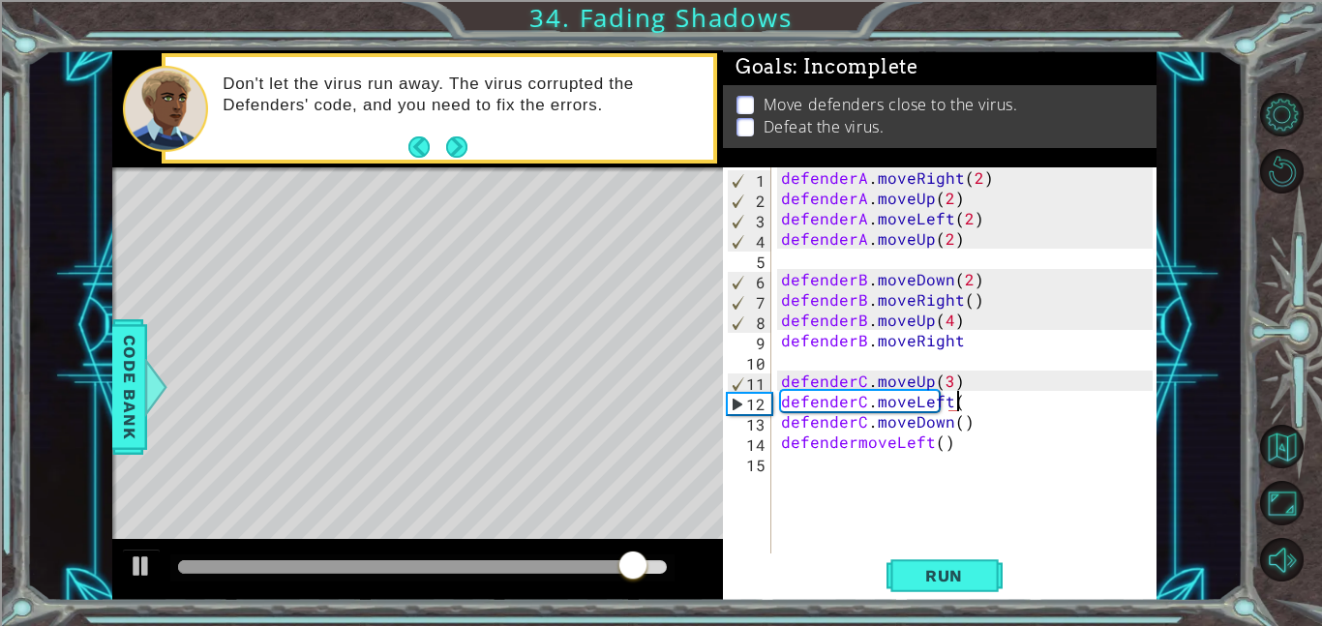
scroll to position [0, 11]
click at [960, 582] on span "Run" at bounding box center [944, 575] width 76 height 19
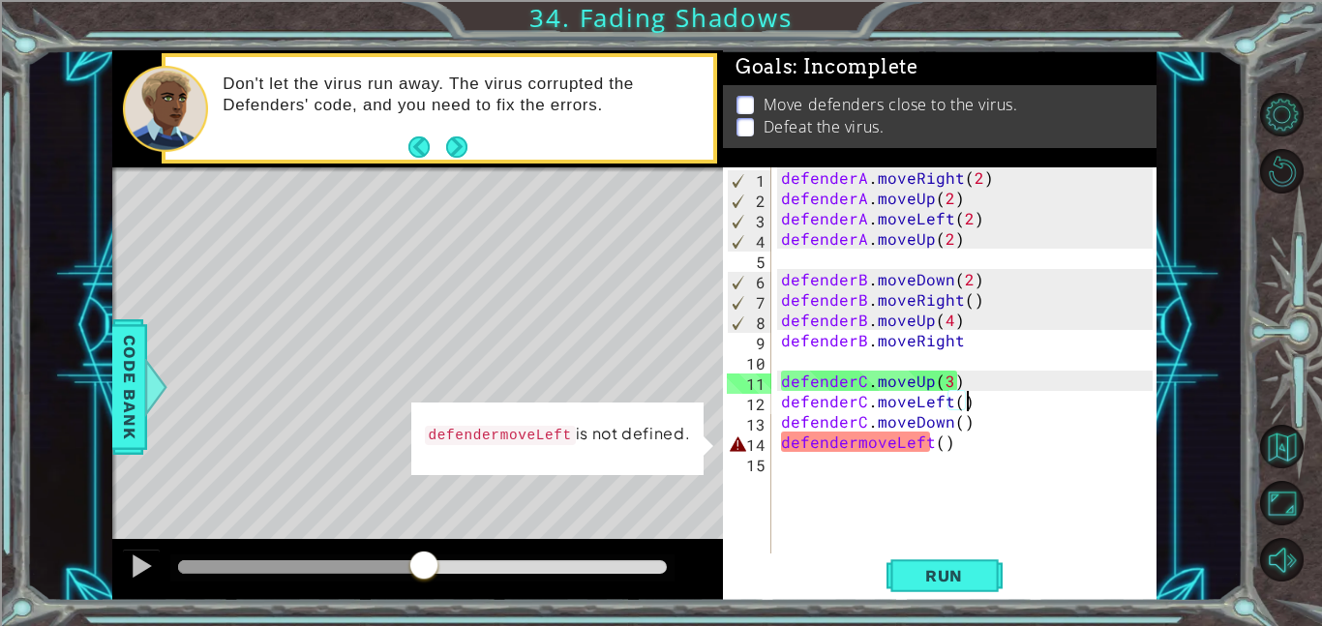
drag, startPoint x: 197, startPoint y: 560, endPoint x: 424, endPoint y: 543, distance: 227.1
click at [424, 543] on div at bounding box center [417, 570] width 611 height 62
click at [980, 340] on div "defenderA . moveRight ( 2 ) defenderA . moveUp ( 2 ) defenderA . moveLeft ( 2 )…" at bounding box center [969, 380] width 385 height 427
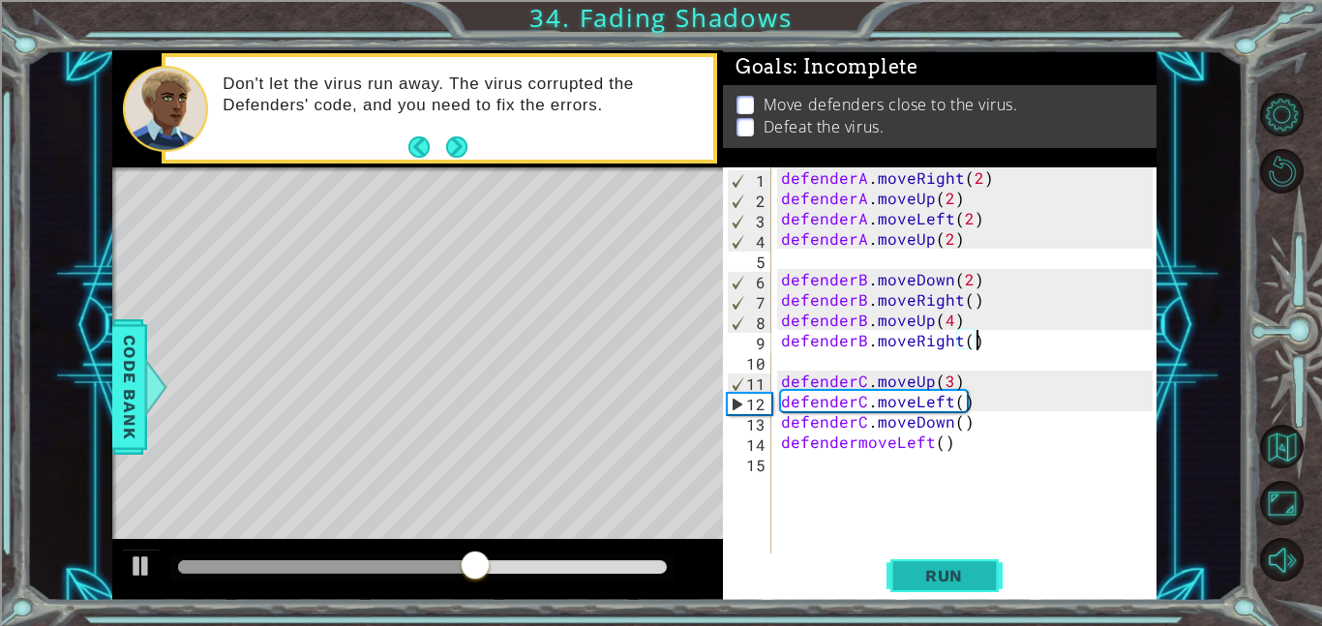
click at [983, 564] on button "Run" at bounding box center [945, 576] width 116 height 44
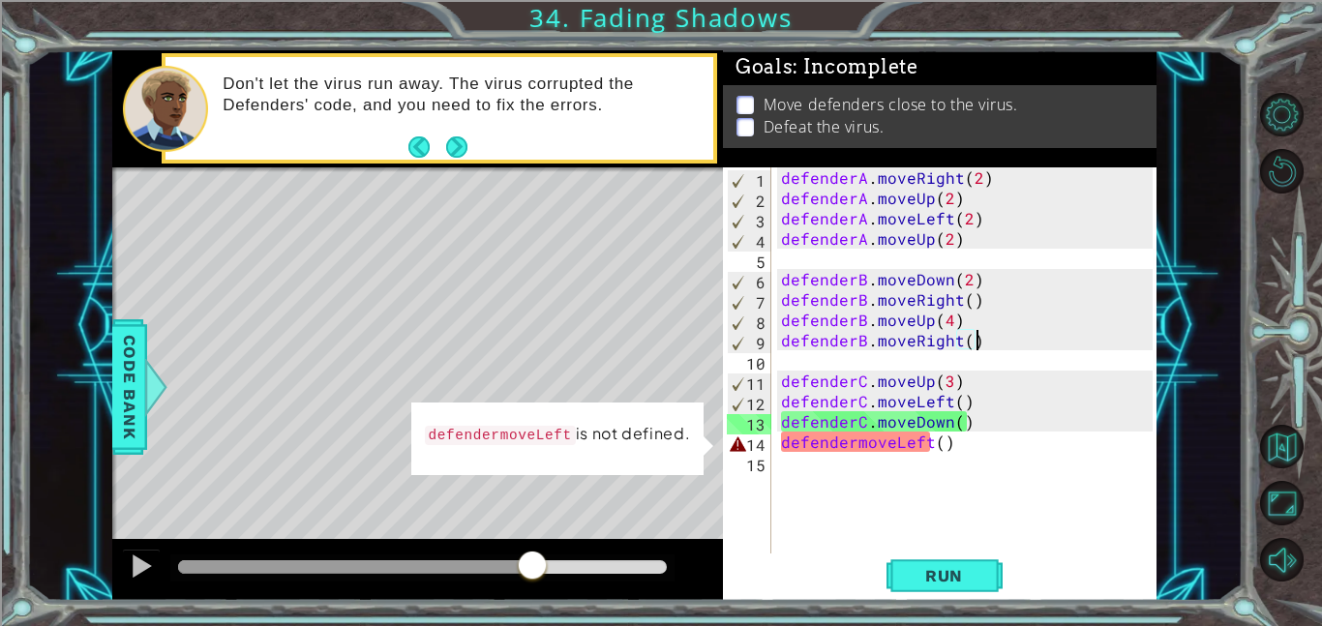
drag, startPoint x: 206, startPoint y: 562, endPoint x: 534, endPoint y: 531, distance: 329.6
click at [534, 531] on div "methods defender moveUp() moveDown() moveLeft() moveRight() Code Bank Don't let…" at bounding box center [634, 325] width 1044 height 551
click at [951, 445] on div "defenderA . moveRight ( 2 ) defenderA . moveUp ( 2 ) defenderA . moveLeft ( 2 )…" at bounding box center [969, 380] width 385 height 427
click at [854, 451] on div "defenderA . moveRight ( 2 ) defenderA . moveUp ( 2 ) defenderA . moveLeft ( 2 )…" at bounding box center [969, 380] width 385 height 427
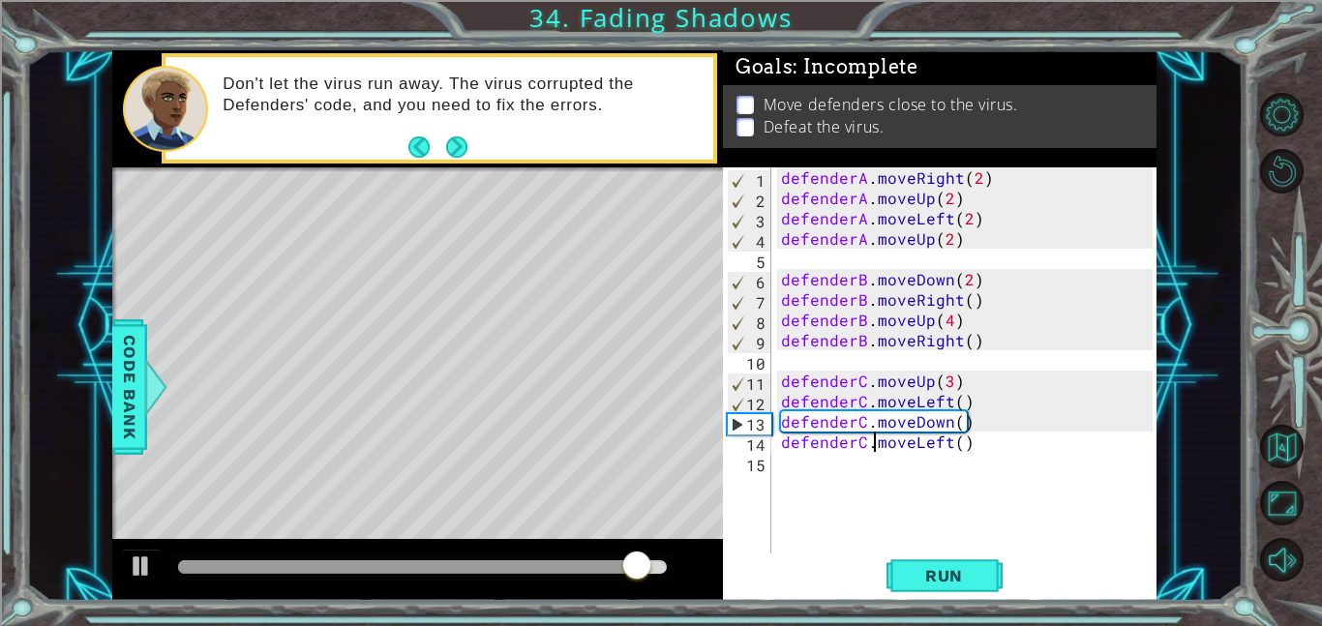
scroll to position [0, 6]
type textarea "defenderC.moveLeft()"
click at [934, 568] on span "Run" at bounding box center [944, 575] width 76 height 19
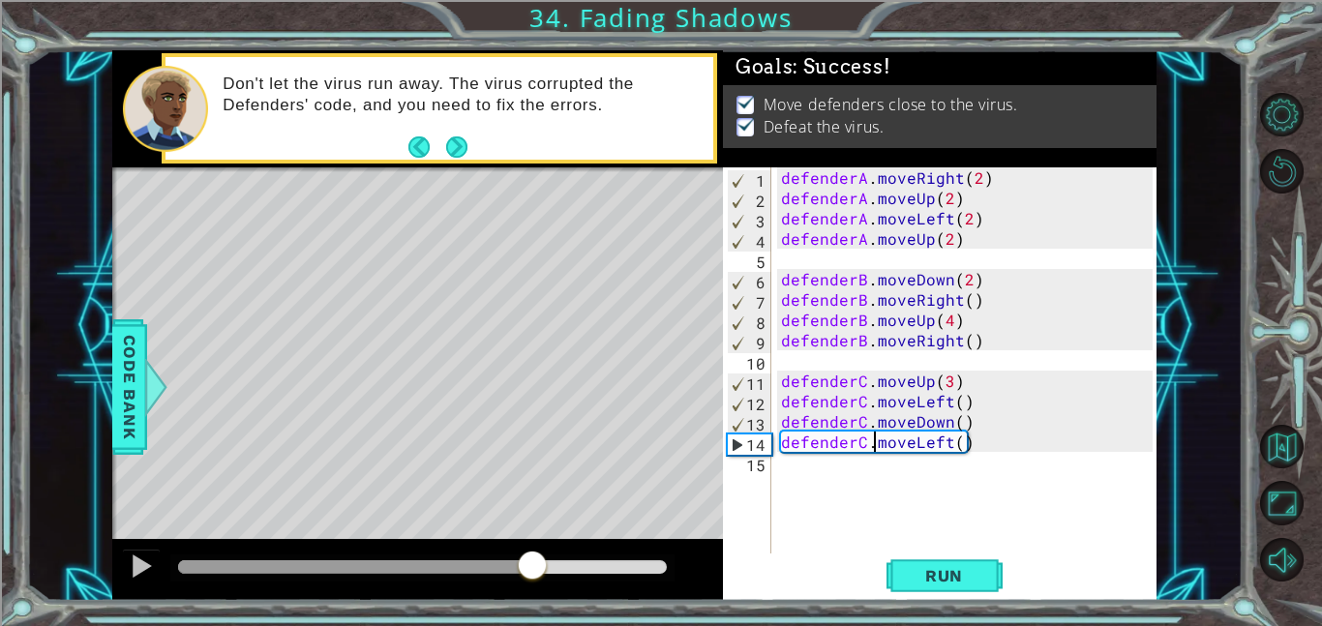
drag, startPoint x: 213, startPoint y: 560, endPoint x: 570, endPoint y: 533, distance: 358.2
click at [570, 533] on div "methods defender moveUp() moveDown() moveLeft() moveRight() Code Bank Don't let…" at bounding box center [634, 325] width 1044 height 551
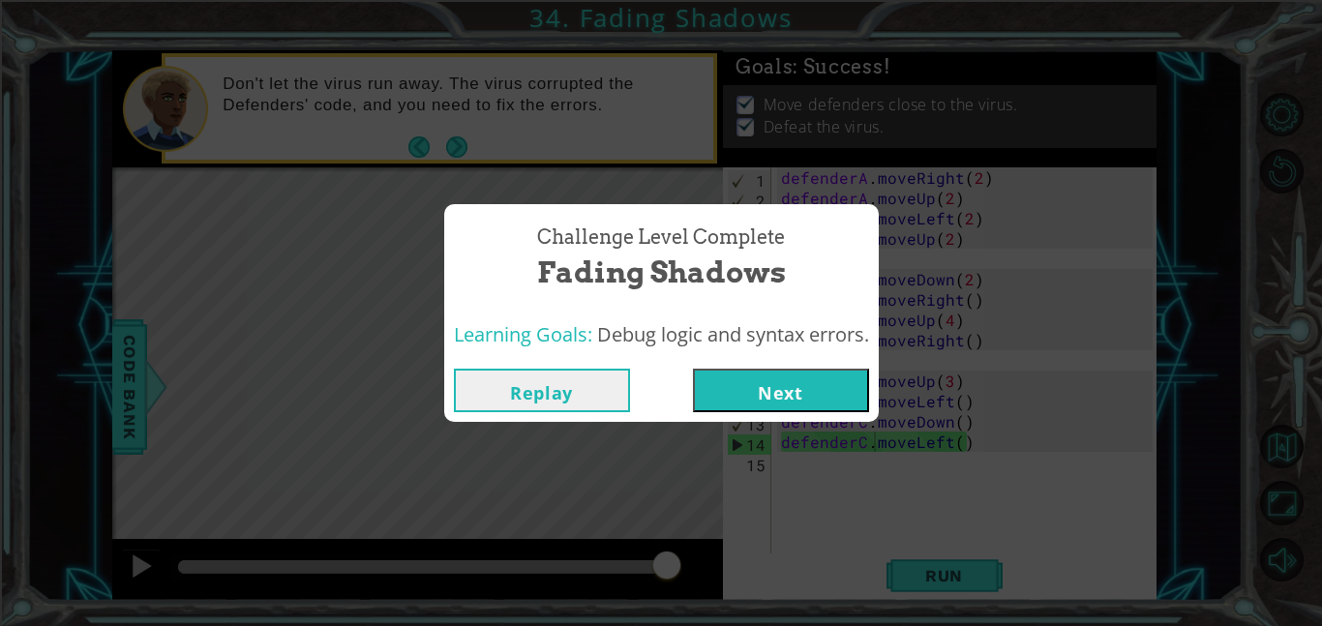
click at [838, 396] on button "Next" at bounding box center [781, 391] width 176 height 44
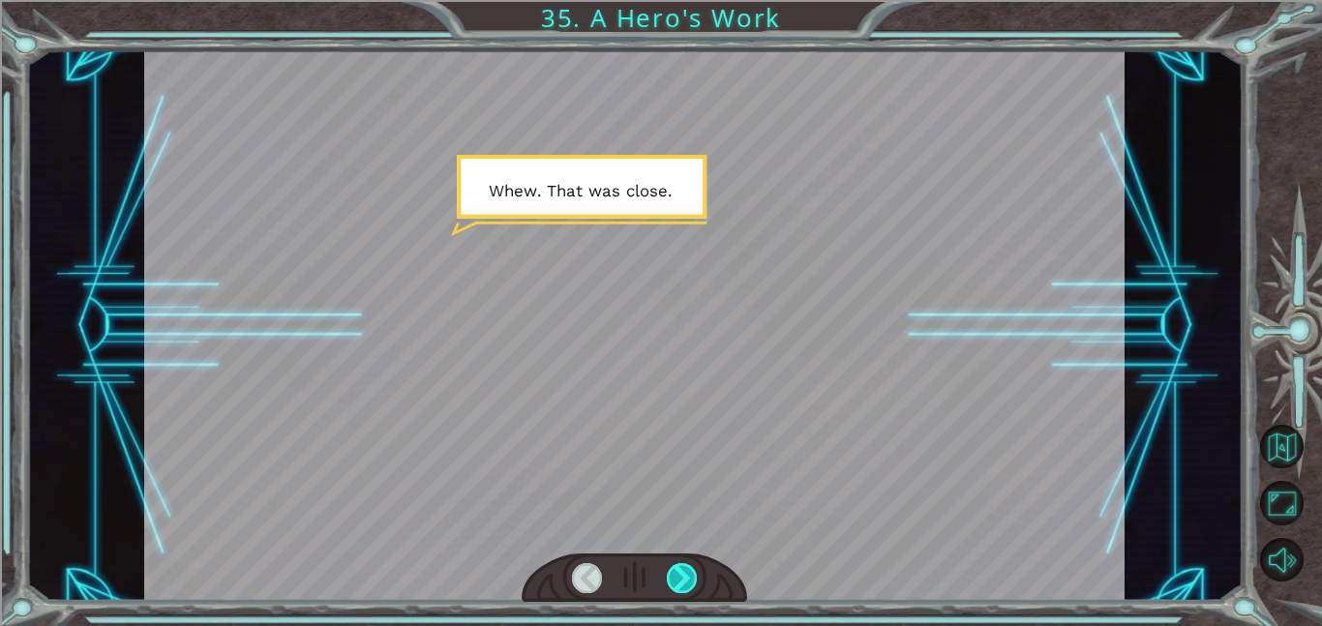
click at [695, 568] on div at bounding box center [682, 578] width 31 height 30
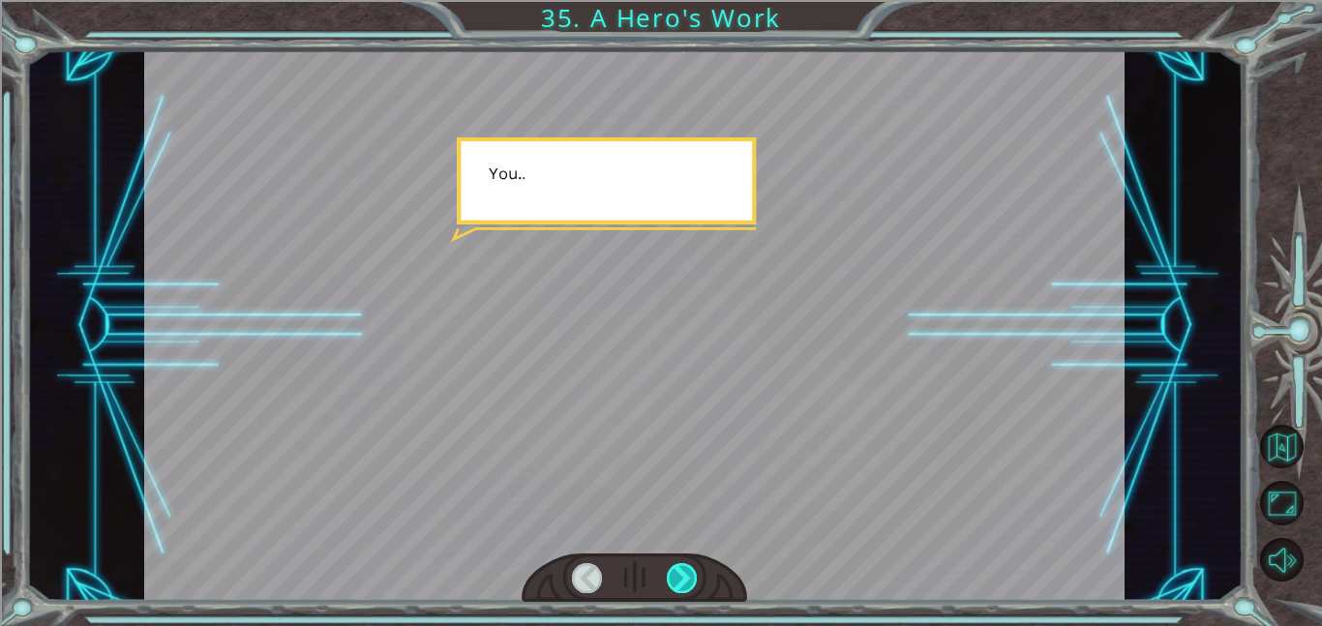
click at [695, 568] on div at bounding box center [682, 578] width 31 height 30
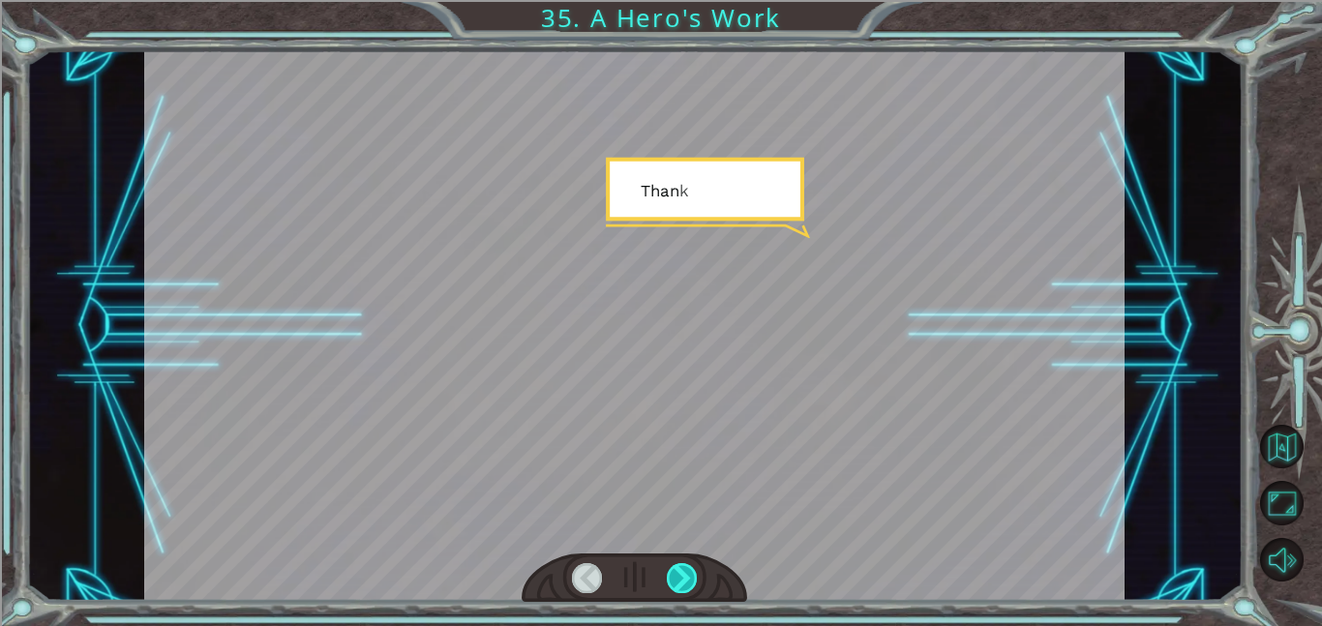
click at [695, 568] on div at bounding box center [682, 578] width 31 height 30
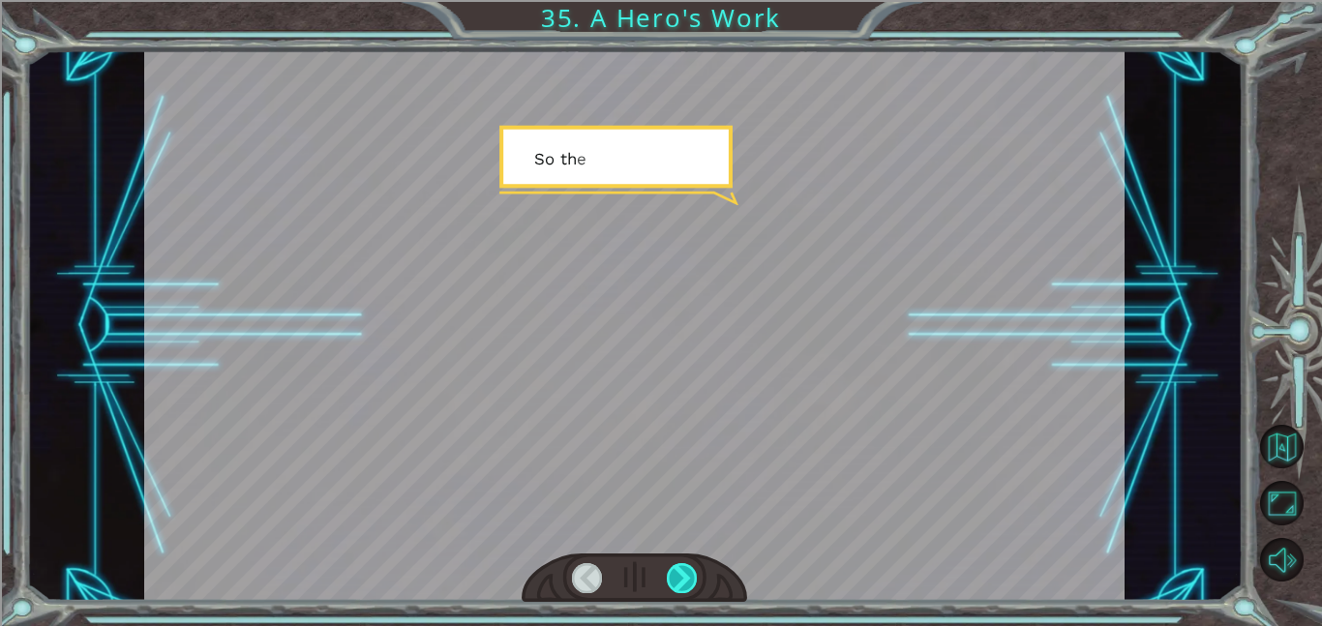
click at [695, 567] on div at bounding box center [682, 578] width 31 height 30
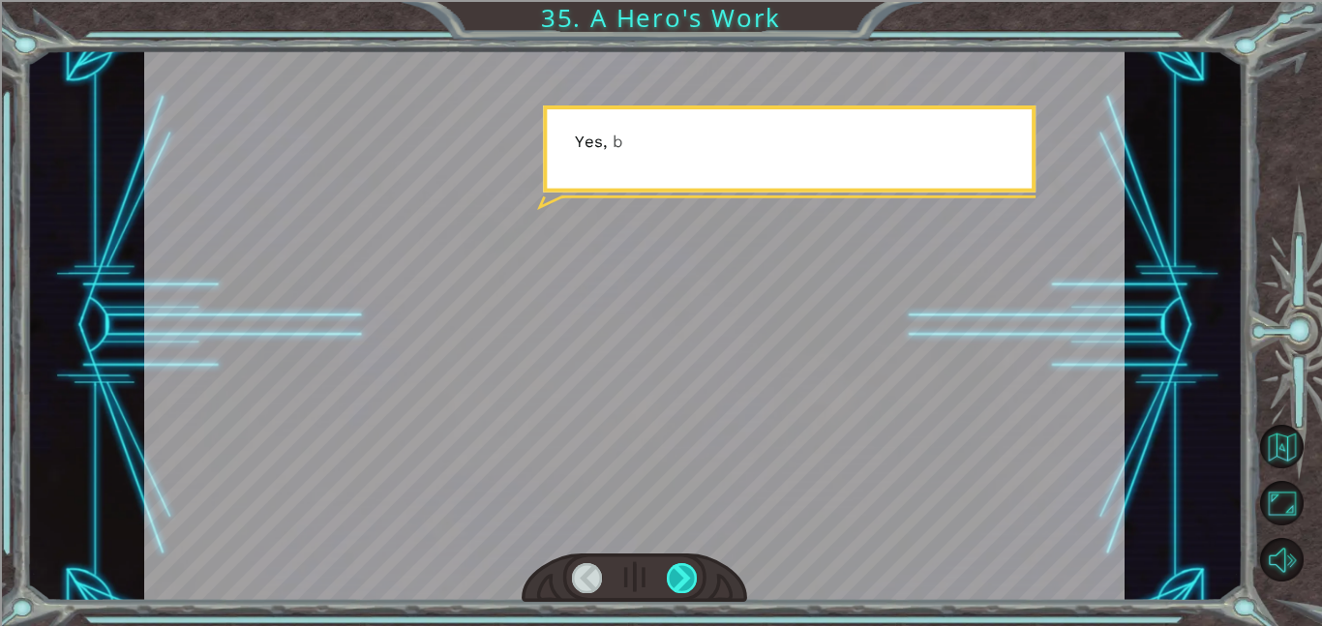
click at [695, 567] on div at bounding box center [682, 578] width 31 height 30
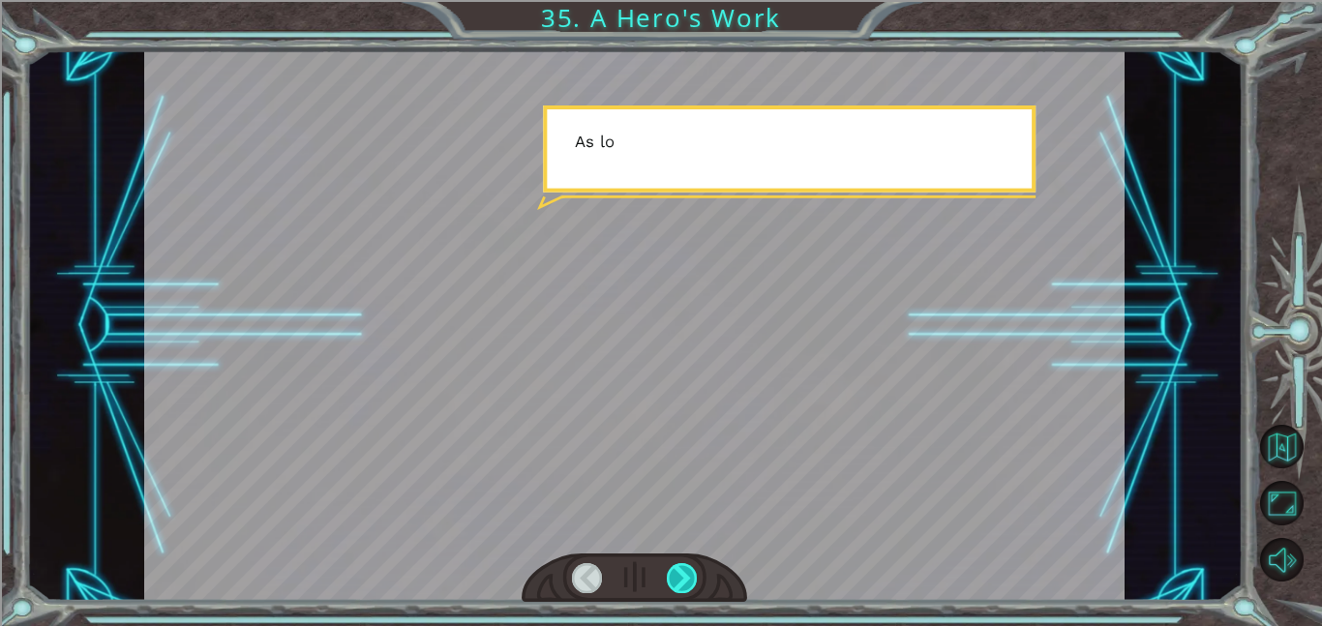
click at [695, 567] on div at bounding box center [682, 578] width 31 height 30
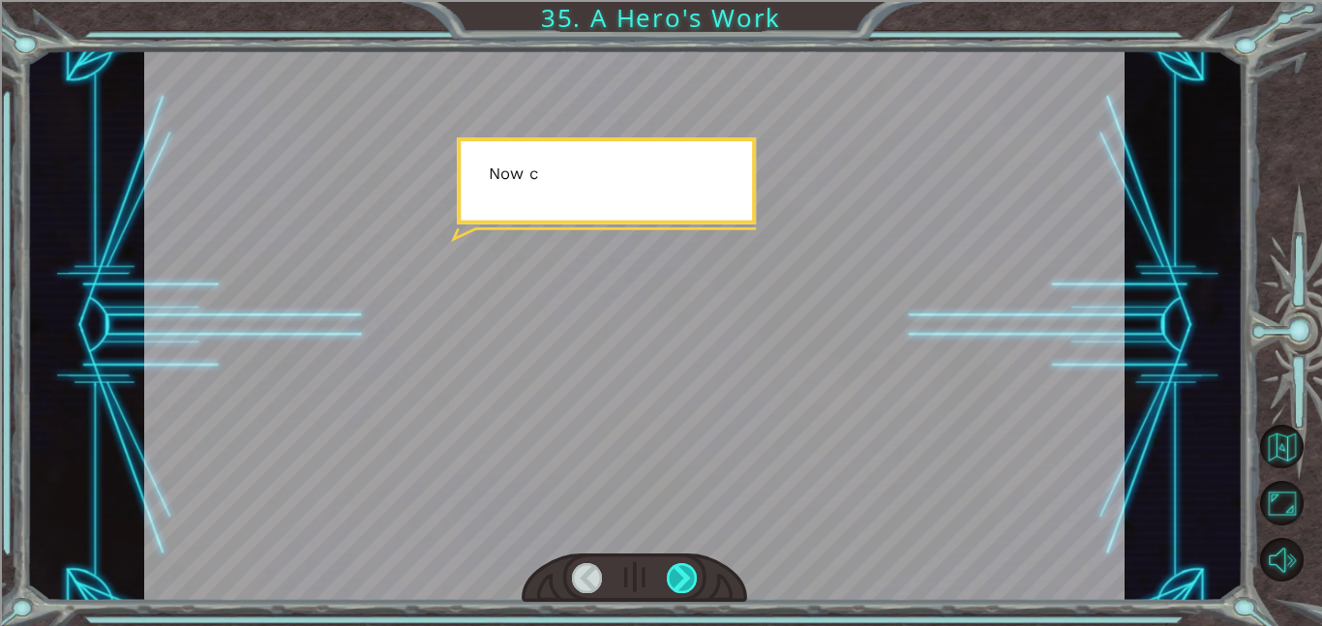
click at [695, 567] on div at bounding box center [682, 578] width 31 height 30
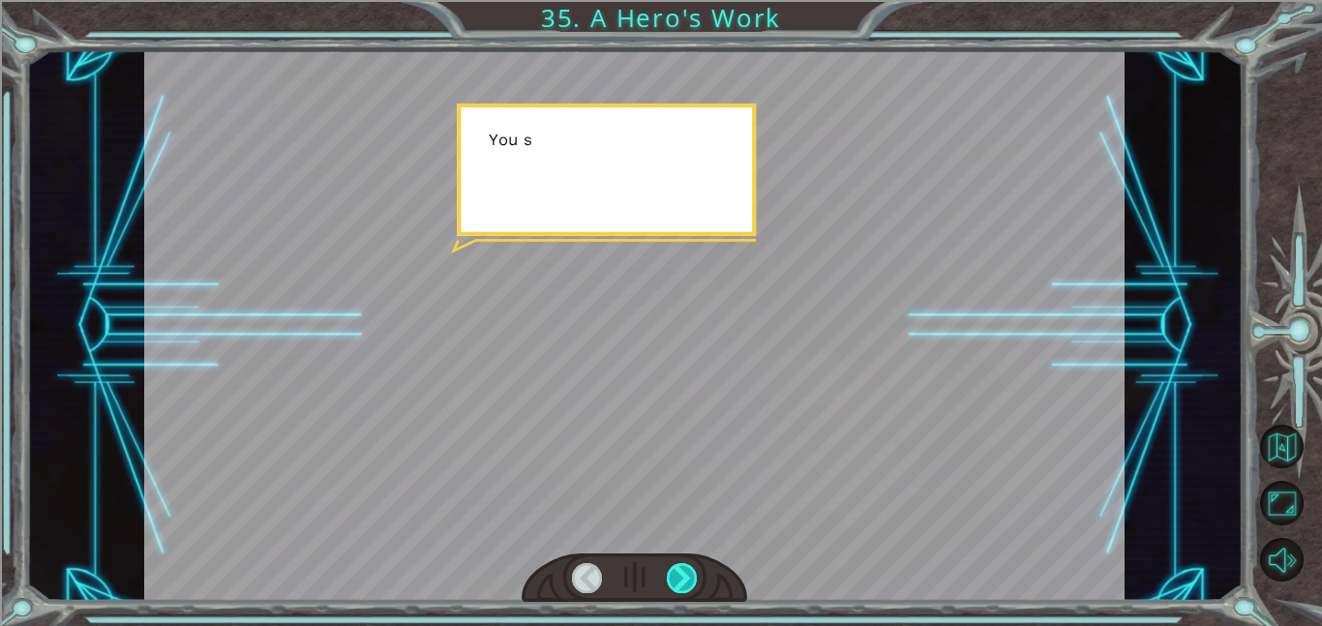
click at [695, 567] on div at bounding box center [682, 578] width 31 height 30
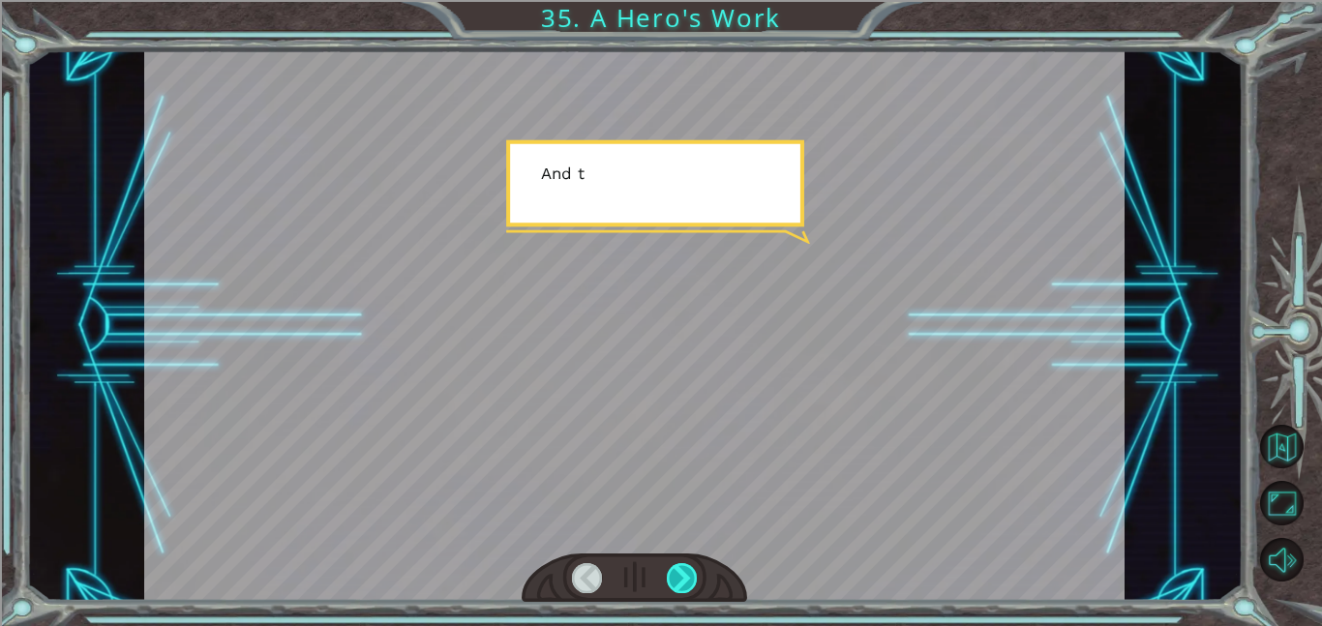
click at [695, 567] on div at bounding box center [682, 578] width 31 height 30
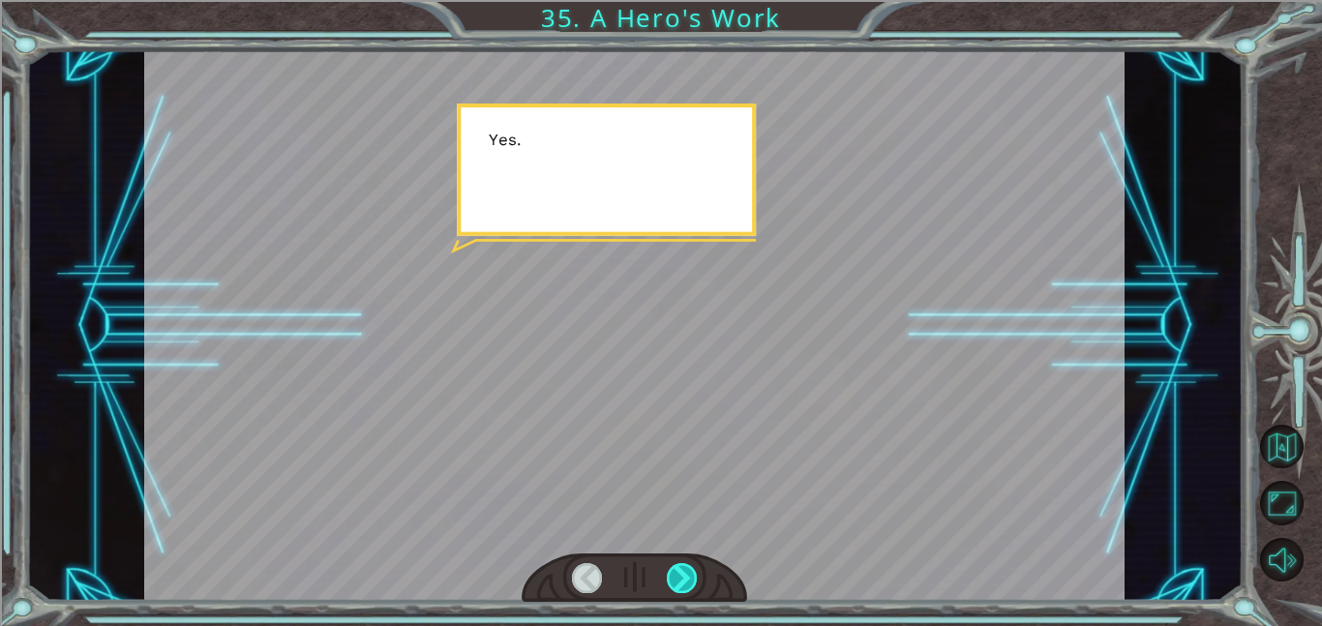
click at [695, 567] on div at bounding box center [682, 578] width 31 height 30
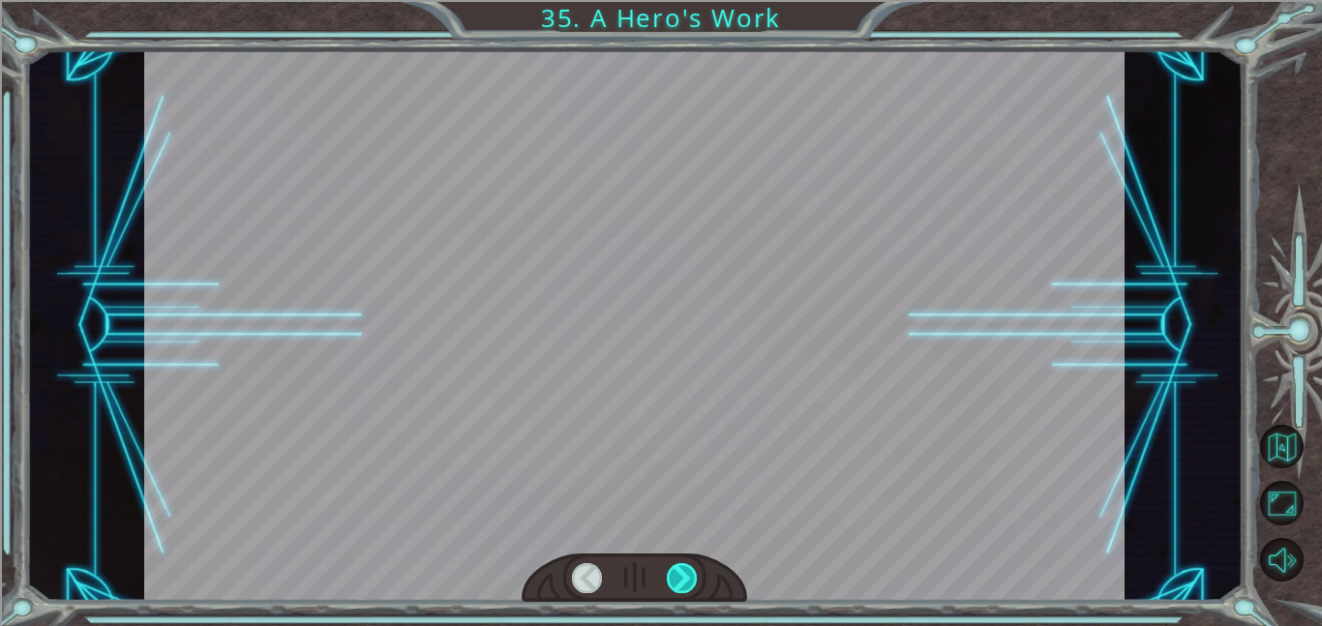
click at [695, 567] on div at bounding box center [682, 578] width 31 height 30
